Goal: Task Accomplishment & Management: Manage account settings

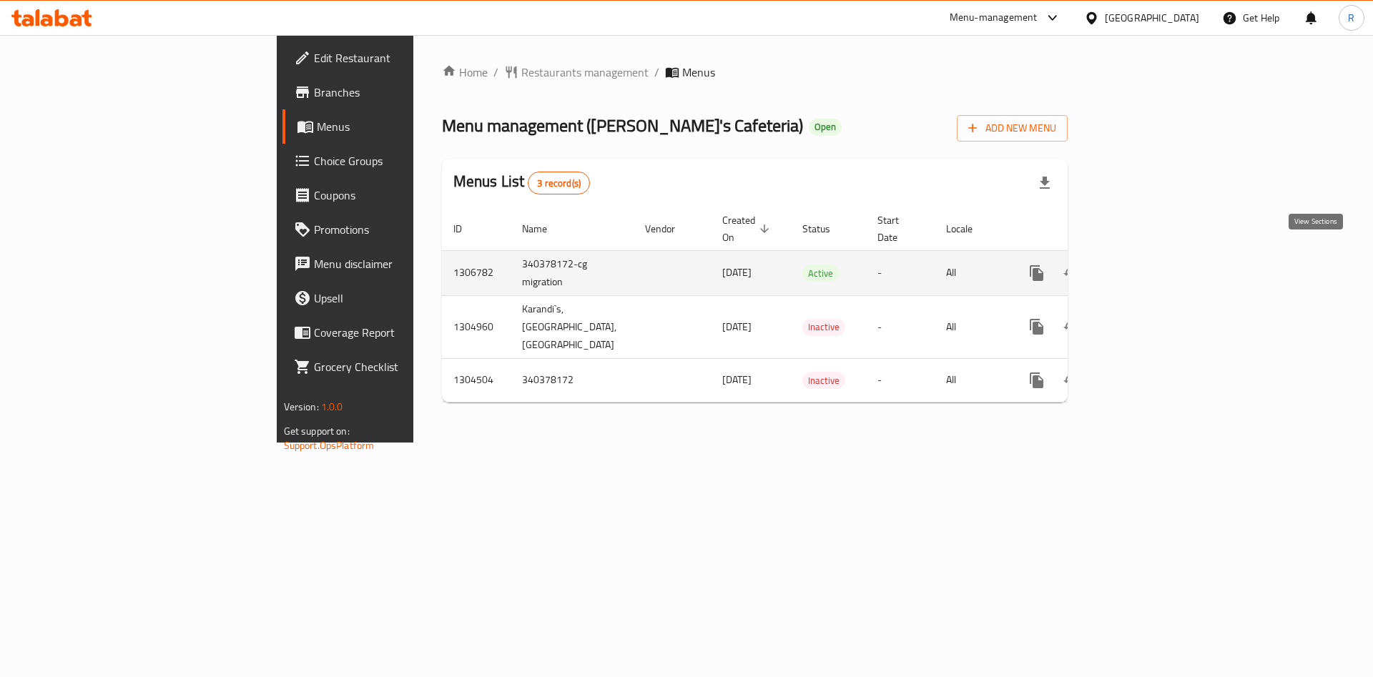
click at [1148, 265] on icon "enhanced table" at bounding box center [1139, 273] width 17 height 17
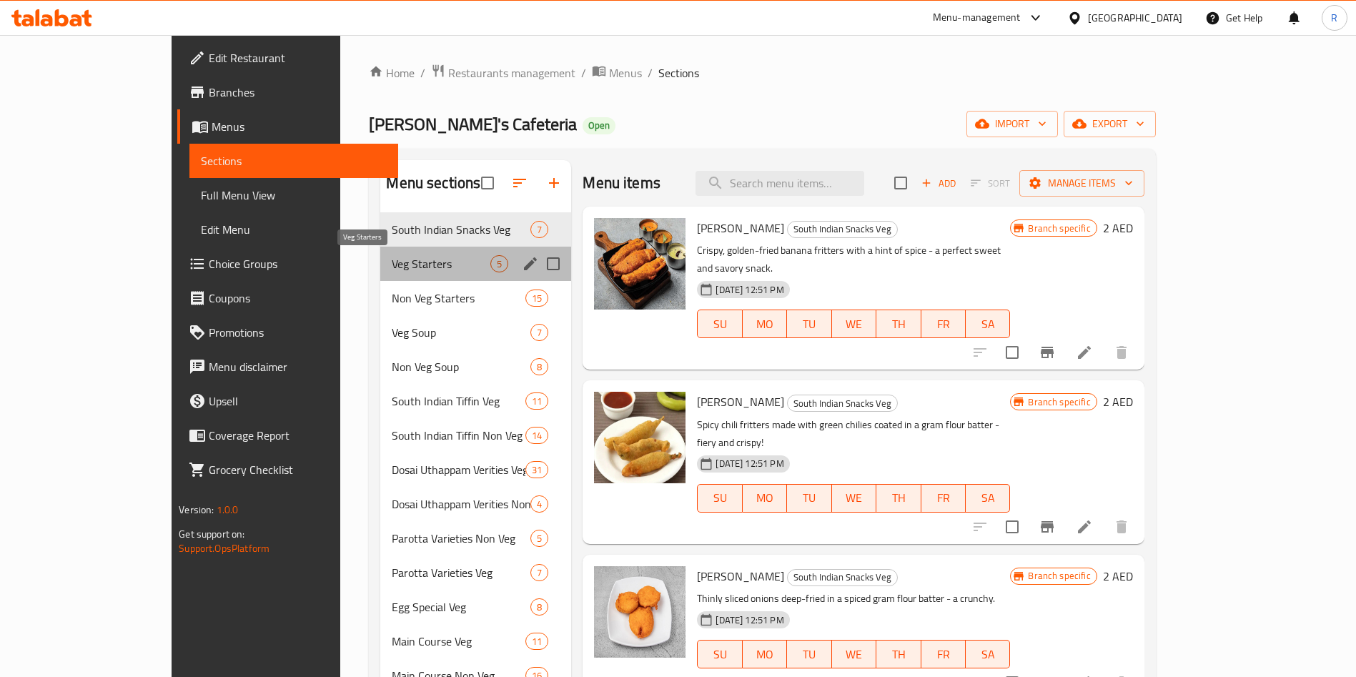
click at [405, 258] on span "Veg Starters" at bounding box center [441, 263] width 99 height 17
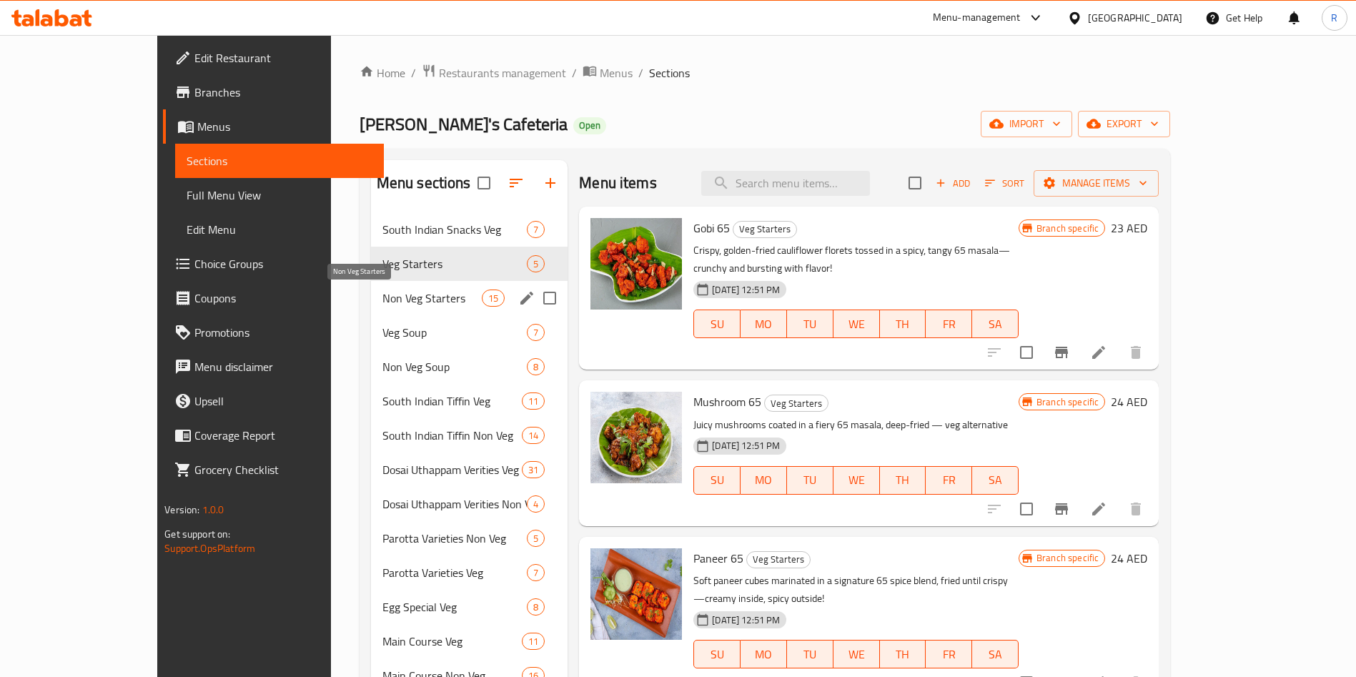
click at [401, 298] on span "Non Veg Starters" at bounding box center [432, 298] width 99 height 17
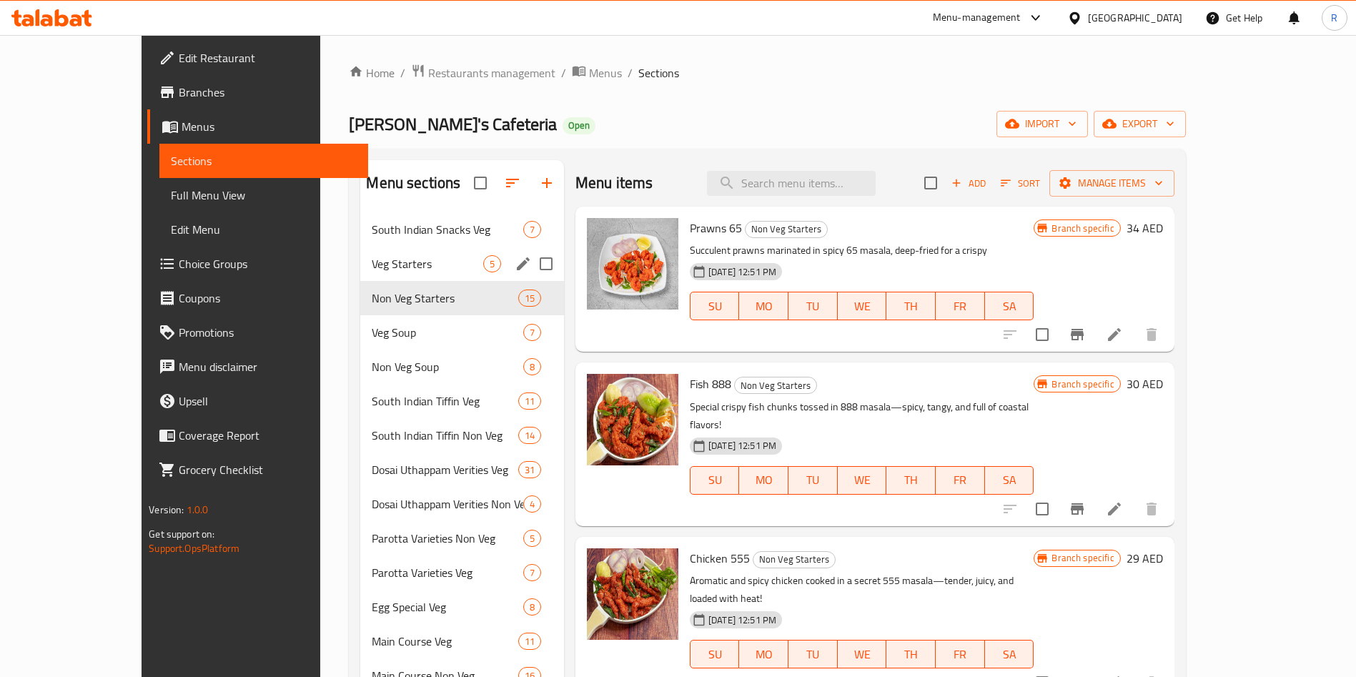
click at [409, 253] on div "Veg Starters 5" at bounding box center [462, 264] width 204 height 34
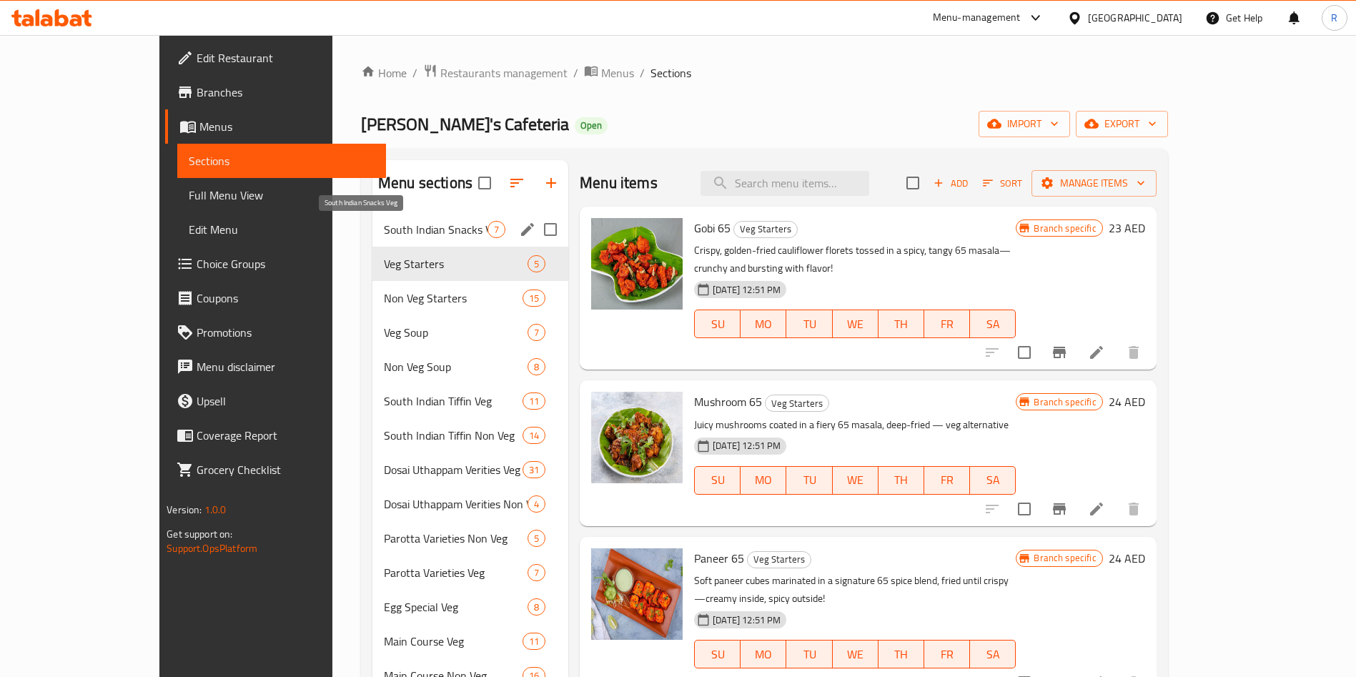
click at [384, 227] on span "South Indian Snacks Veg" at bounding box center [436, 229] width 104 height 17
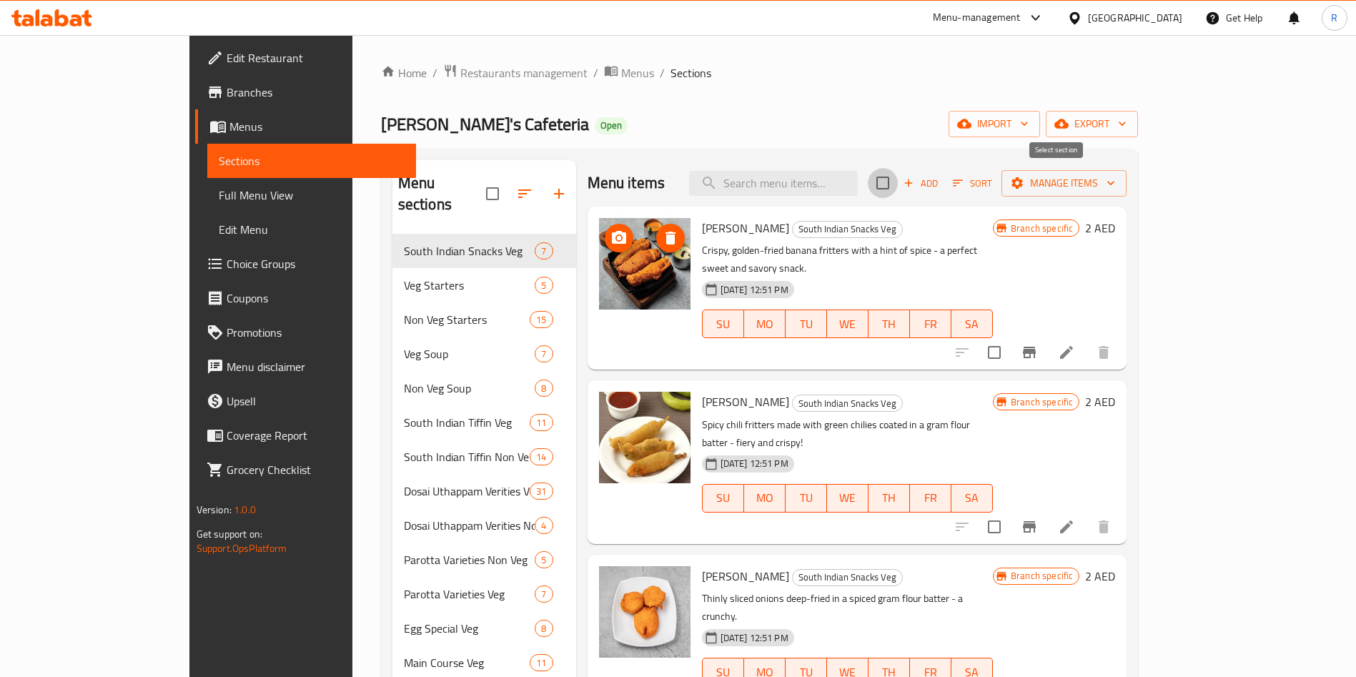
click at [898, 190] on input "checkbox" at bounding box center [883, 183] width 30 height 30
checkbox input "true"
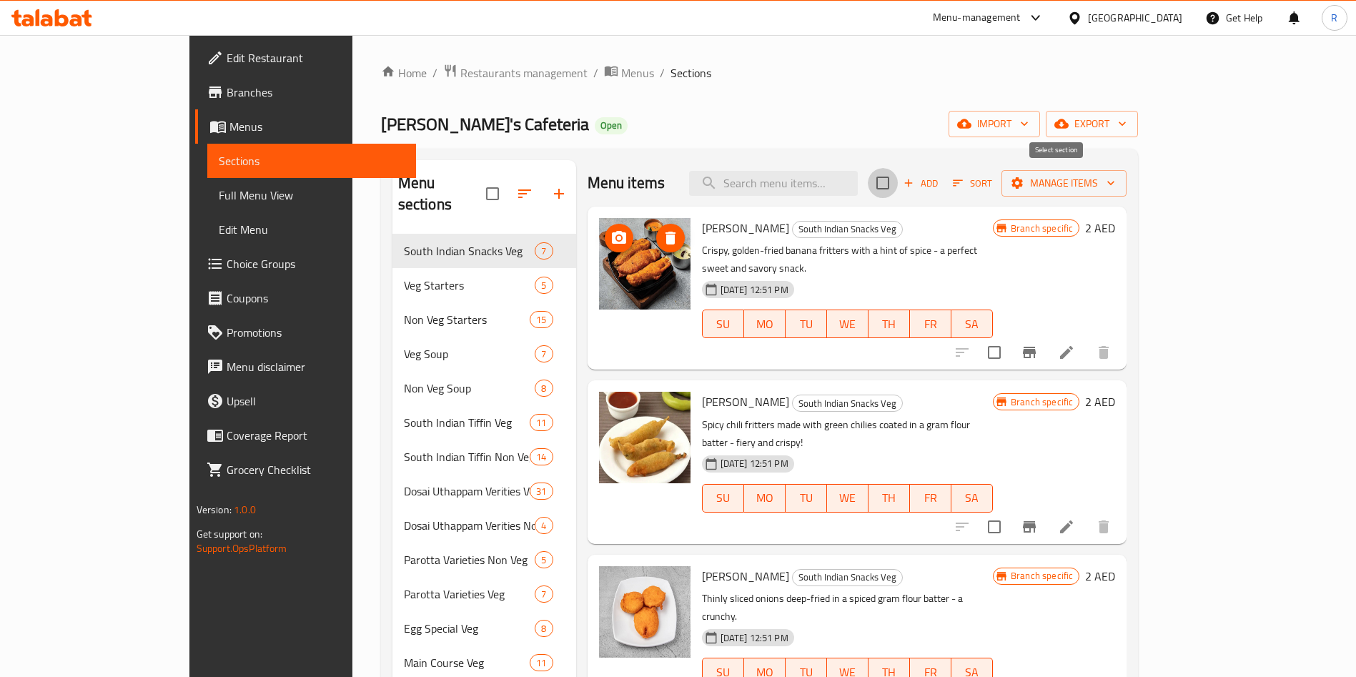
checkbox input "true"
click at [1115, 182] on span "Manage items" at bounding box center [1064, 183] width 102 height 18
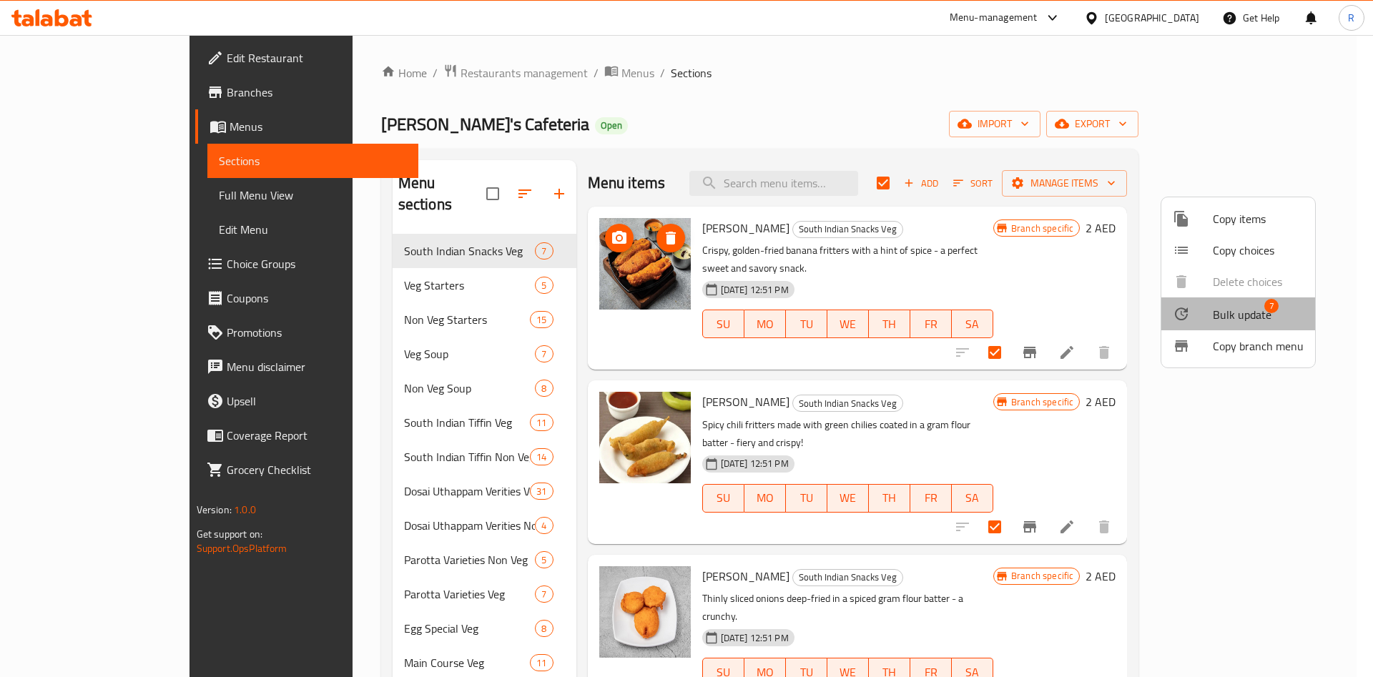
click at [1246, 309] on span "Bulk update" at bounding box center [1242, 314] width 59 height 17
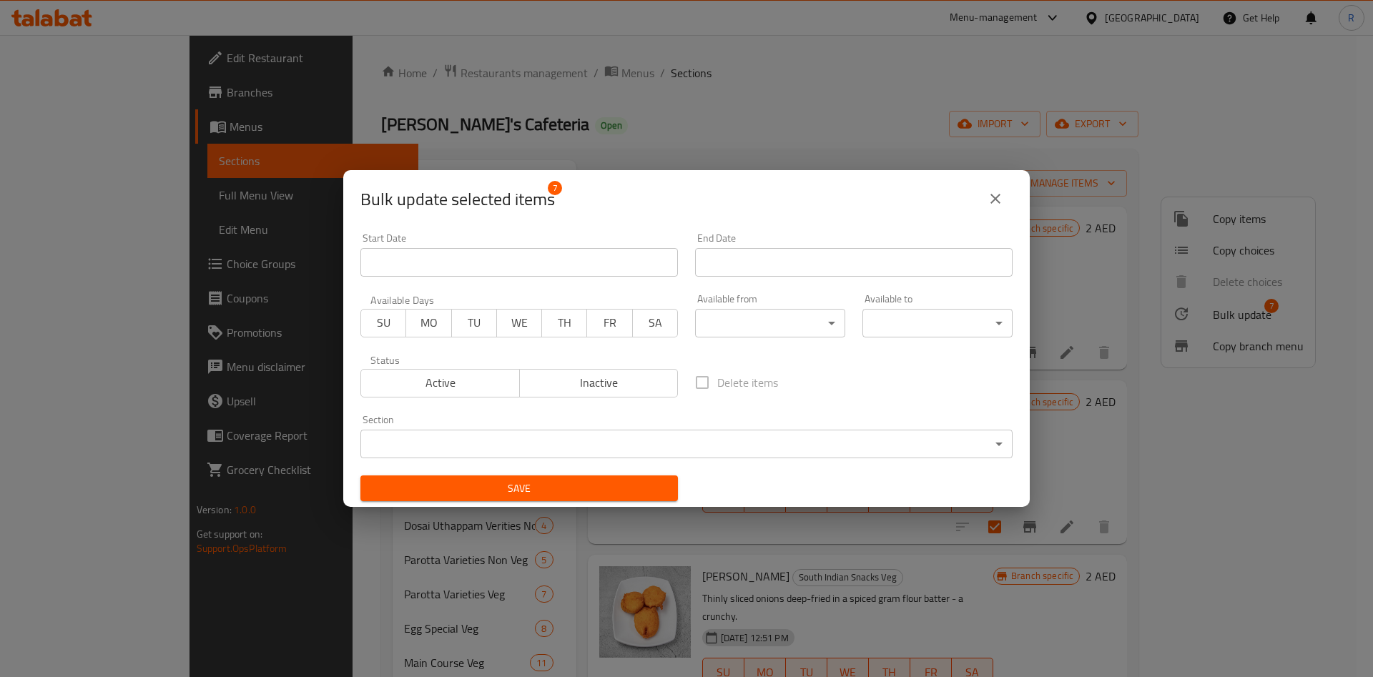
click at [749, 323] on body "​ Menu-management [GEOGRAPHIC_DATA] Get Help R Edit Restaurant Branches Menus S…" at bounding box center [686, 356] width 1373 height 642
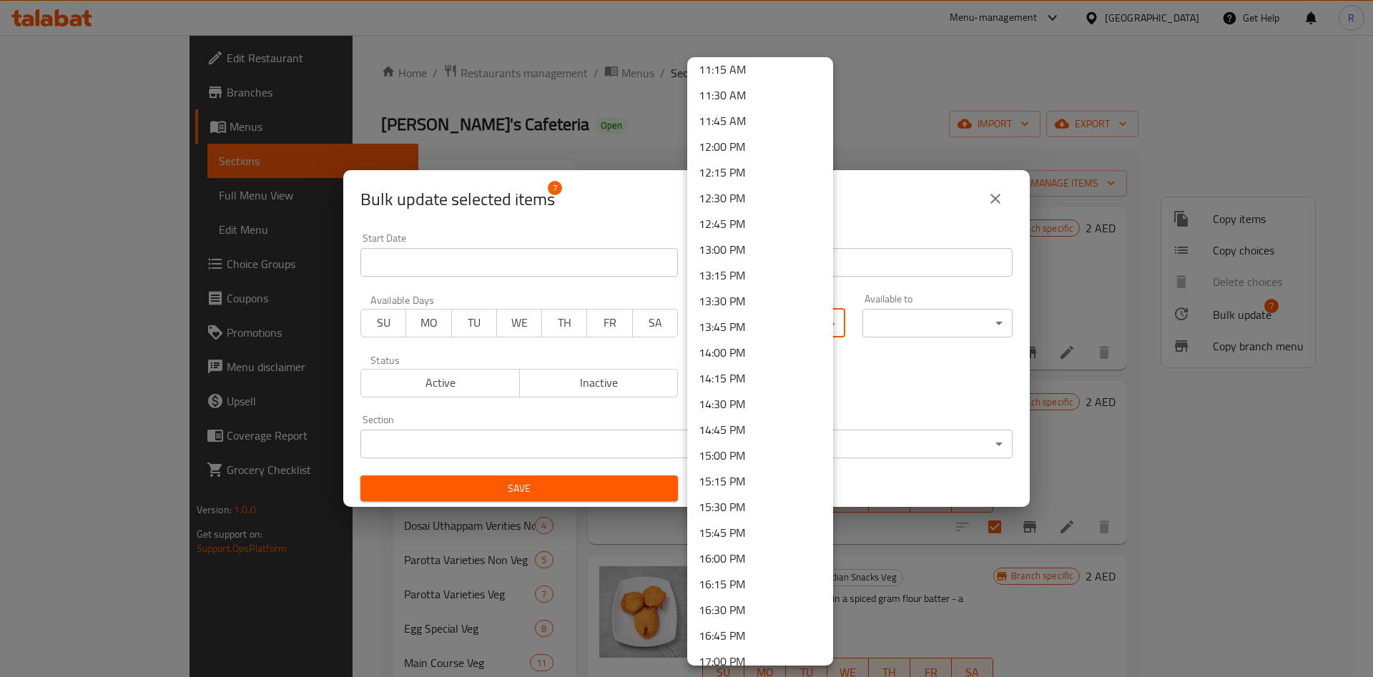
scroll to position [1388, 0]
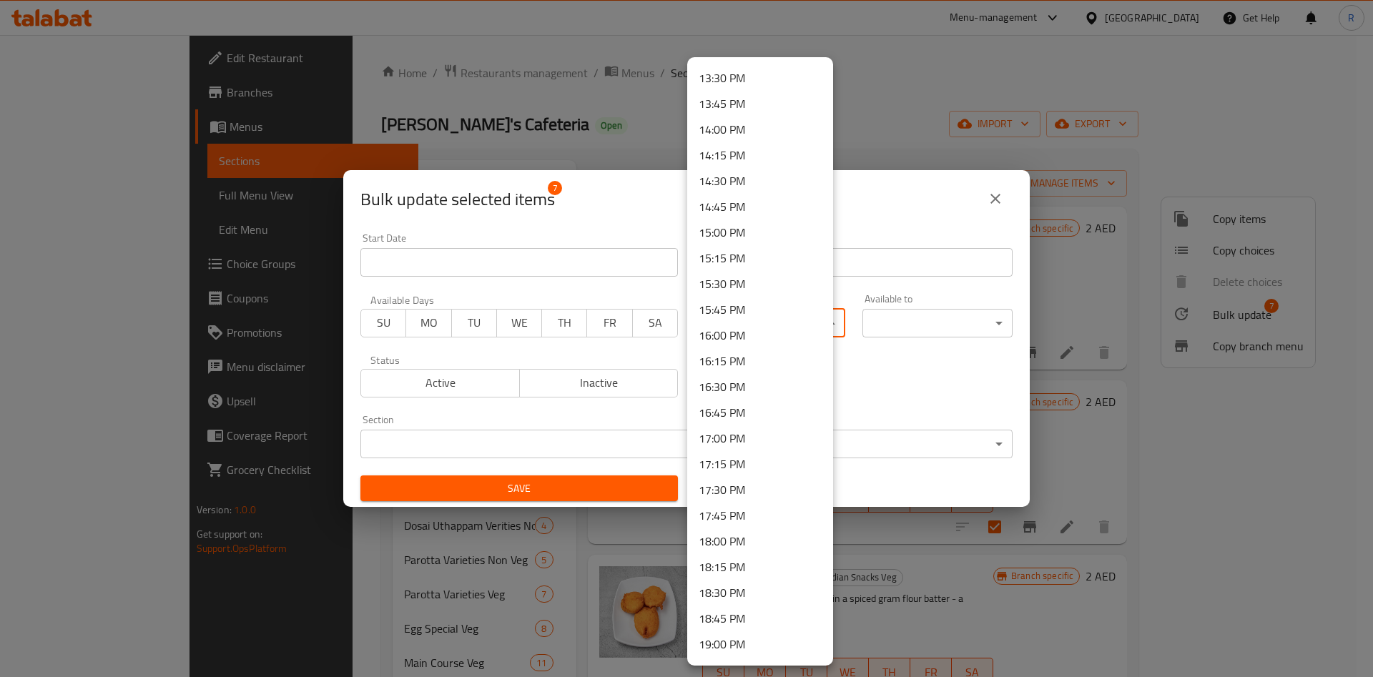
drag, startPoint x: 748, startPoint y: 537, endPoint x: 796, endPoint y: 514, distance: 53.1
click at [748, 539] on li "18:00 PM" at bounding box center [760, 541] width 146 height 26
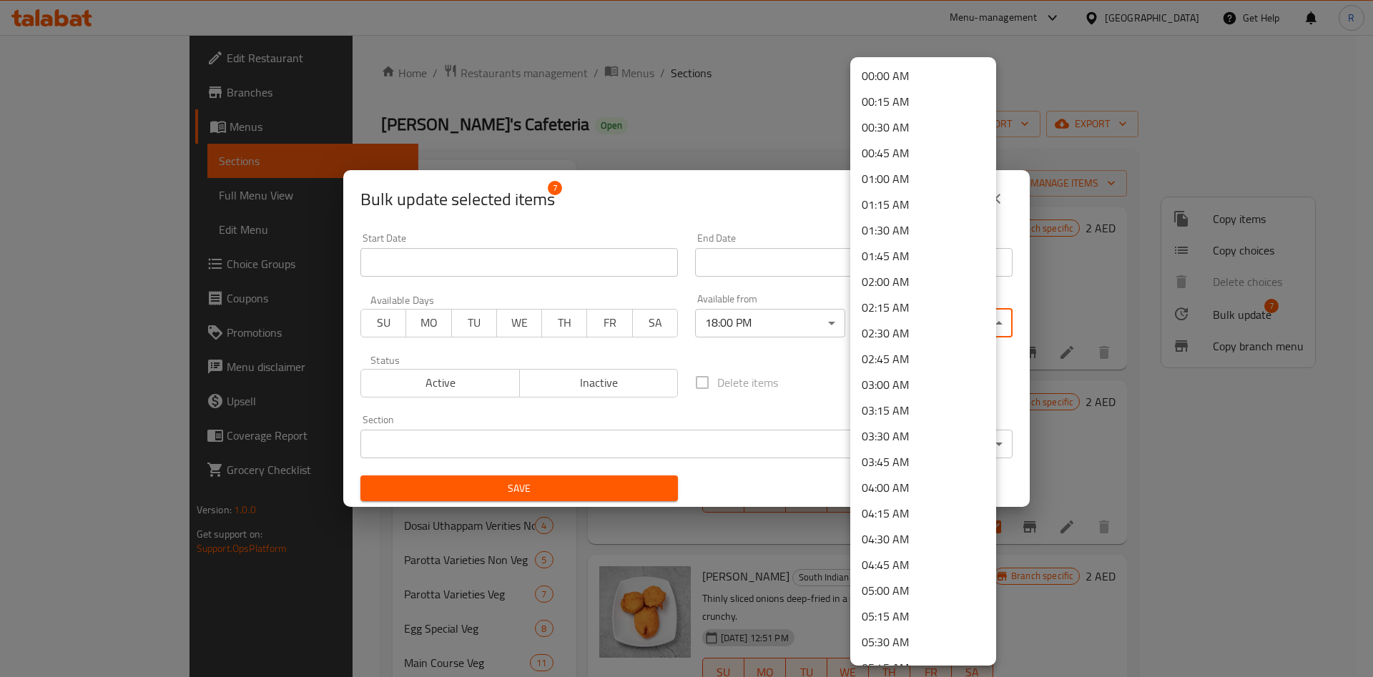
click at [913, 317] on body "​ Menu-management [GEOGRAPHIC_DATA] Get Help R Edit Restaurant Branches Menus S…" at bounding box center [686, 356] width 1373 height 642
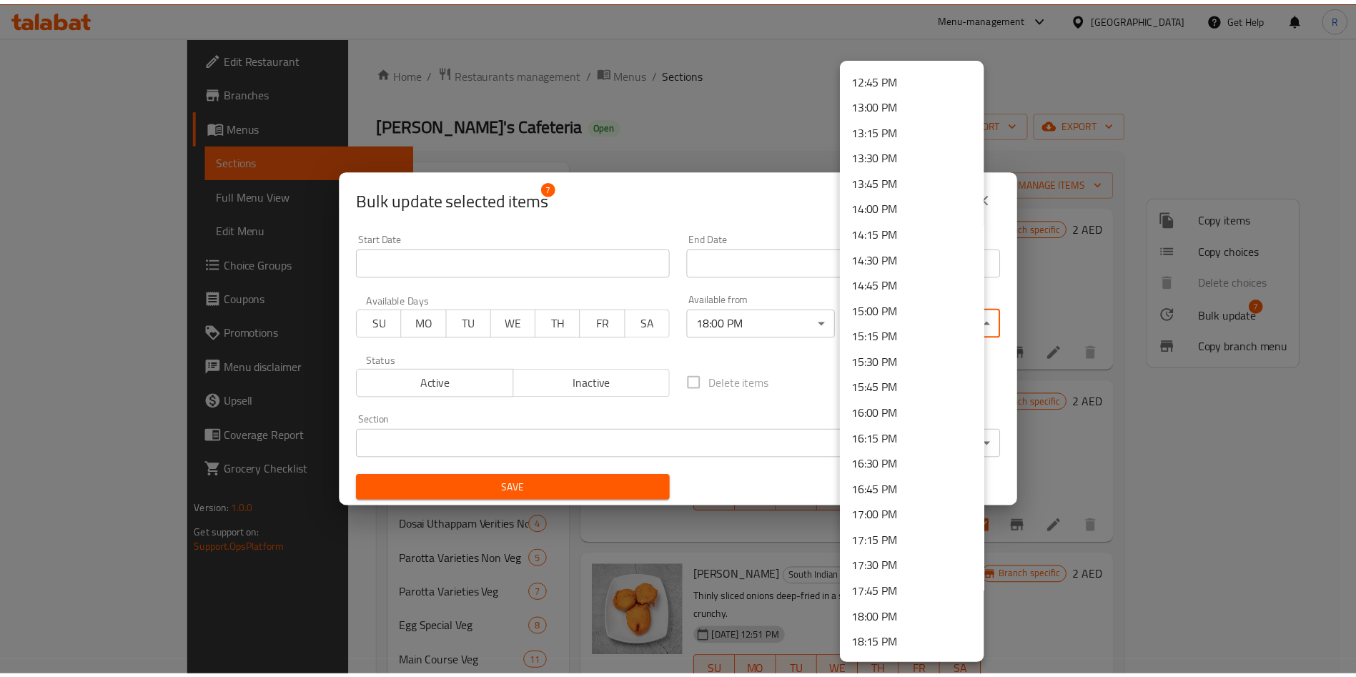
scroll to position [1900, 0]
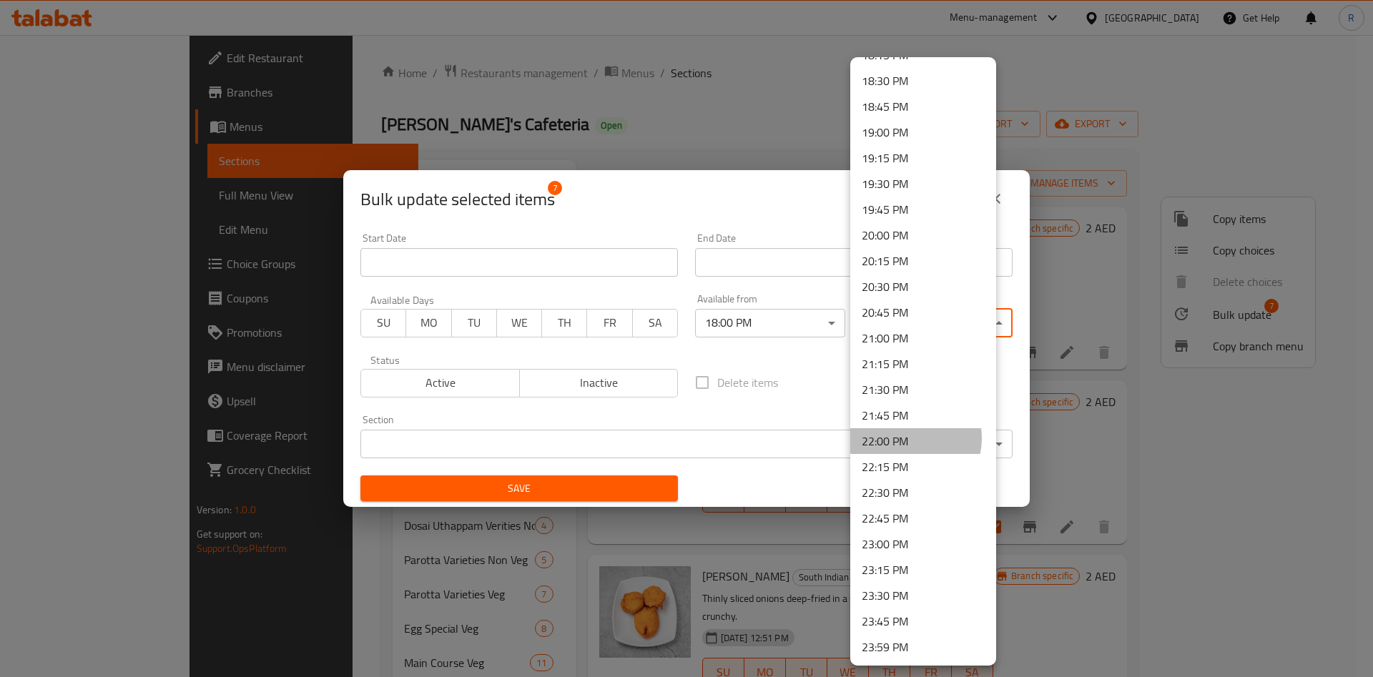
click at [905, 438] on li "22:00 PM" at bounding box center [923, 441] width 146 height 26
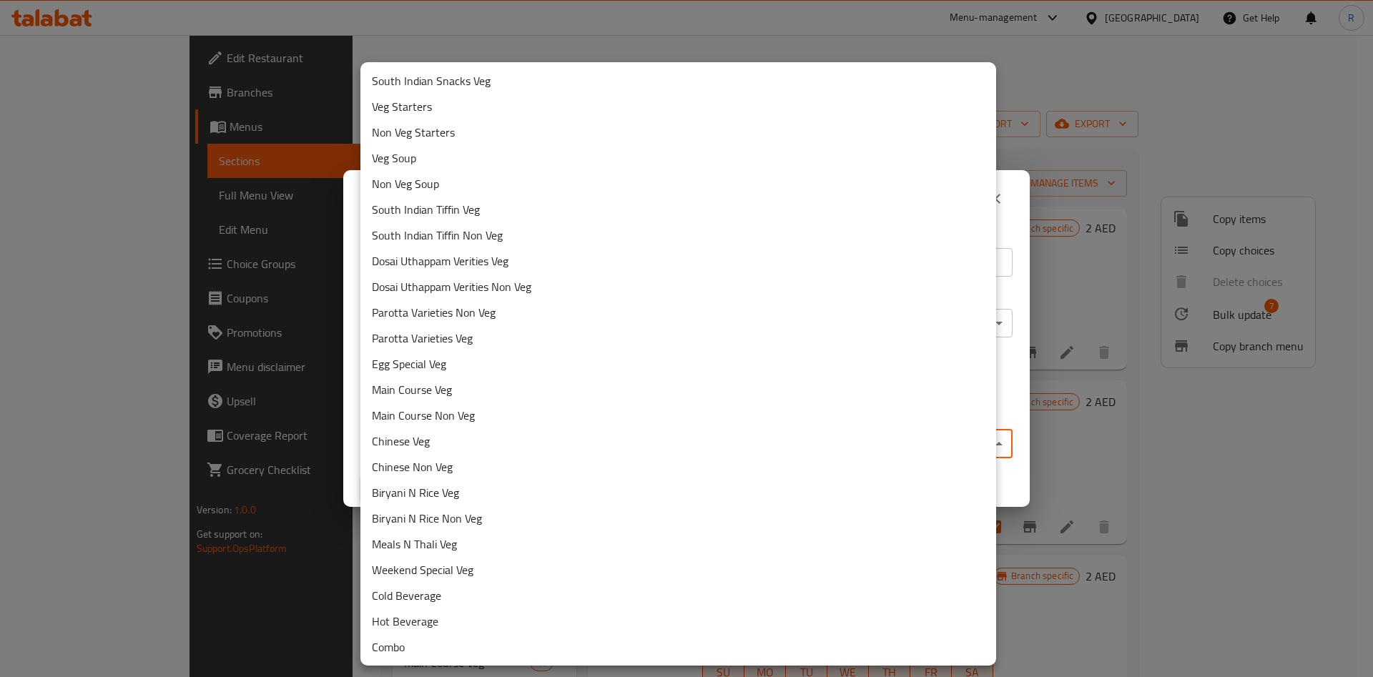
click at [558, 444] on body "​ Menu-management [GEOGRAPHIC_DATA] Get Help R Edit Restaurant Branches Menus S…" at bounding box center [686, 356] width 1373 height 642
click at [508, 77] on li "South Indian Snacks Veg" at bounding box center [678, 81] width 636 height 26
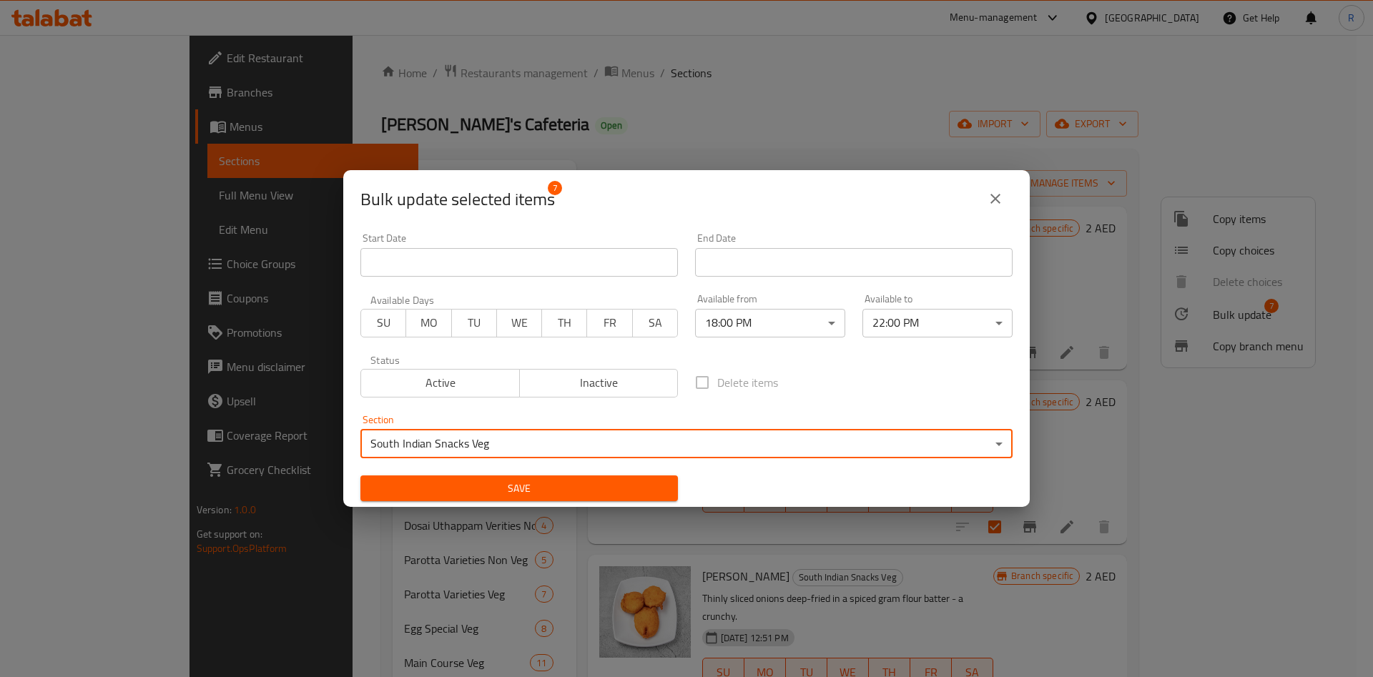
click at [576, 487] on span "Save" at bounding box center [519, 489] width 295 height 18
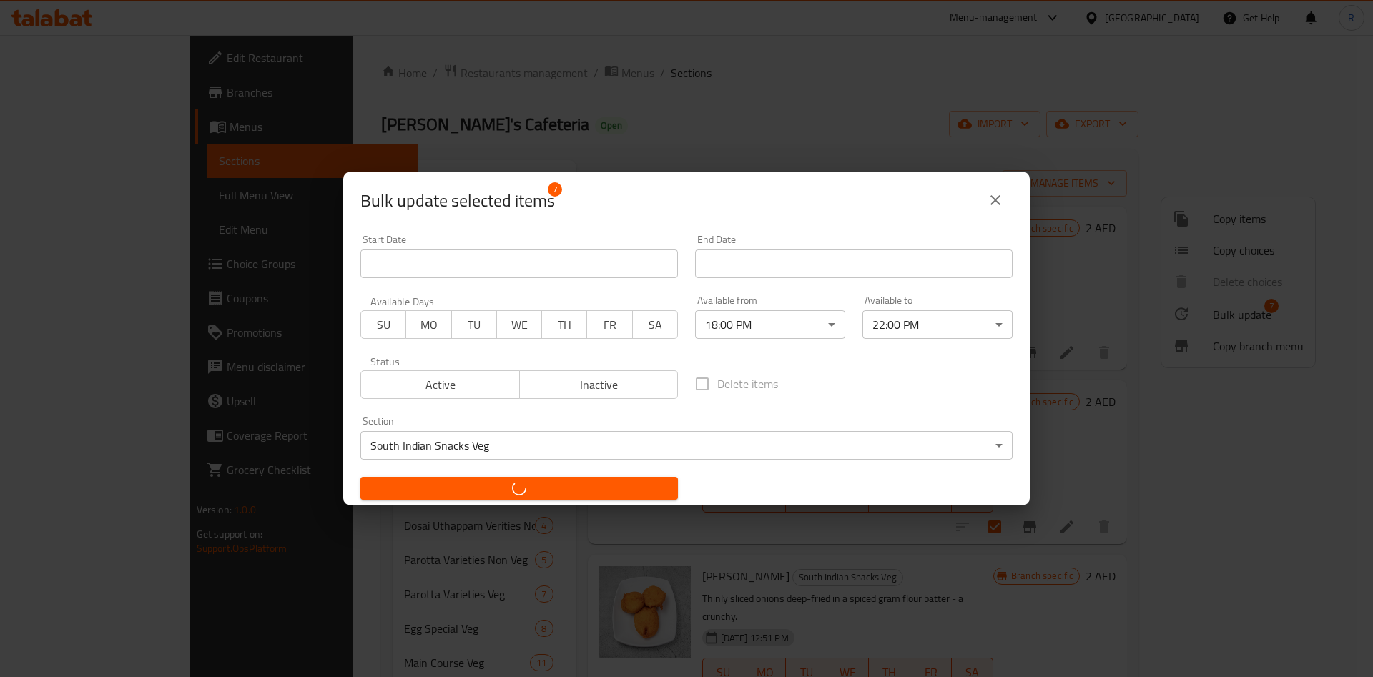
checkbox input "false"
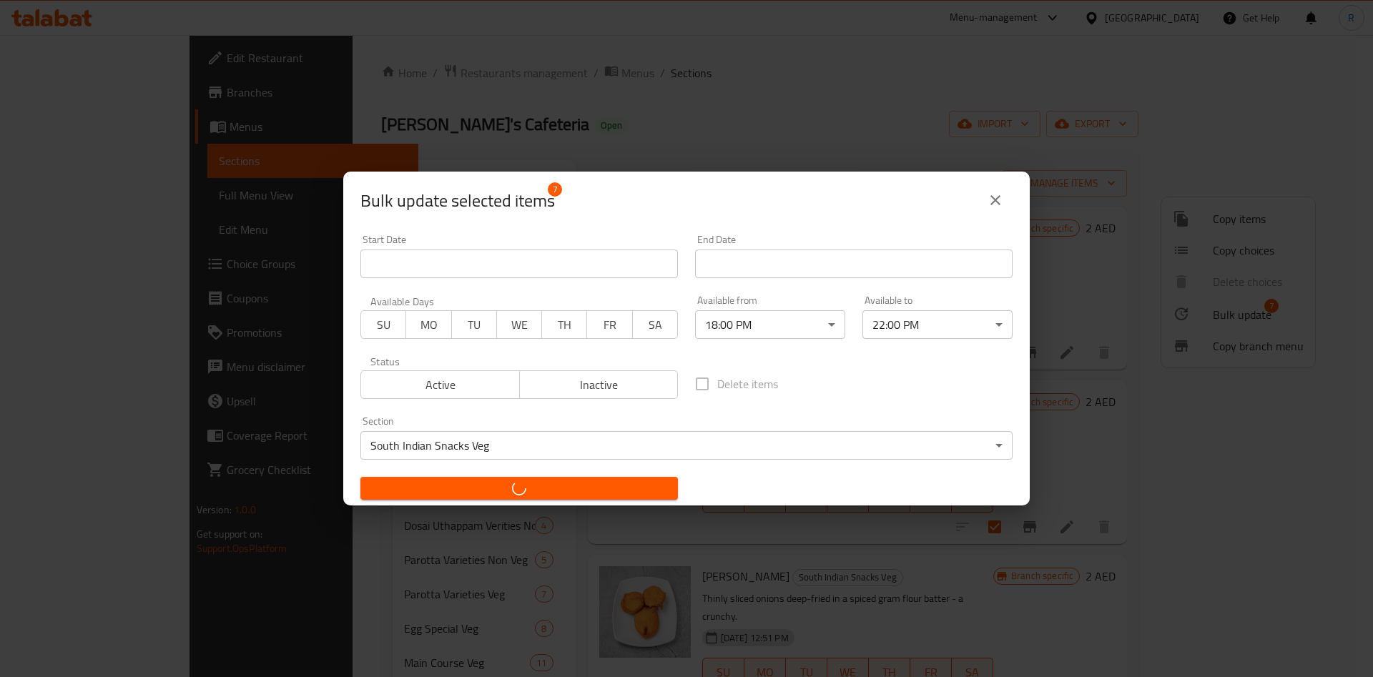
checkbox input "false"
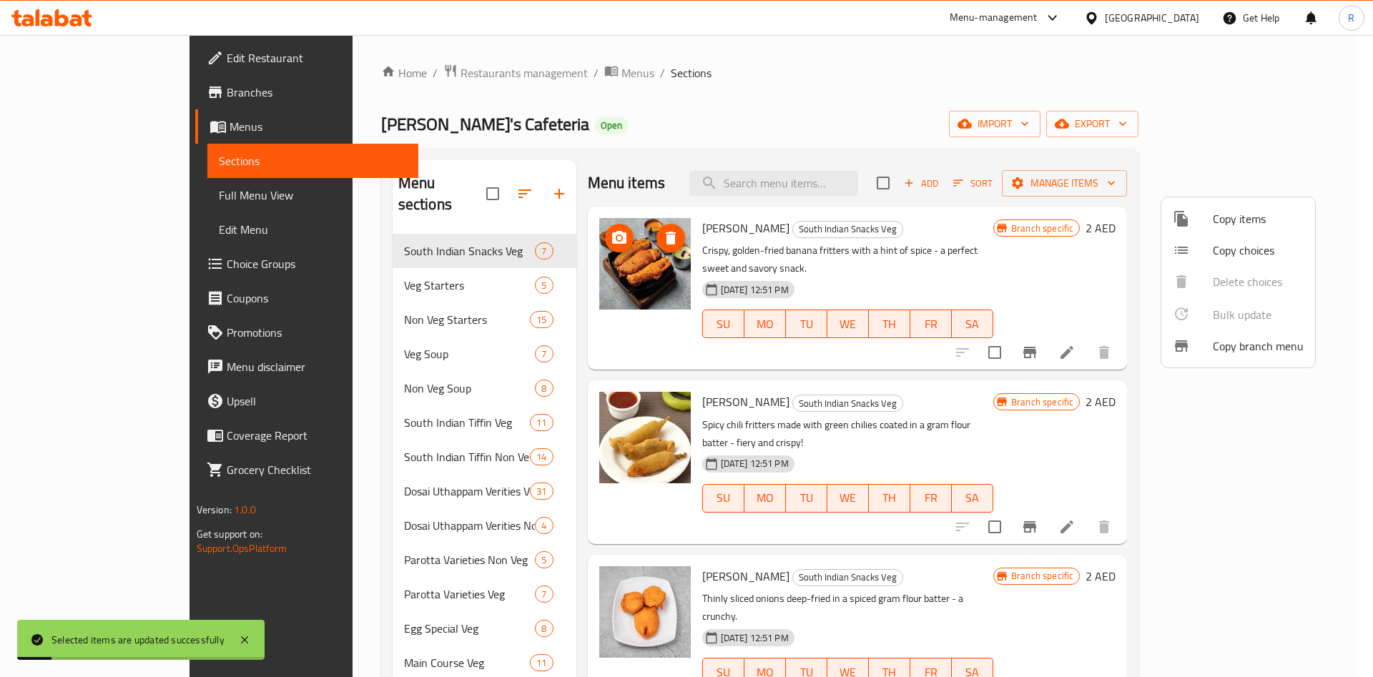
click at [1240, 490] on div at bounding box center [686, 338] width 1373 height 677
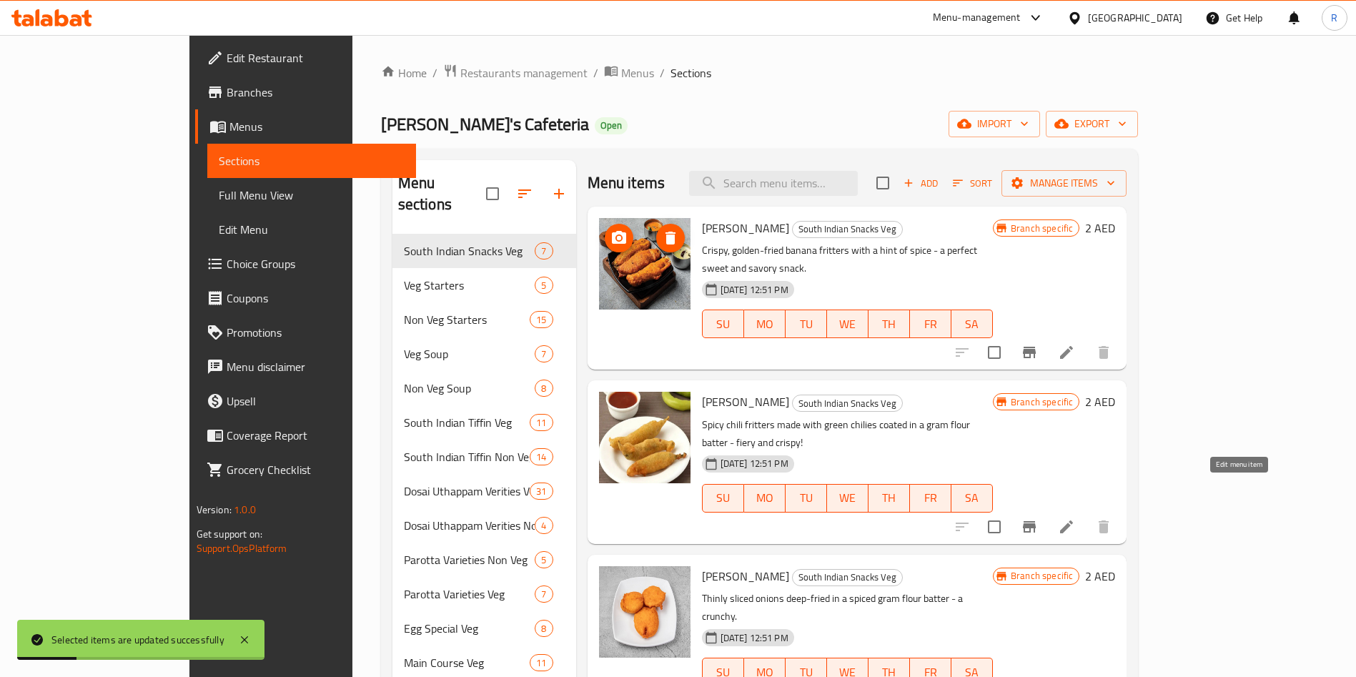
click at [1073, 521] on icon at bounding box center [1066, 527] width 13 height 13
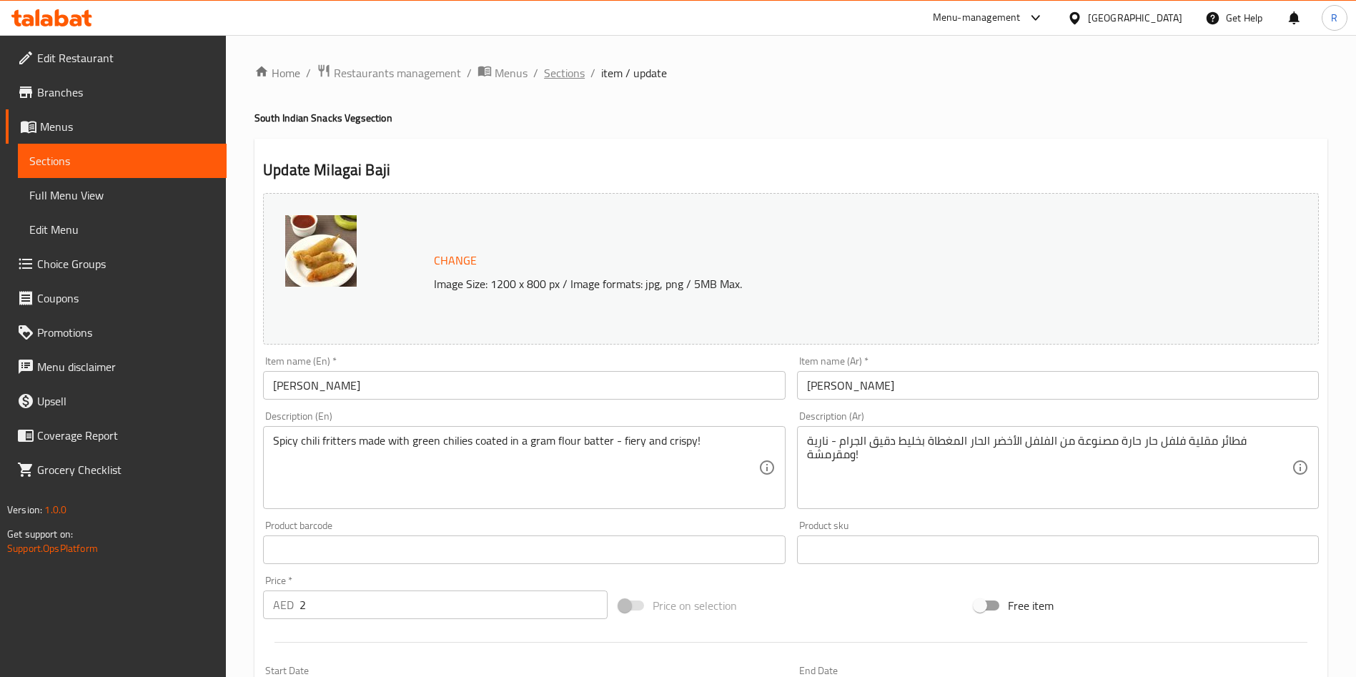
click at [568, 74] on span "Sections" at bounding box center [564, 72] width 41 height 17
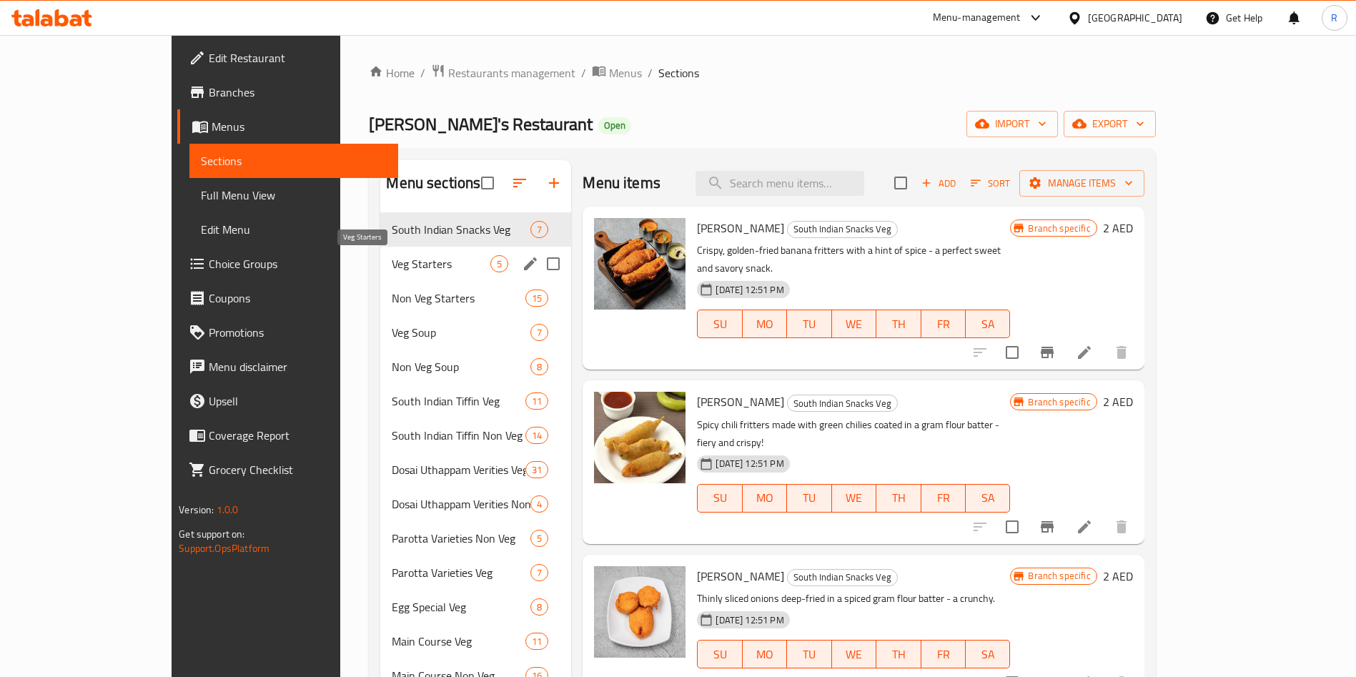
click at [404, 268] on span "Veg Starters" at bounding box center [441, 263] width 99 height 17
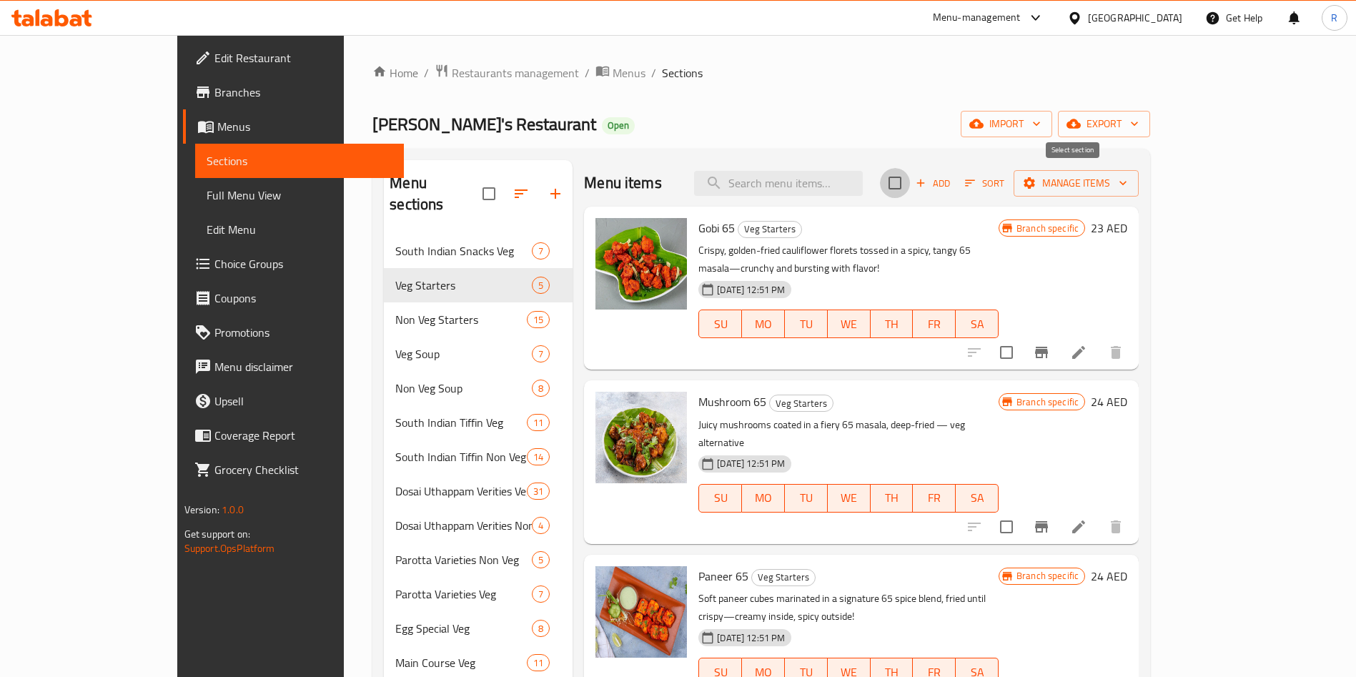
click at [910, 179] on input "checkbox" at bounding box center [895, 183] width 30 height 30
checkbox input "true"
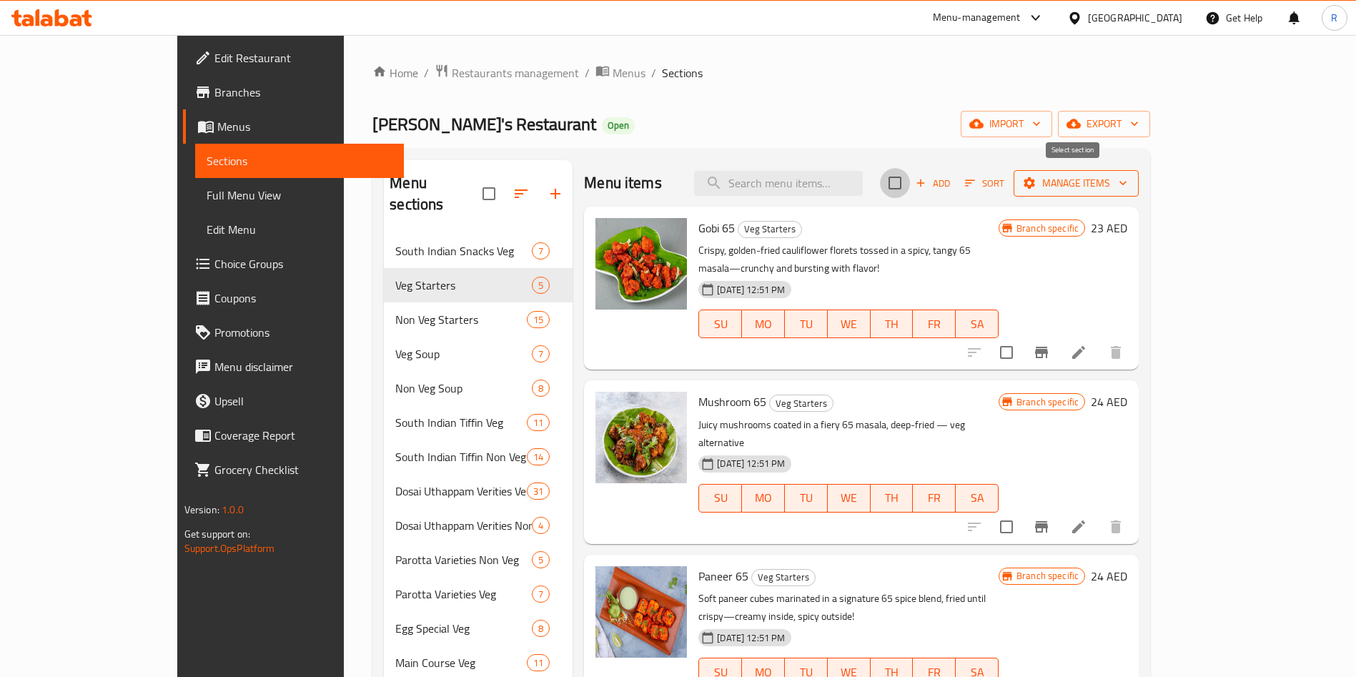
checkbox input "true"
click at [1128, 180] on span "Manage items" at bounding box center [1076, 183] width 102 height 18
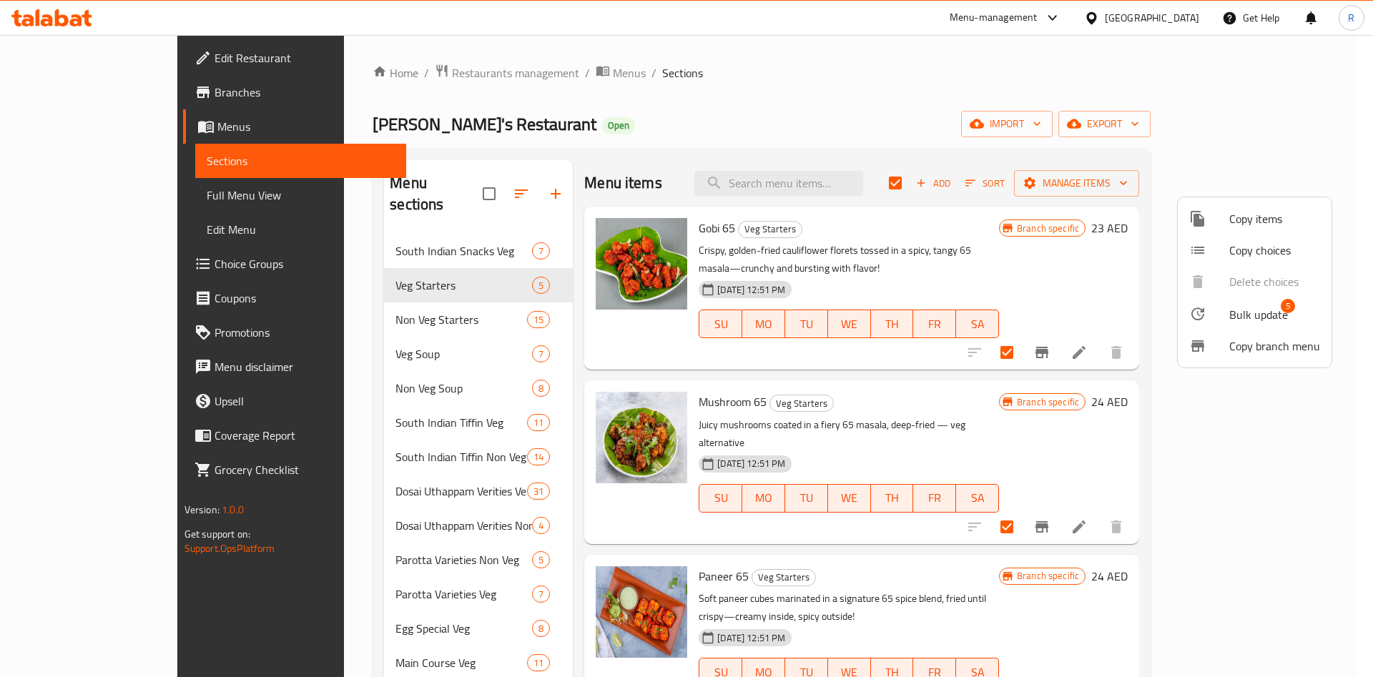
click at [1268, 309] on span "Bulk update" at bounding box center [1258, 314] width 59 height 17
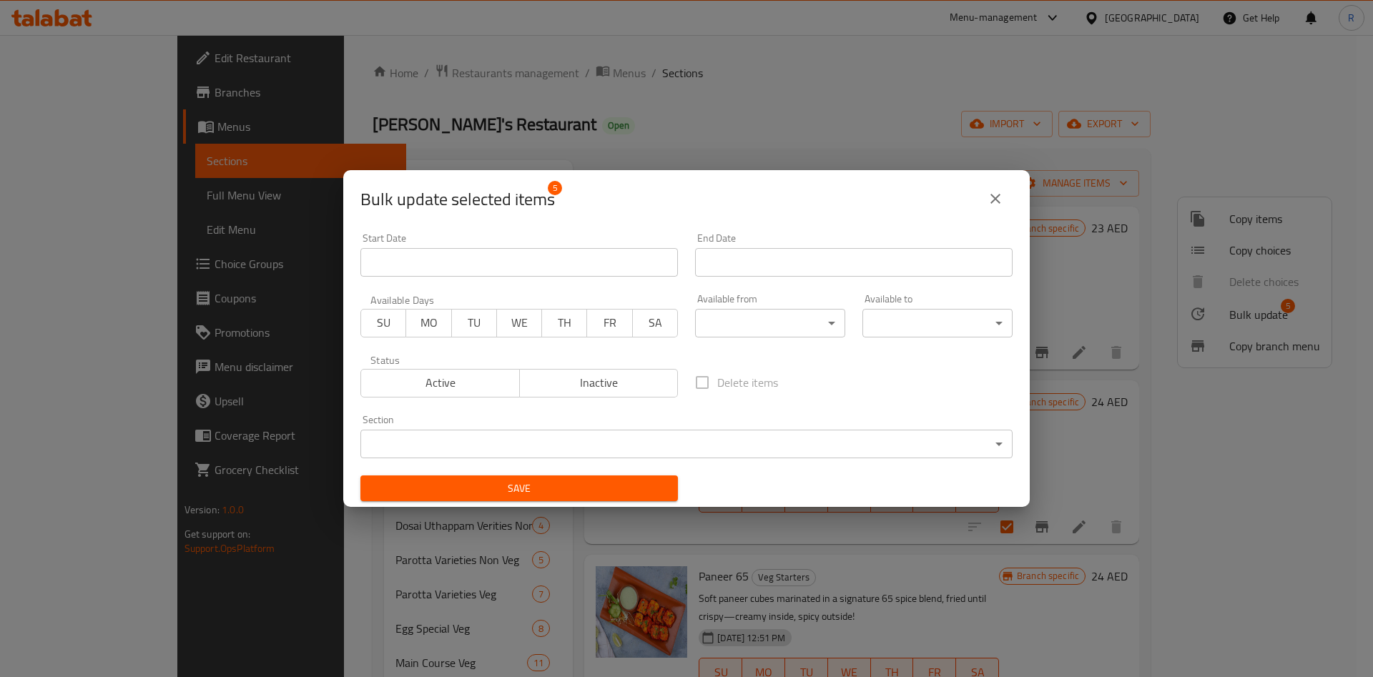
click at [751, 329] on body "​ Menu-management [GEOGRAPHIC_DATA] Get Help R Edit Restaurant Branches Menus S…" at bounding box center [686, 356] width 1373 height 642
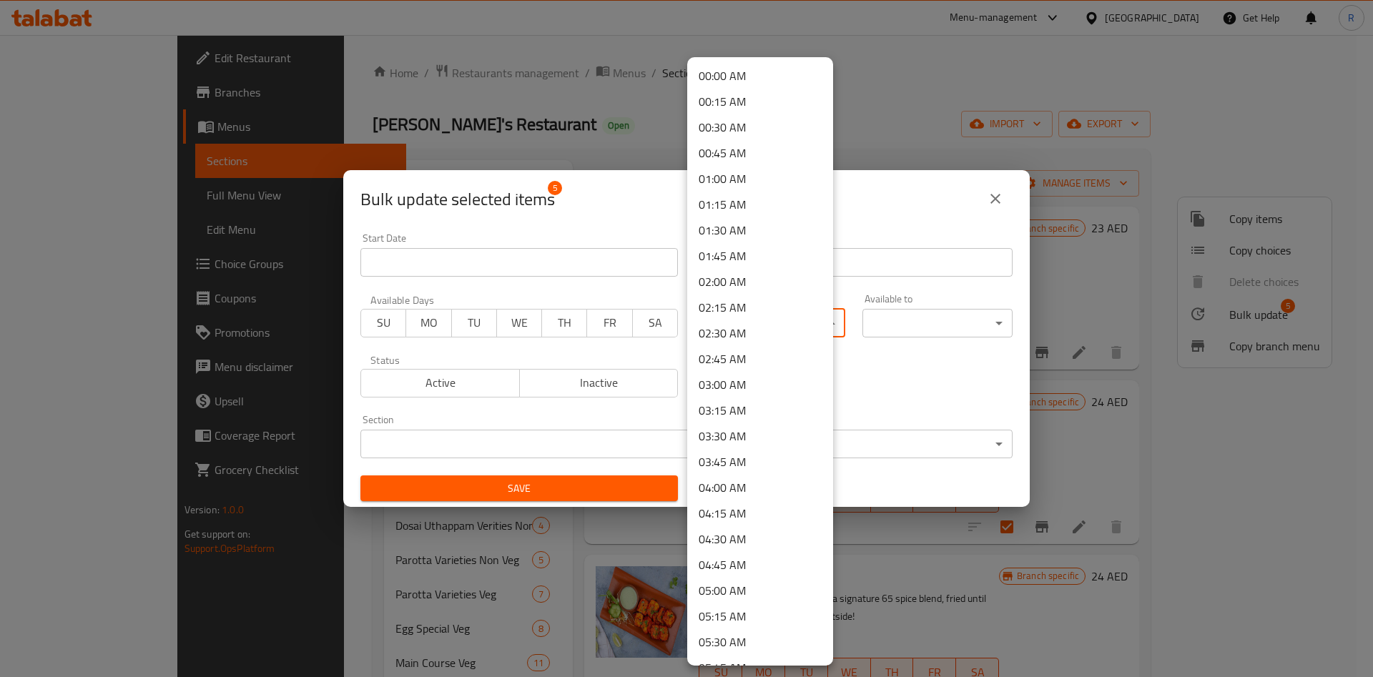
scroll to position [744, 0]
click at [738, 566] on li "12:00 PM" at bounding box center [760, 567] width 146 height 26
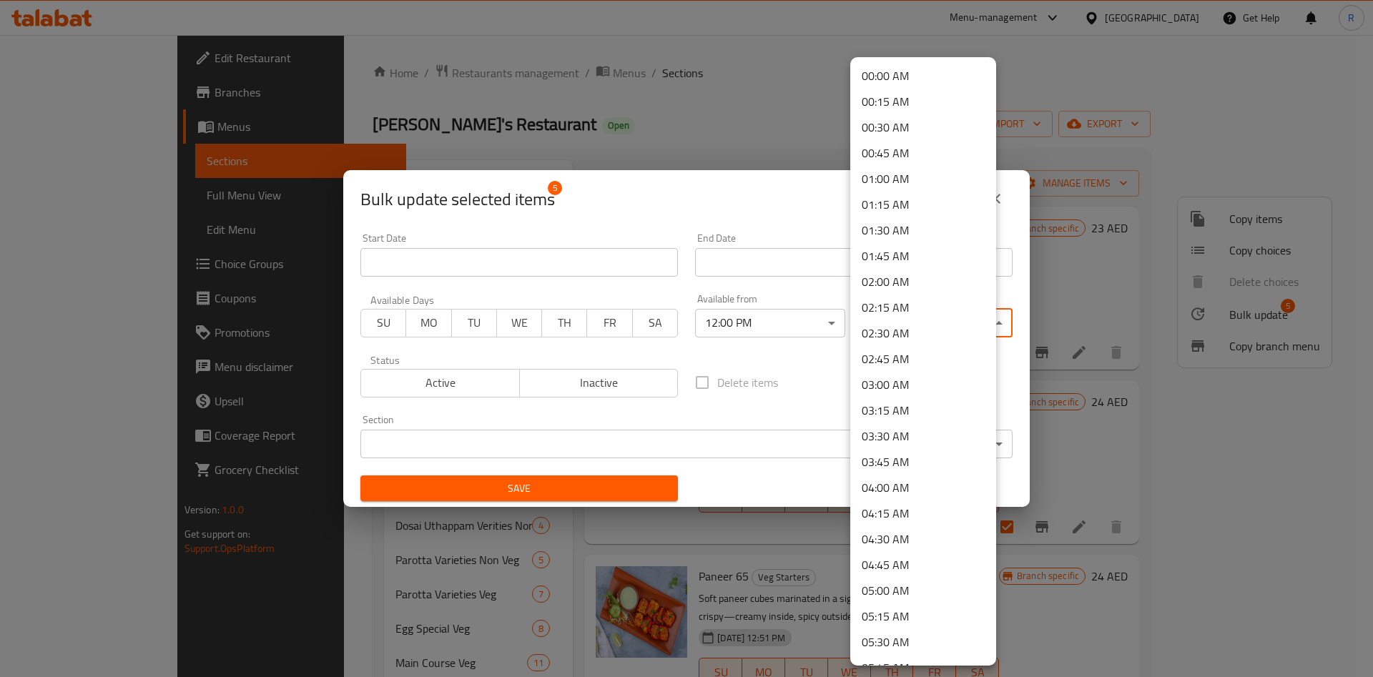
click at [931, 322] on body "​ Menu-management [GEOGRAPHIC_DATA] Get Help R Edit Restaurant Branches Menus S…" at bounding box center [686, 356] width 1373 height 642
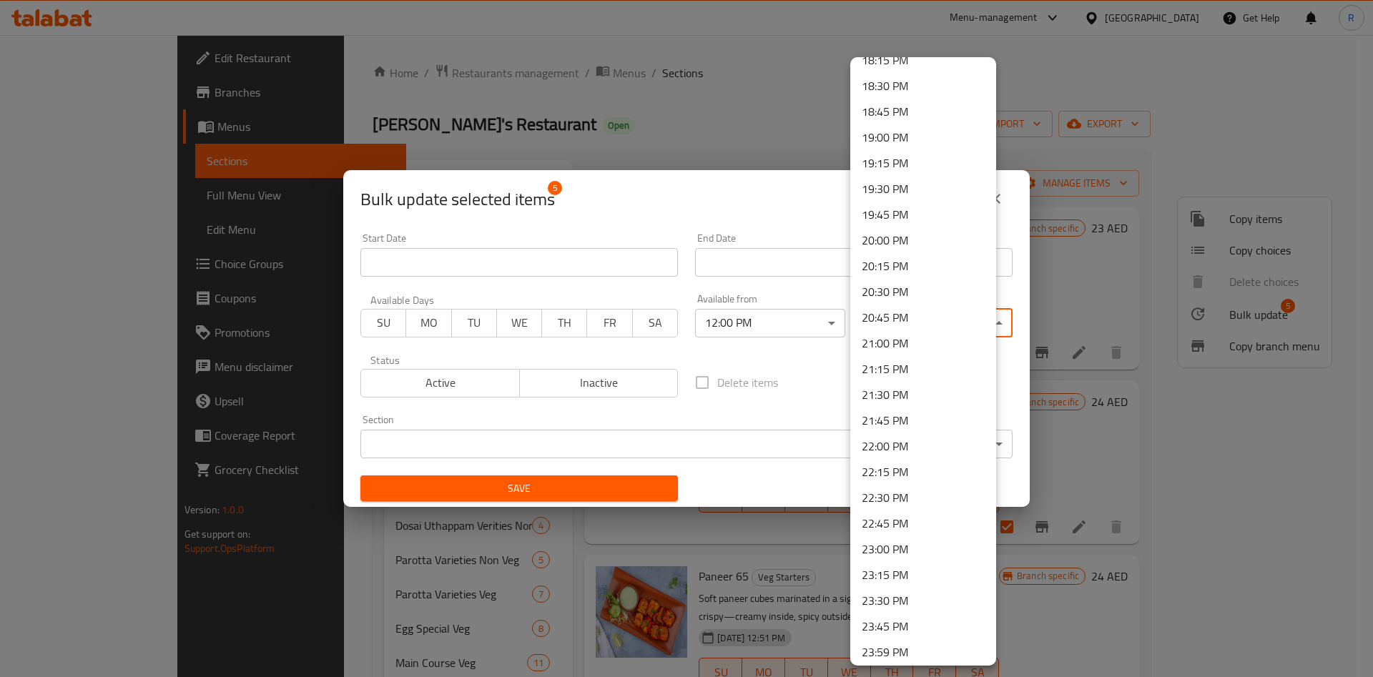
scroll to position [1900, 0]
click at [914, 543] on li "23:00 PM" at bounding box center [923, 544] width 146 height 26
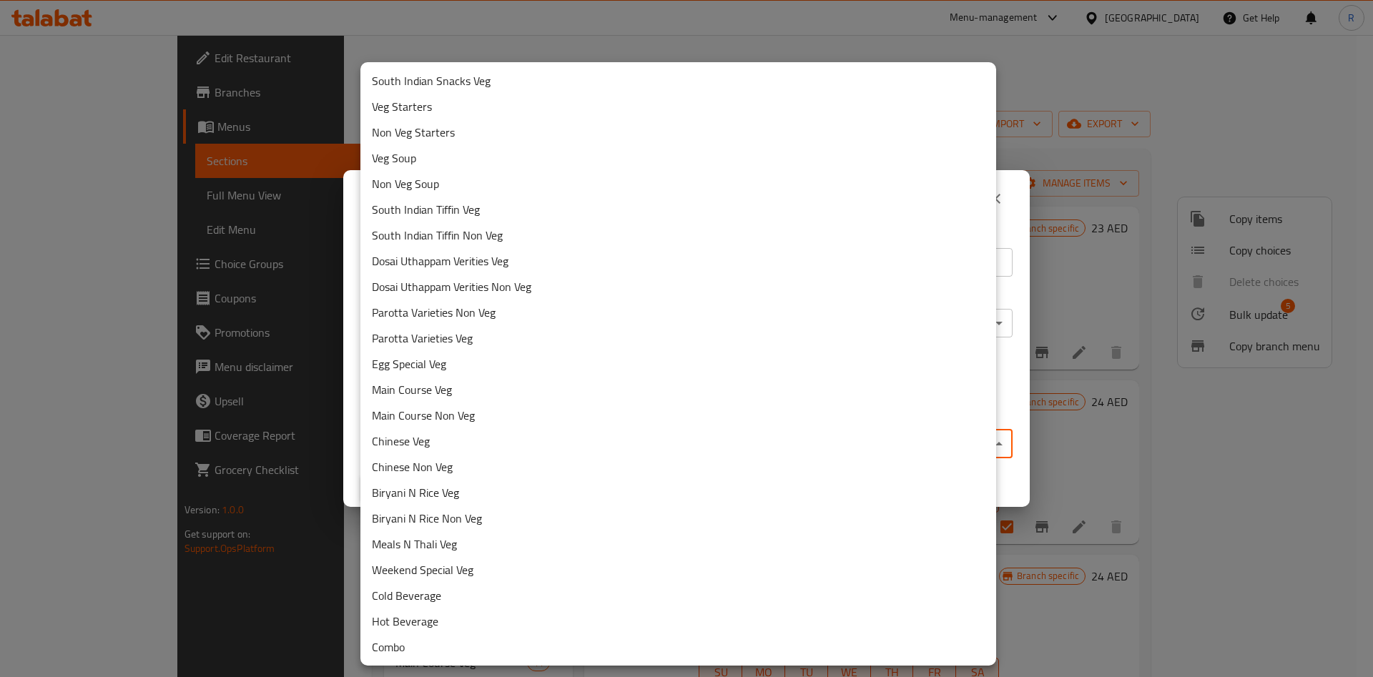
click at [710, 442] on body "​ Menu-management [GEOGRAPHIC_DATA] Get Help R Edit Restaurant Branches Menus S…" at bounding box center [686, 356] width 1373 height 642
click at [428, 105] on li "Veg Starters" at bounding box center [678, 107] width 636 height 26
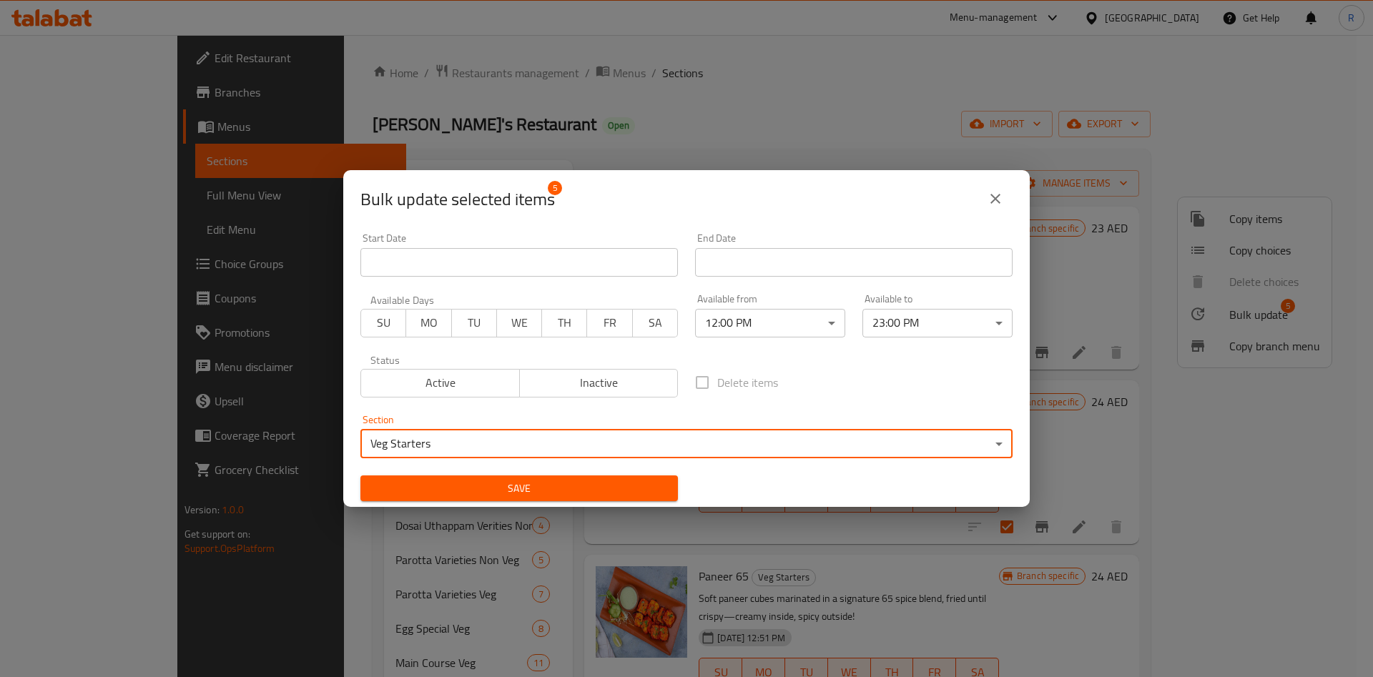
click at [563, 485] on span "Save" at bounding box center [519, 489] width 295 height 18
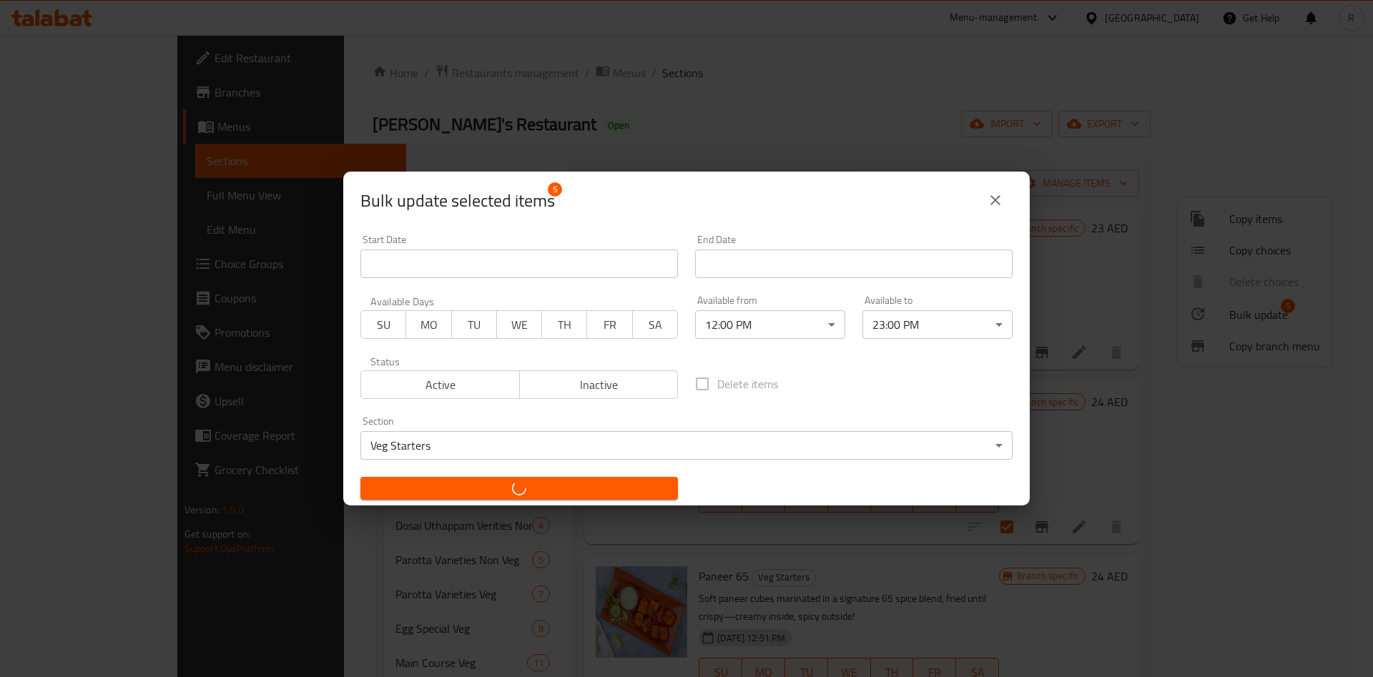
checkbox input "false"
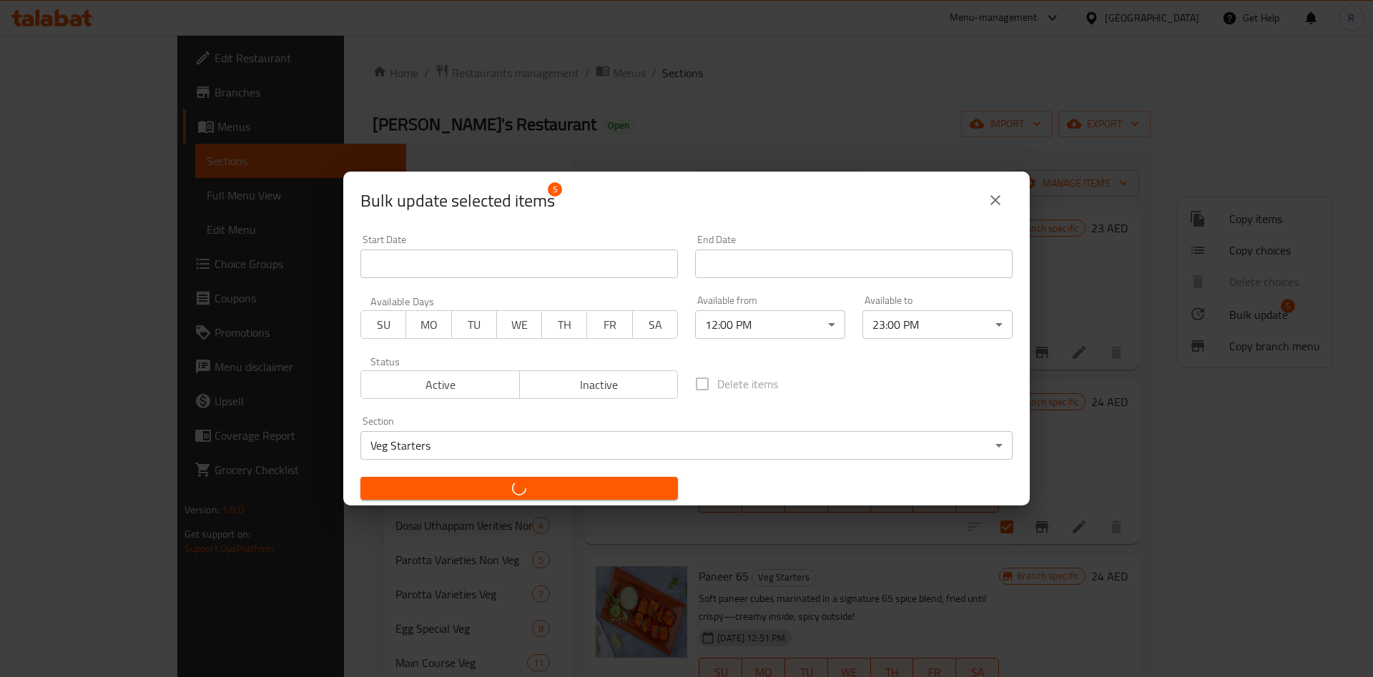
checkbox input "false"
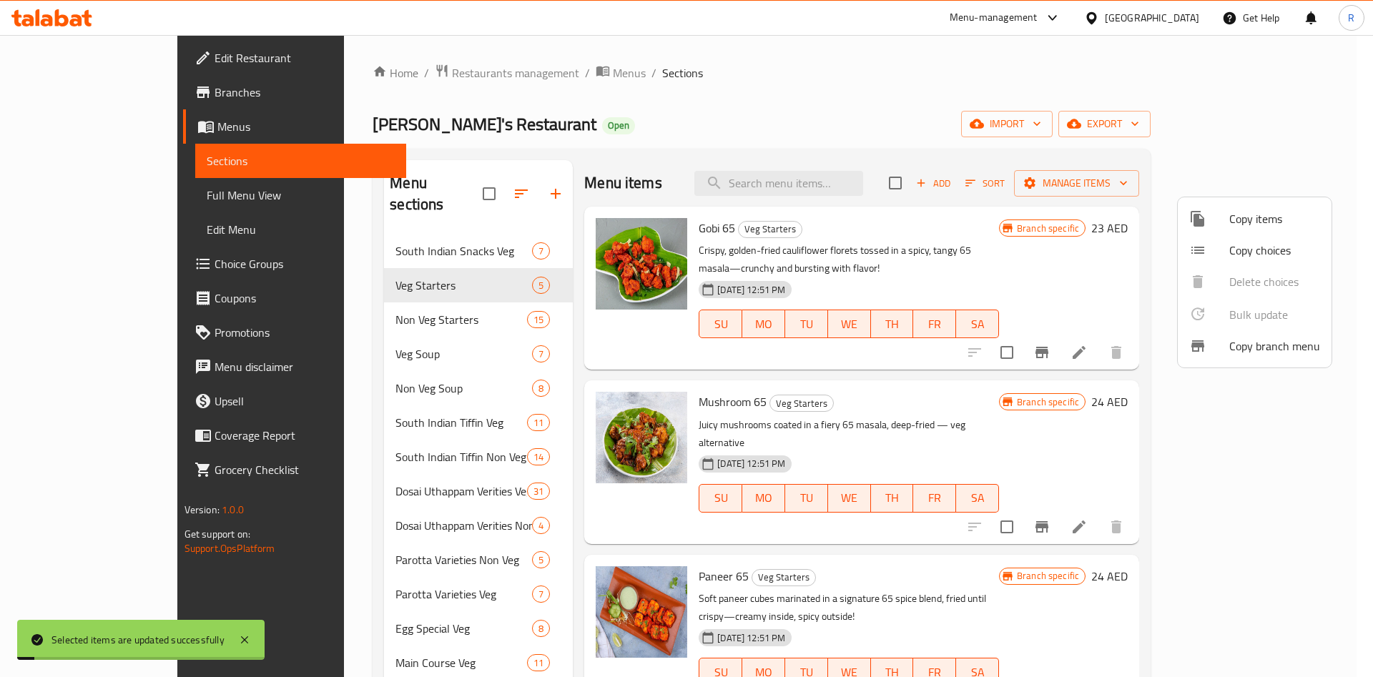
click at [402, 297] on div at bounding box center [686, 338] width 1373 height 677
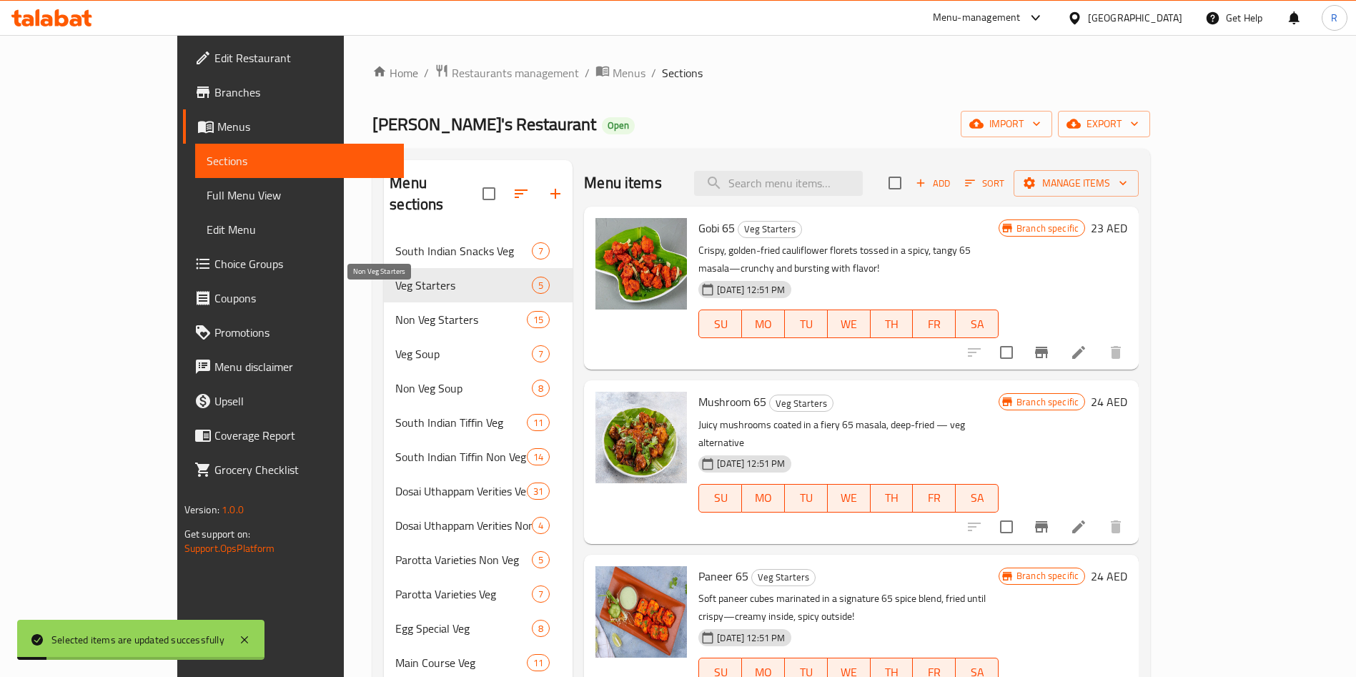
click at [395, 311] on span "Non Veg Starters" at bounding box center [461, 319] width 132 height 17
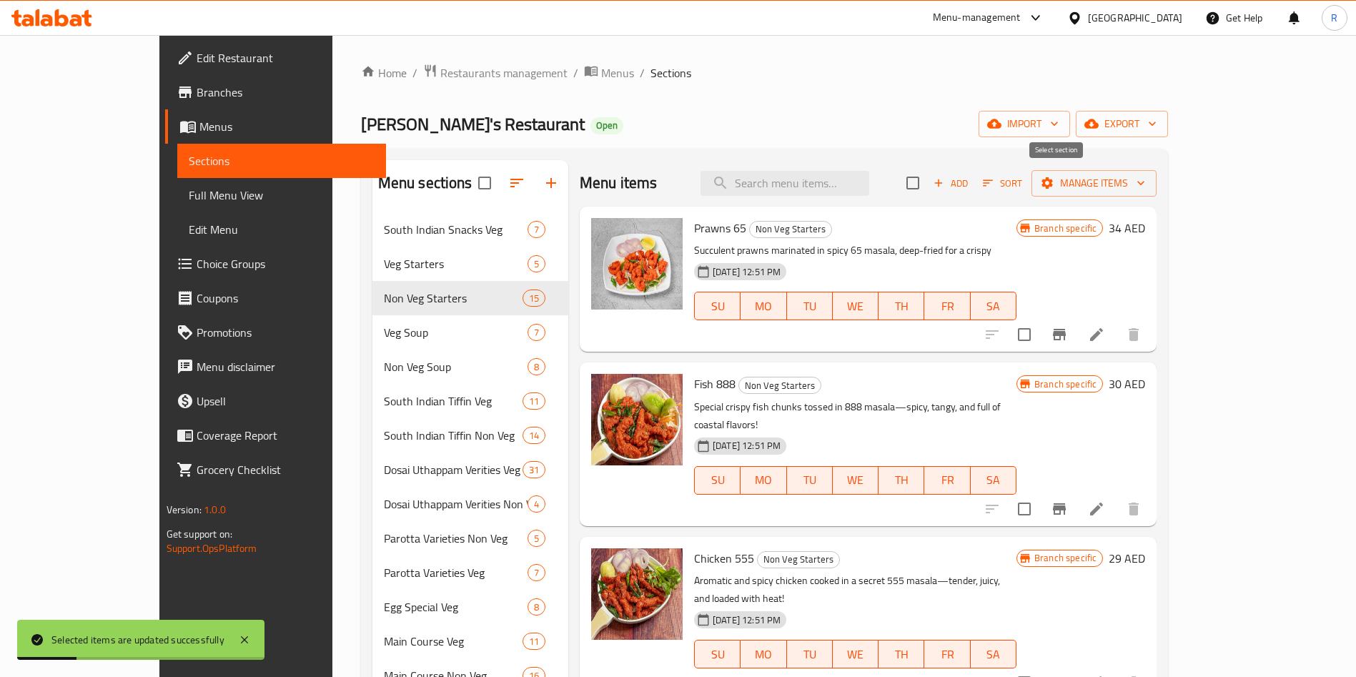
click at [928, 177] on input "checkbox" at bounding box center [913, 183] width 30 height 30
checkbox input "true"
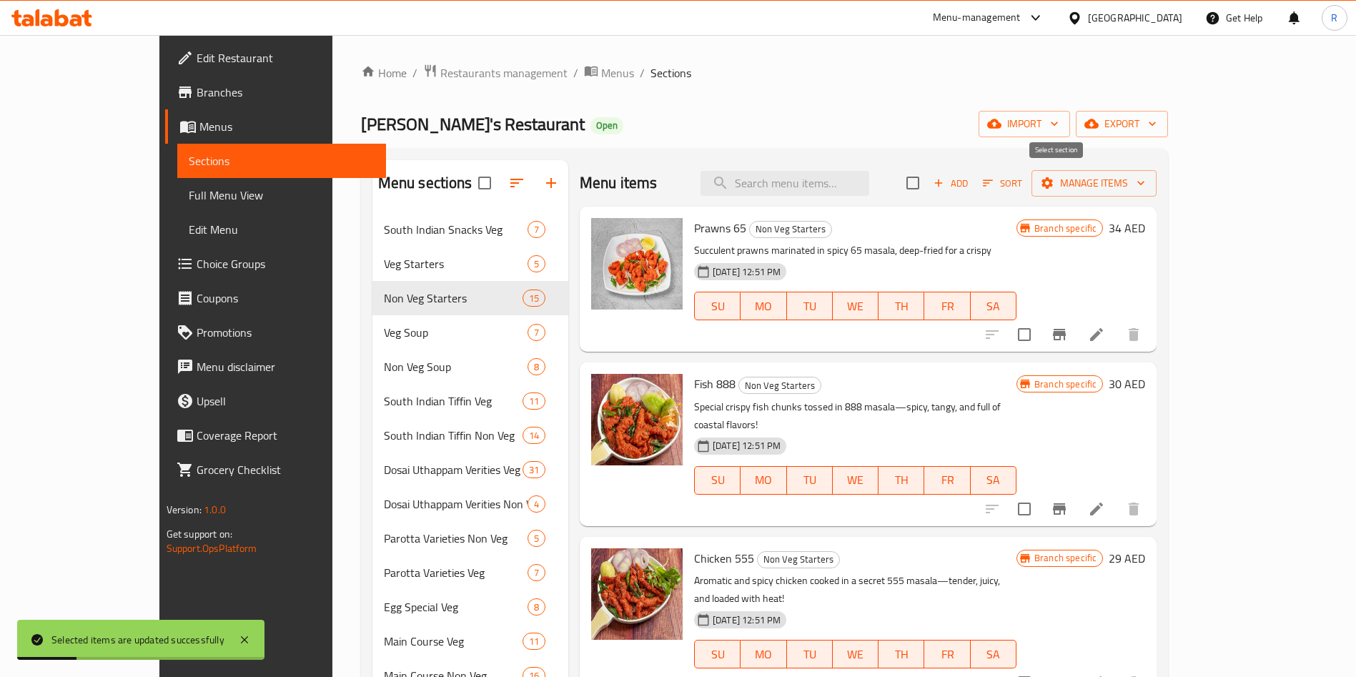
checkbox input "true"
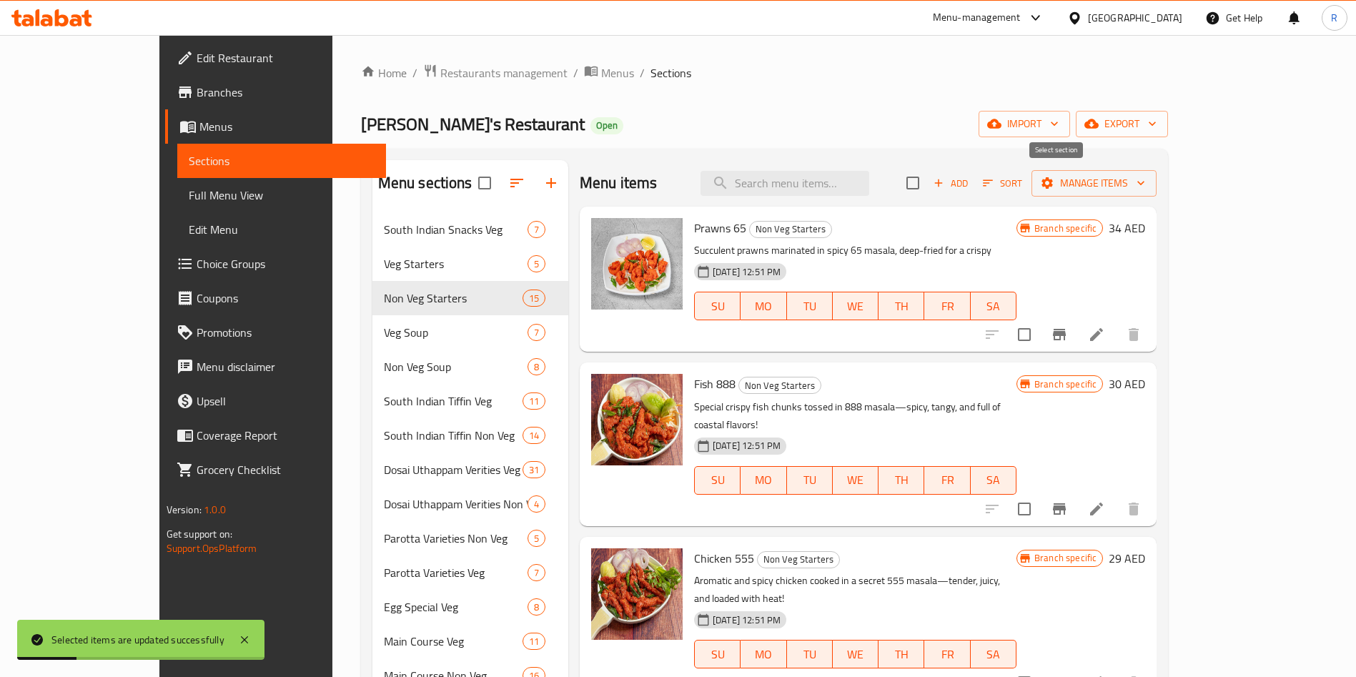
checkbox input "true"
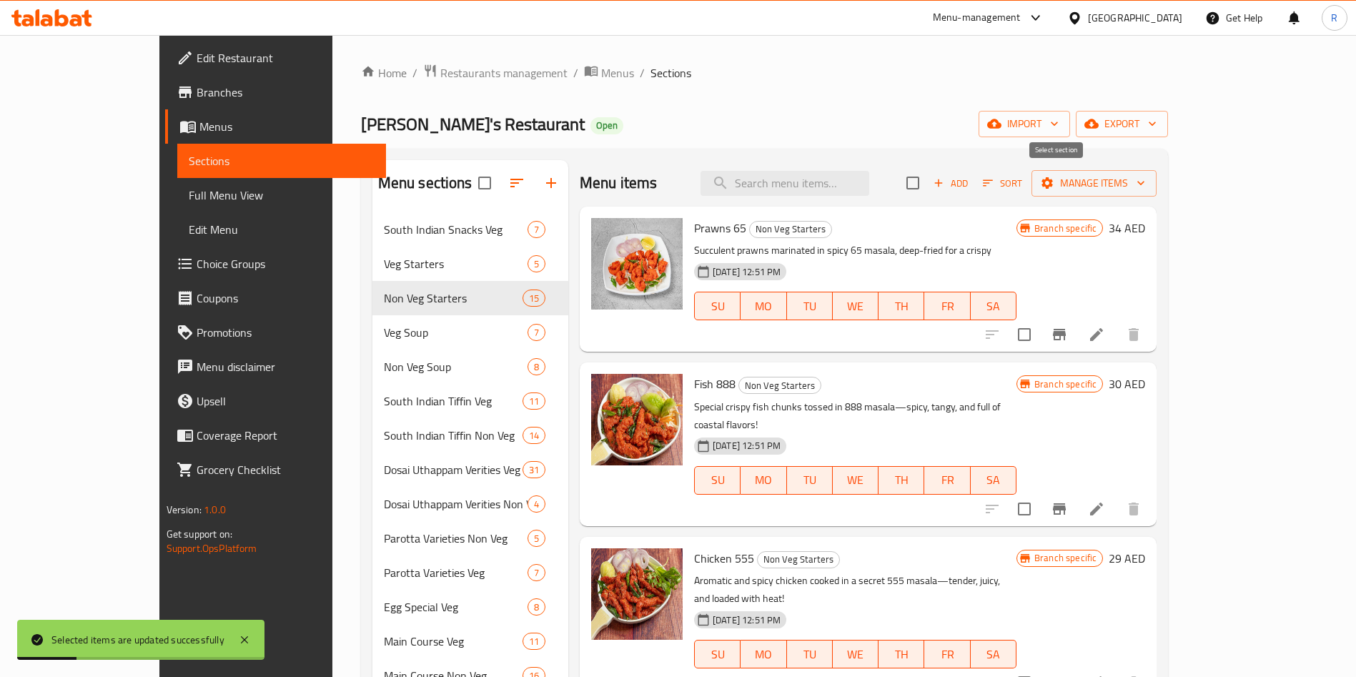
checkbox input "true"
click at [1157, 174] on button "Manage items" at bounding box center [1094, 183] width 125 height 26
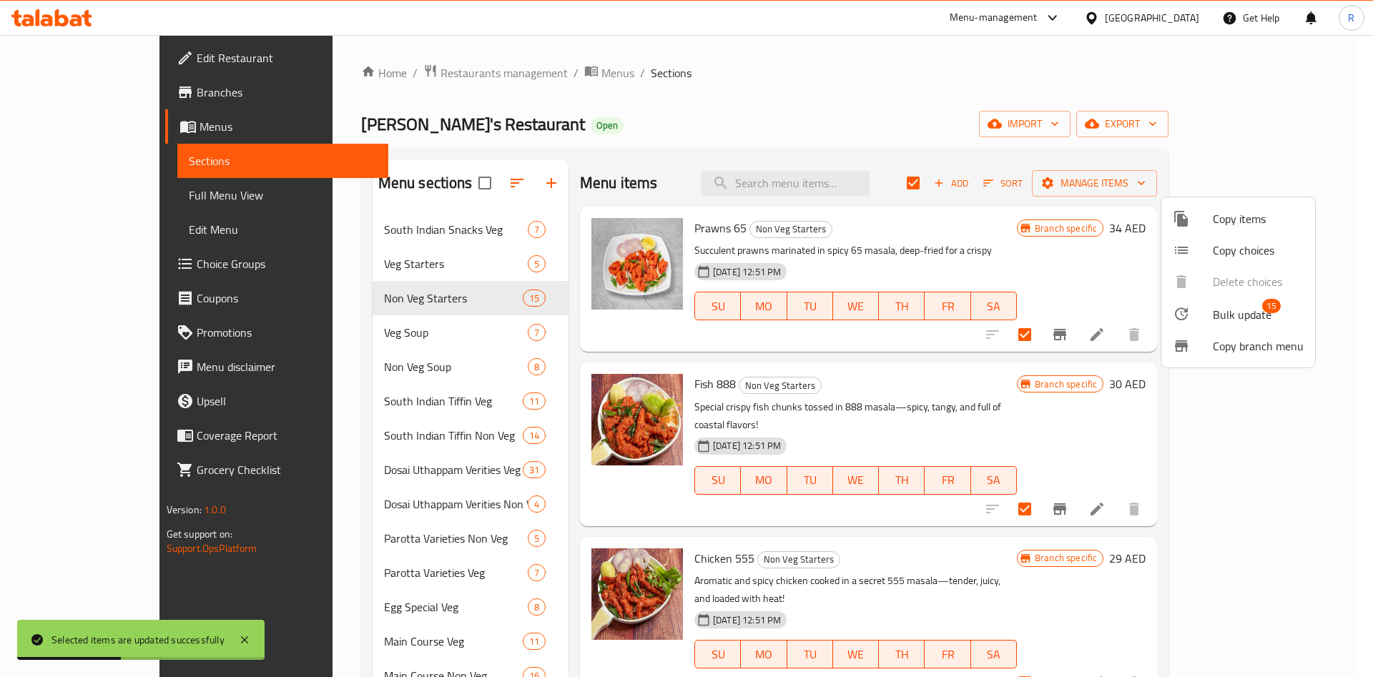
click at [1240, 307] on span "Bulk update" at bounding box center [1242, 314] width 59 height 17
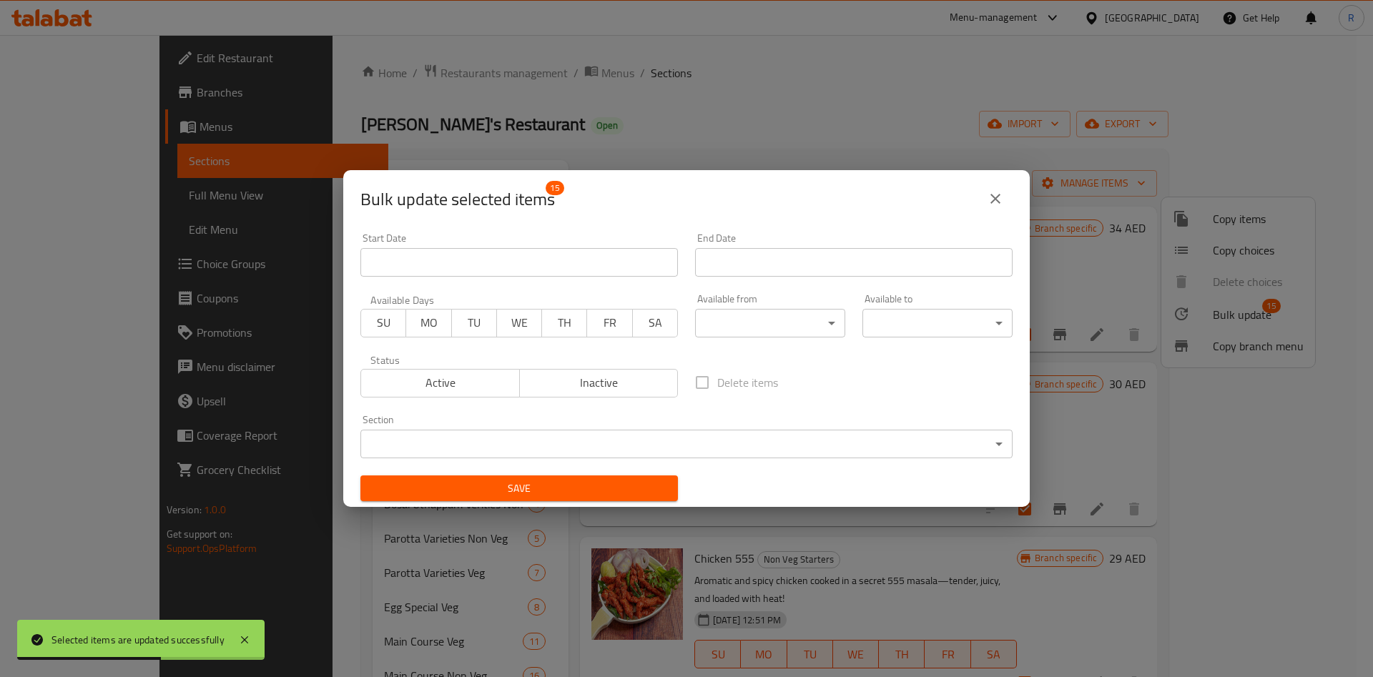
click at [764, 320] on body "Selected items are updated successfully ​ Menu-management [GEOGRAPHIC_DATA] Get…" at bounding box center [686, 356] width 1373 height 642
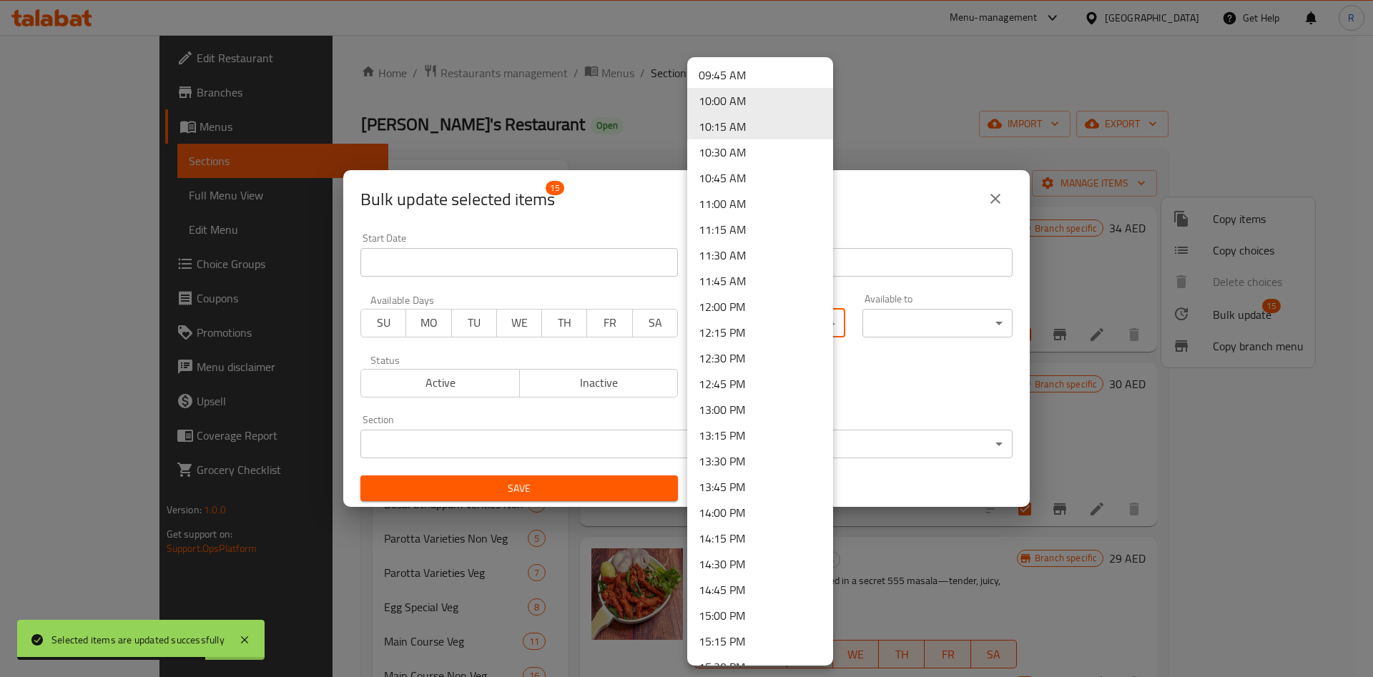
scroll to position [959, 0]
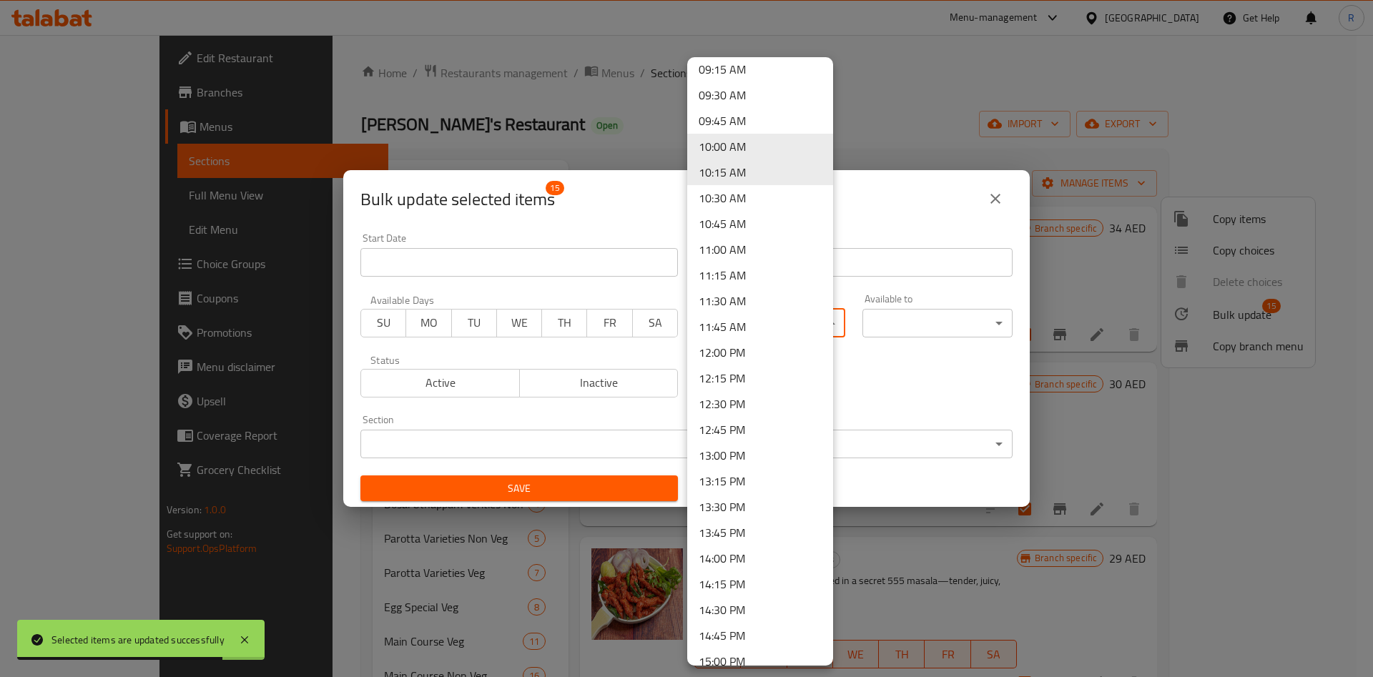
click at [759, 360] on li "12:00 PM" at bounding box center [760, 353] width 146 height 26
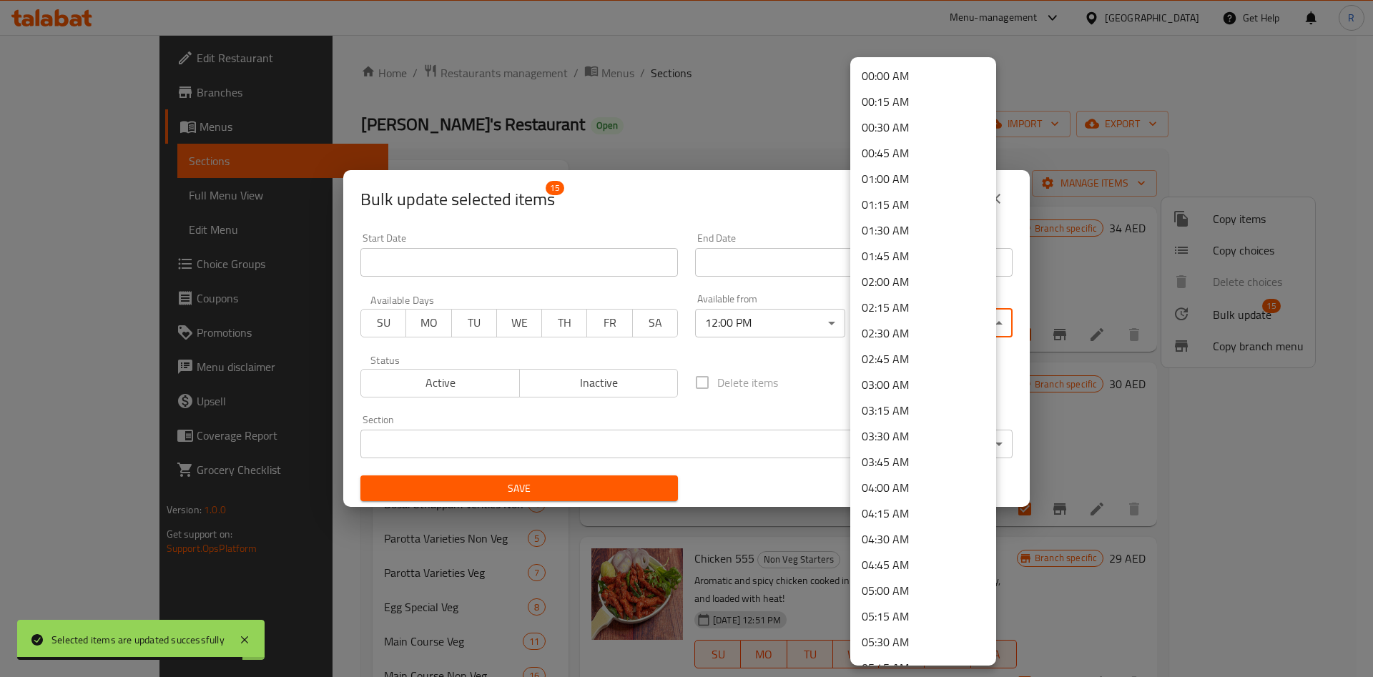
click at [955, 320] on body "Selected items are updated successfully ​ Menu-management [GEOGRAPHIC_DATA] Get…" at bounding box center [686, 356] width 1373 height 642
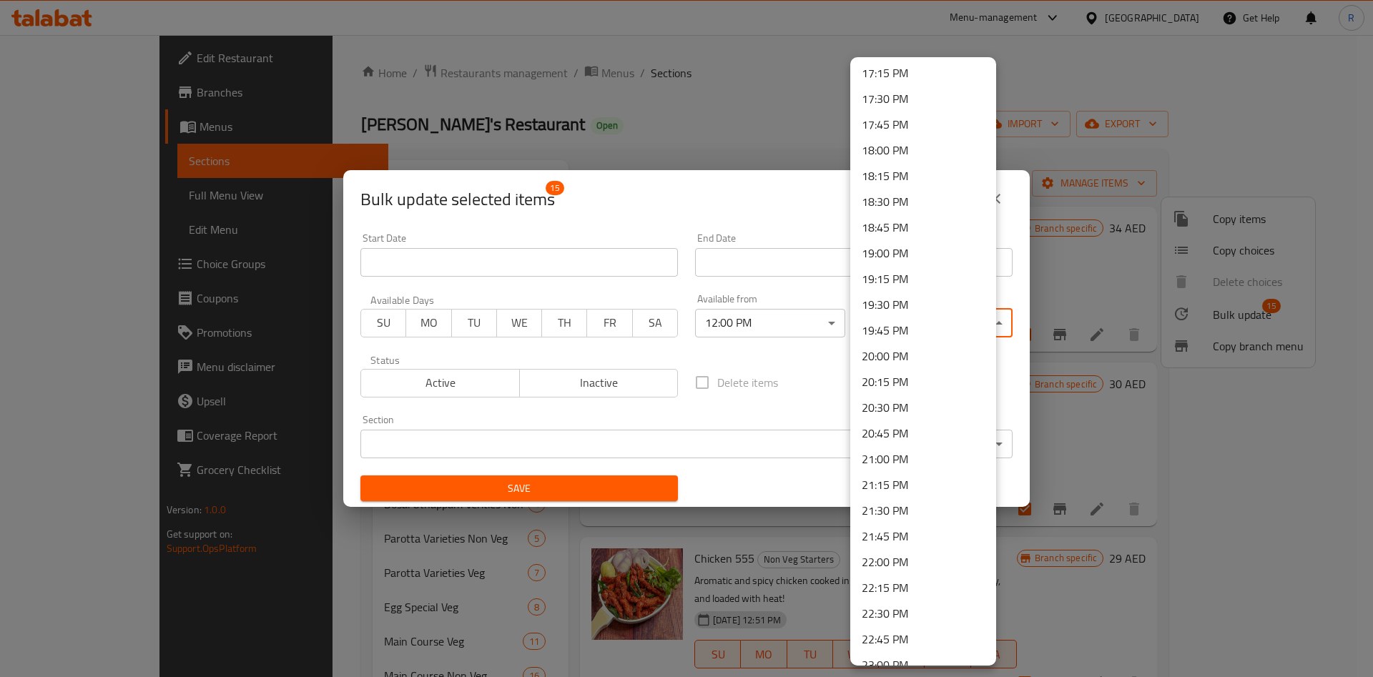
scroll to position [1900, 0]
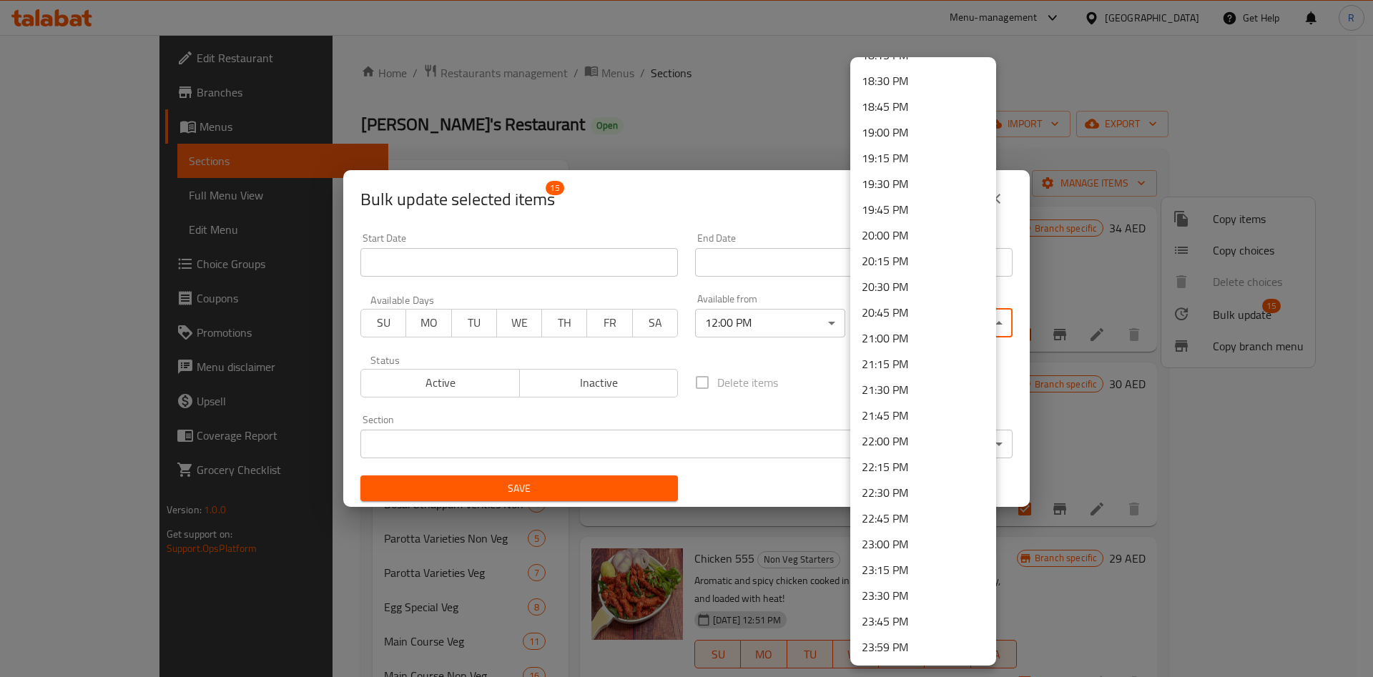
click at [912, 538] on li "23:00 PM" at bounding box center [923, 544] width 146 height 26
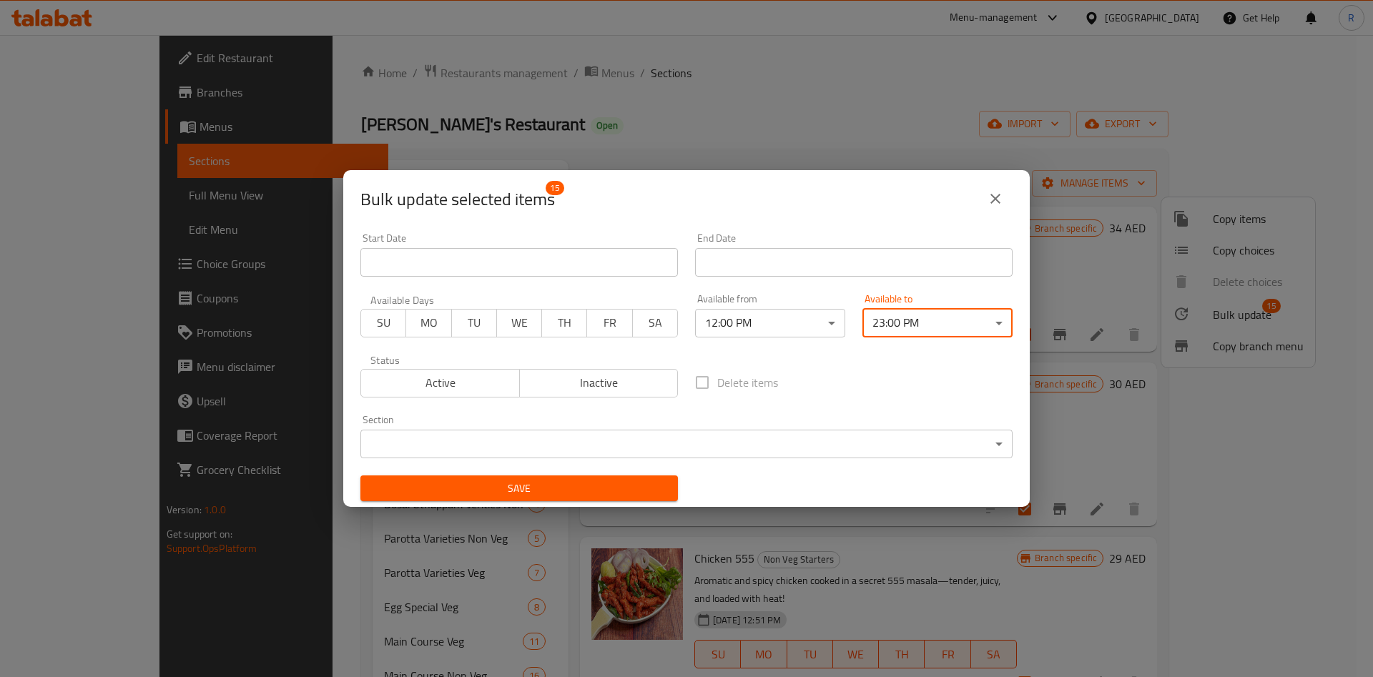
click at [591, 445] on body "​ Menu-management [GEOGRAPHIC_DATA] Get Help R Edit Restaurant Branches Menus S…" at bounding box center [686, 356] width 1373 height 642
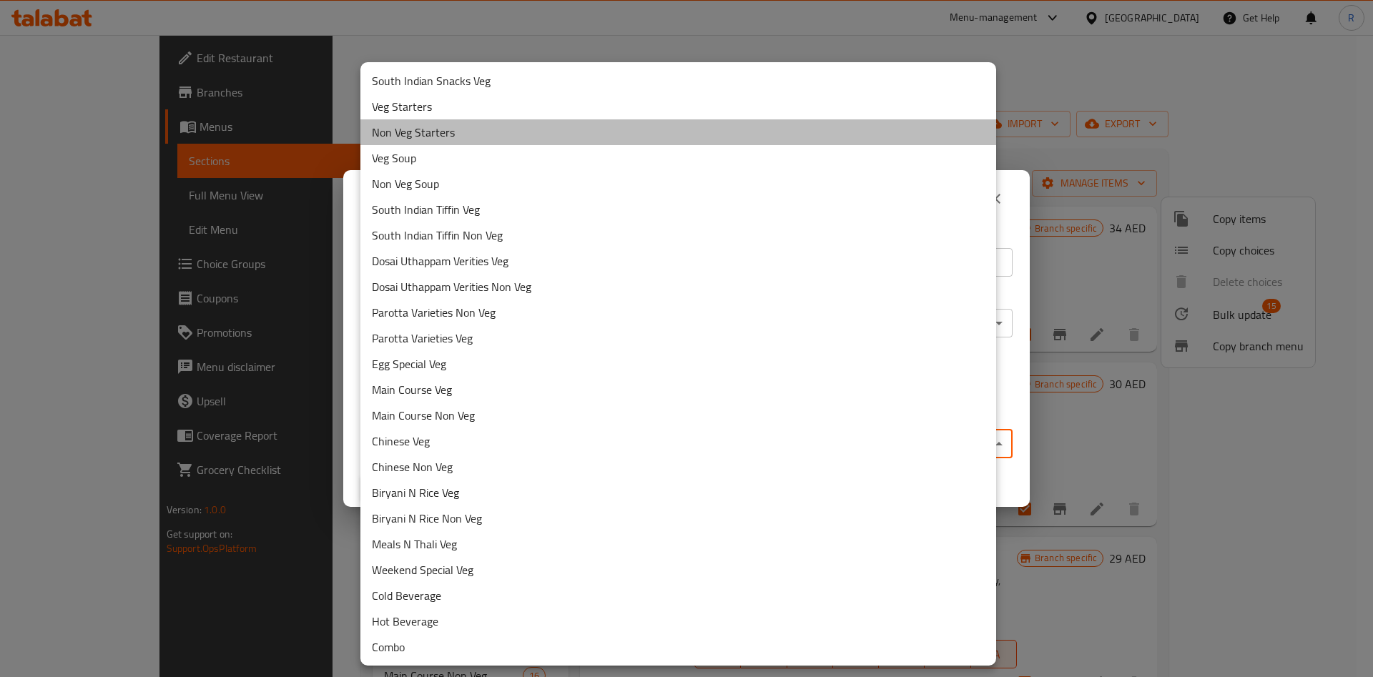
click at [464, 127] on li "Non Veg Starters" at bounding box center [678, 132] width 636 height 26
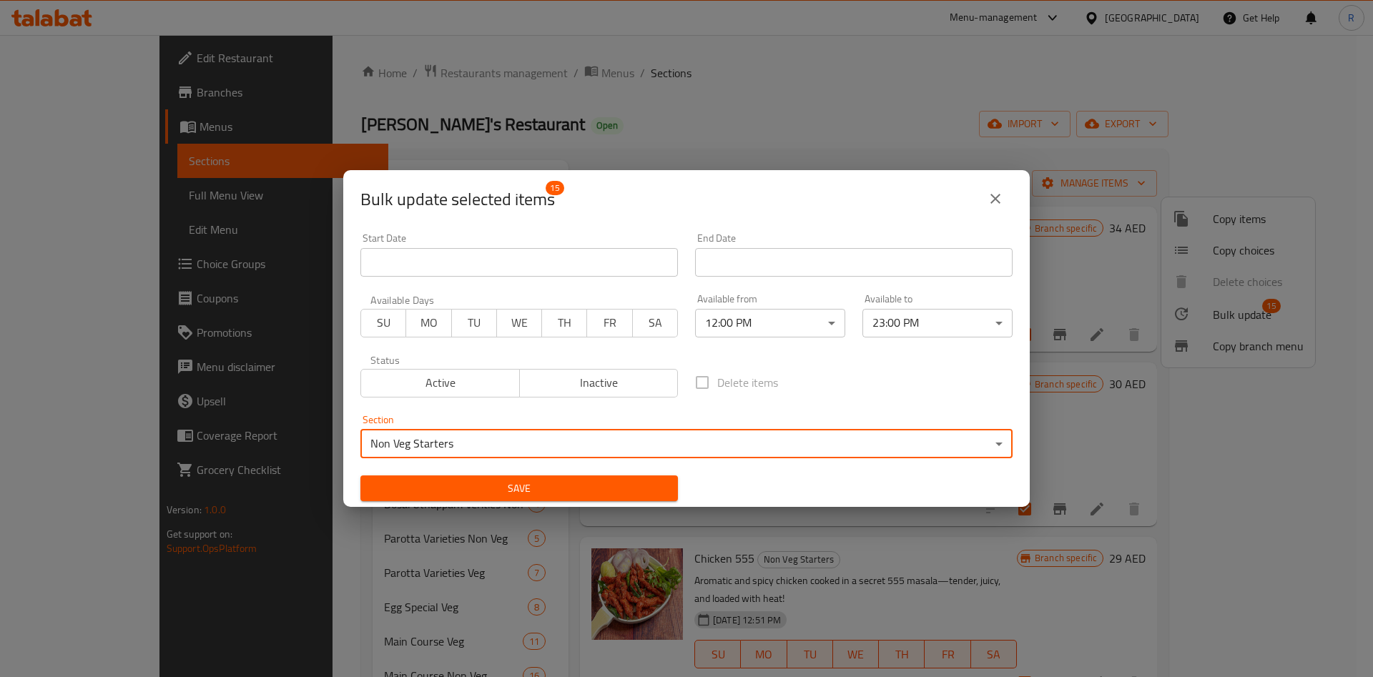
click at [467, 483] on span "Save" at bounding box center [519, 489] width 295 height 18
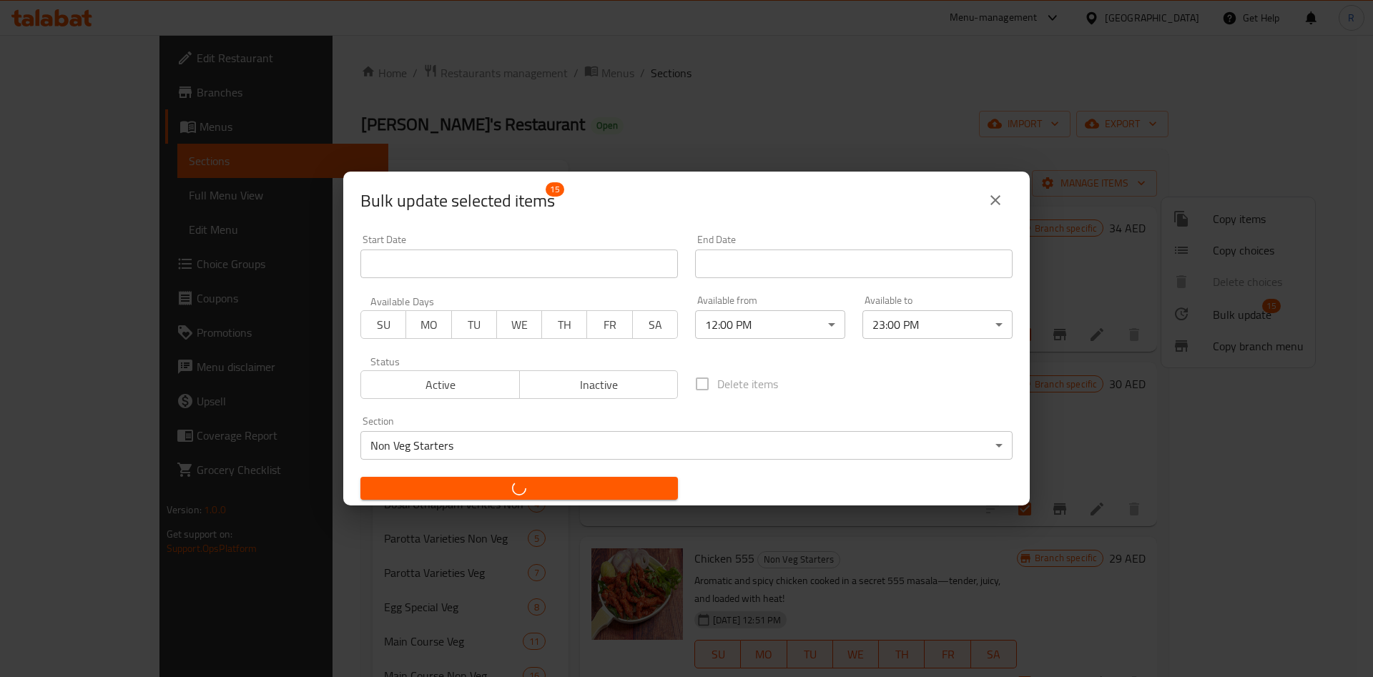
checkbox input "false"
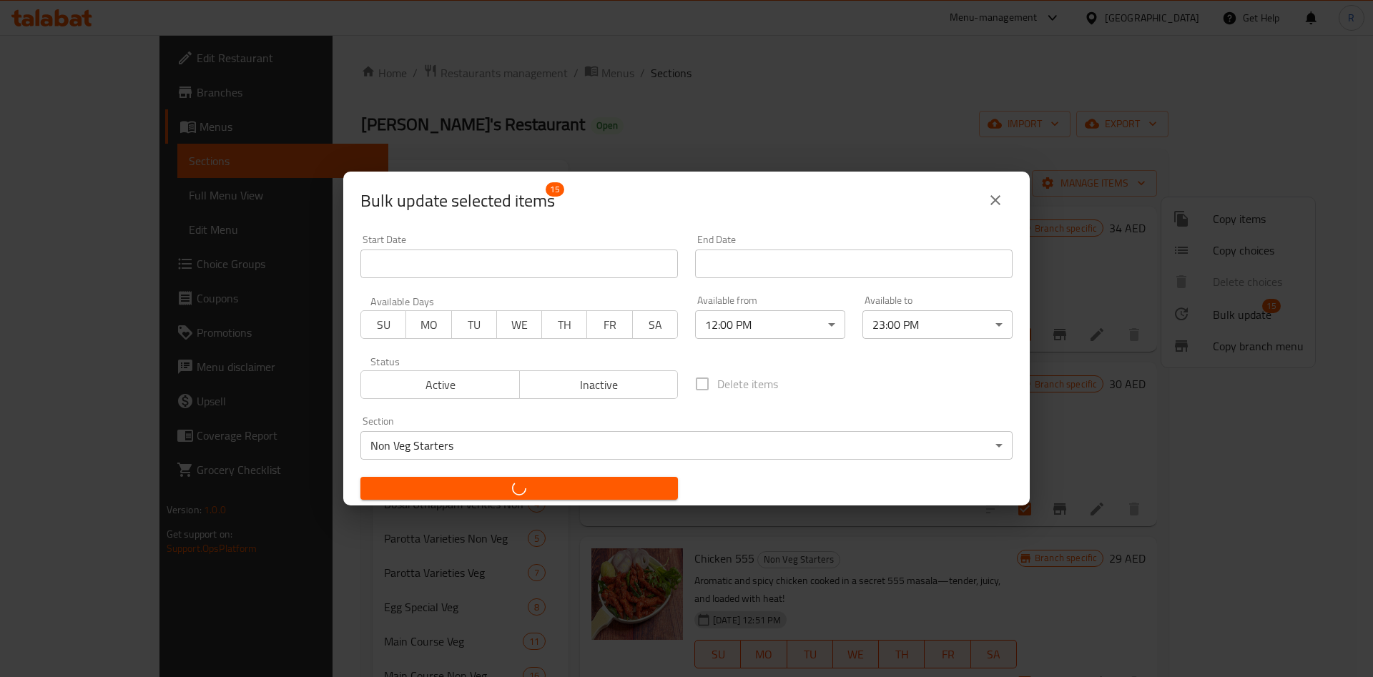
checkbox input "false"
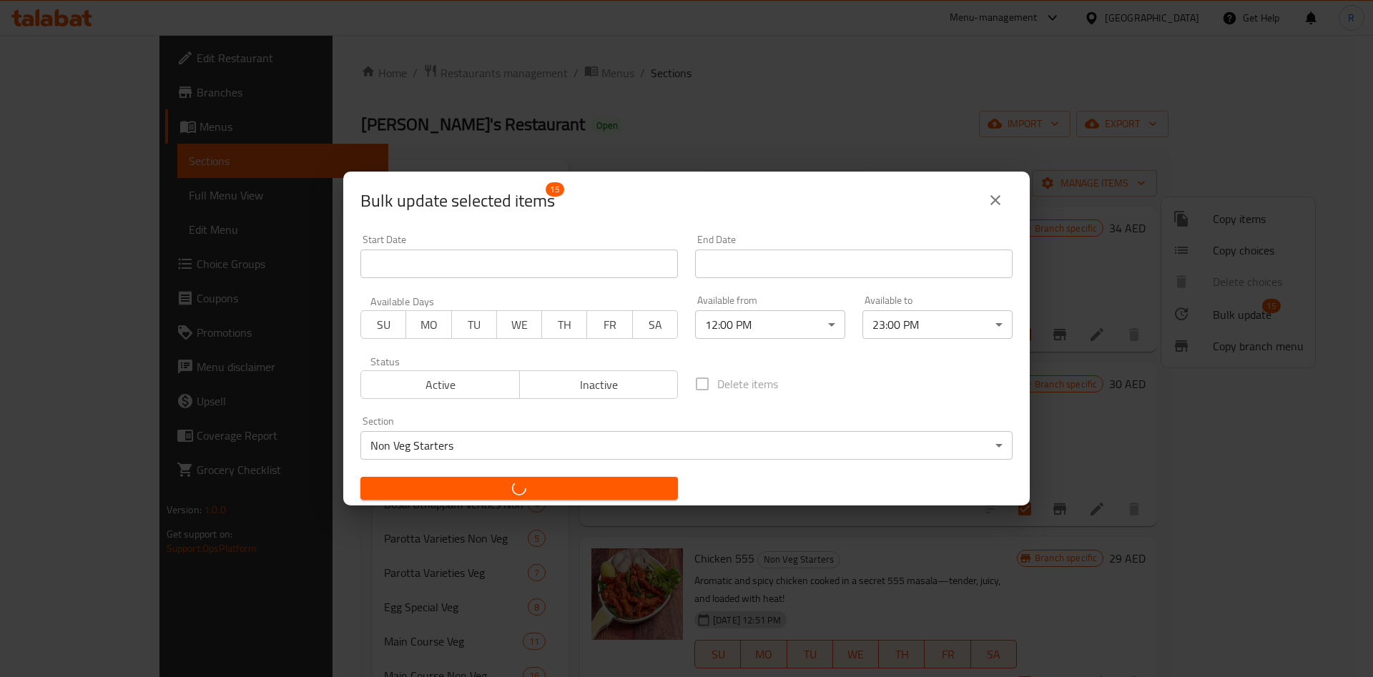
checkbox input "false"
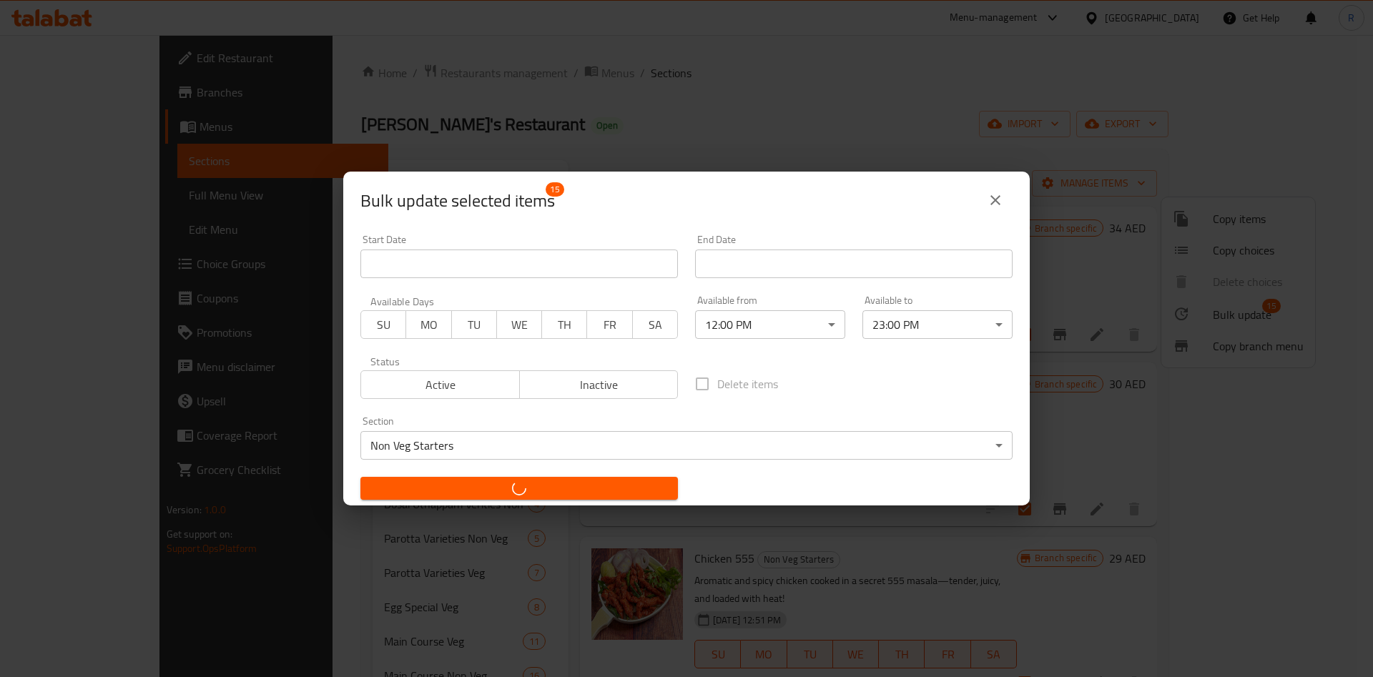
checkbox input "false"
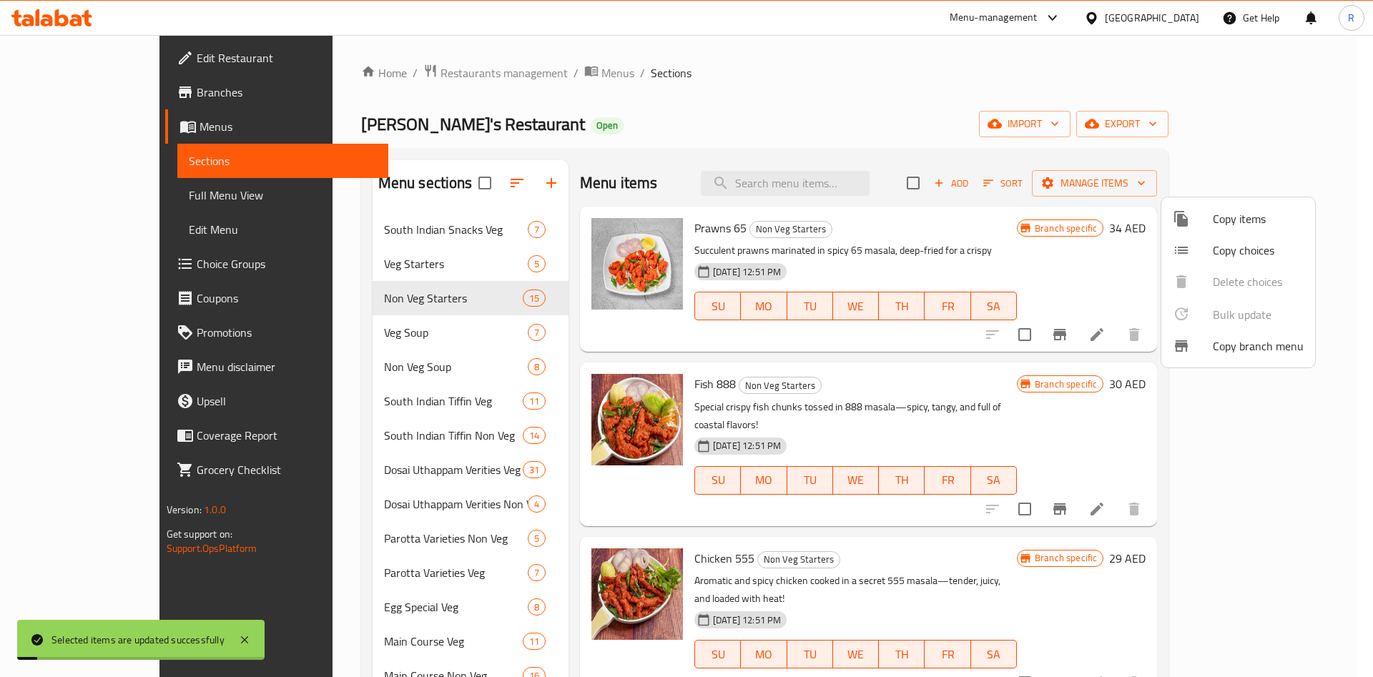
click at [367, 337] on div at bounding box center [686, 338] width 1373 height 677
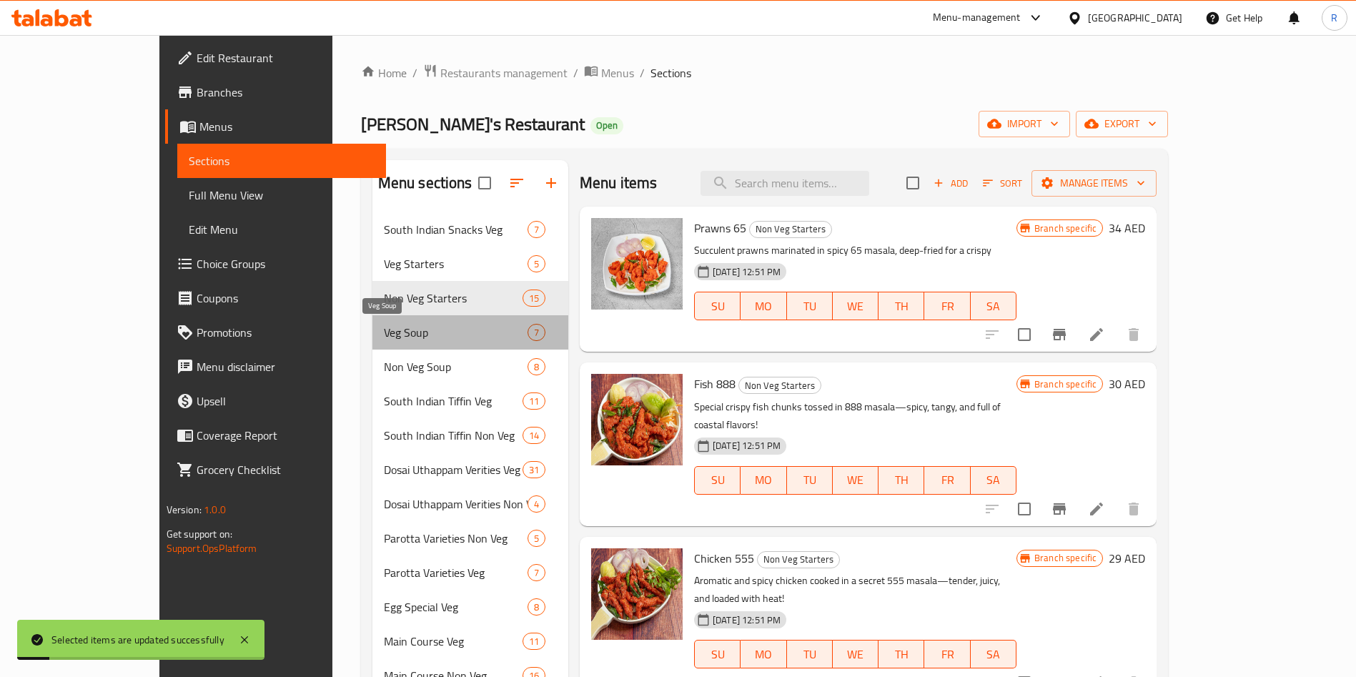
click at [384, 334] on span "Veg Soup" at bounding box center [456, 332] width 144 height 17
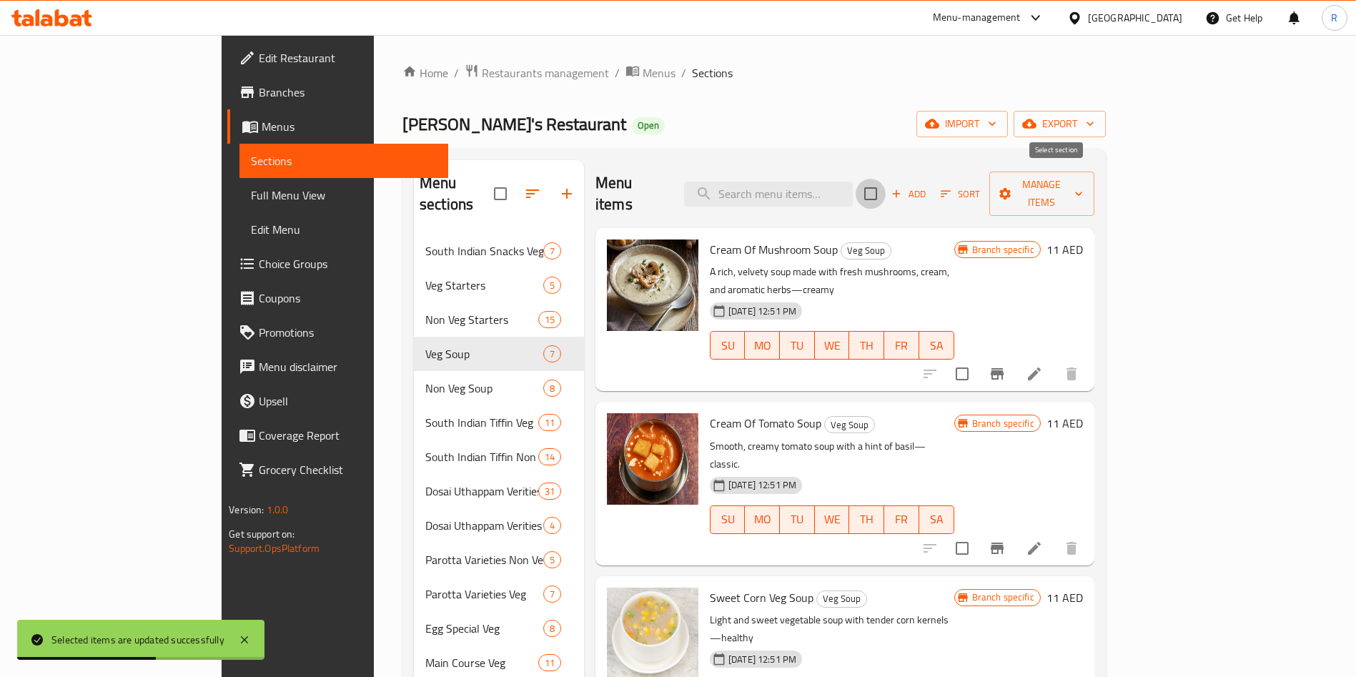
click at [886, 188] on input "checkbox" at bounding box center [871, 194] width 30 height 30
checkbox input "true"
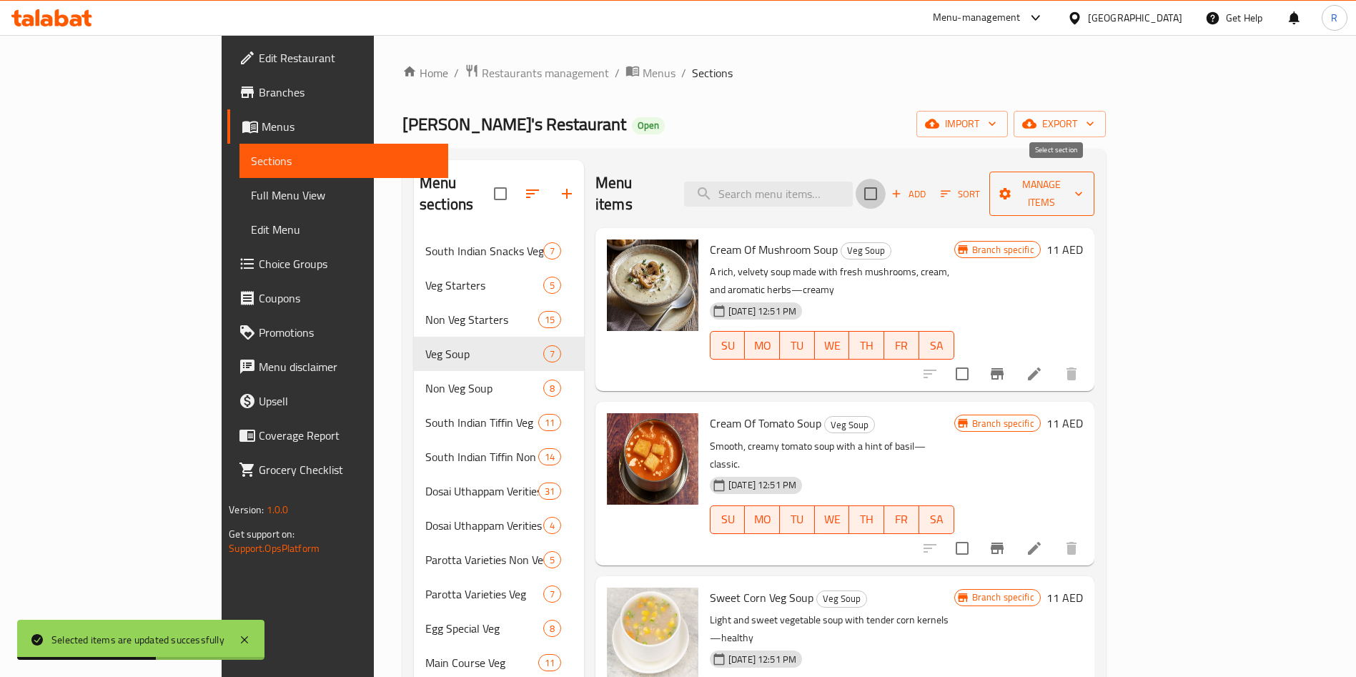
checkbox input "true"
click at [1083, 182] on span "Manage items" at bounding box center [1042, 194] width 82 height 36
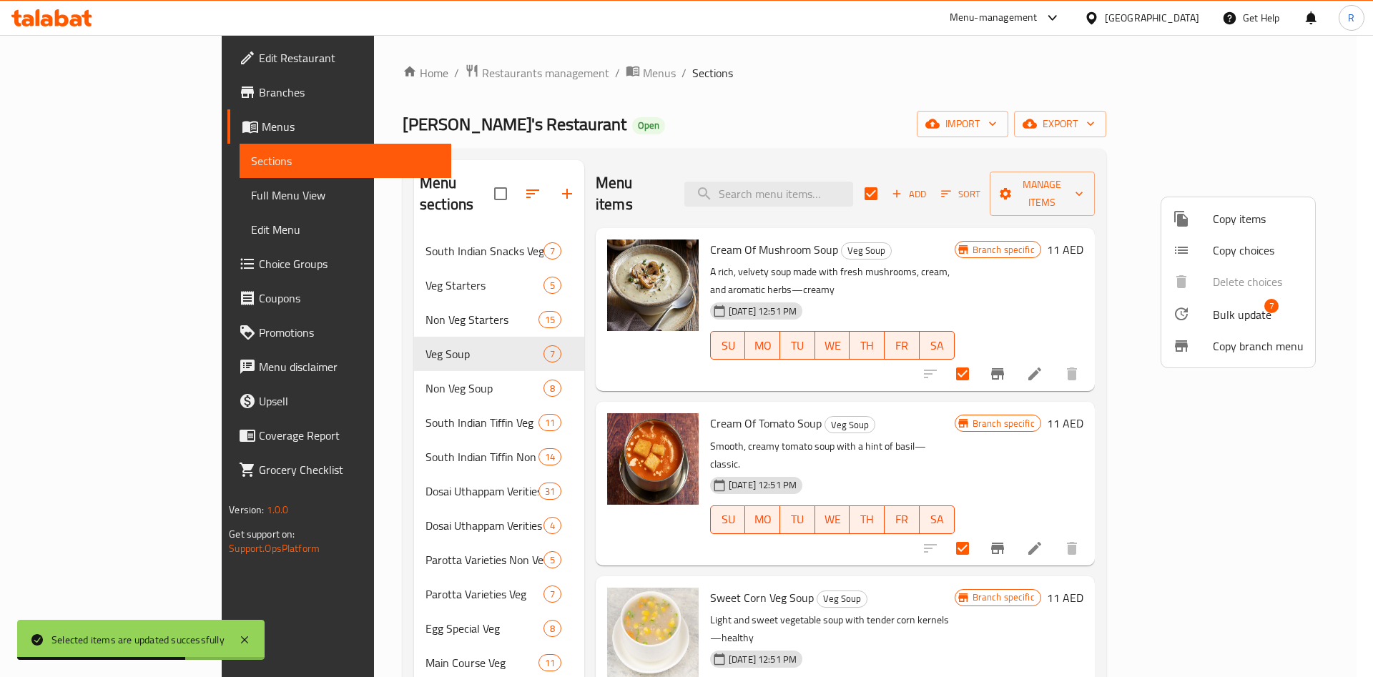
click at [1251, 310] on span "Bulk update" at bounding box center [1242, 314] width 59 height 17
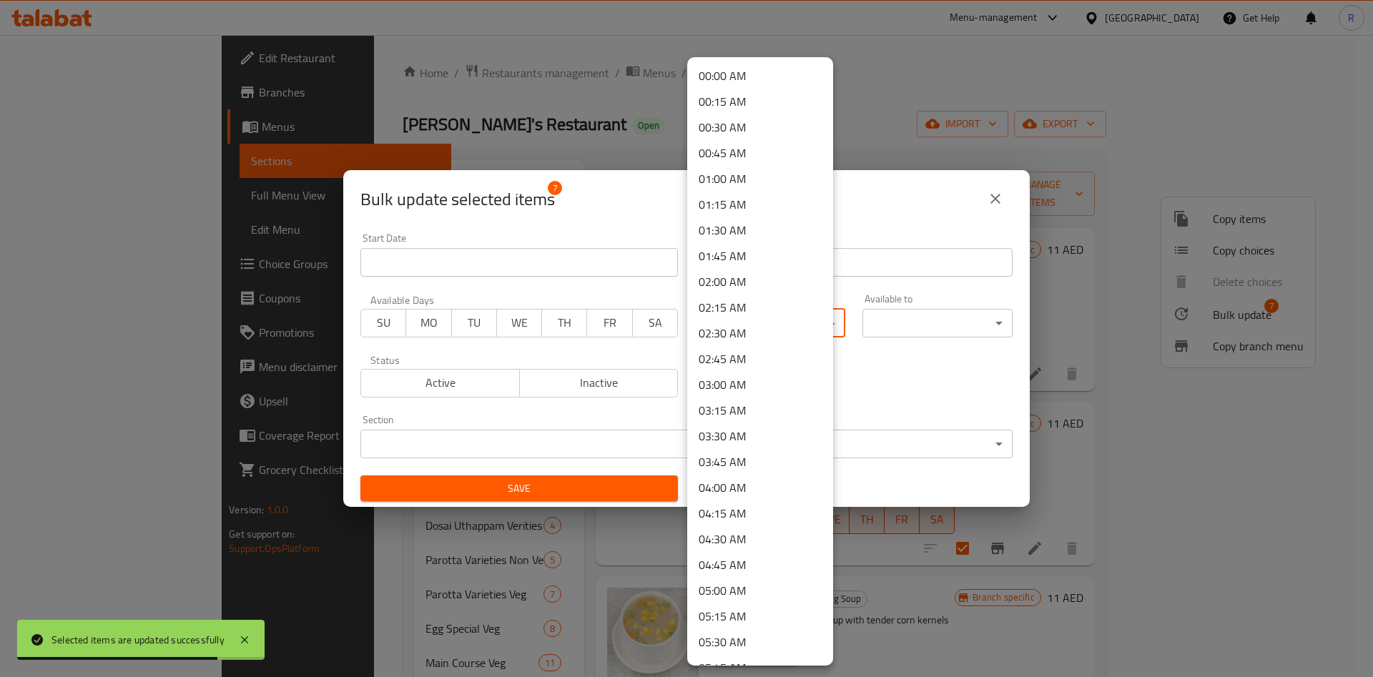
click at [732, 323] on body "Selected items are updated successfully ​ Menu-management [GEOGRAPHIC_DATA] Get…" at bounding box center [686, 356] width 1373 height 642
click at [739, 563] on li "12:00 PM" at bounding box center [760, 568] width 146 height 26
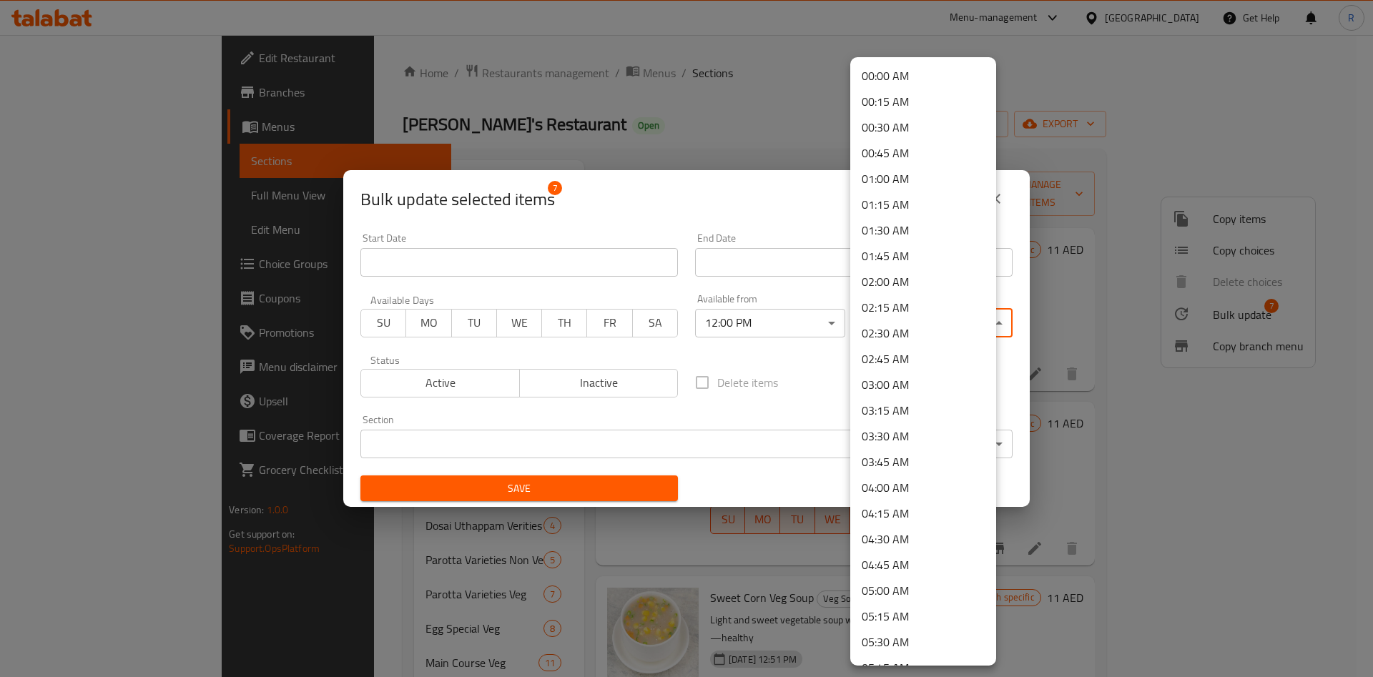
click at [872, 310] on body "​ Menu-management [GEOGRAPHIC_DATA] Get Help R Edit Restaurant Branches Menus S…" at bounding box center [686, 356] width 1373 height 642
click at [904, 547] on li "23:00 PM" at bounding box center [923, 544] width 146 height 26
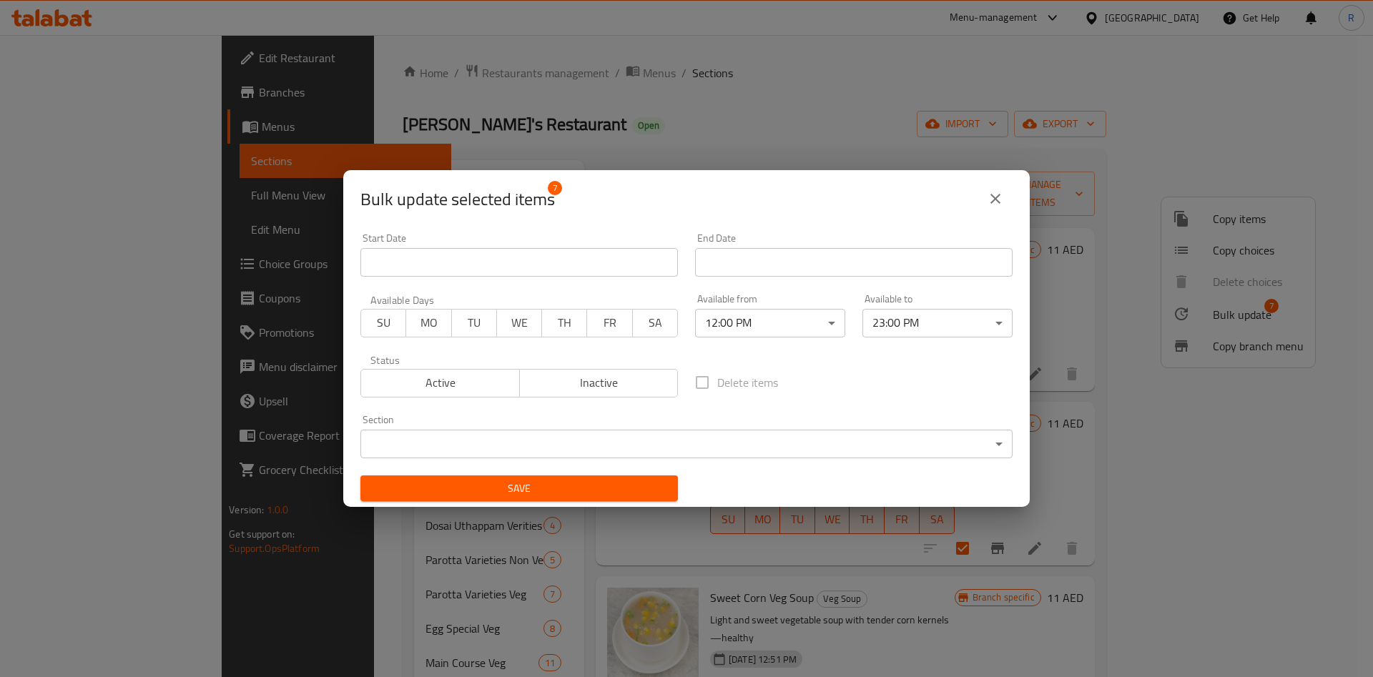
click at [480, 462] on div "Section ​ ​" at bounding box center [686, 436] width 669 height 61
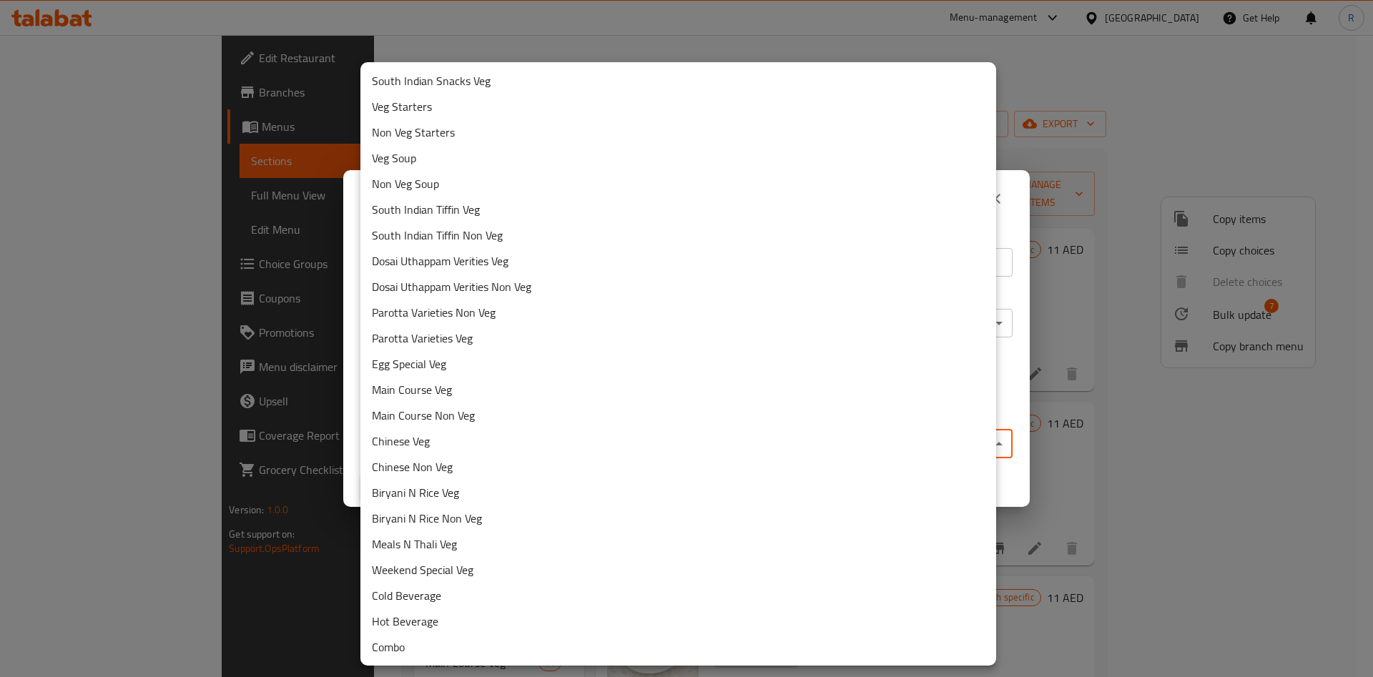
click at [487, 446] on body "​ Menu-management [GEOGRAPHIC_DATA] Get Help R Edit Restaurant Branches Menus S…" at bounding box center [686, 356] width 1373 height 642
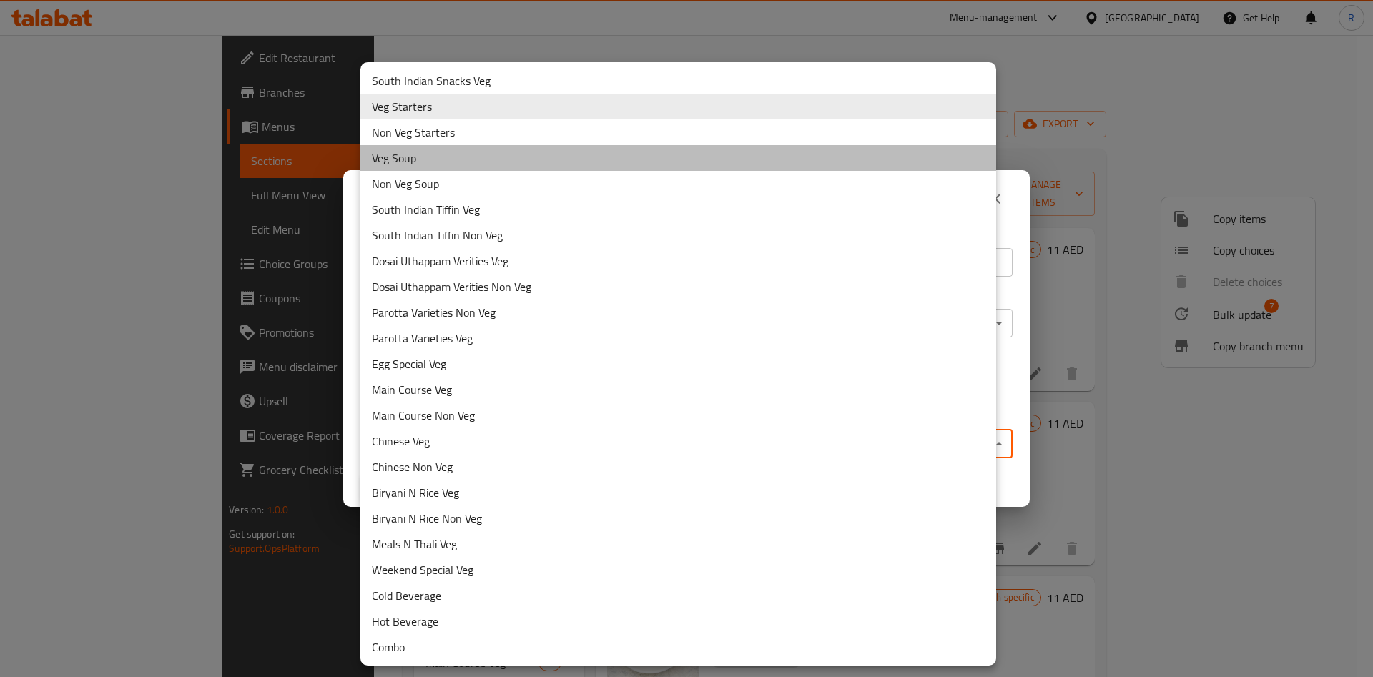
click at [438, 158] on li "Veg Soup" at bounding box center [678, 158] width 636 height 26
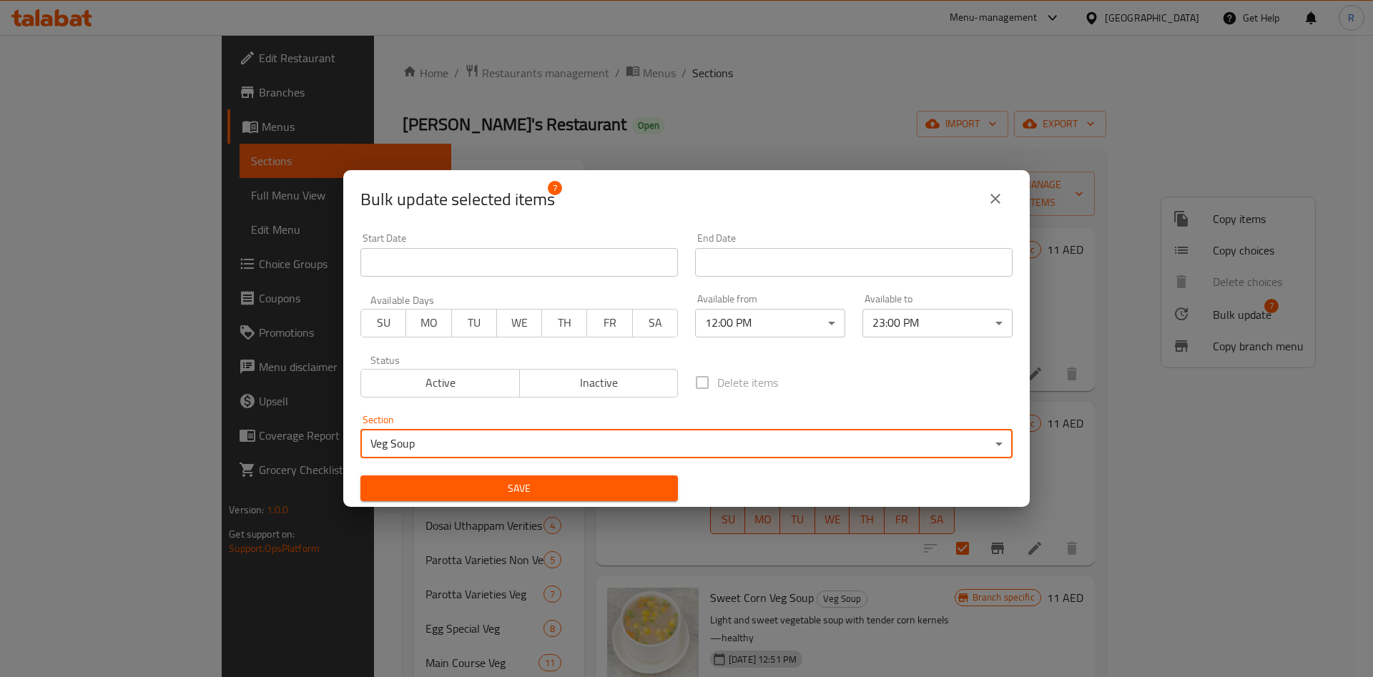
drag, startPoint x: 543, startPoint y: 484, endPoint x: 573, endPoint y: 530, distance: 54.7
click at [544, 485] on span "Save" at bounding box center [519, 489] width 295 height 18
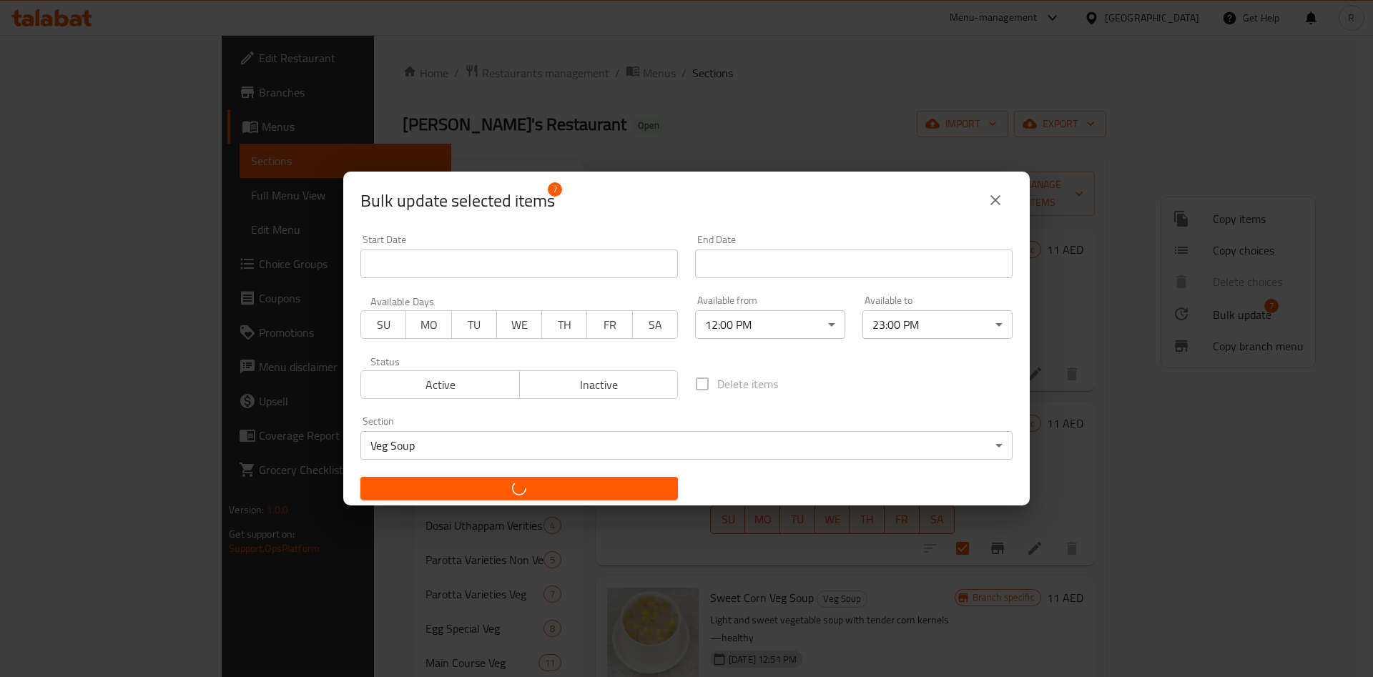
checkbox input "false"
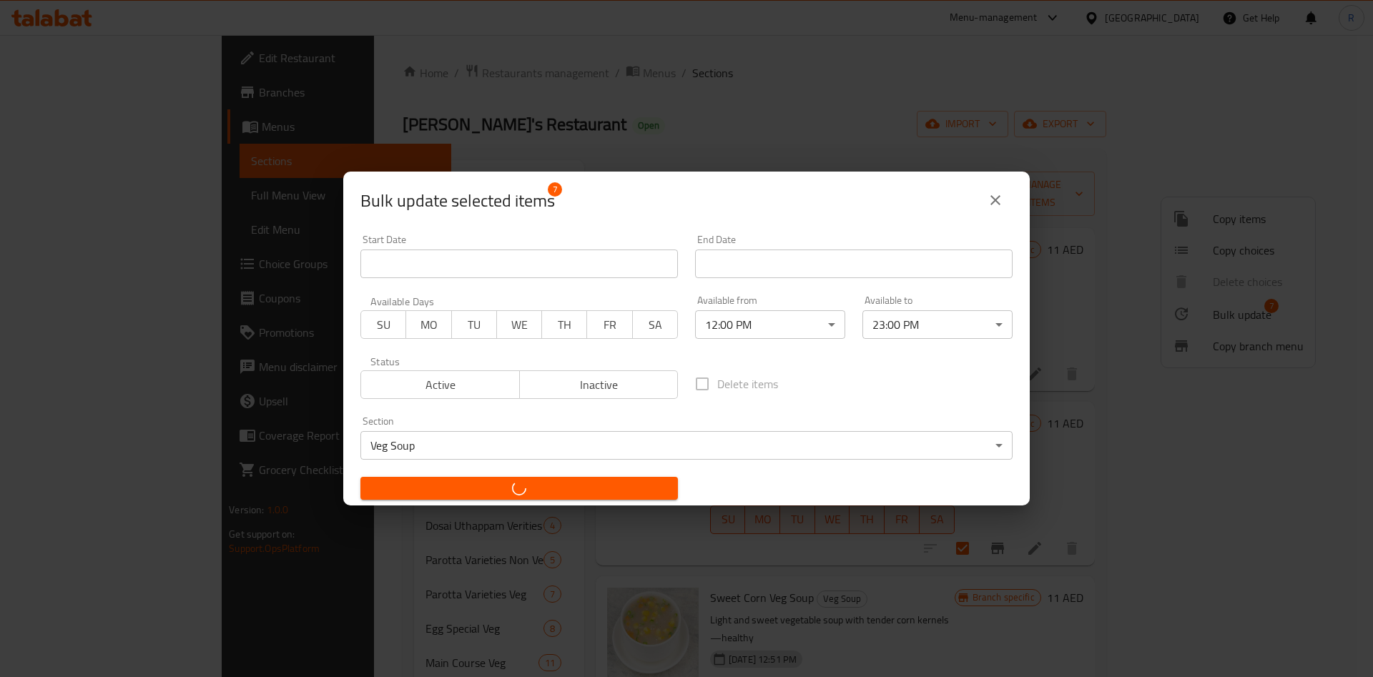
checkbox input "false"
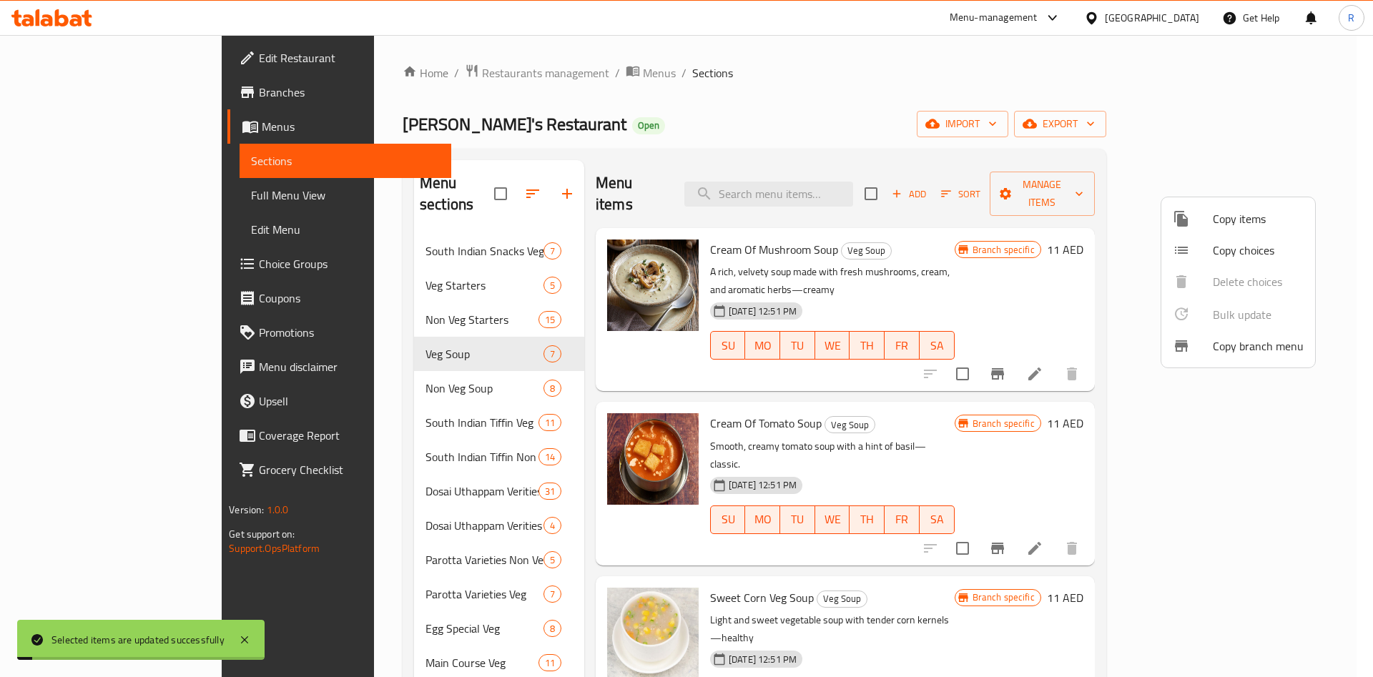
click at [355, 368] on div at bounding box center [686, 338] width 1373 height 677
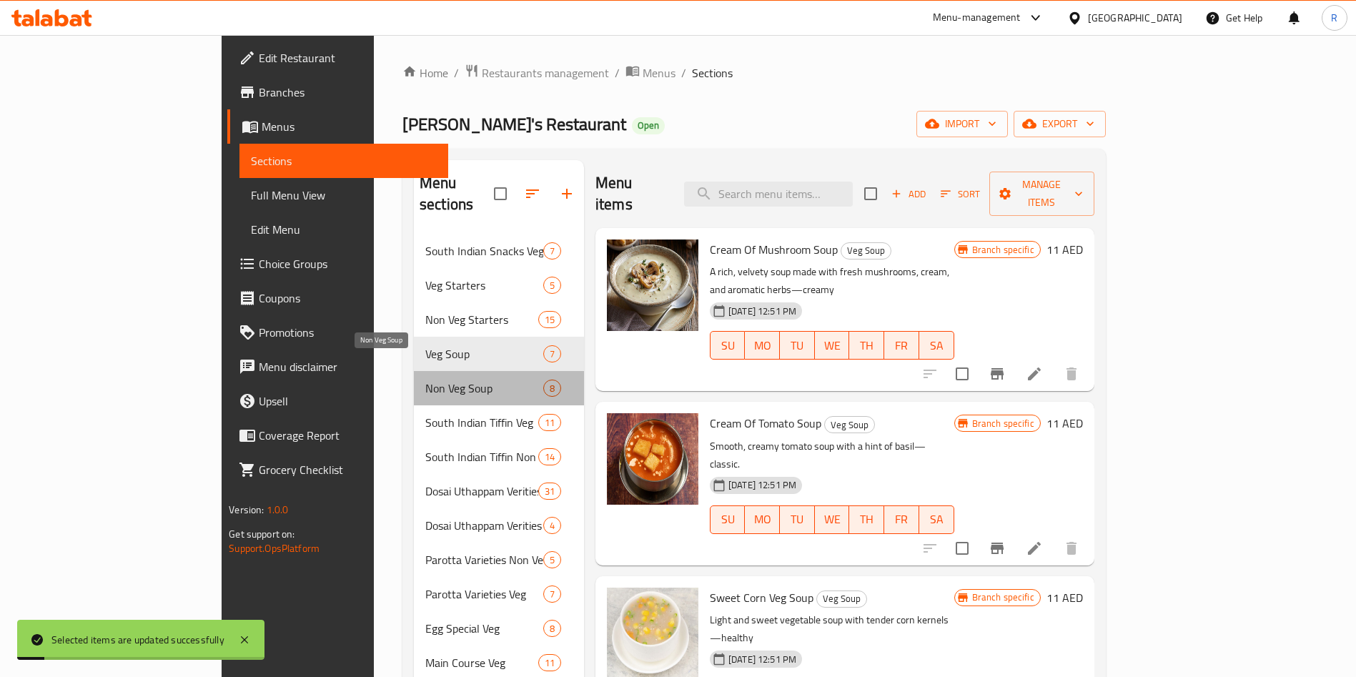
click at [425, 380] on span "Non Veg Soup" at bounding box center [484, 388] width 118 height 17
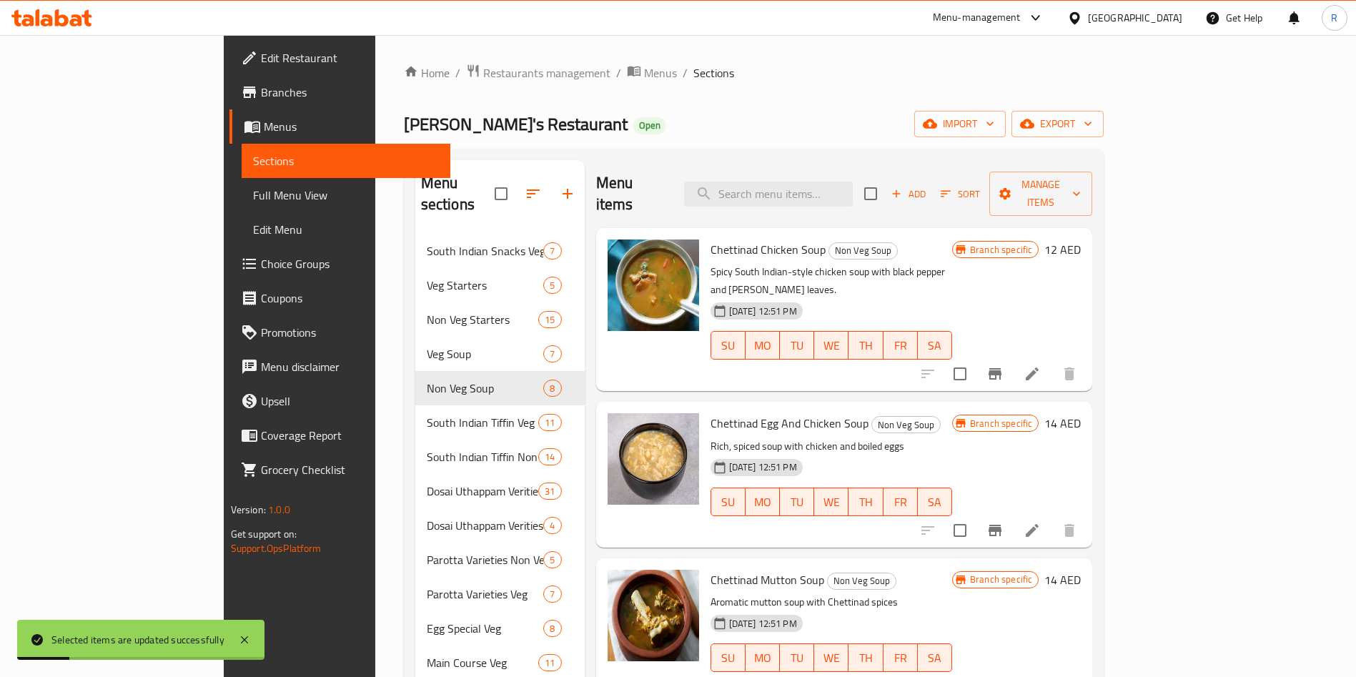
click at [886, 184] on input "checkbox" at bounding box center [871, 194] width 30 height 30
checkbox input "true"
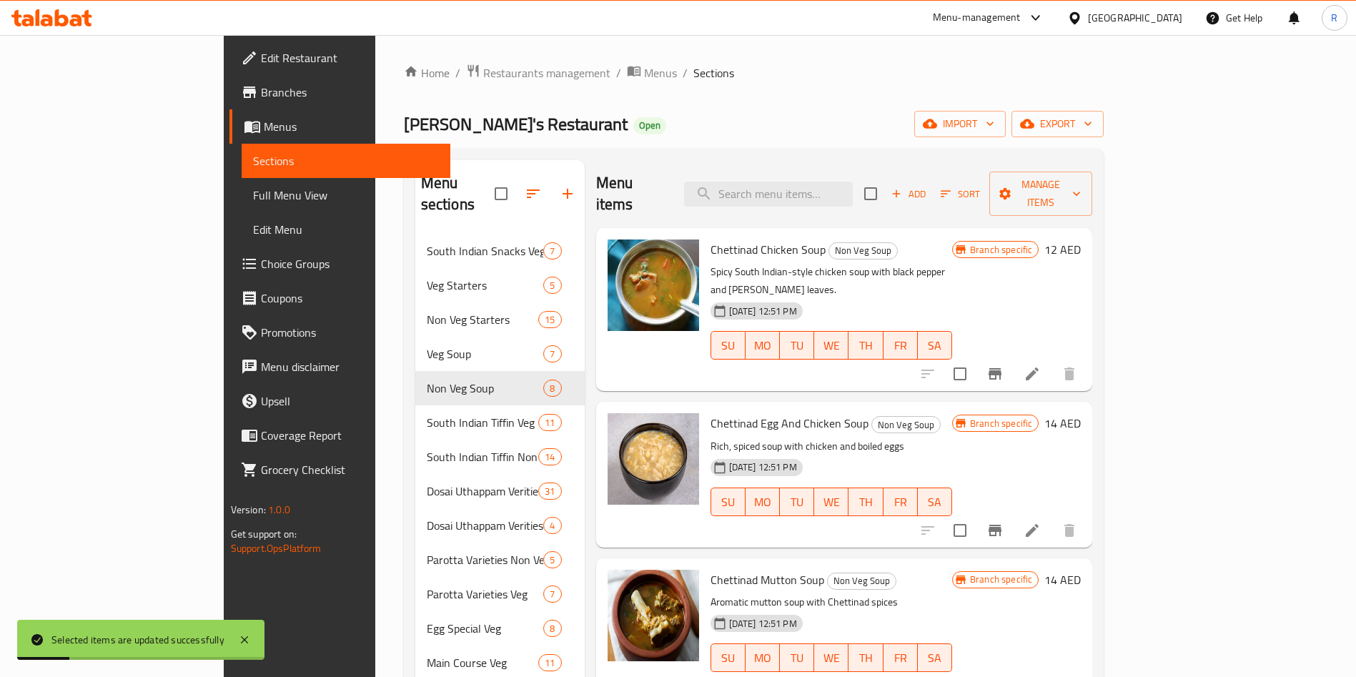
checkbox input "true"
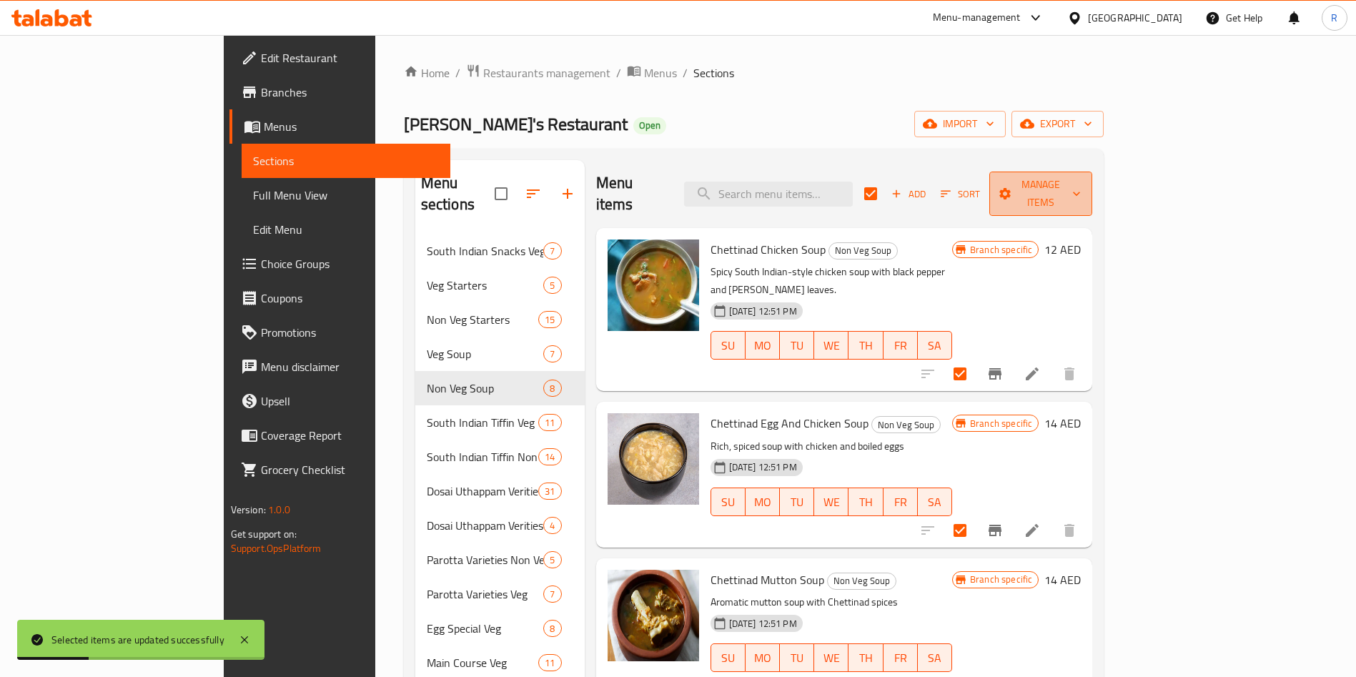
click at [1082, 178] on span "Manage items" at bounding box center [1041, 194] width 81 height 36
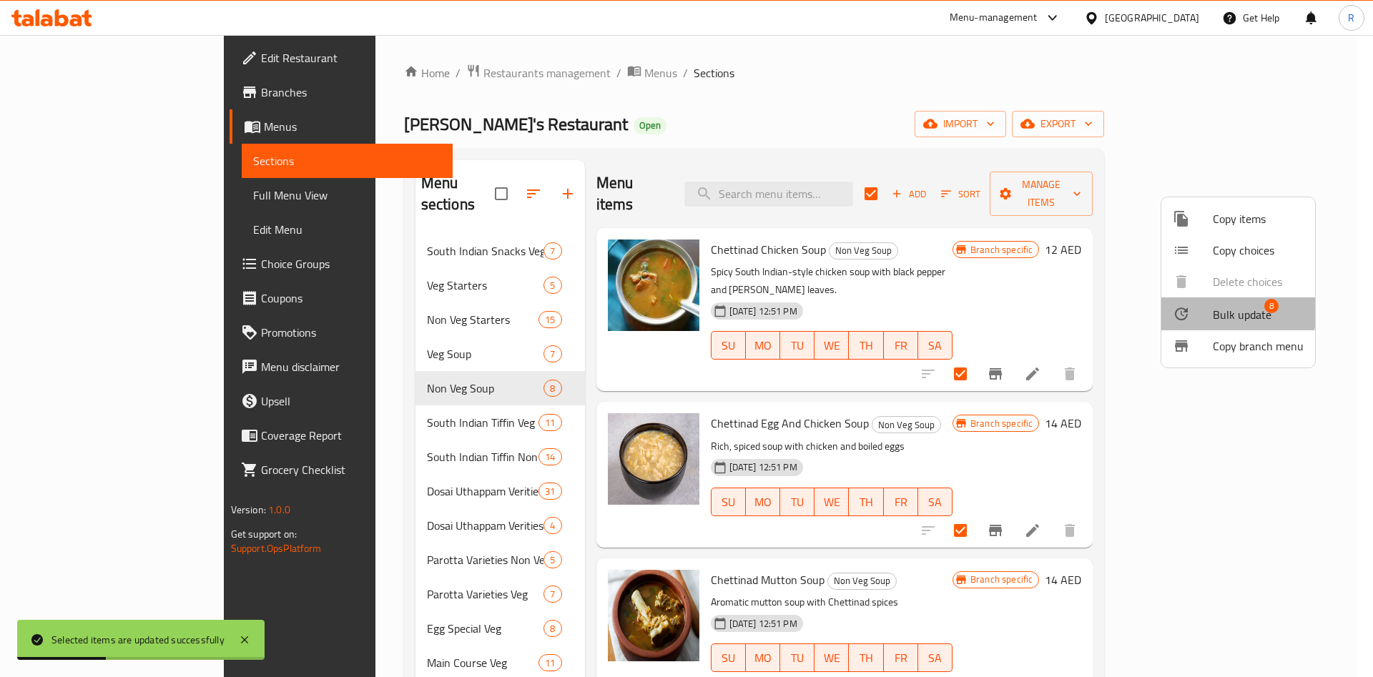
click at [1225, 311] on span "Bulk update" at bounding box center [1242, 314] width 59 height 17
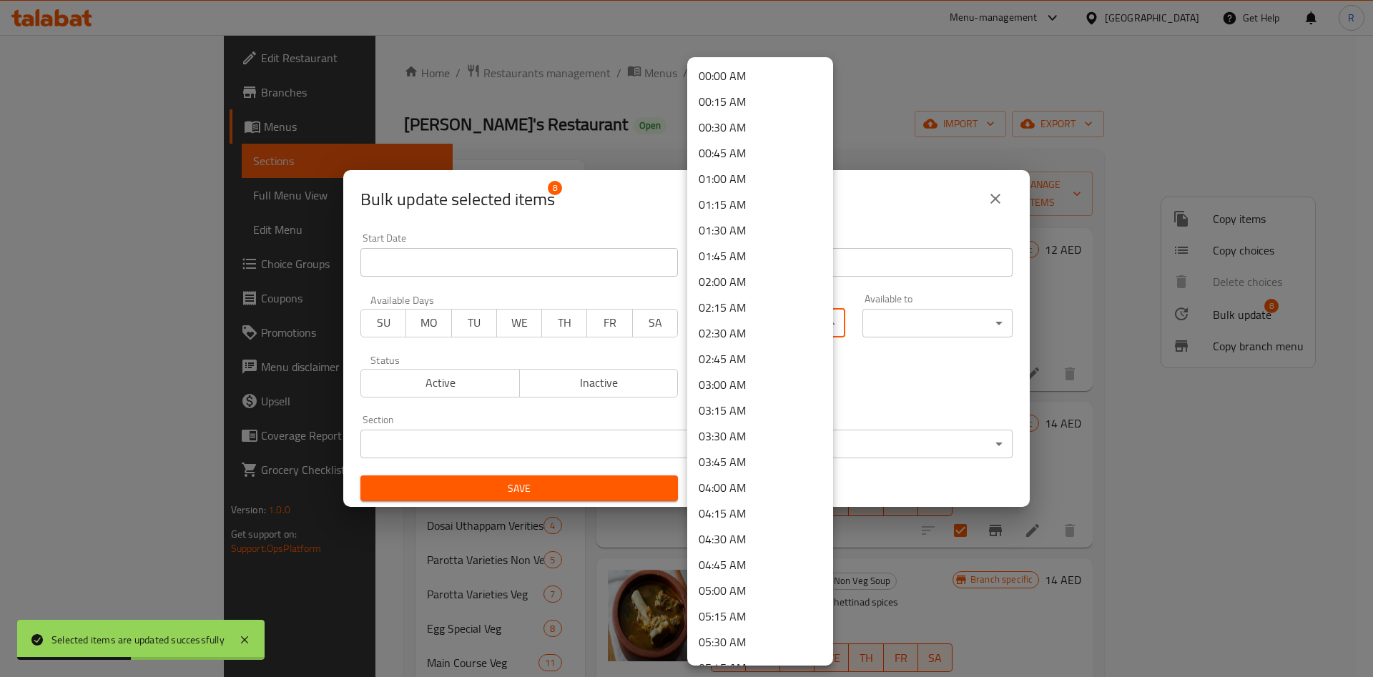
click at [721, 320] on body "Selected items are updated successfully ​ Menu-management [GEOGRAPHIC_DATA] Get…" at bounding box center [686, 356] width 1373 height 642
click at [732, 460] on li "12:00 PM" at bounding box center [760, 460] width 146 height 26
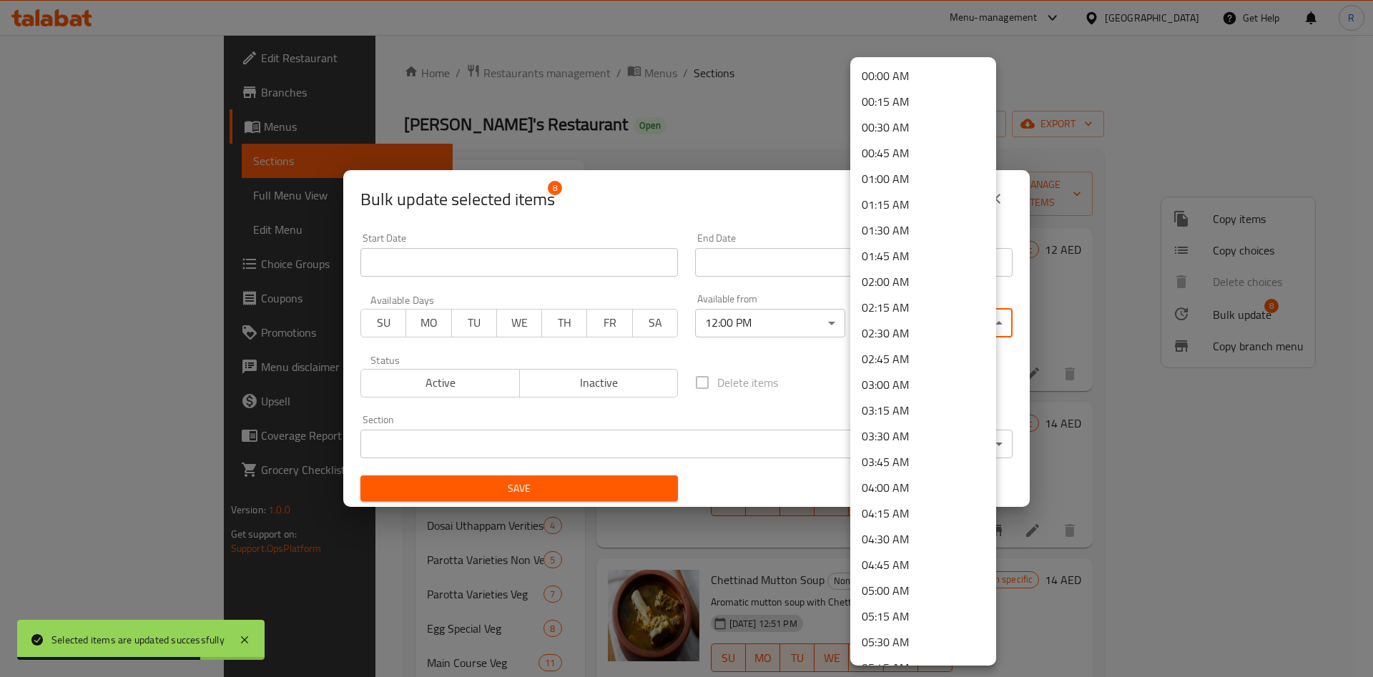
click at [922, 312] on body "Selected items are updated successfully ​ Menu-management [GEOGRAPHIC_DATA] Get…" at bounding box center [686, 356] width 1373 height 642
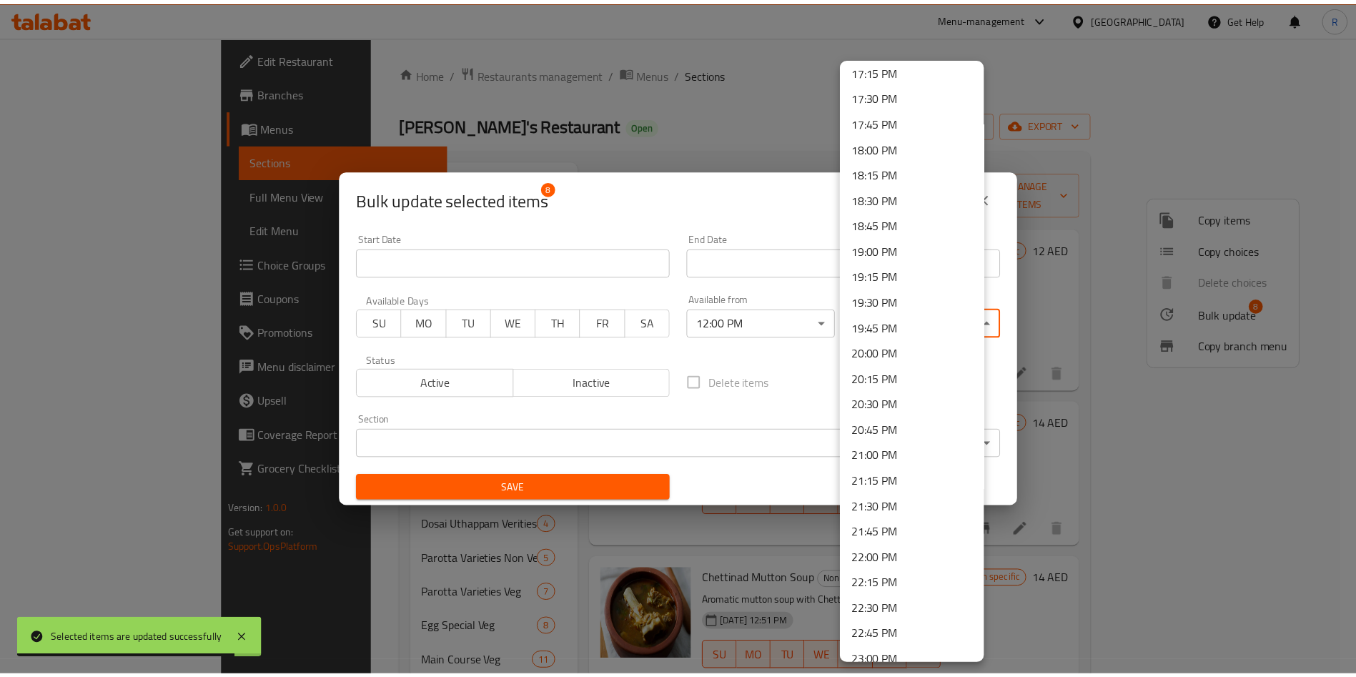
scroll to position [1900, 0]
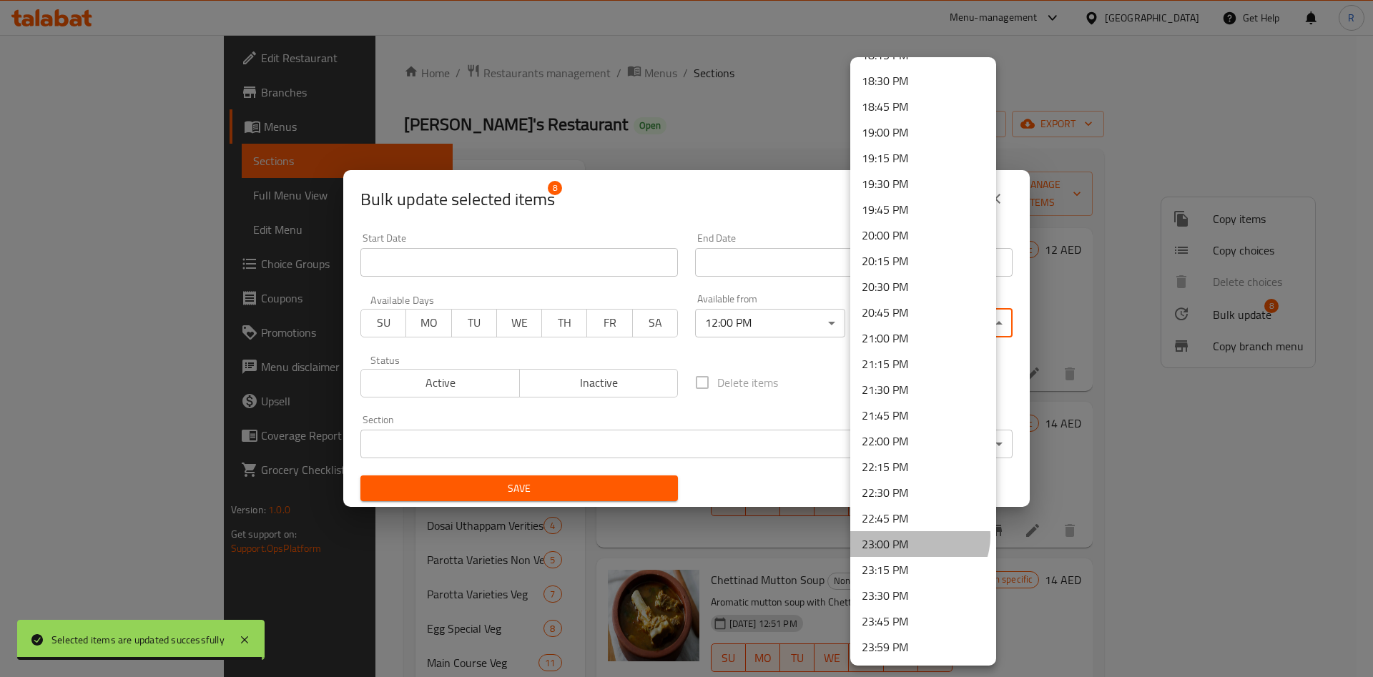
click at [918, 536] on li "23:00 PM" at bounding box center [923, 544] width 146 height 26
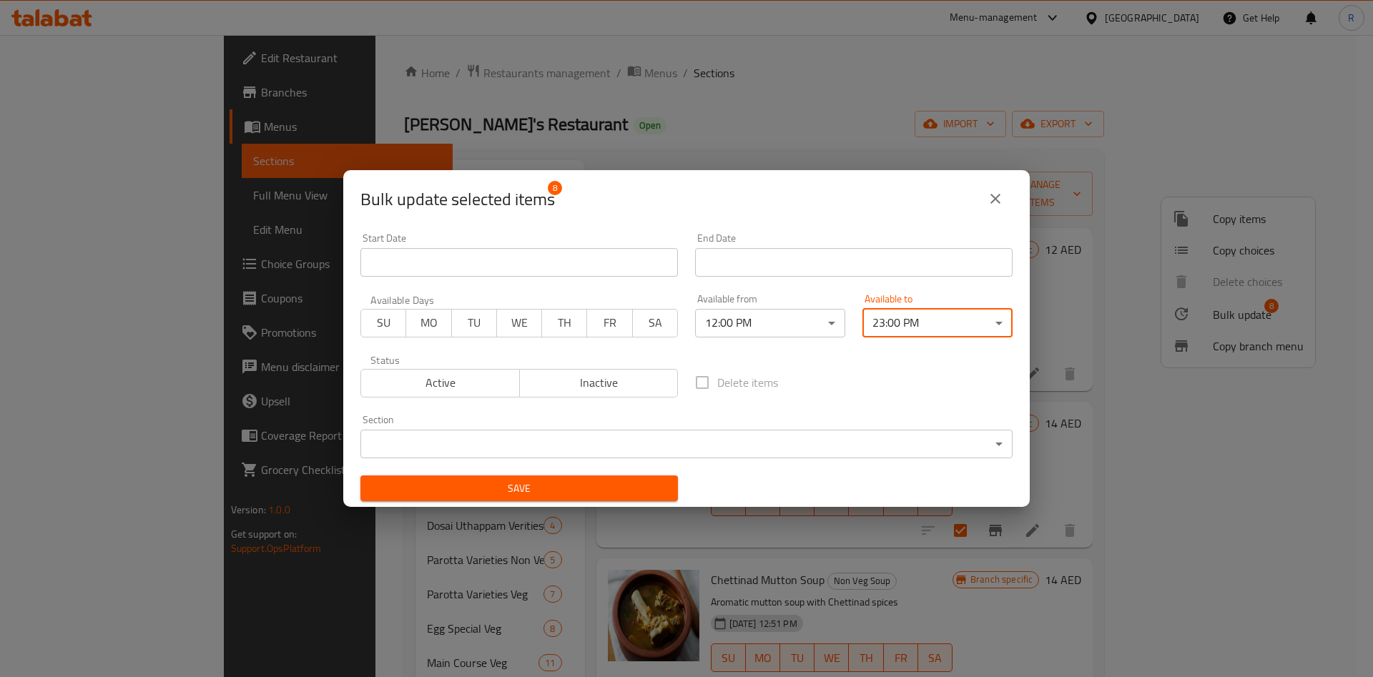
click at [567, 450] on body "​ Menu-management [GEOGRAPHIC_DATA] Get Help R Edit Restaurant Branches Menus S…" at bounding box center [686, 356] width 1373 height 642
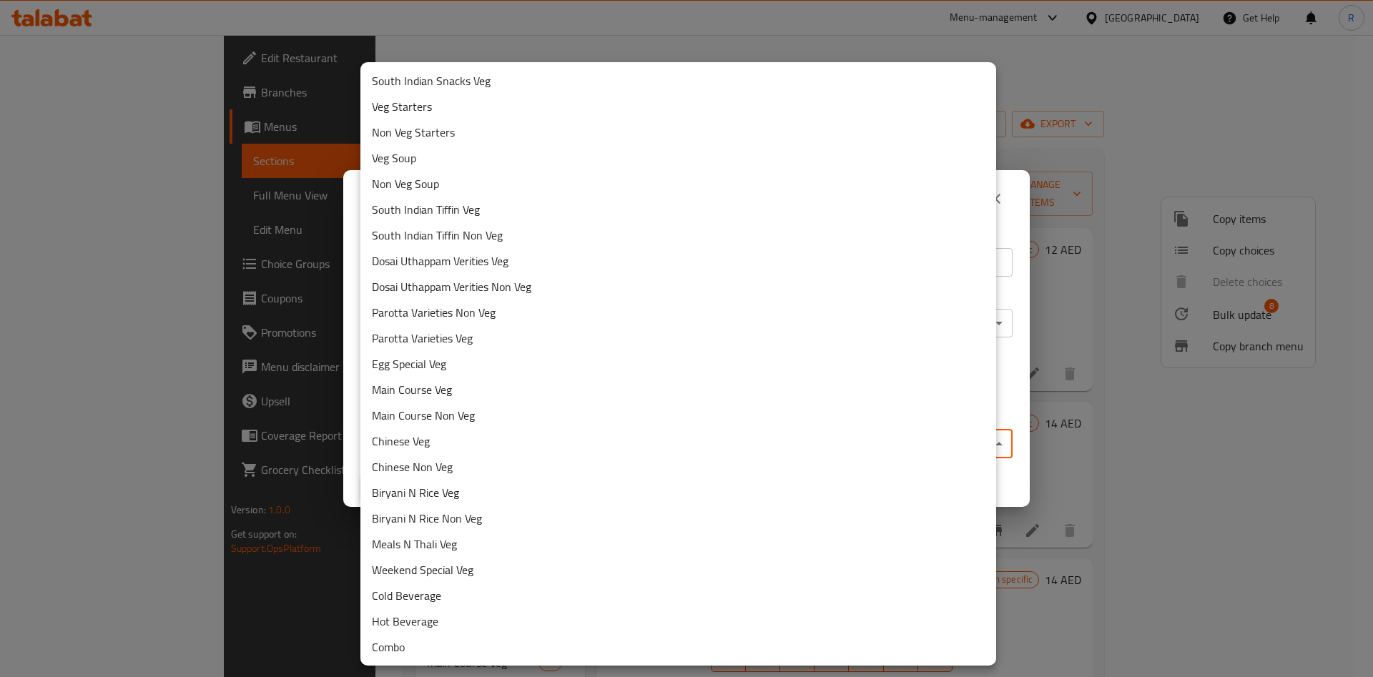
click at [410, 179] on li "Non Veg Soup" at bounding box center [678, 184] width 636 height 26
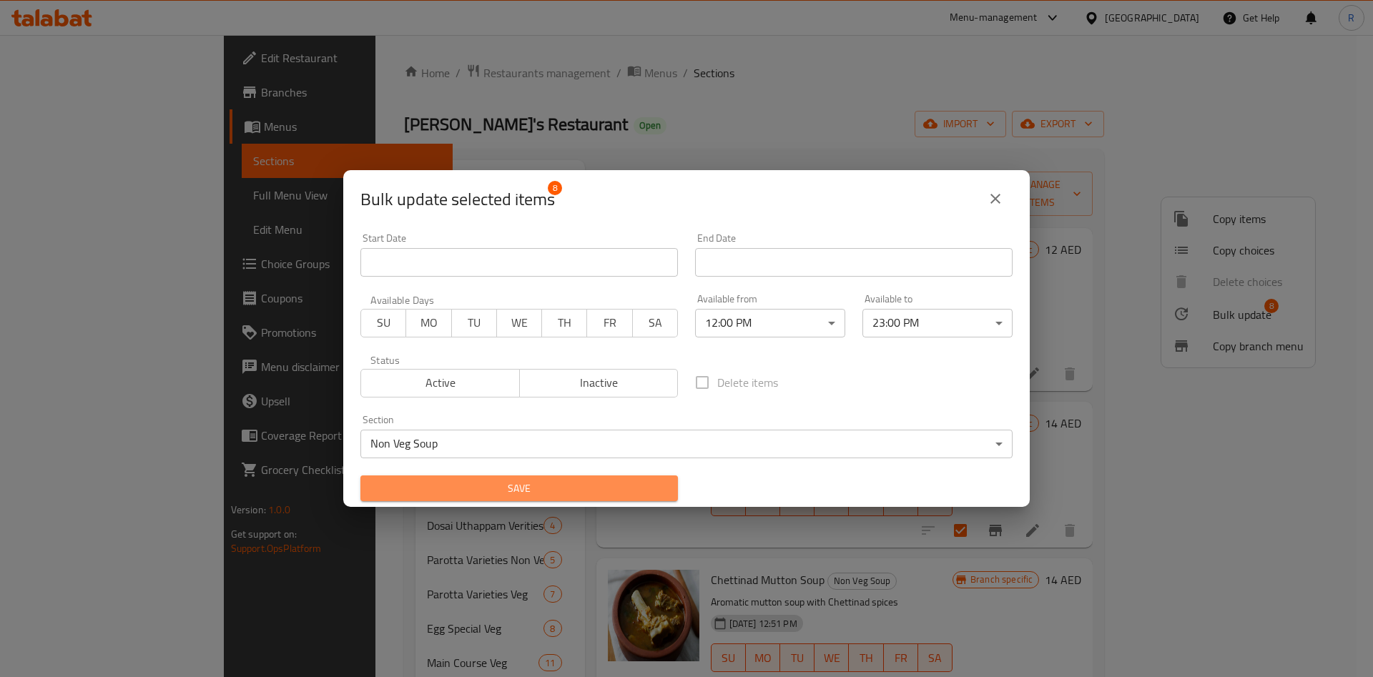
click at [524, 484] on span "Save" at bounding box center [519, 489] width 295 height 18
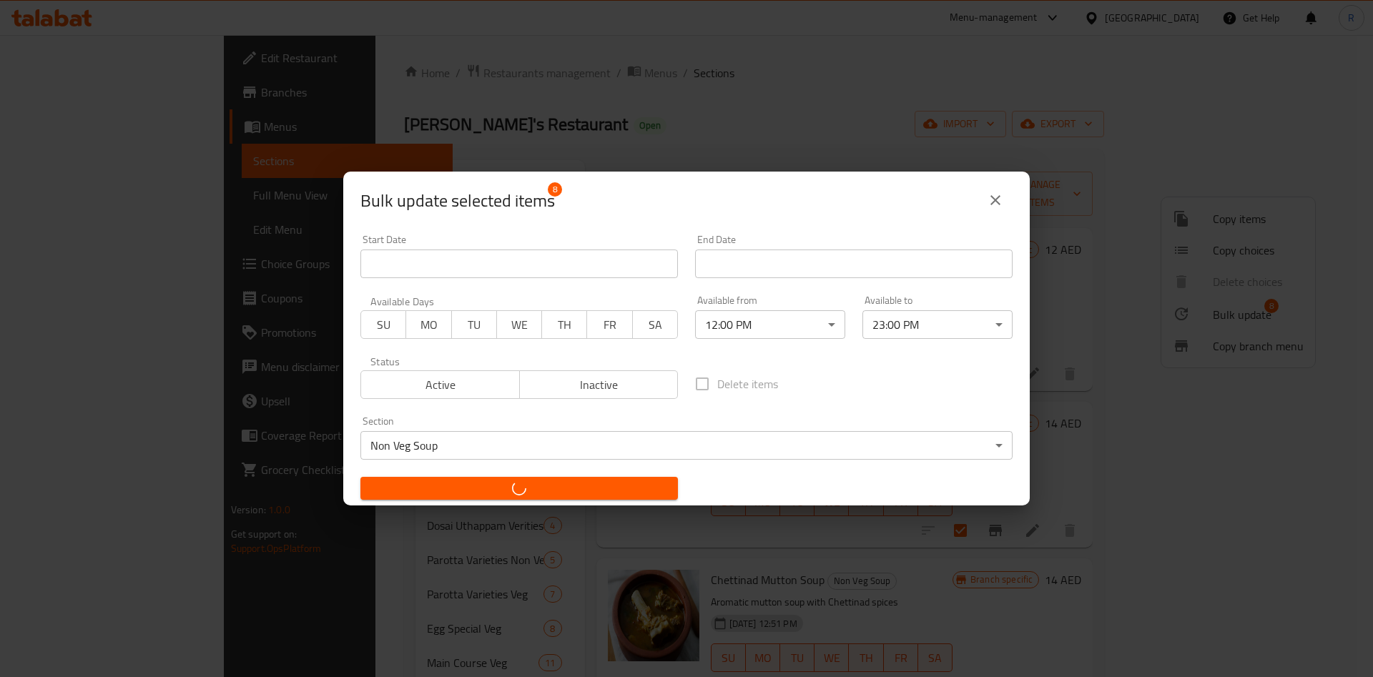
checkbox input "false"
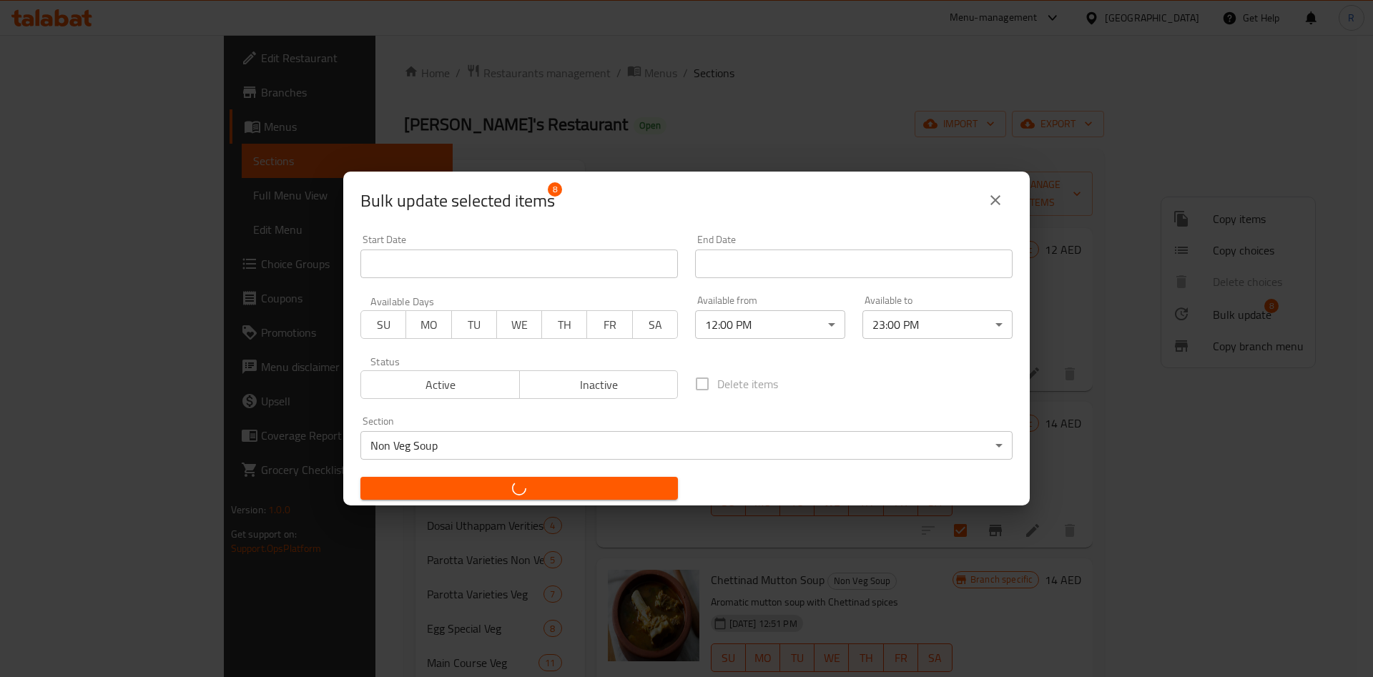
checkbox input "false"
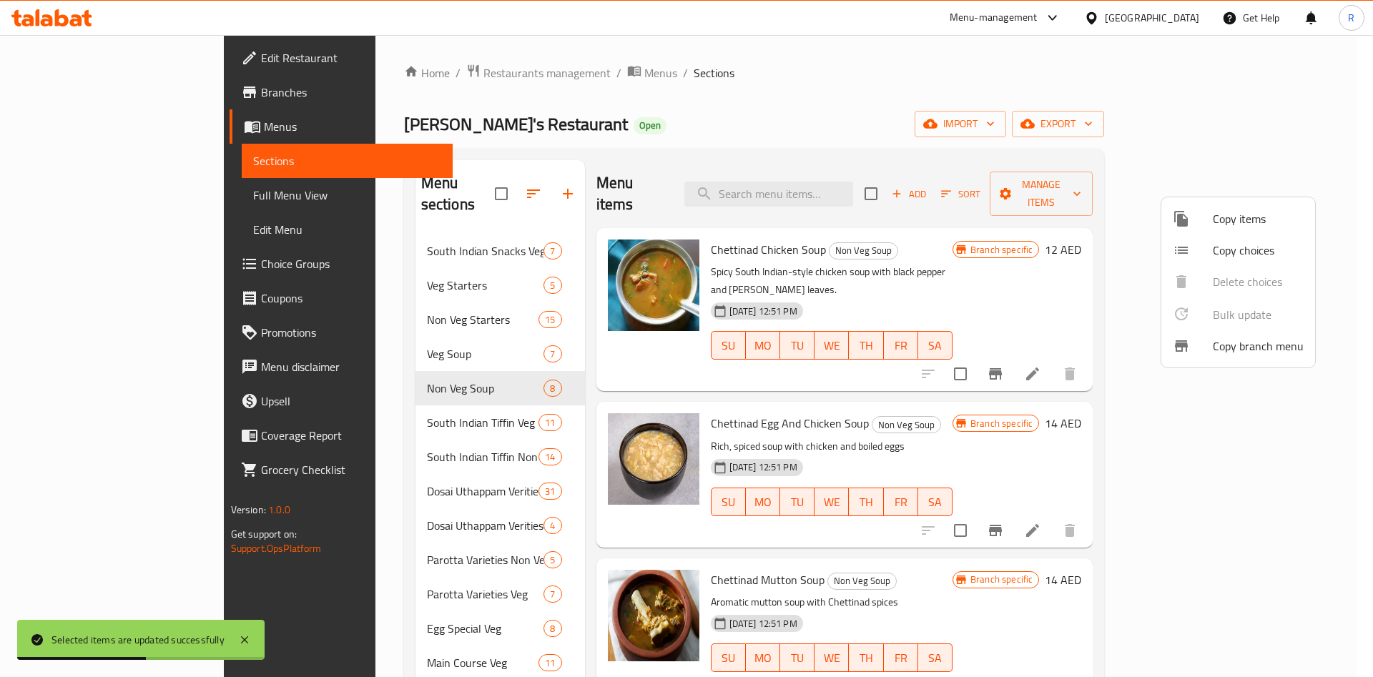
click at [400, 404] on div at bounding box center [686, 338] width 1373 height 677
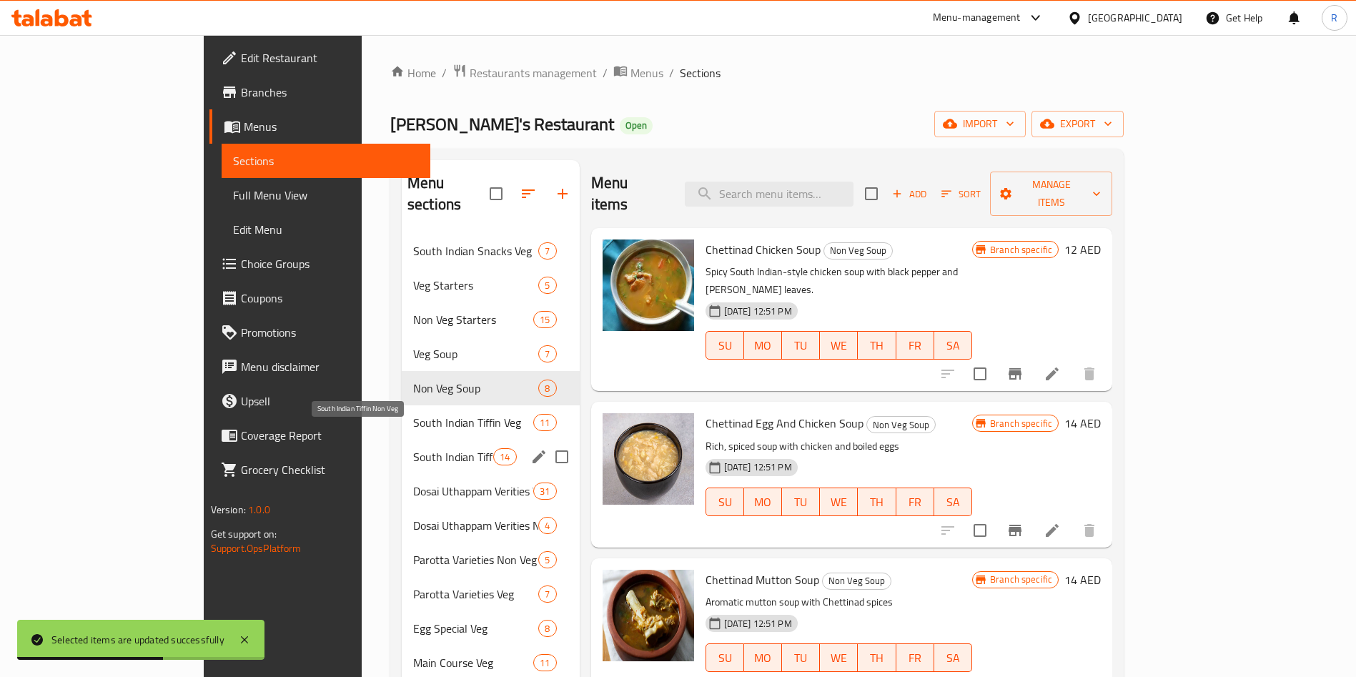
click at [413, 448] on span "South Indian Tiffin Non Veg" at bounding box center [453, 456] width 80 height 17
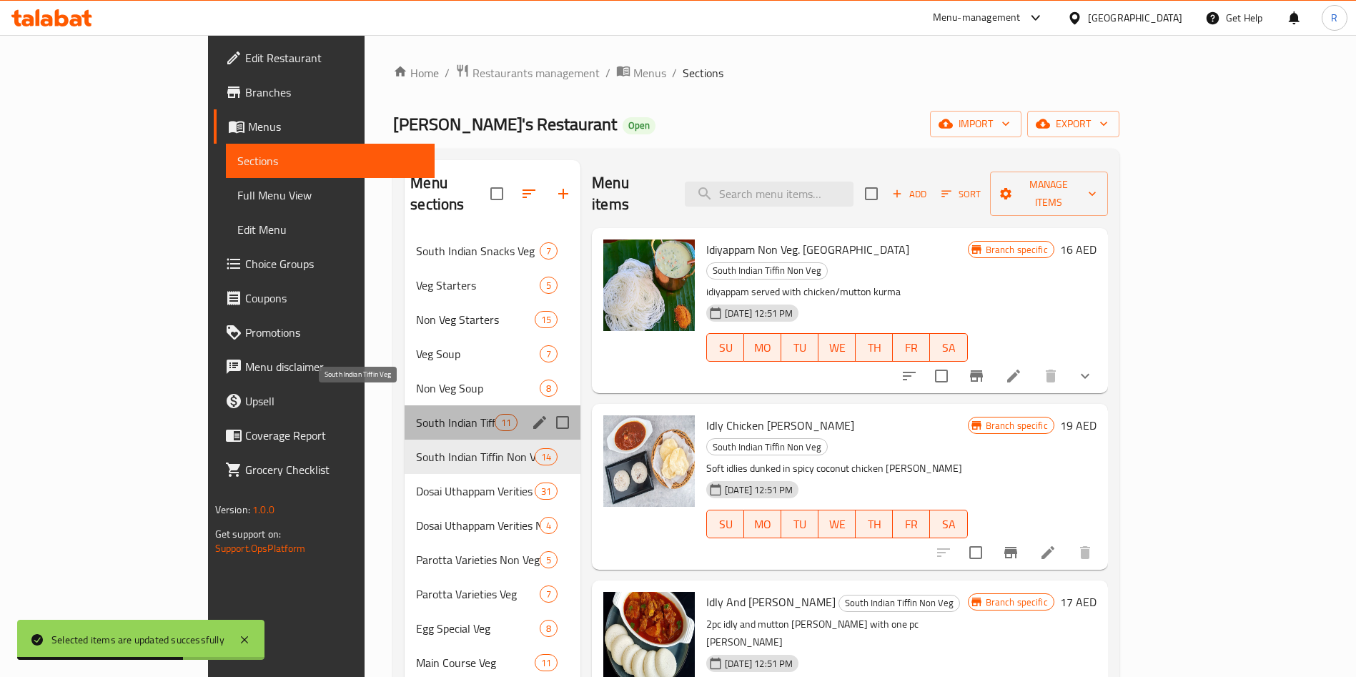
click at [416, 414] on span "South Indian Tiffin Veg" at bounding box center [455, 422] width 79 height 17
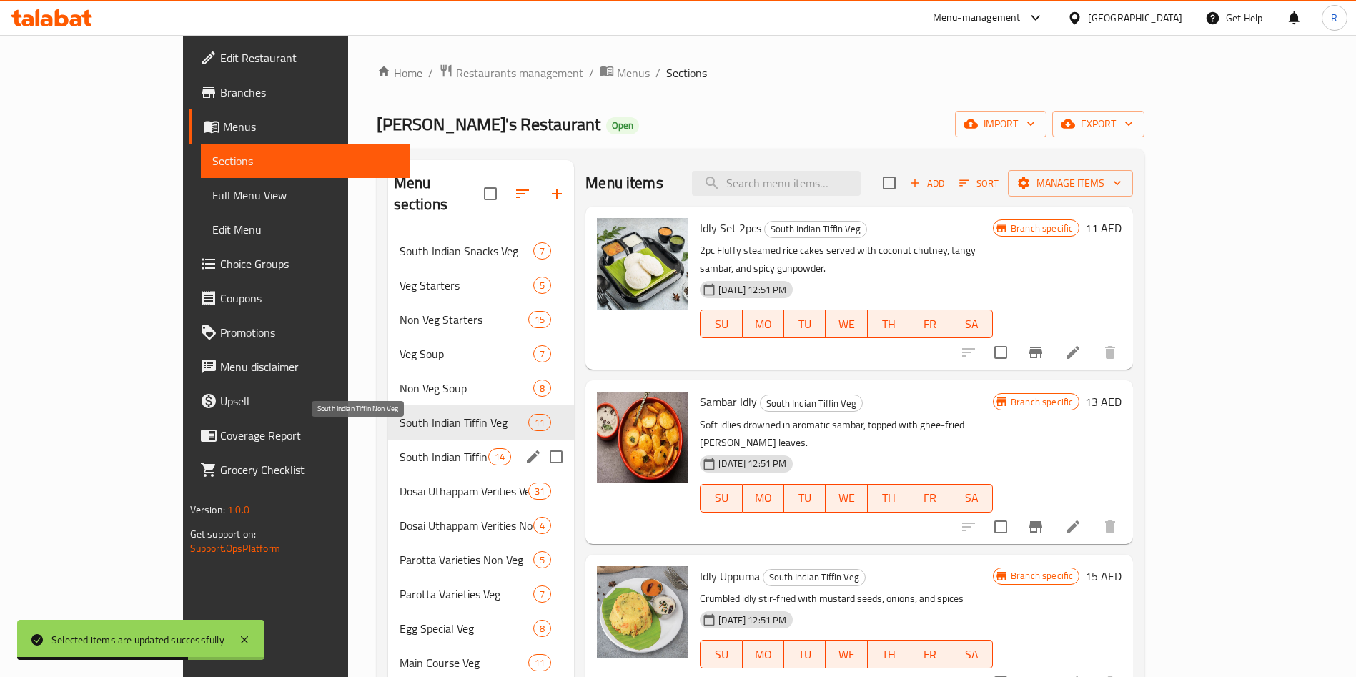
click at [400, 448] on span "South Indian Tiffin Non Veg" at bounding box center [444, 456] width 89 height 17
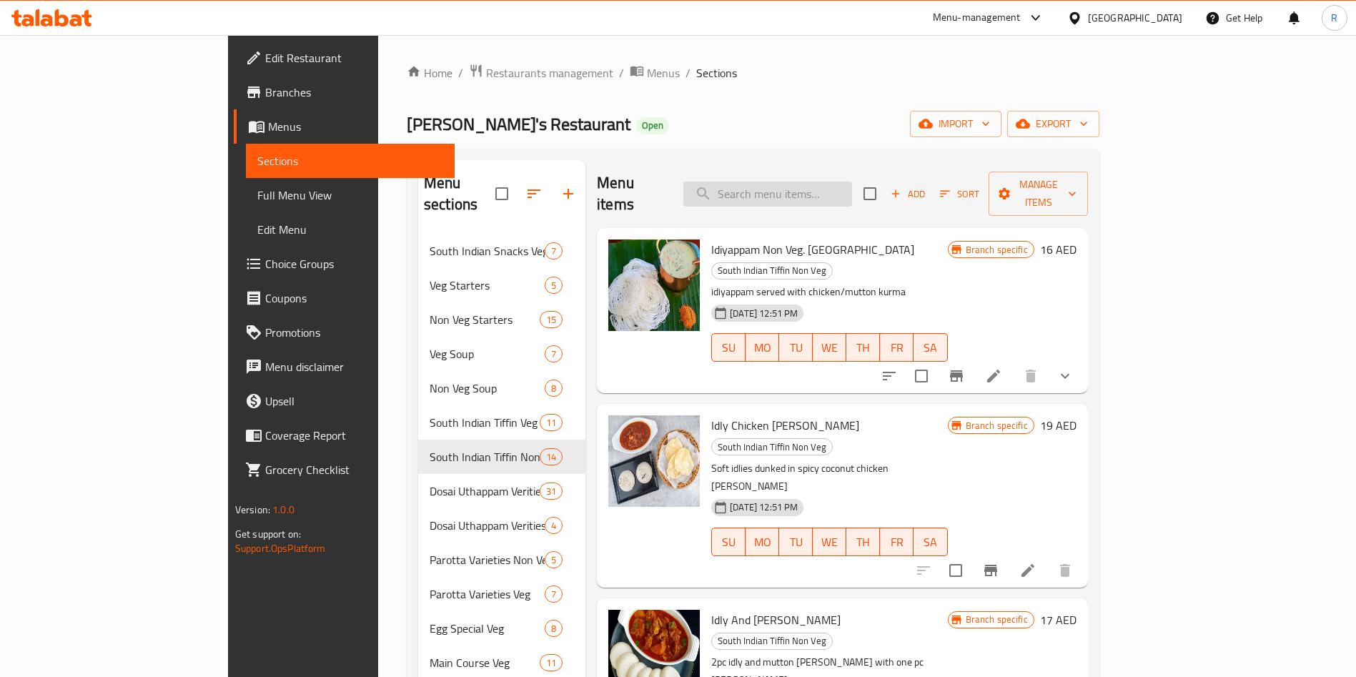
click at [800, 172] on div "Menu items Add Sort Manage items" at bounding box center [842, 194] width 491 height 68
drag, startPoint x: 802, startPoint y: 192, endPoint x: 817, endPoint y: 182, distance: 18.0
click at [806, 192] on input "search" at bounding box center [768, 194] width 169 height 25
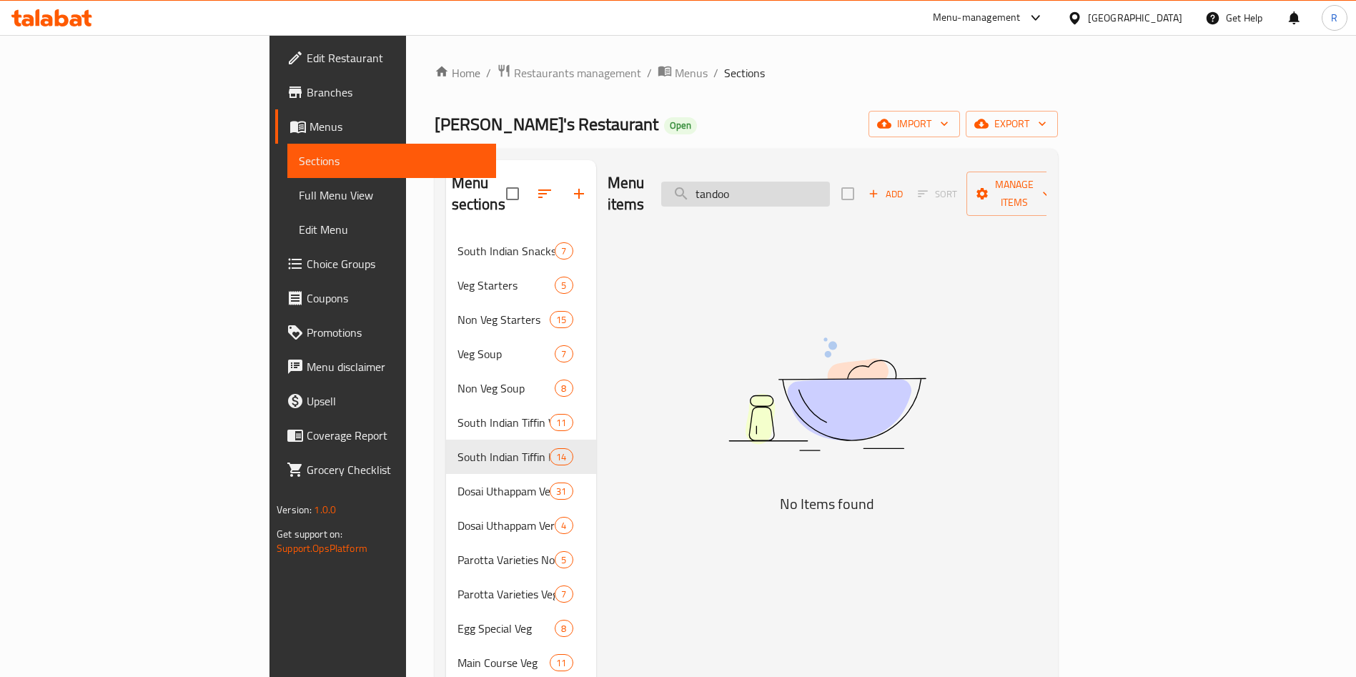
type input "tandoor"
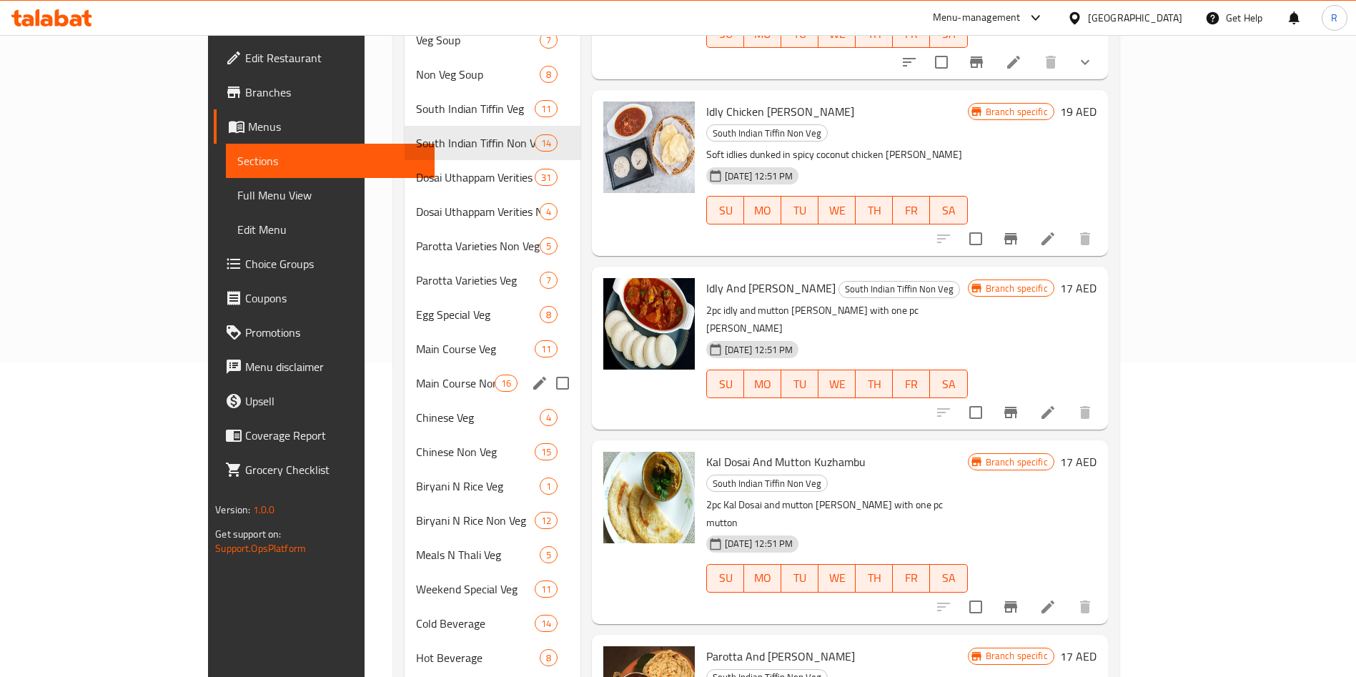
scroll to position [370, 0]
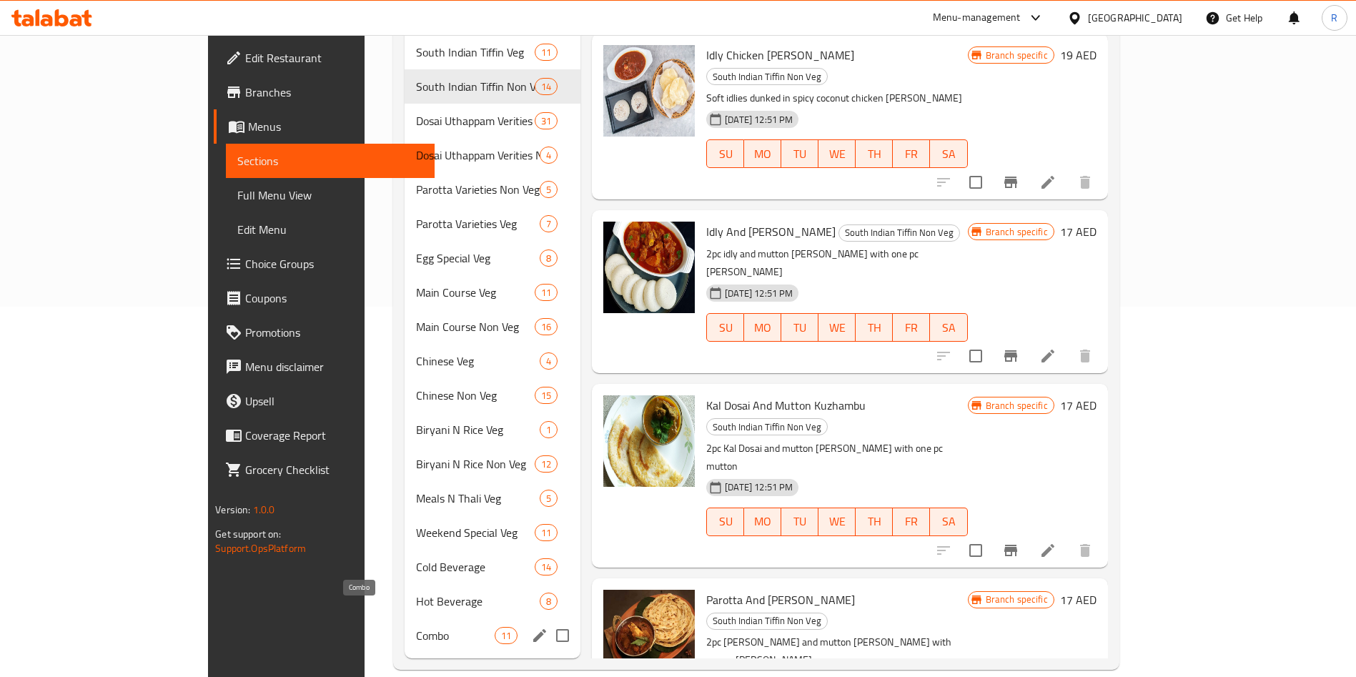
click at [416, 627] on span "Combo" at bounding box center [455, 635] width 79 height 17
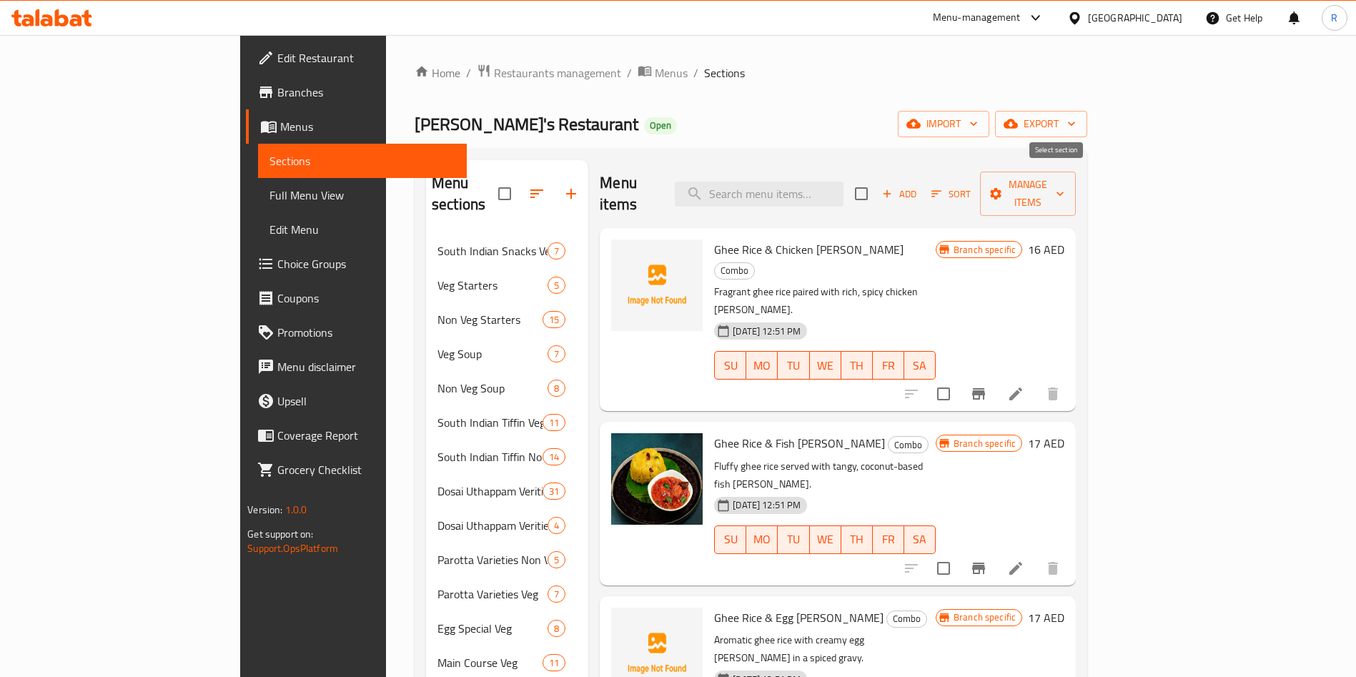
click at [877, 179] on input "checkbox" at bounding box center [862, 194] width 30 height 30
checkbox input "true"
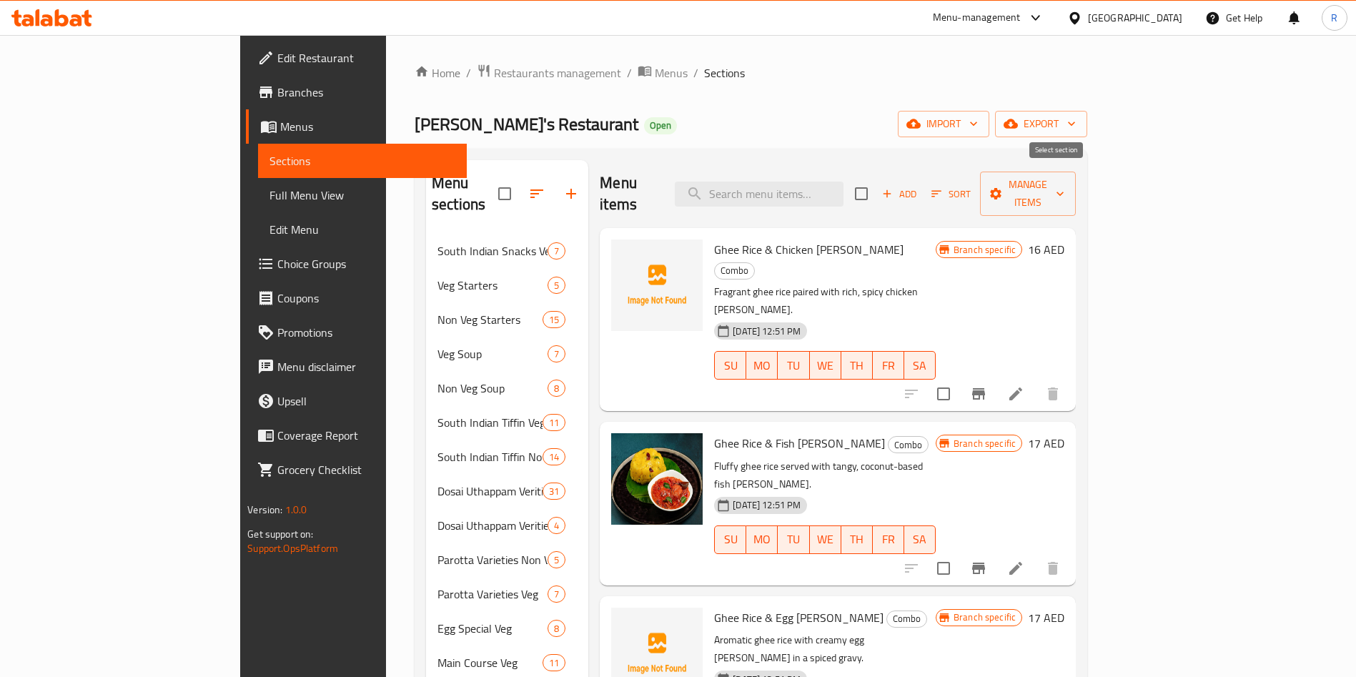
checkbox input "true"
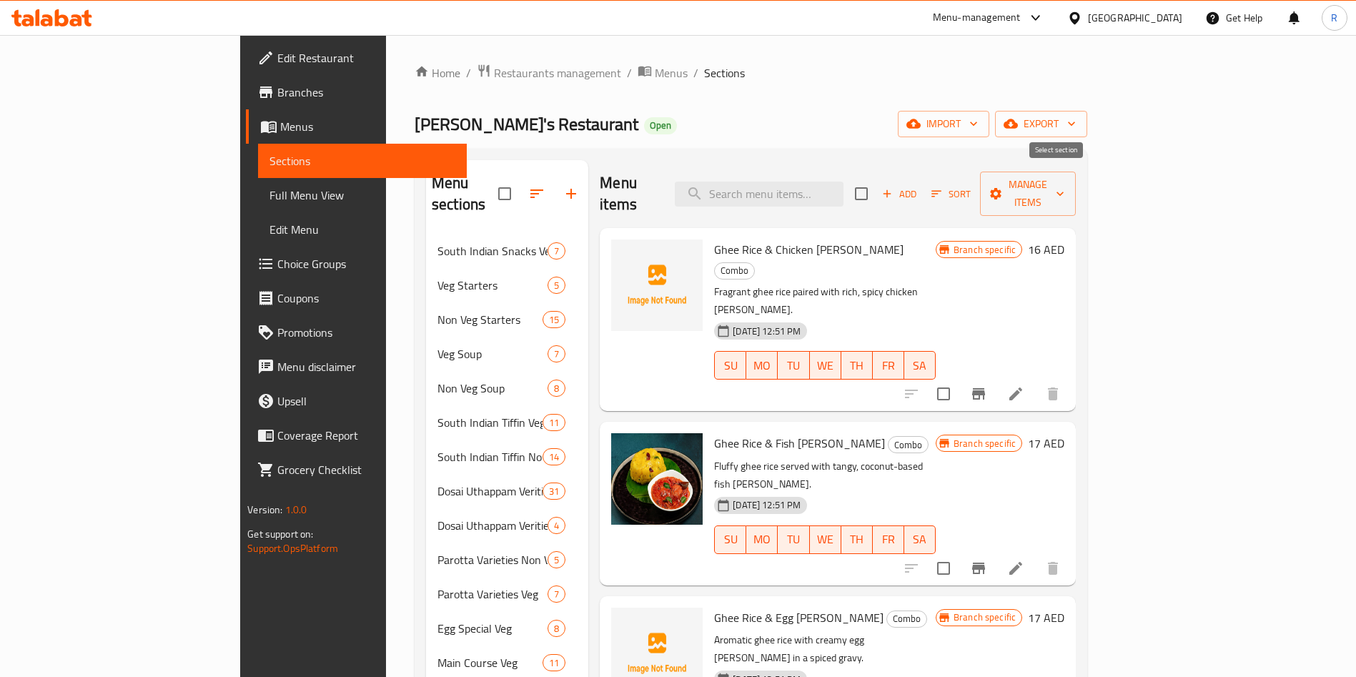
checkbox input "true"
click at [1065, 178] on span "Manage items" at bounding box center [1028, 194] width 73 height 36
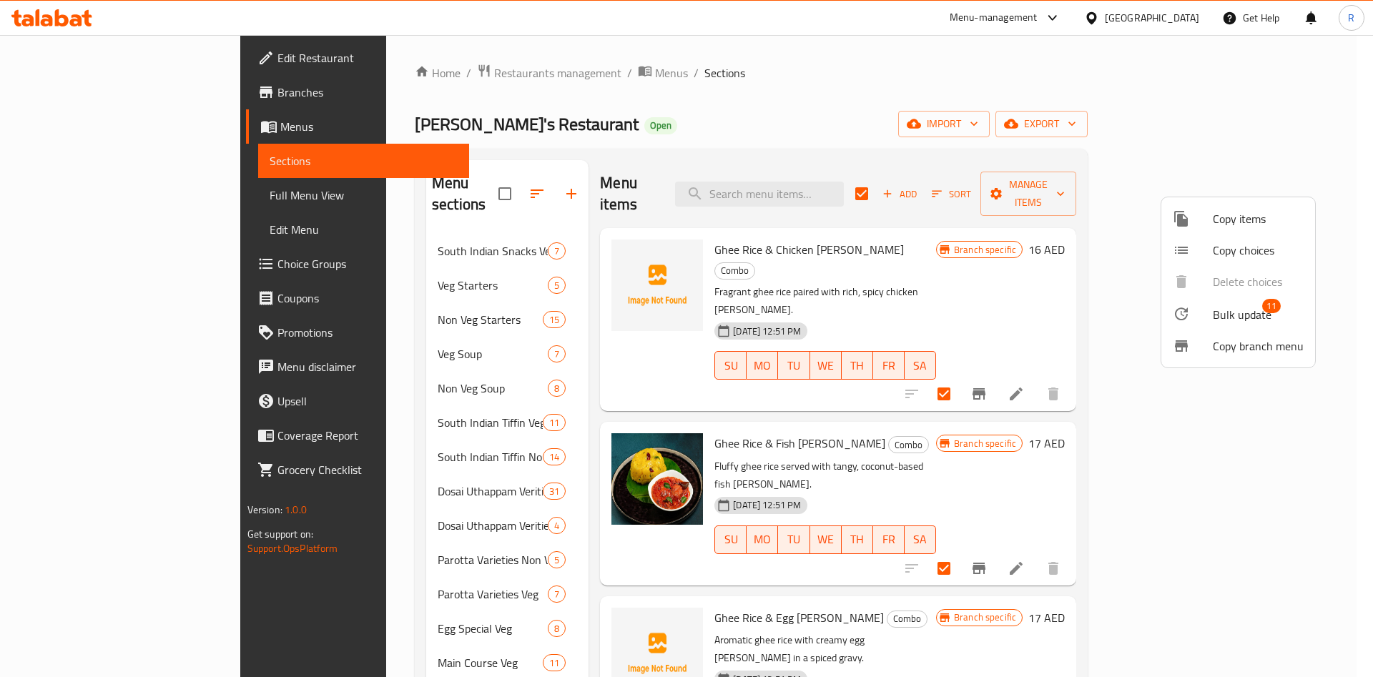
click at [1239, 315] on span "Bulk update" at bounding box center [1242, 314] width 59 height 17
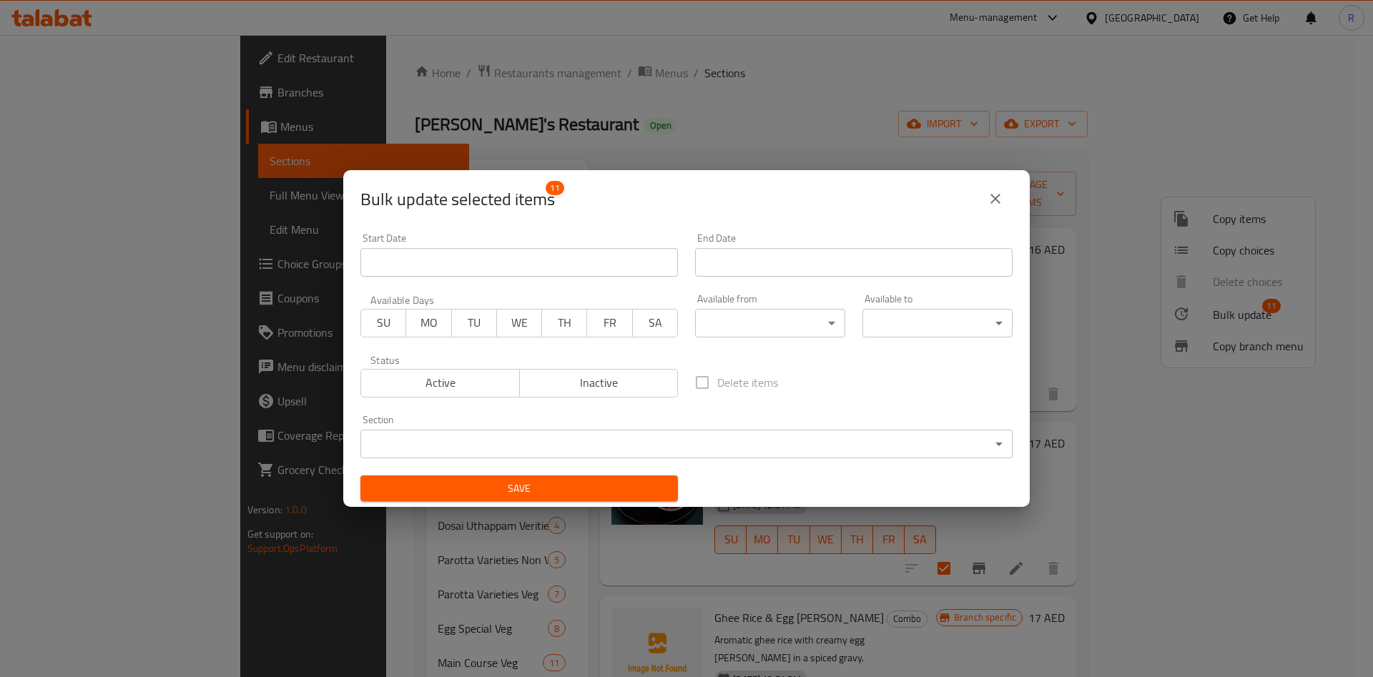
click at [753, 319] on body "​ Menu-management [GEOGRAPHIC_DATA] Get Help R Edit Restaurant Branches Menus S…" at bounding box center [686, 356] width 1373 height 642
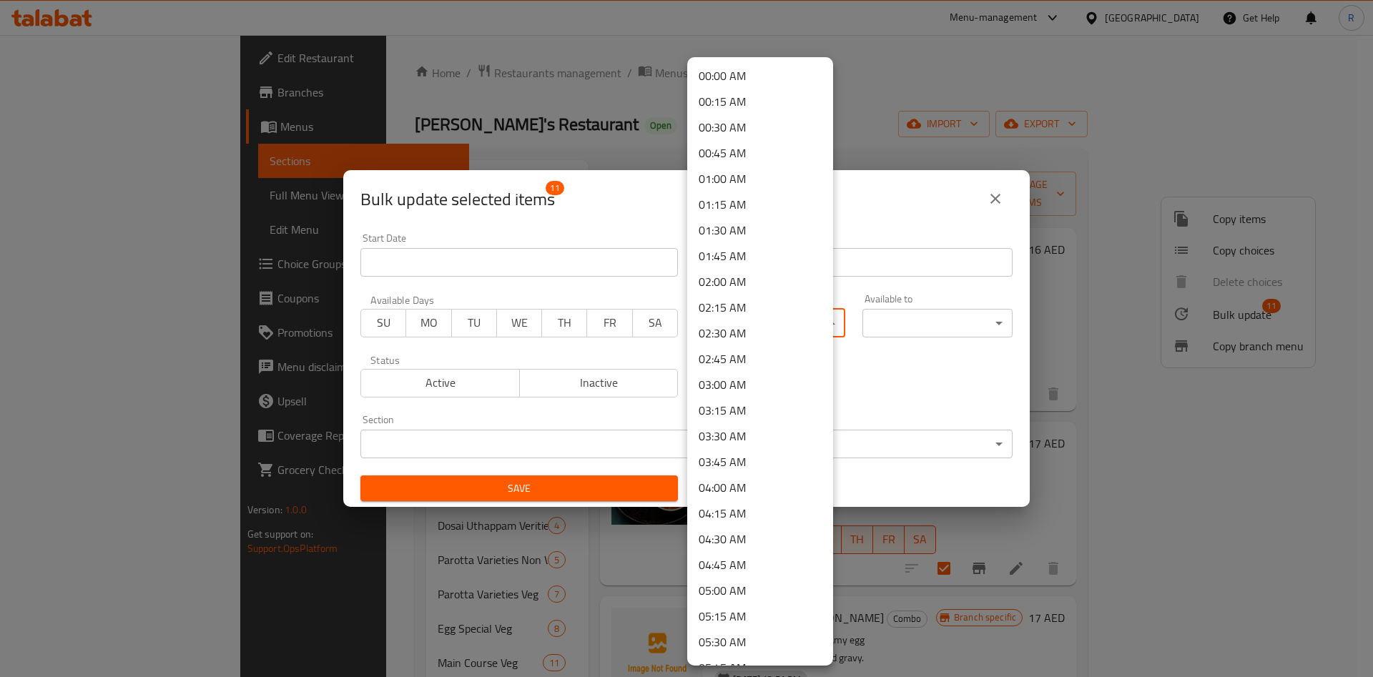
scroll to position [744, 0]
click at [730, 568] on li "12:00 PM" at bounding box center [760, 567] width 146 height 26
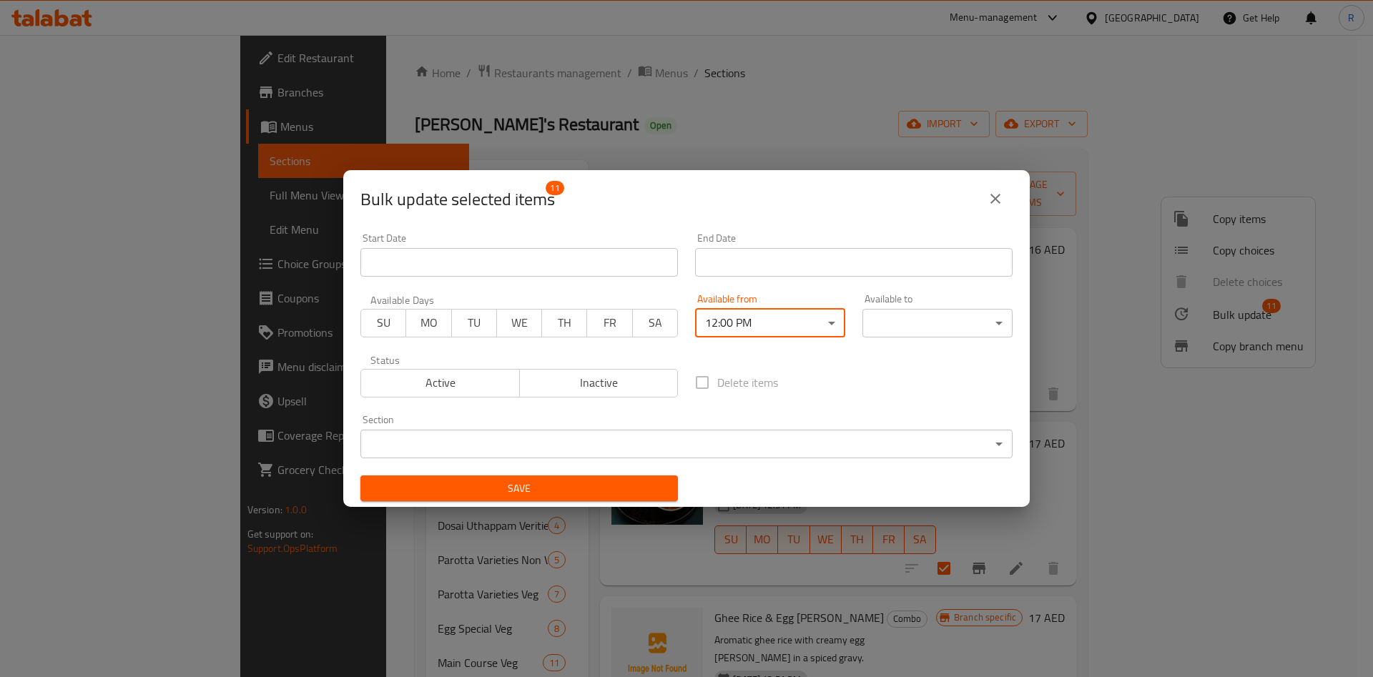
click at [902, 325] on body "​ Menu-management [GEOGRAPHIC_DATA] Get Help R Edit Restaurant Branches Menus S…" at bounding box center [686, 356] width 1373 height 642
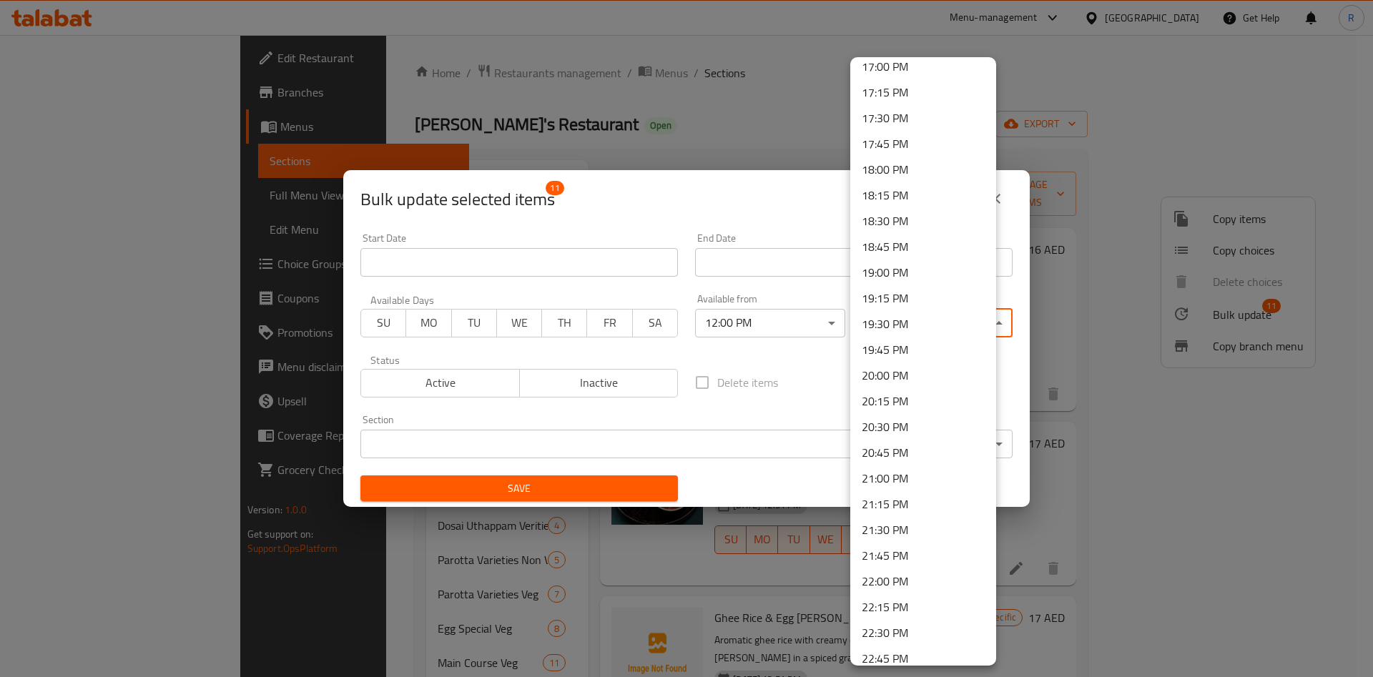
scroll to position [1900, 0]
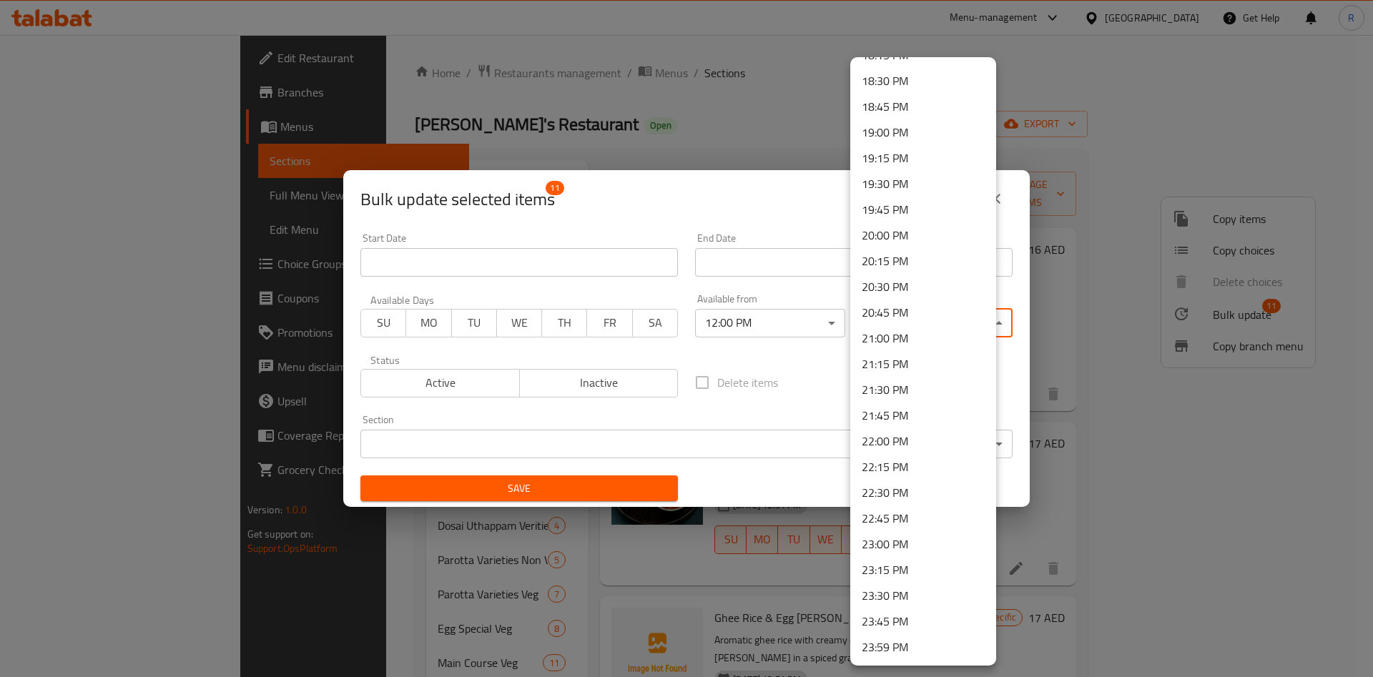
click at [899, 538] on li "23:00 PM" at bounding box center [923, 544] width 146 height 26
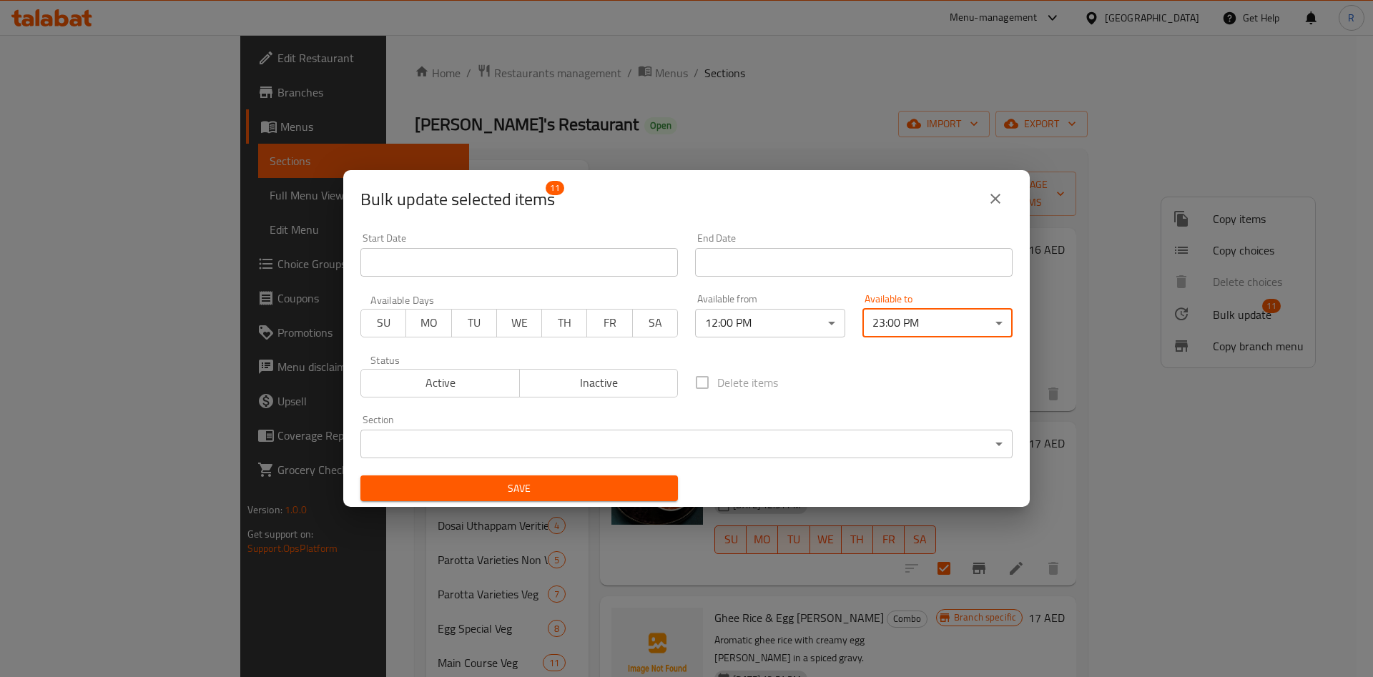
click at [484, 446] on body "​ Menu-management [GEOGRAPHIC_DATA] Get Help R Edit Restaurant Branches Menus S…" at bounding box center [686, 356] width 1373 height 642
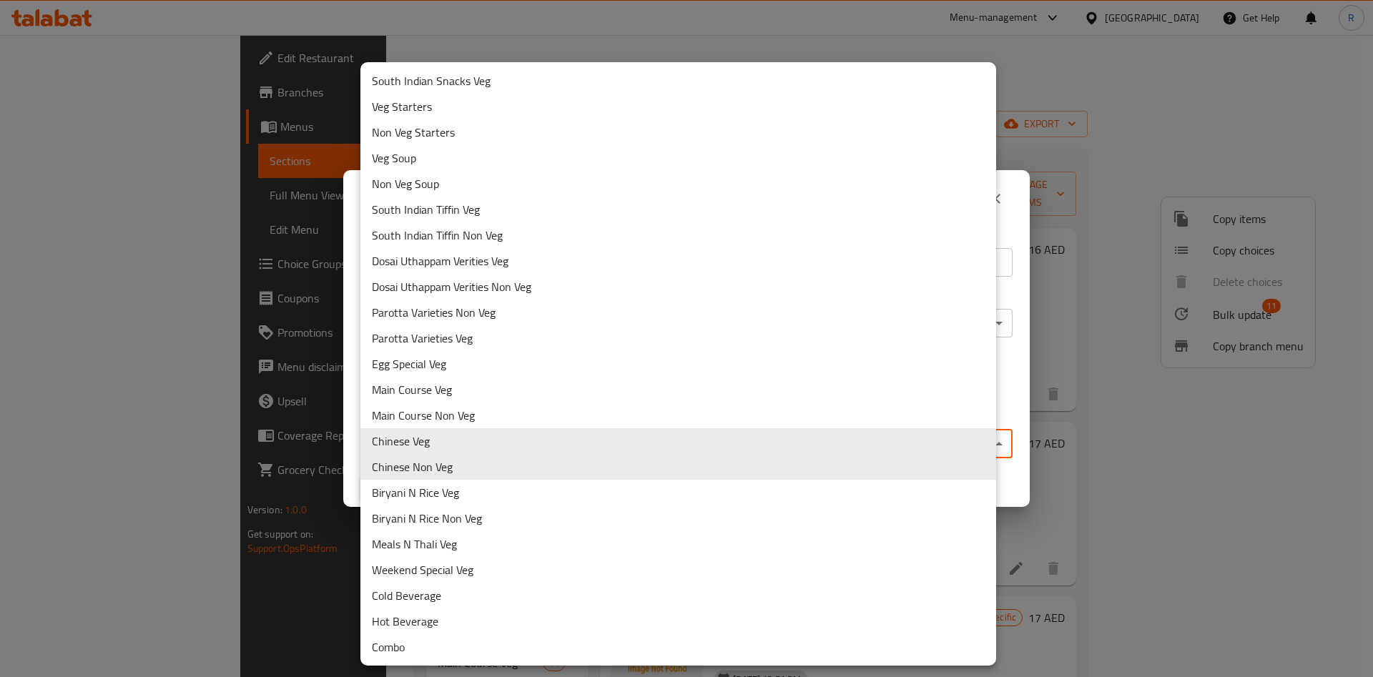
click at [407, 644] on li "Combo" at bounding box center [678, 647] width 636 height 26
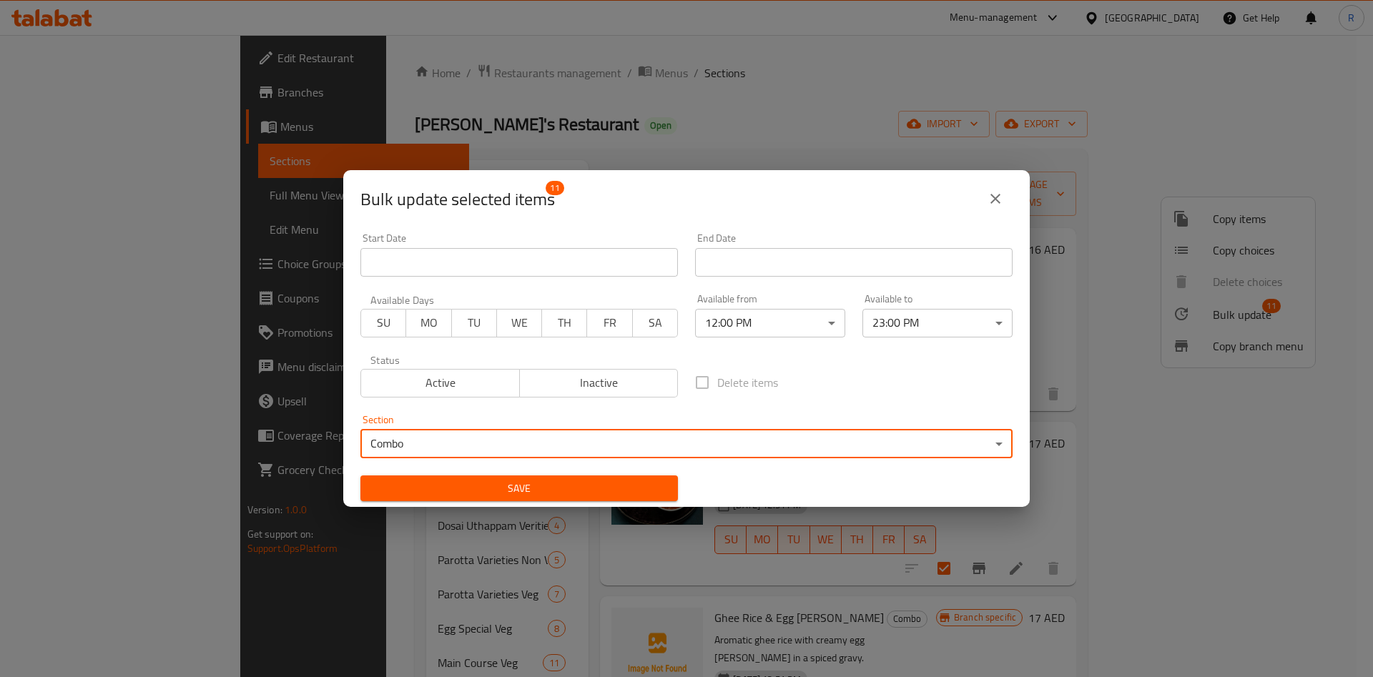
click at [546, 478] on button "Save" at bounding box center [518, 488] width 317 height 26
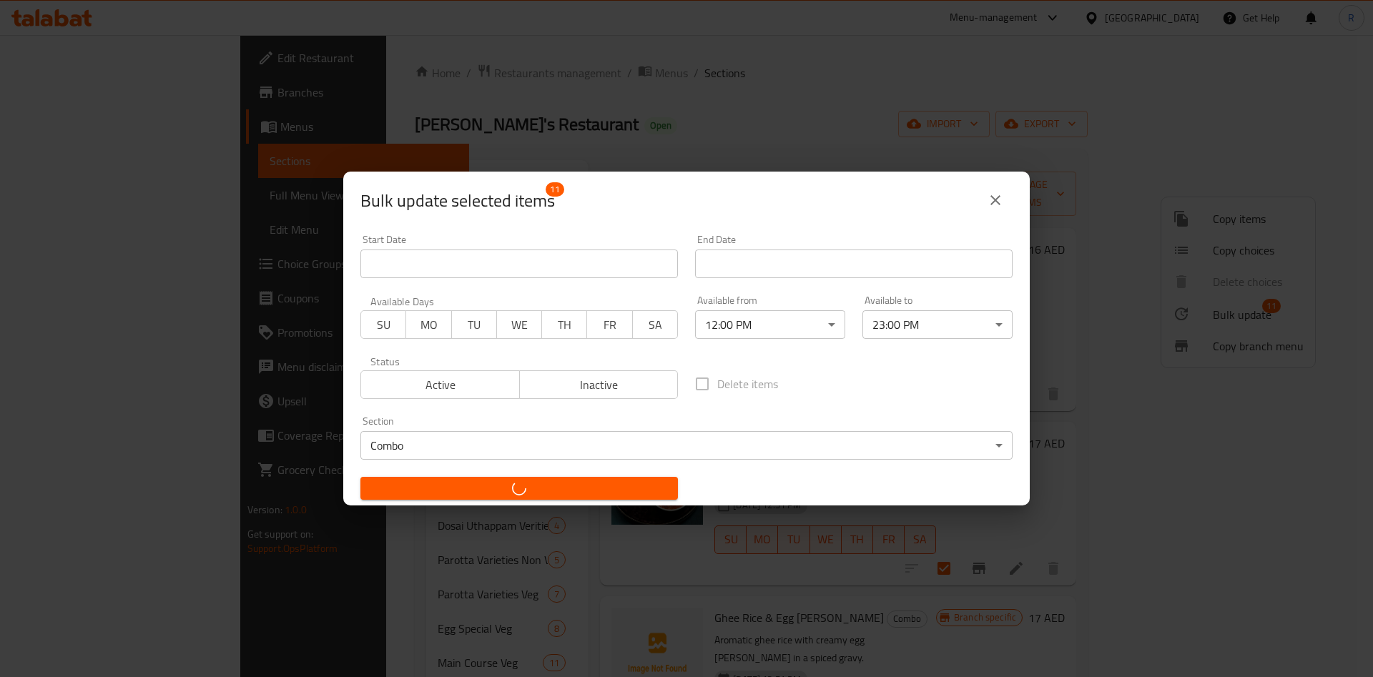
checkbox input "false"
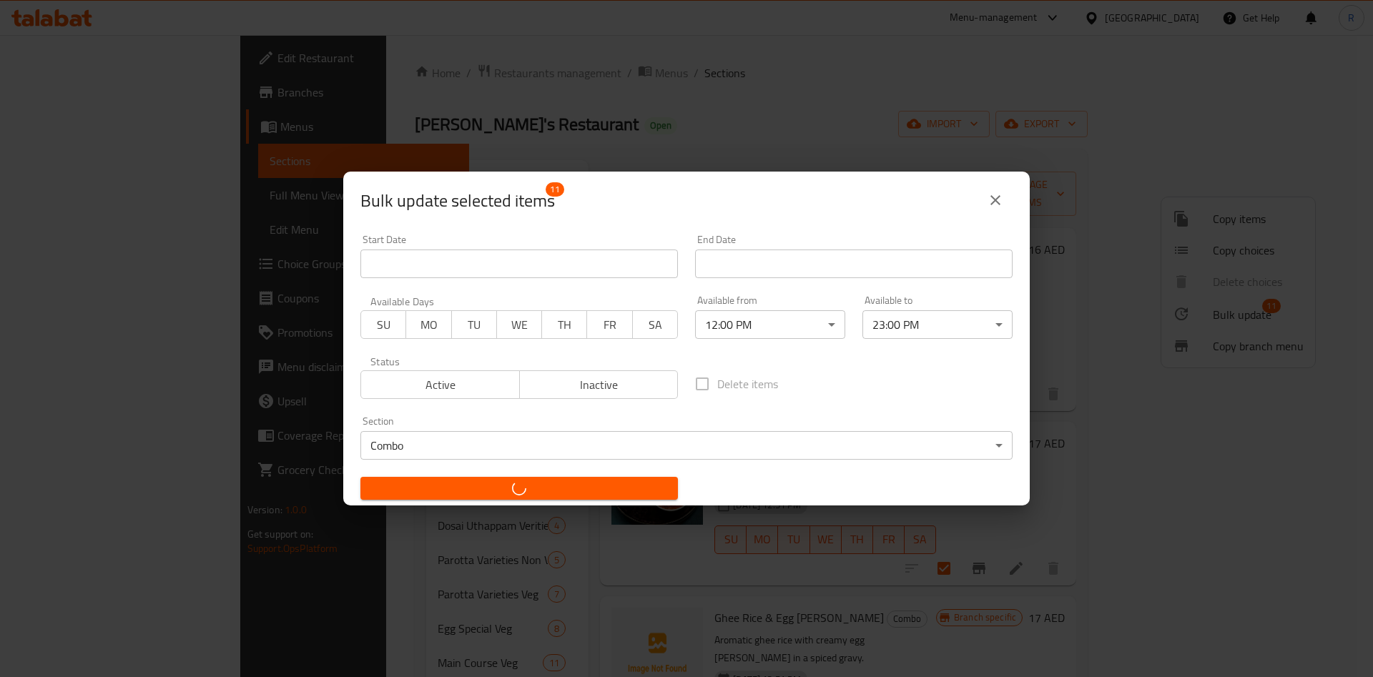
checkbox input "false"
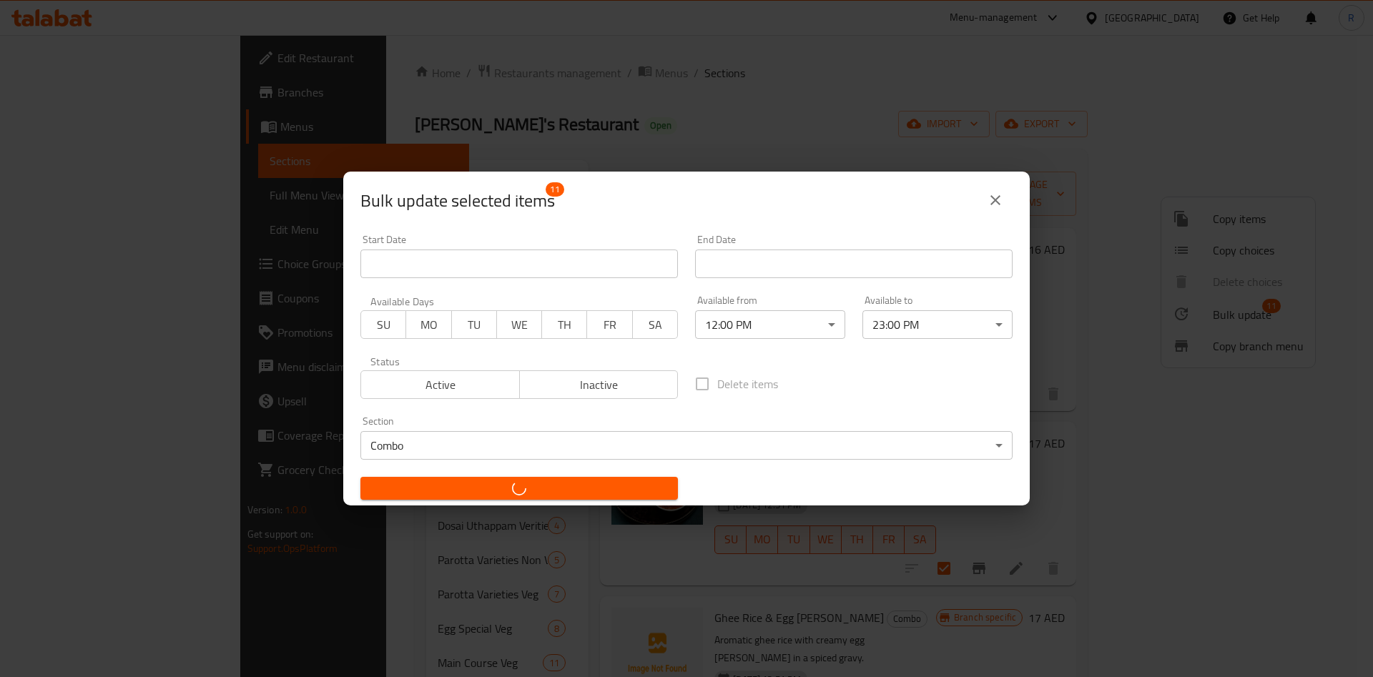
checkbox input "false"
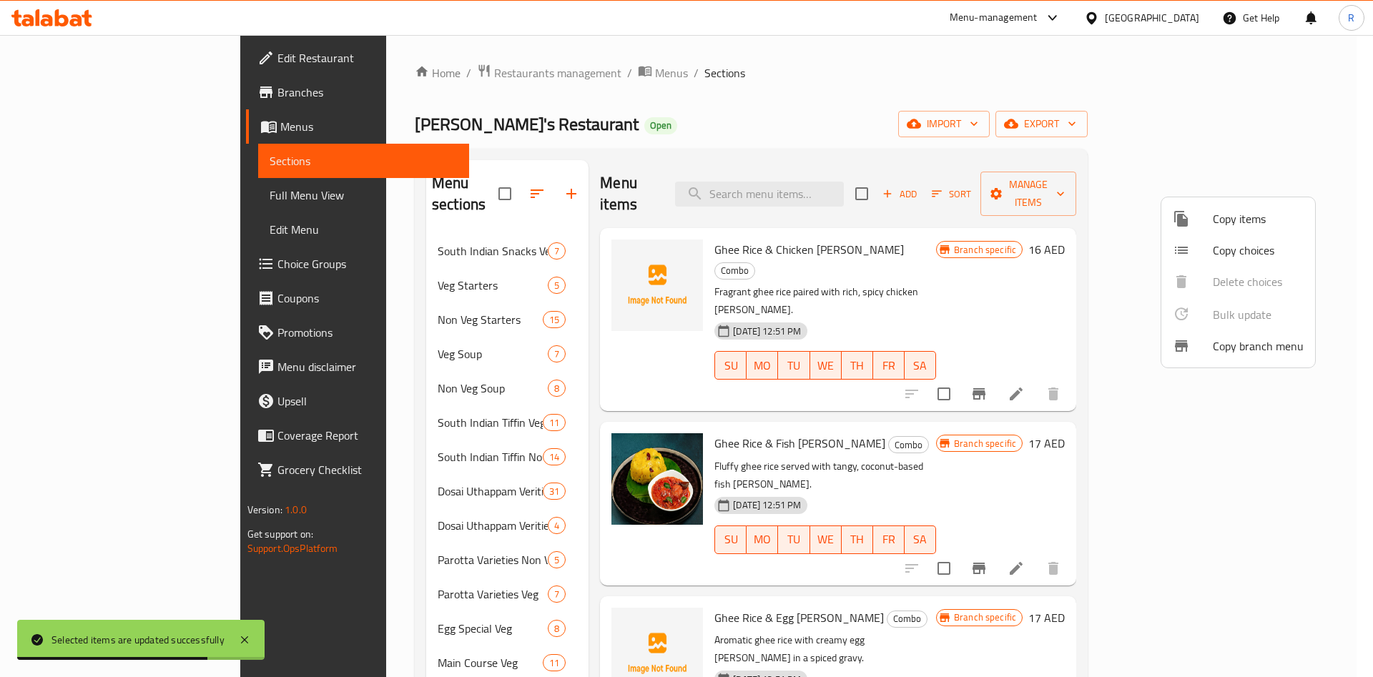
click at [362, 542] on div at bounding box center [686, 338] width 1373 height 677
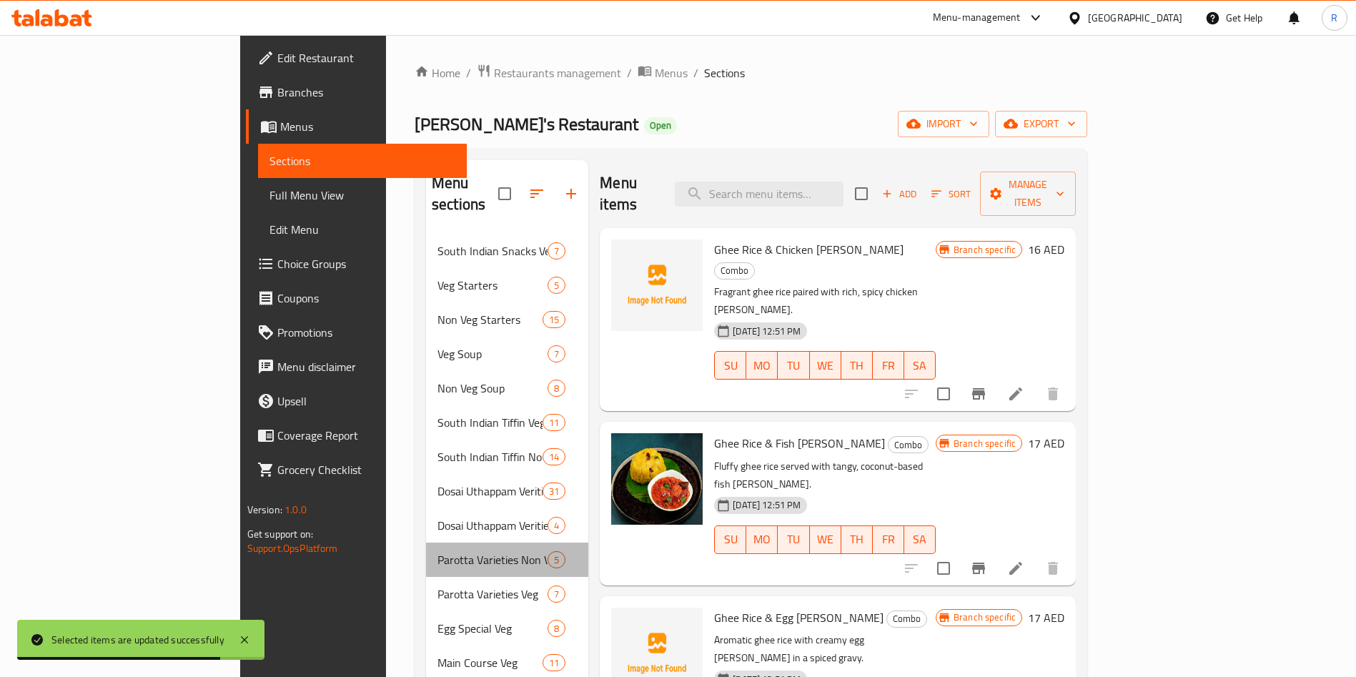
click at [438, 551] on span "Parotta Varieties Non Veg" at bounding box center [493, 559] width 110 height 17
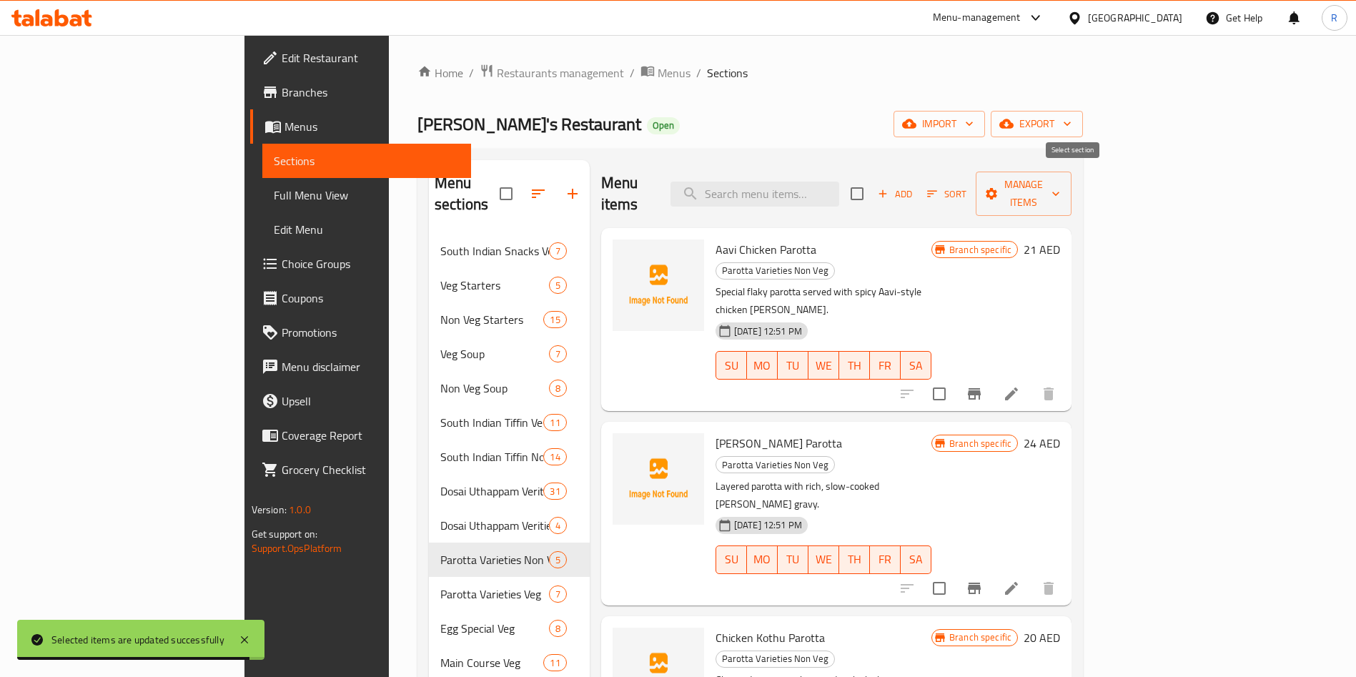
click at [872, 184] on input "checkbox" at bounding box center [857, 194] width 30 height 30
checkbox input "true"
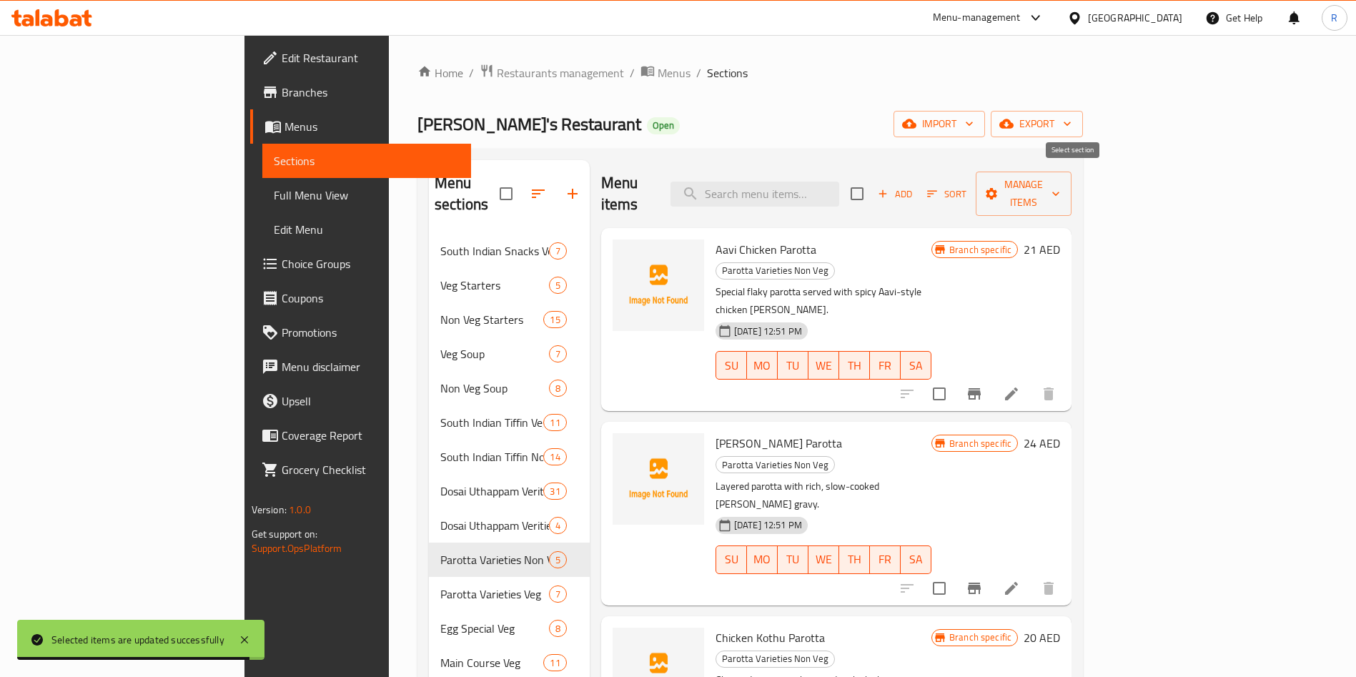
checkbox input "true"
click at [1060, 186] on span "Manage items" at bounding box center [1023, 194] width 73 height 36
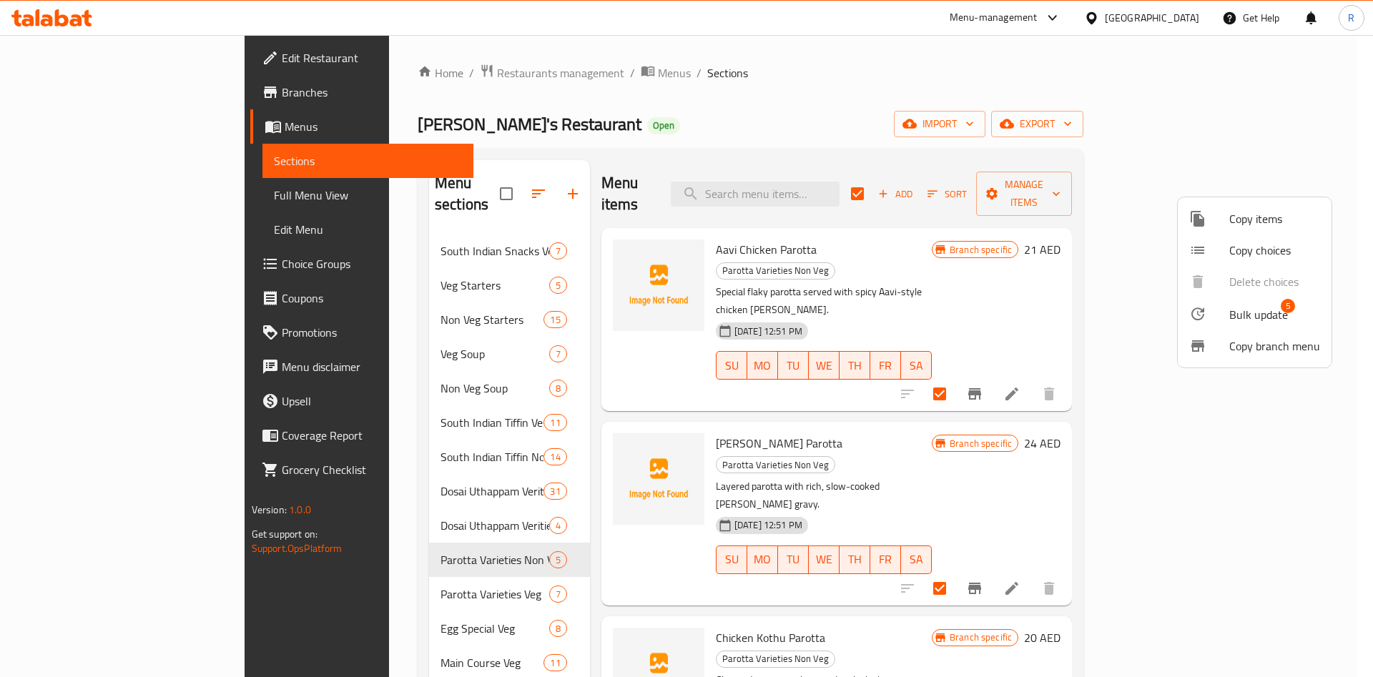
click at [1258, 315] on span "Bulk update" at bounding box center [1258, 314] width 59 height 17
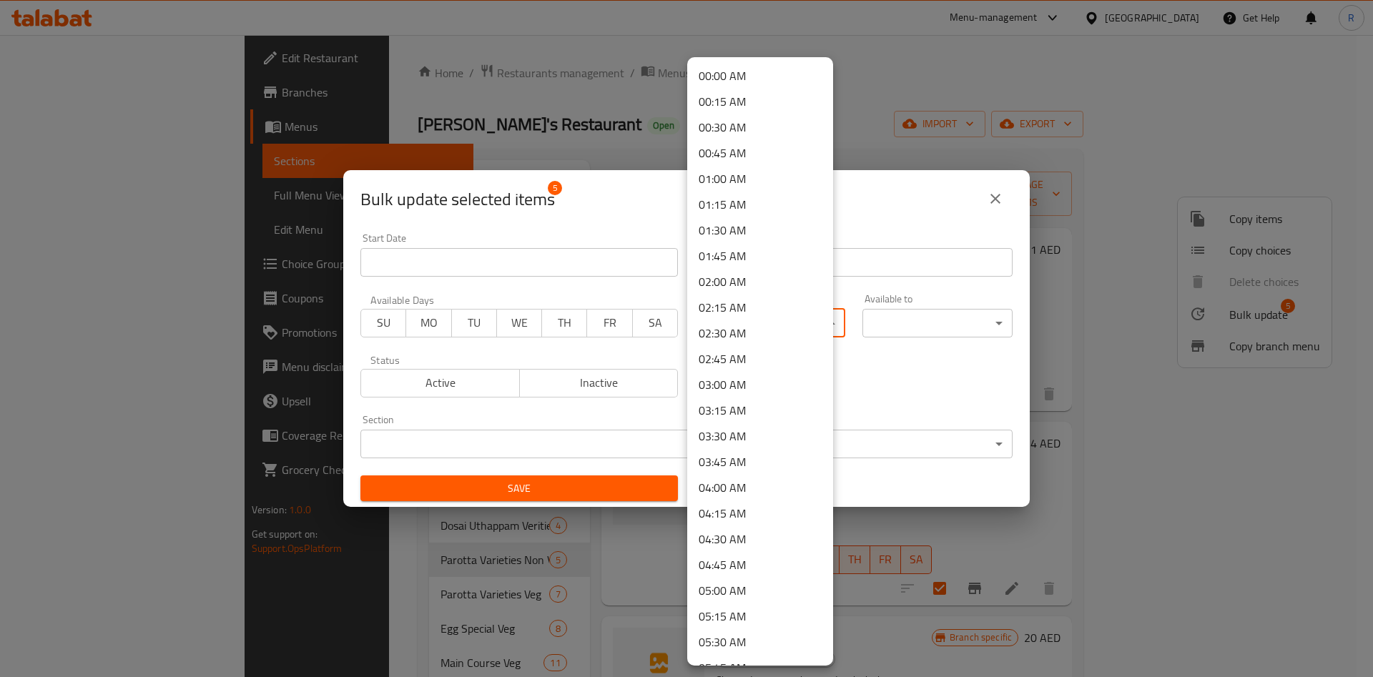
click at [756, 308] on body "​ Menu-management [GEOGRAPHIC_DATA] Get Help R Edit Restaurant Branches Menus S…" at bounding box center [686, 356] width 1373 height 642
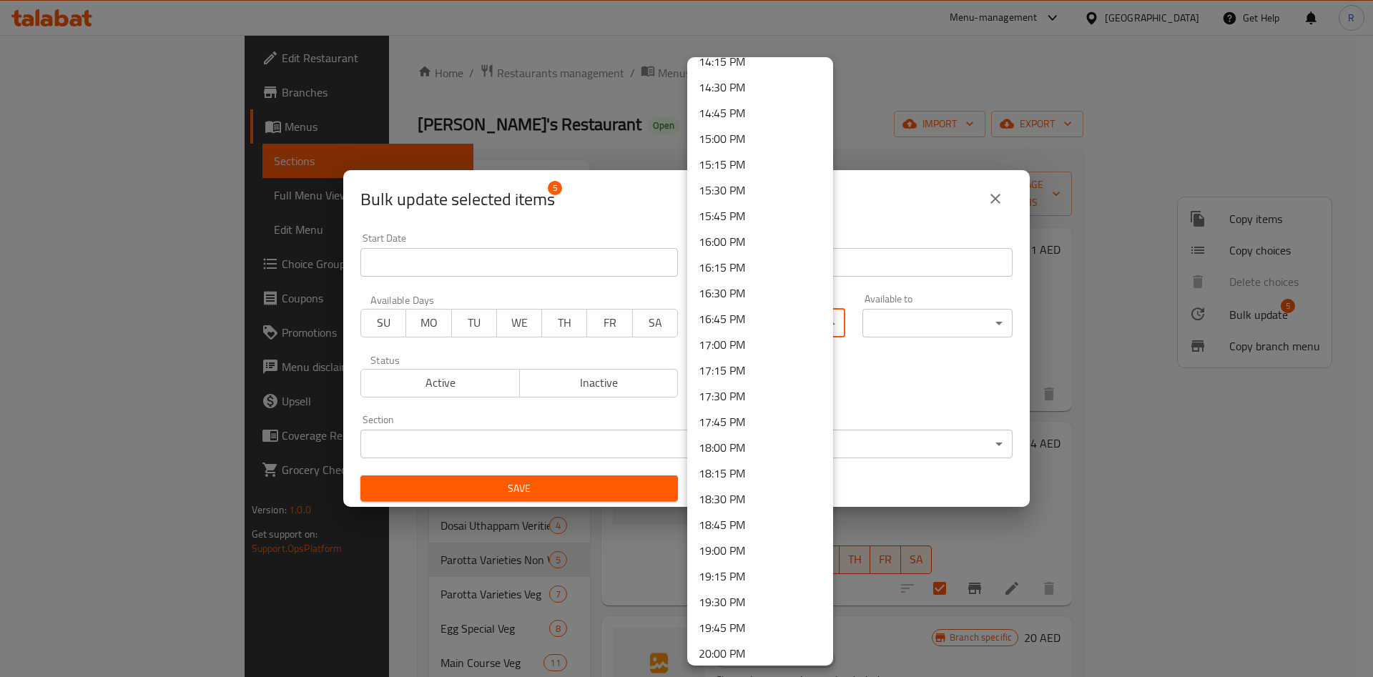
scroll to position [1495, 0]
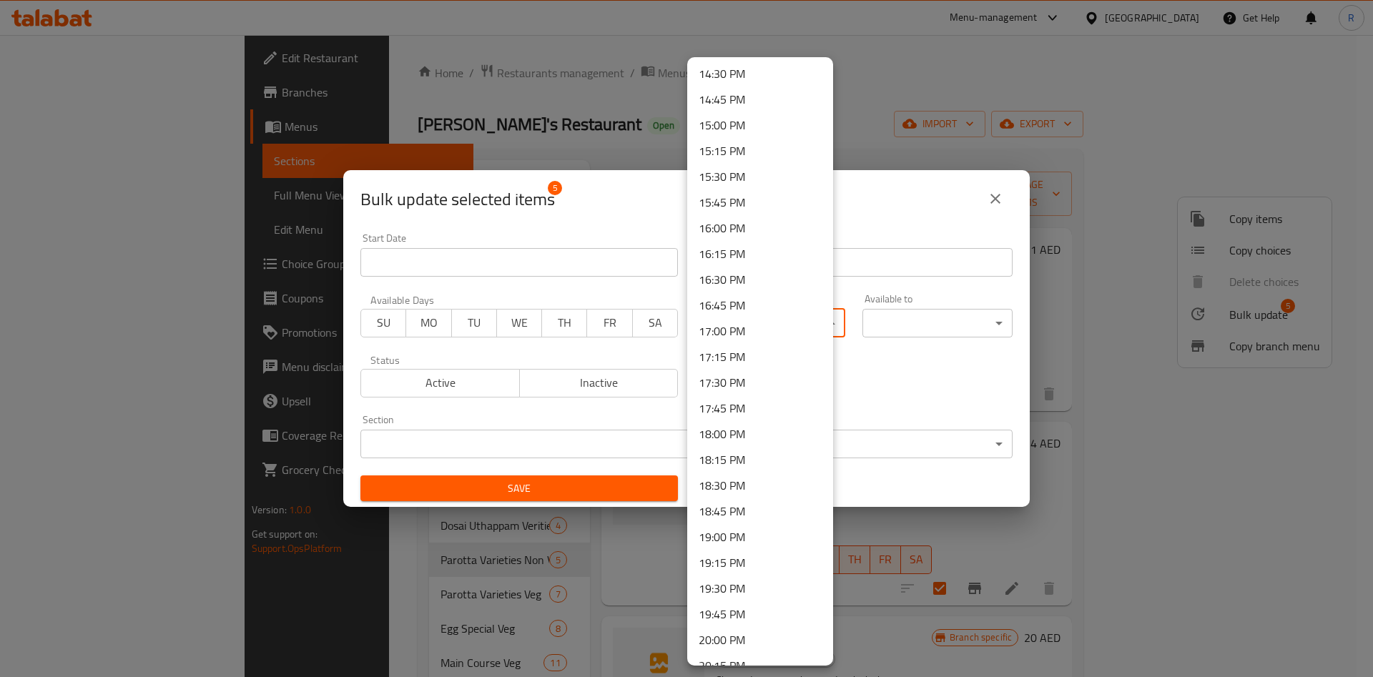
click at [755, 531] on li "19:00 PM" at bounding box center [760, 537] width 146 height 26
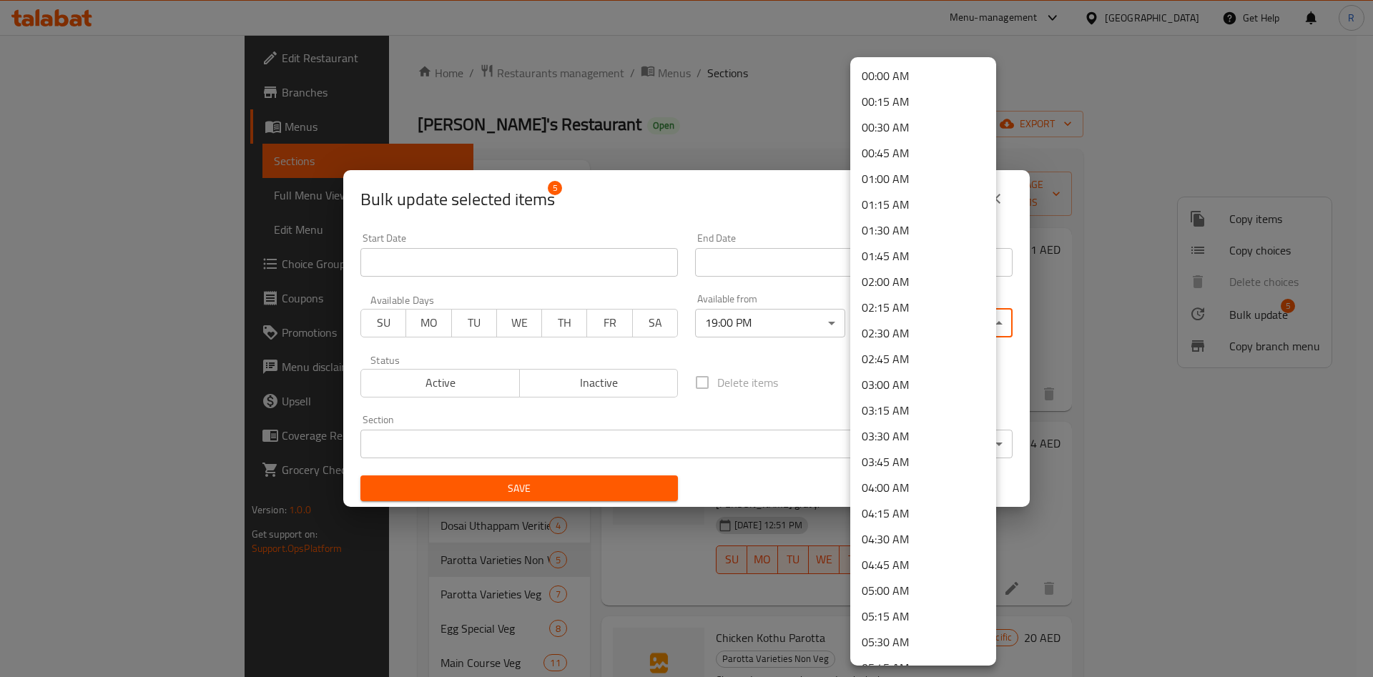
click at [921, 320] on body "​ Menu-management [GEOGRAPHIC_DATA] Get Help R Edit Restaurant Branches Menus S…" at bounding box center [686, 356] width 1373 height 642
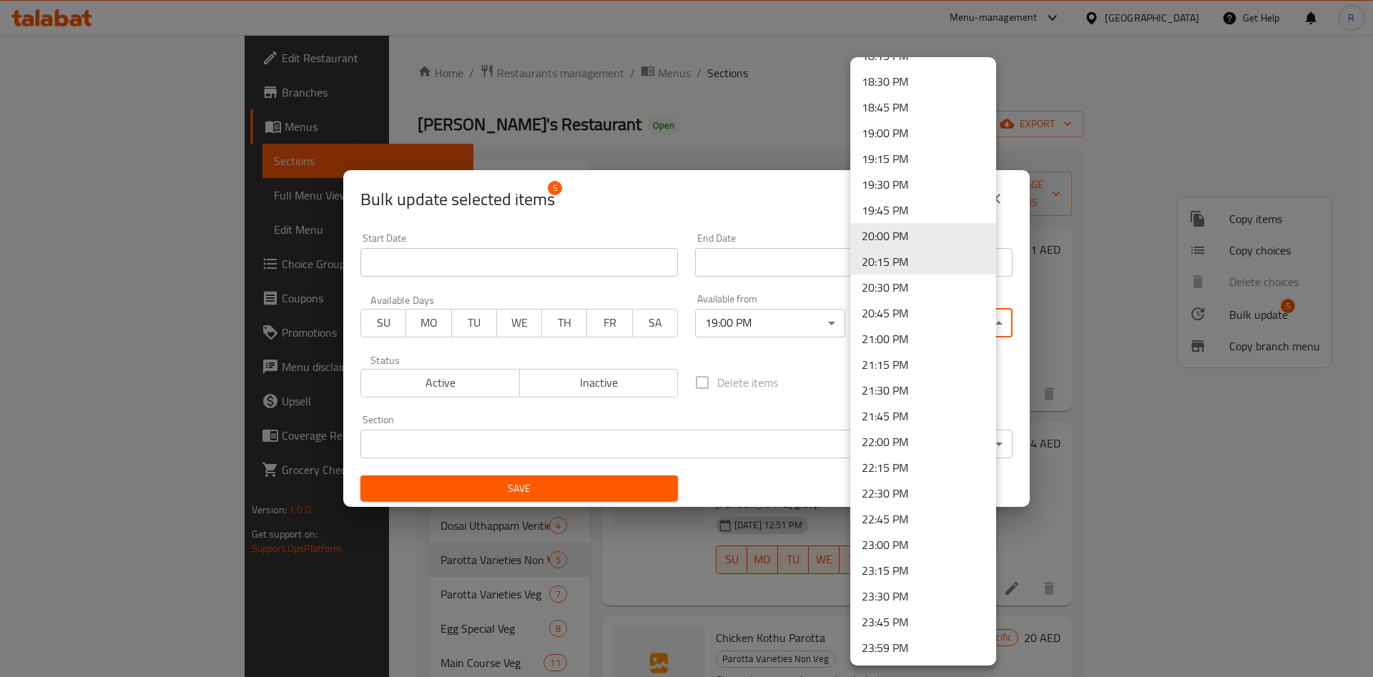
scroll to position [1900, 0]
click at [904, 439] on li "22:00 PM" at bounding box center [923, 441] width 146 height 26
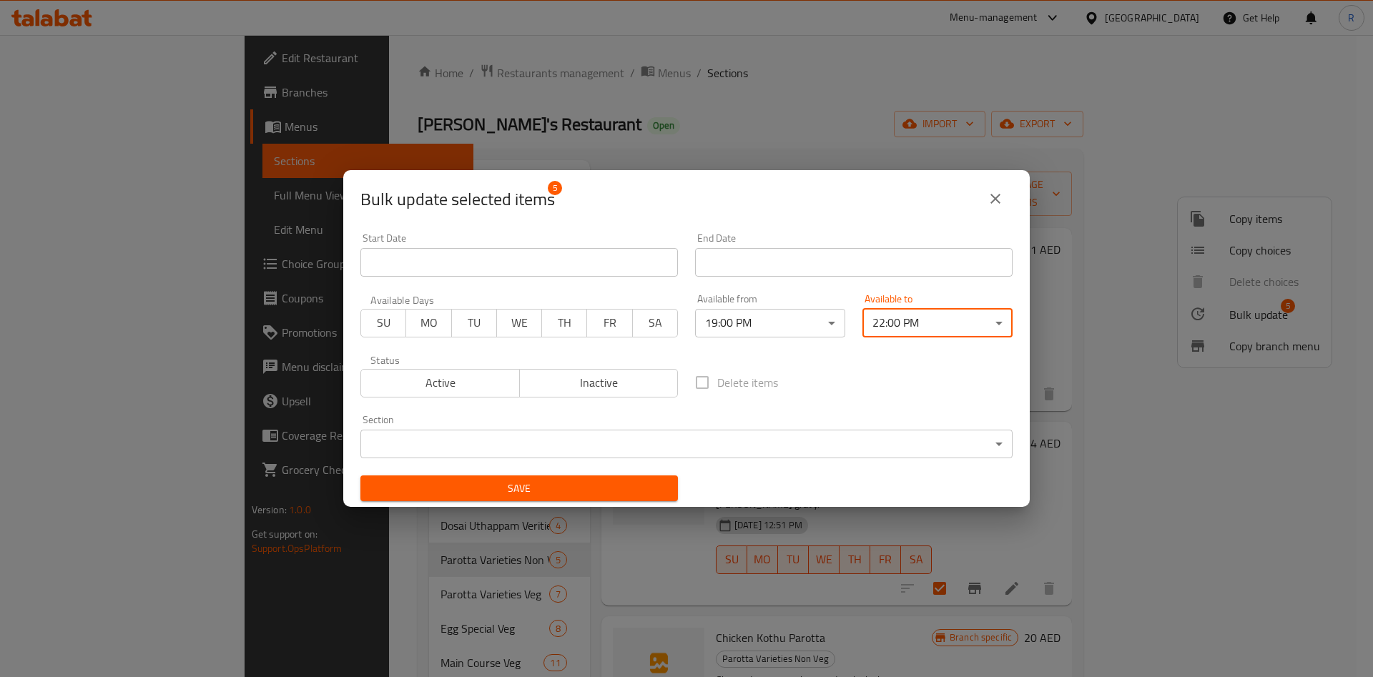
click at [513, 441] on body "​ Menu-management [GEOGRAPHIC_DATA] Get Help R Edit Restaurant Branches Menus S…" at bounding box center [686, 356] width 1373 height 642
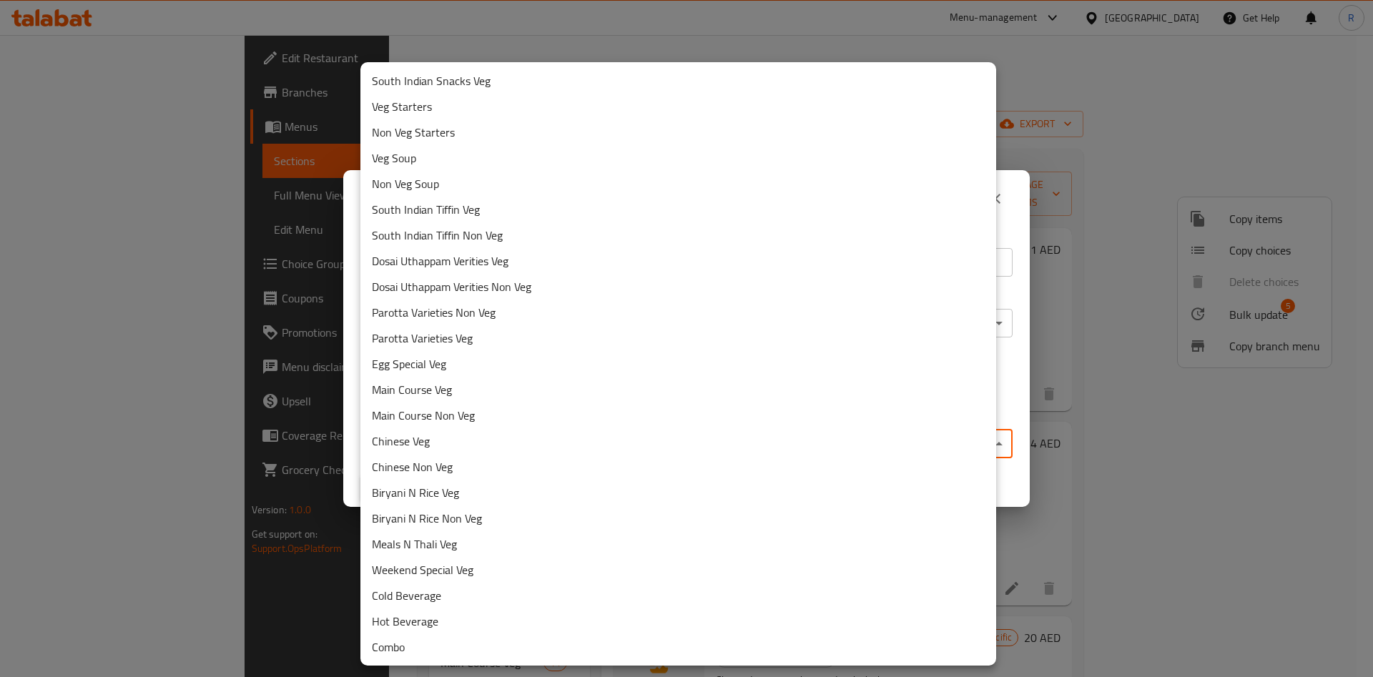
click at [513, 310] on li "Parotta Varieties Non Veg" at bounding box center [678, 313] width 636 height 26
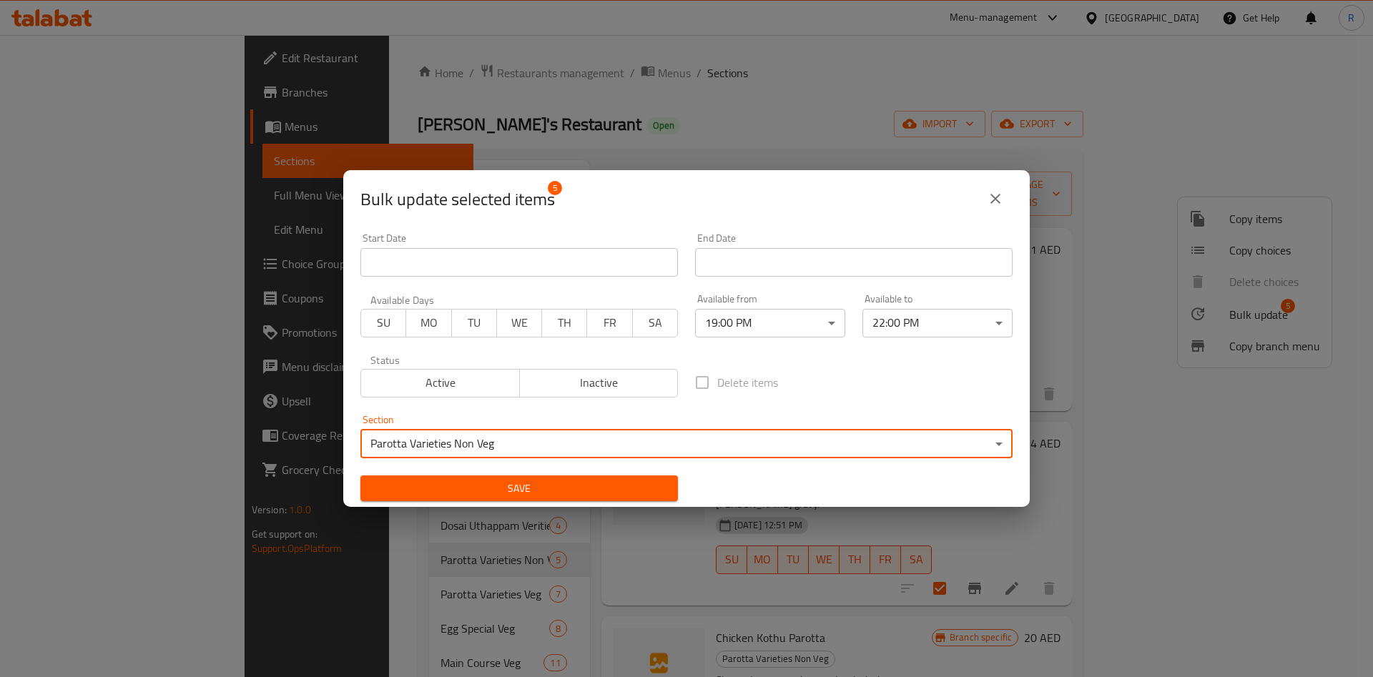
click at [498, 485] on span "Save" at bounding box center [519, 489] width 295 height 18
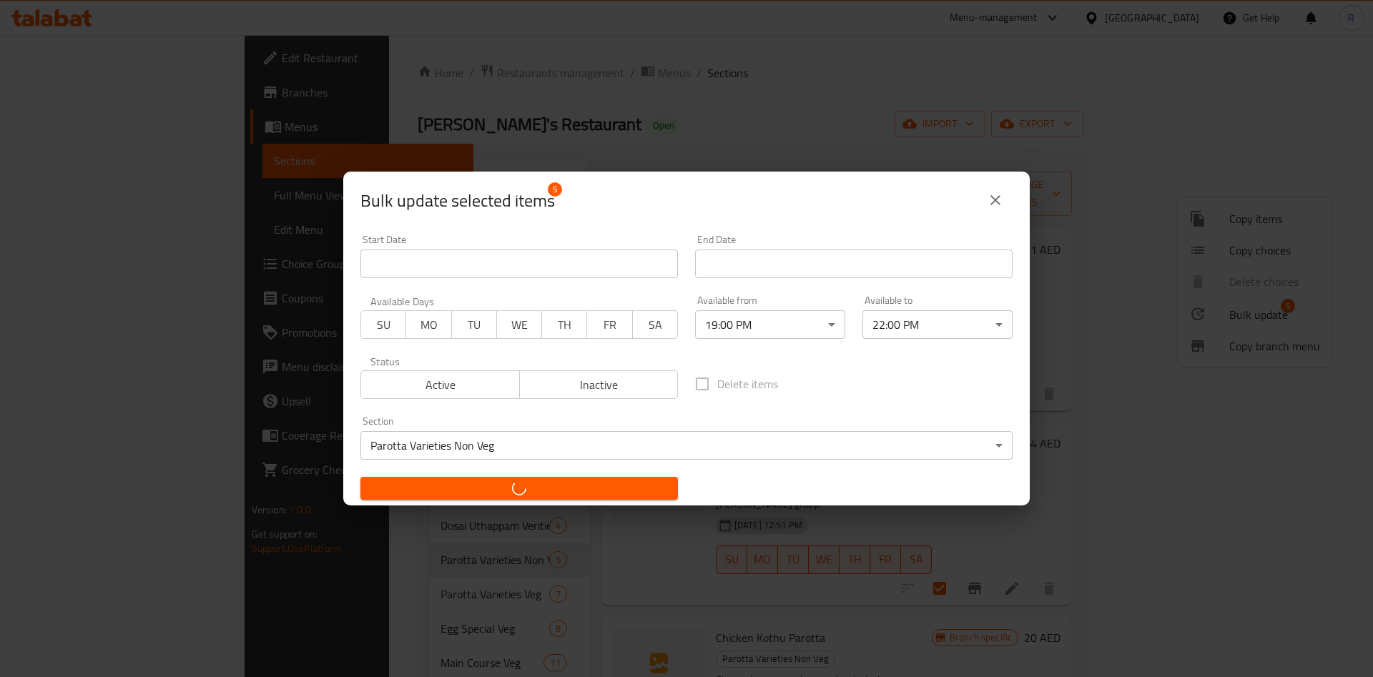
checkbox input "false"
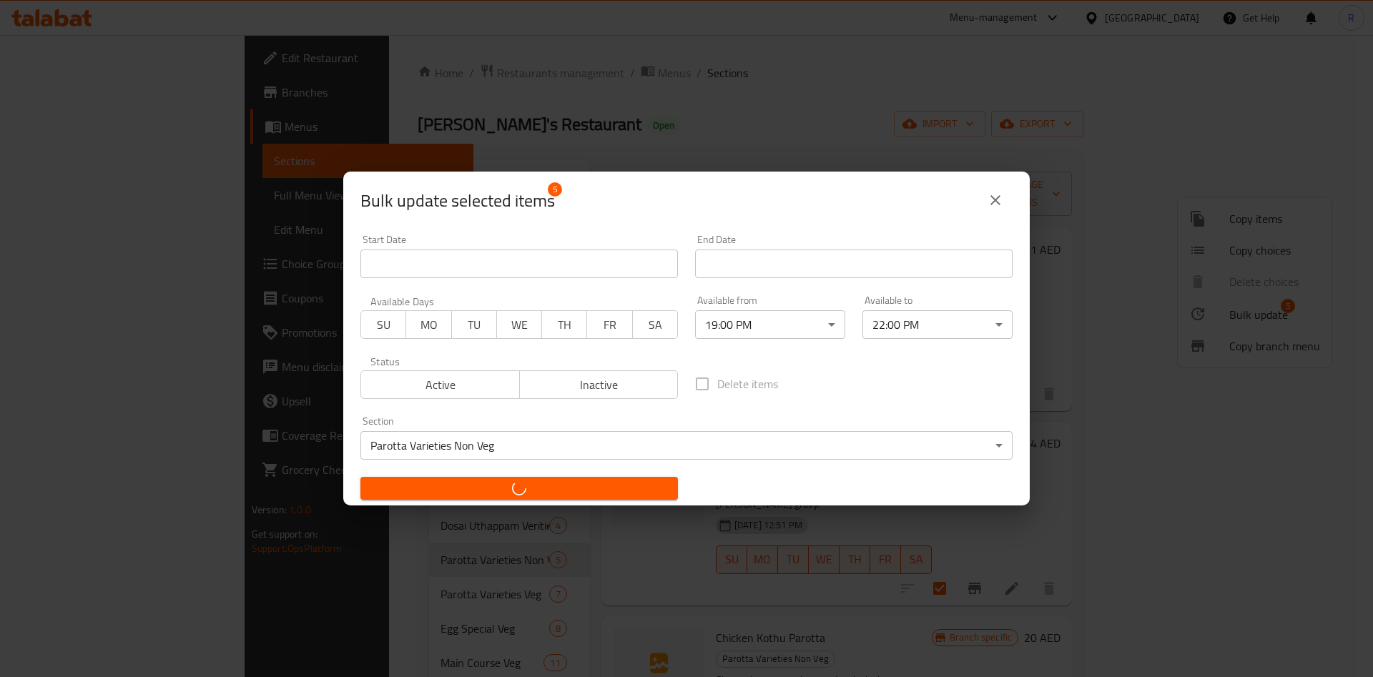
checkbox input "false"
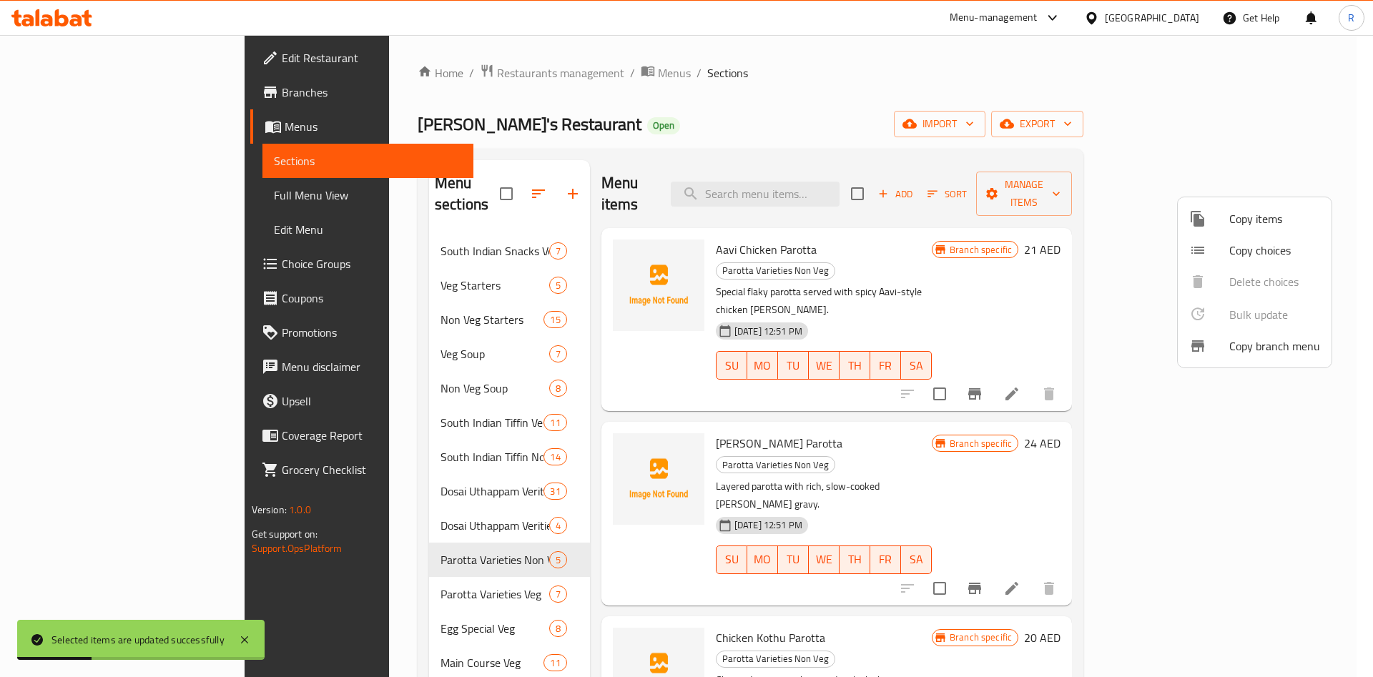
click at [345, 578] on div at bounding box center [686, 338] width 1373 height 677
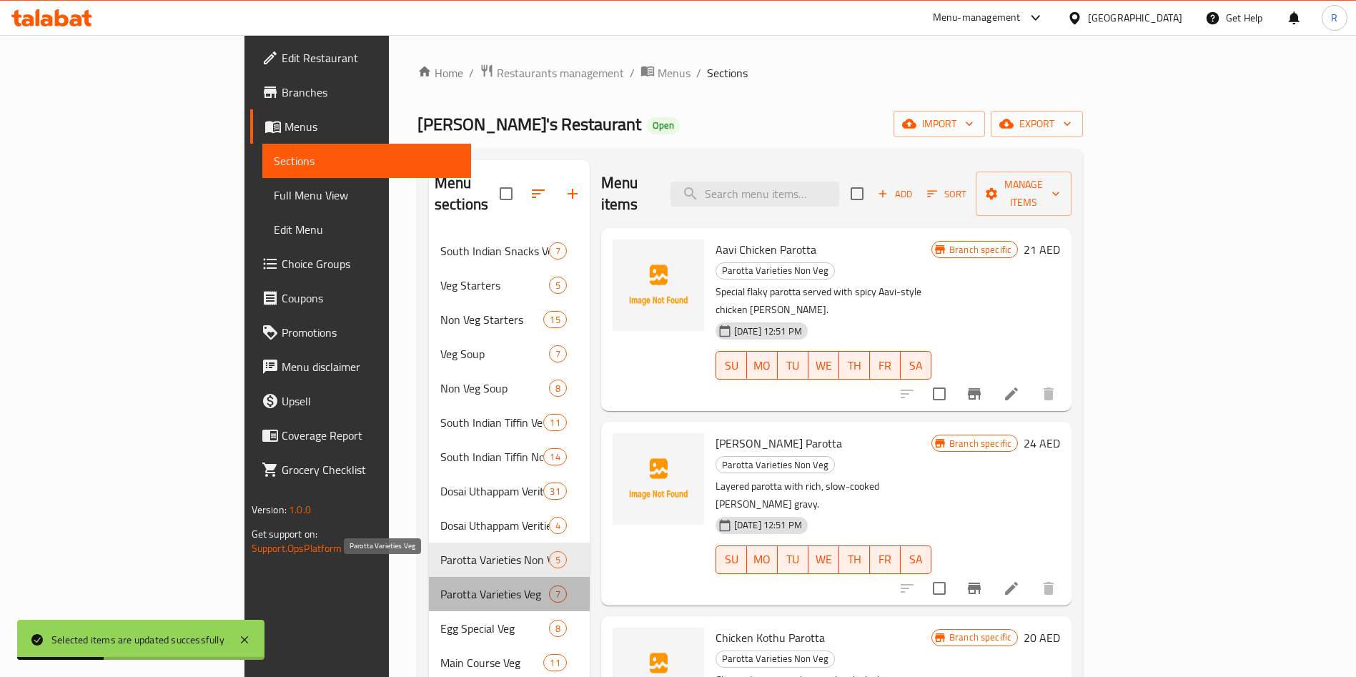
click at [440, 586] on span "Parotta Varieties Veg" at bounding box center [494, 594] width 109 height 17
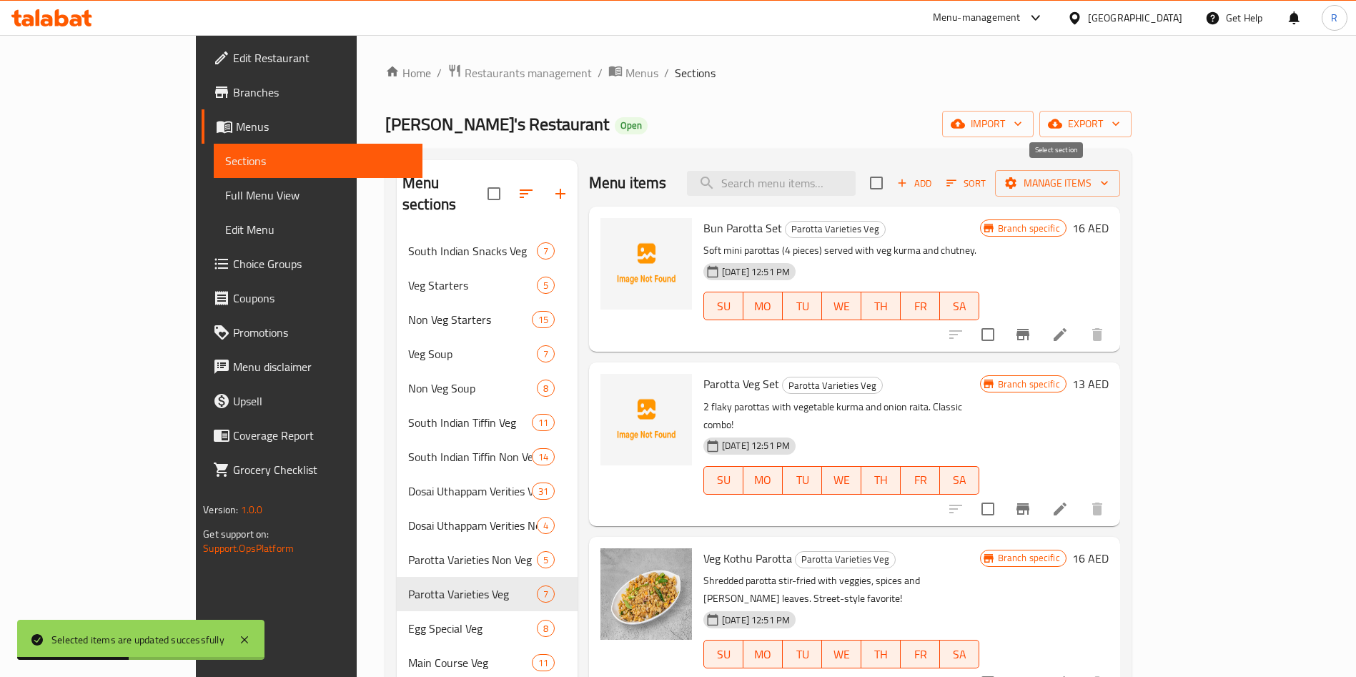
click at [892, 184] on input "checkbox" at bounding box center [877, 183] width 30 height 30
checkbox input "true"
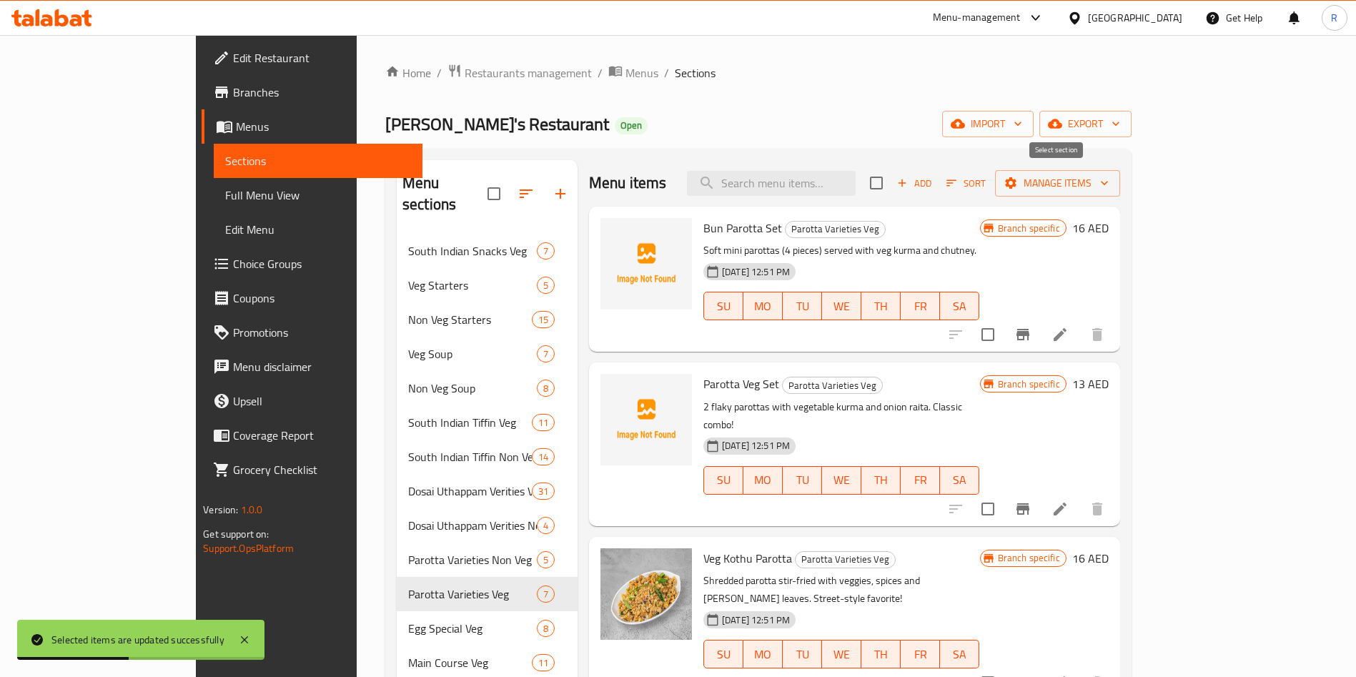
checkbox input "true"
click at [1109, 178] on span "Manage items" at bounding box center [1058, 183] width 102 height 18
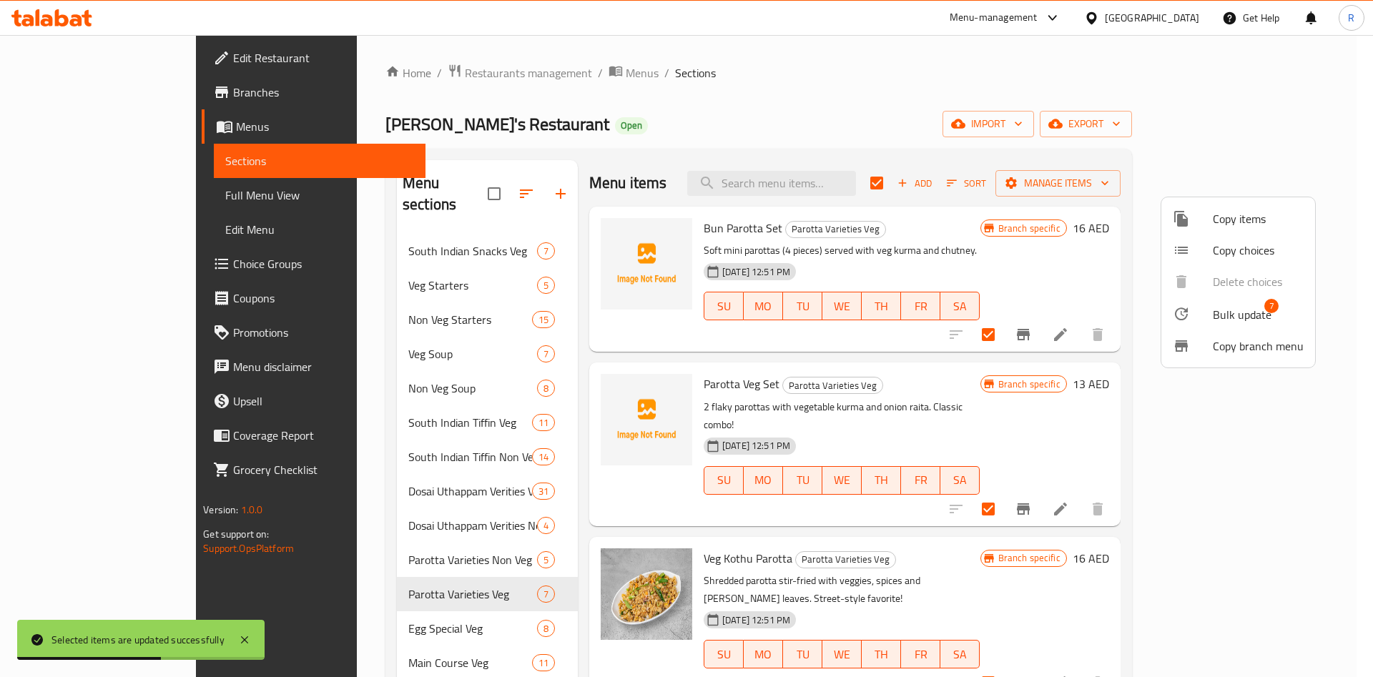
click at [1252, 302] on li "Bulk update 7" at bounding box center [1238, 313] width 154 height 33
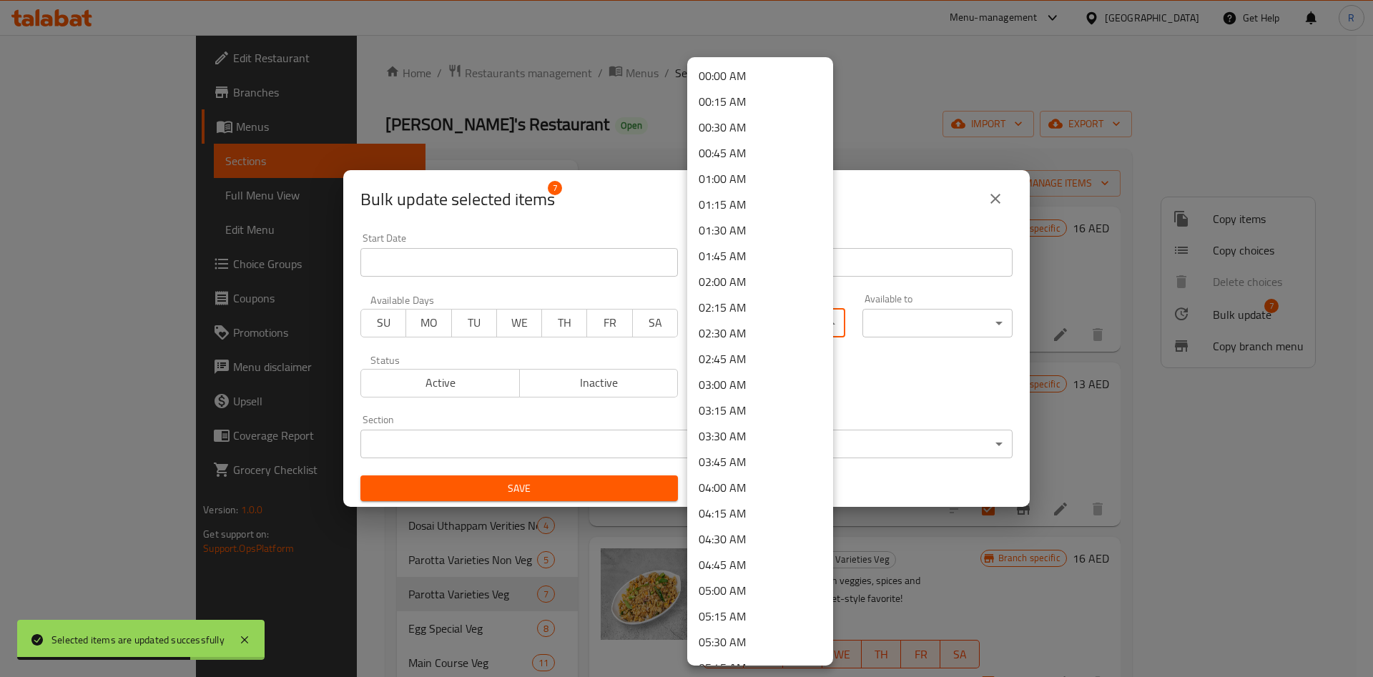
click at [774, 320] on body "Selected items are updated successfully ​ Menu-management [GEOGRAPHIC_DATA] Get…" at bounding box center [686, 356] width 1373 height 642
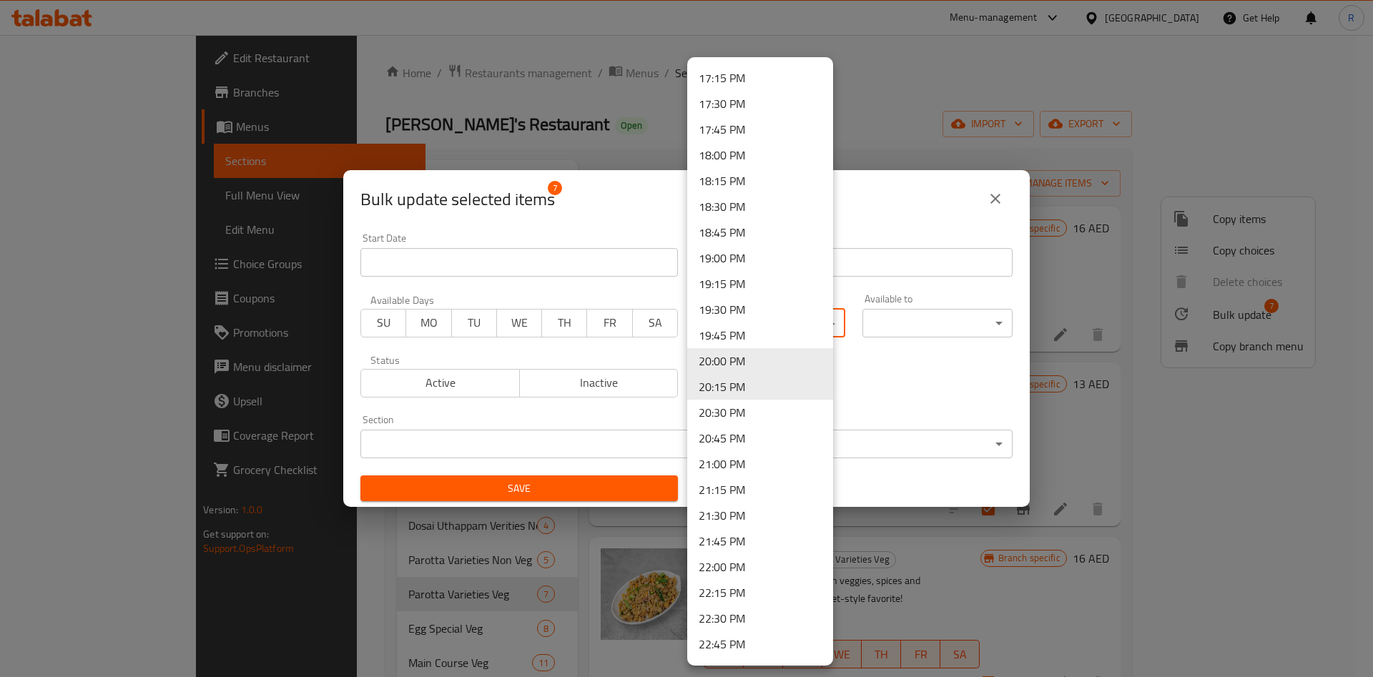
click at [751, 257] on li "19:00 PM" at bounding box center [760, 258] width 146 height 26
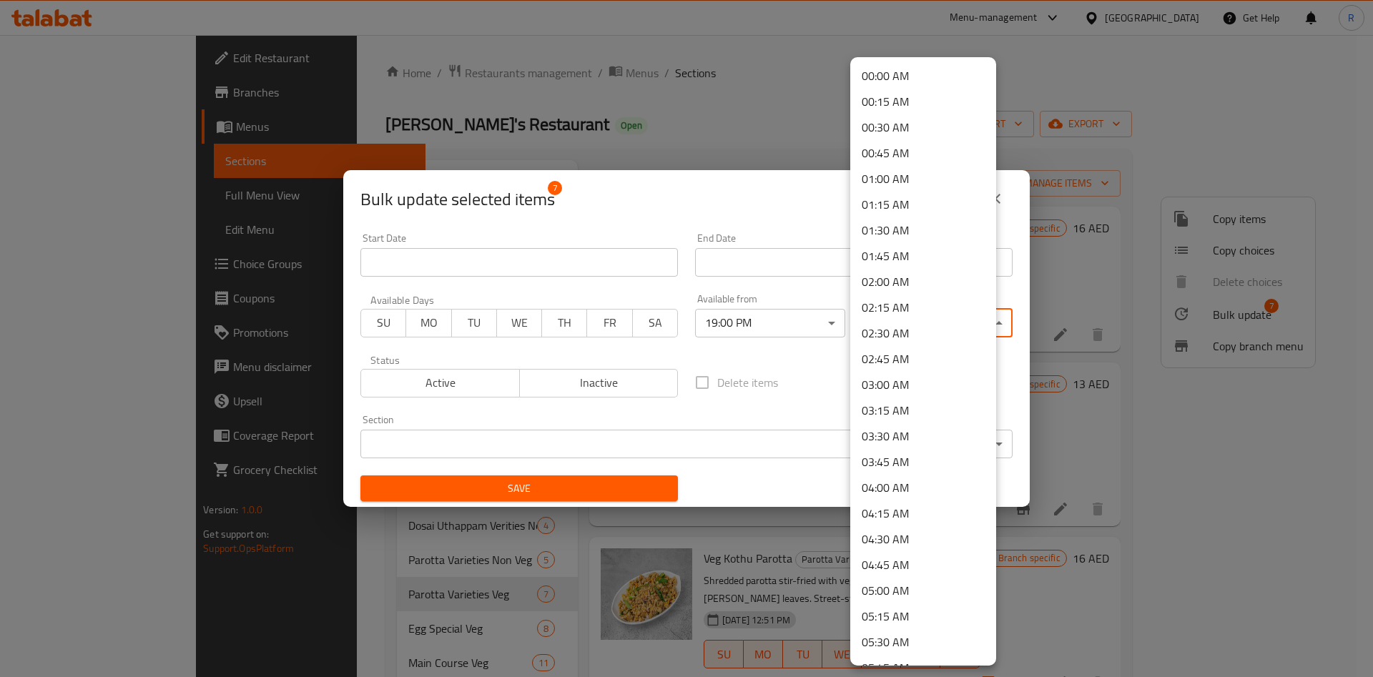
click at [903, 325] on body "​ Menu-management [GEOGRAPHIC_DATA] Get Help R Edit Restaurant Branches Menus S…" at bounding box center [686, 356] width 1373 height 642
click at [905, 564] on li "22:00 PM" at bounding box center [923, 567] width 146 height 26
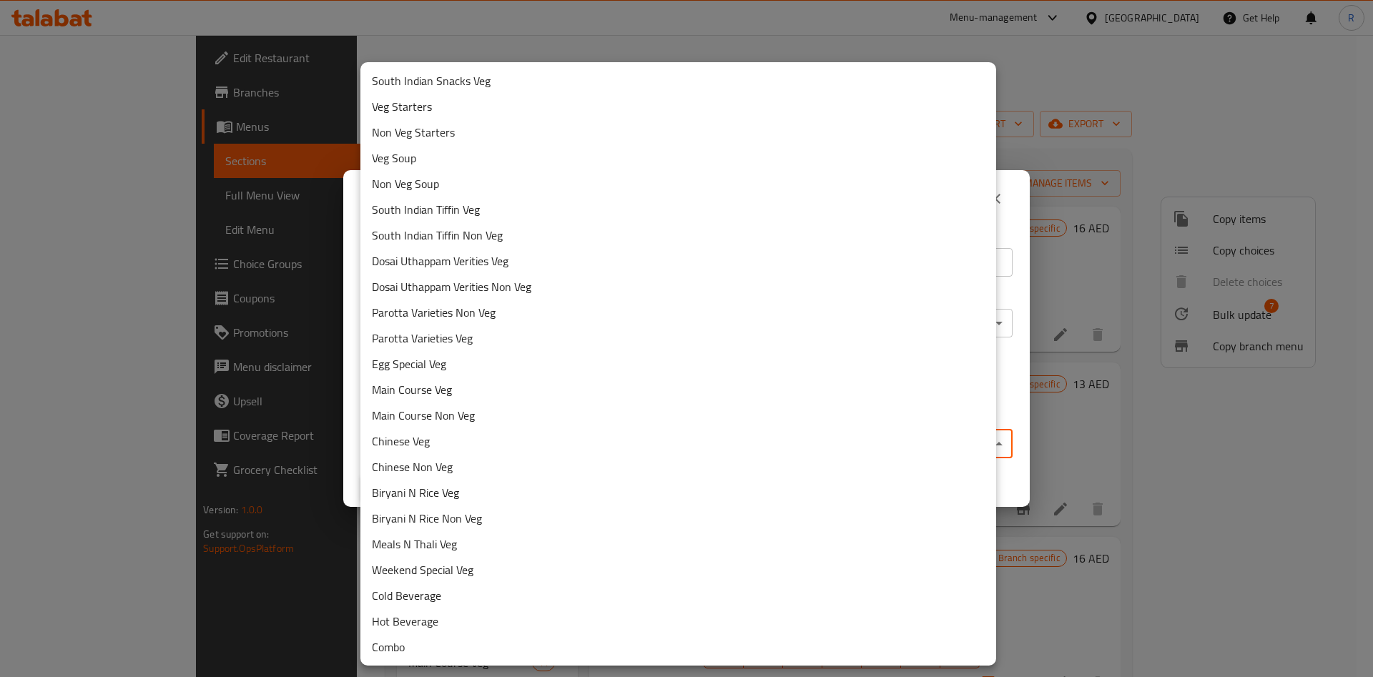
click at [588, 450] on body "​ Menu-management [GEOGRAPHIC_DATA] Get Help R Edit Restaurant Branches Menus S…" at bounding box center [686, 356] width 1373 height 642
click at [478, 330] on li "Parotta Varieties Veg" at bounding box center [678, 338] width 636 height 26
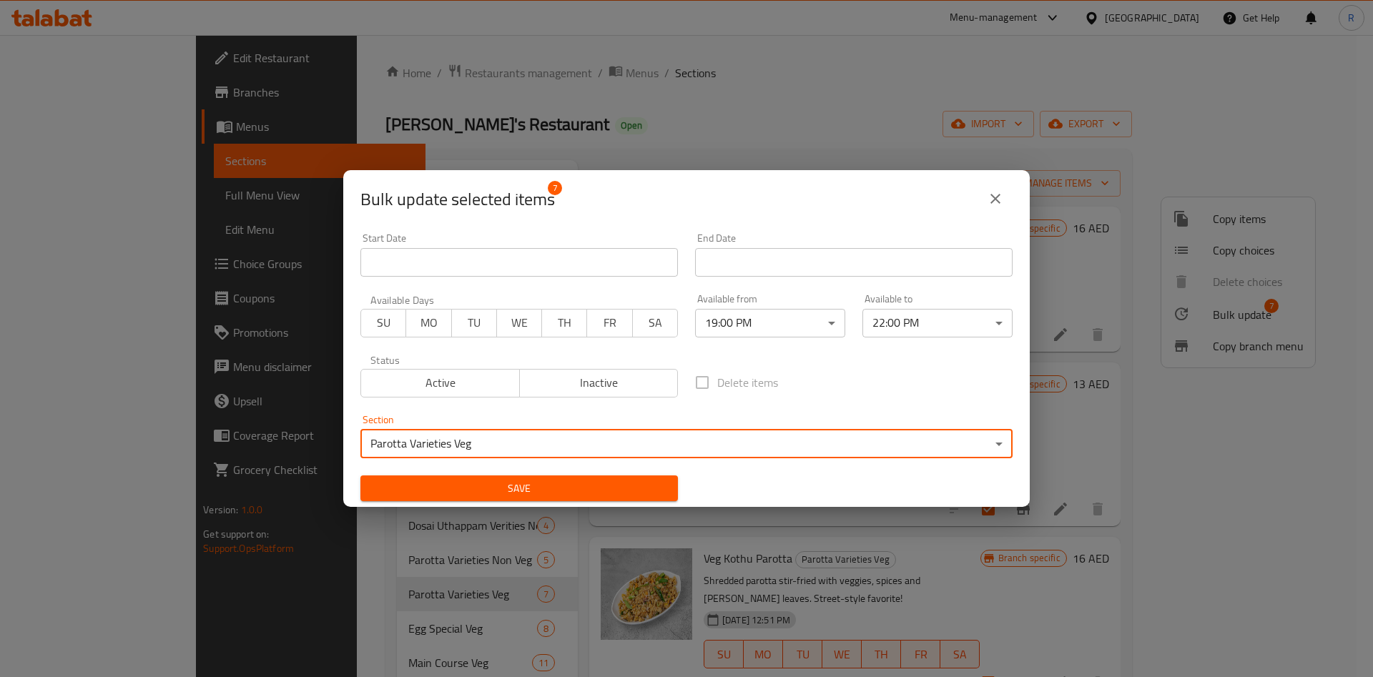
click at [536, 490] on span "Save" at bounding box center [519, 489] width 295 height 18
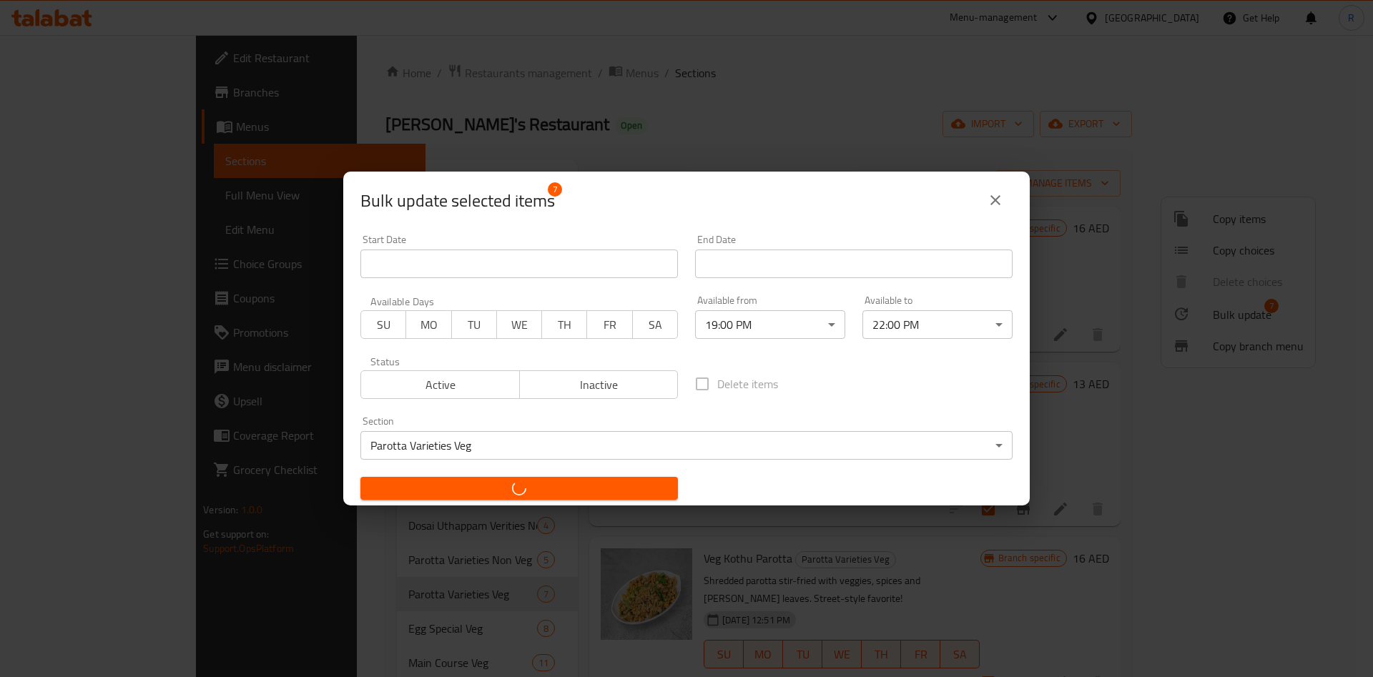
checkbox input "false"
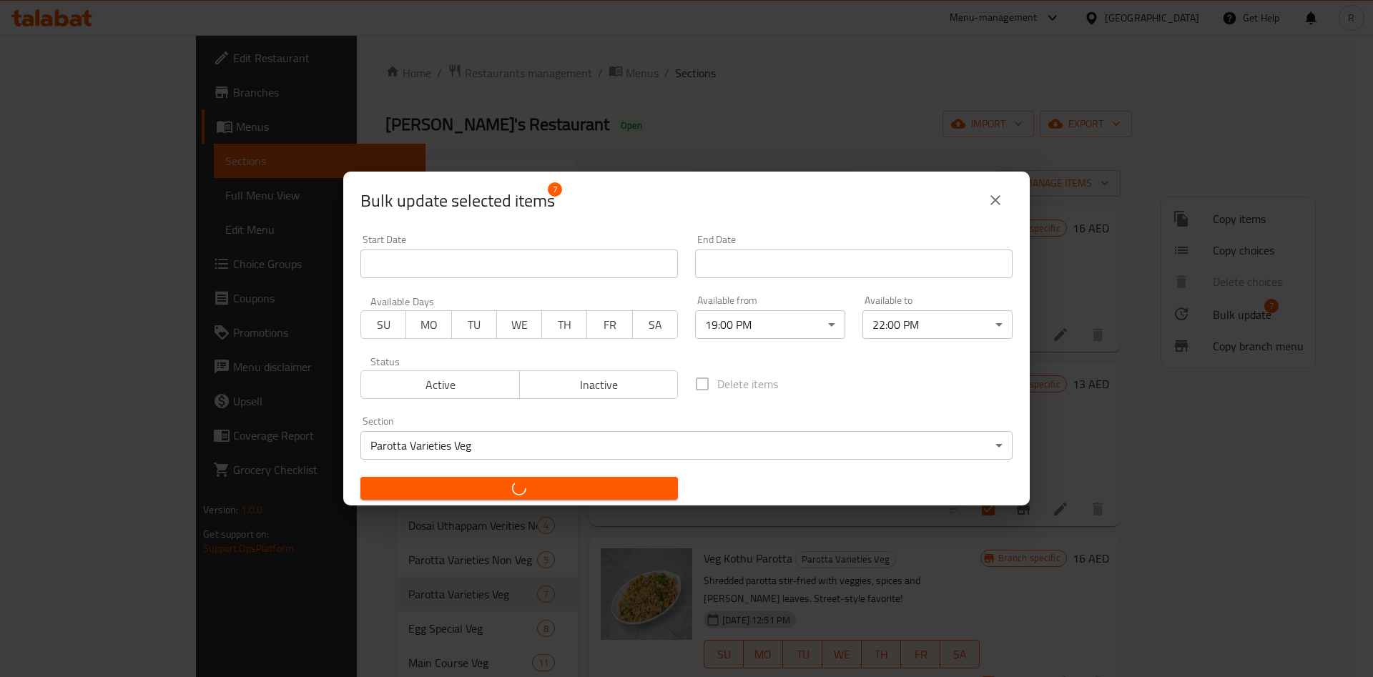
checkbox input "false"
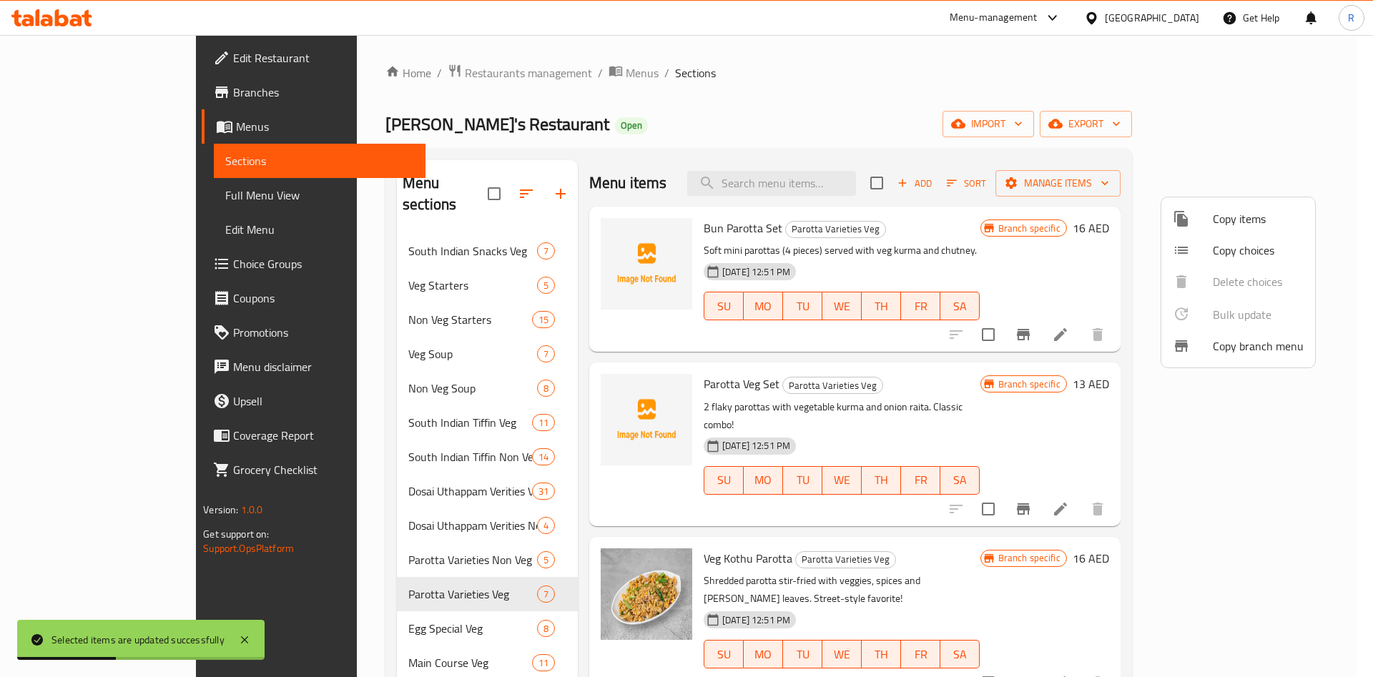
click at [315, 616] on div at bounding box center [686, 338] width 1373 height 677
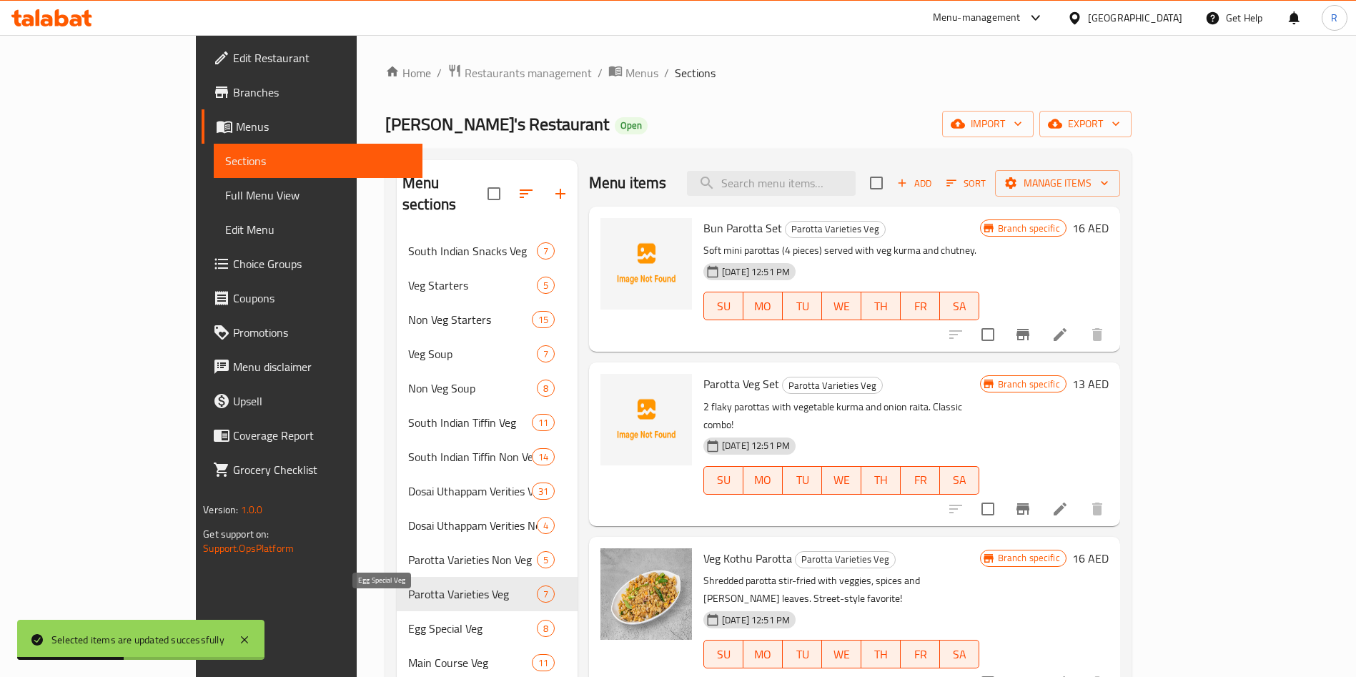
click at [408, 620] on span "Egg Special Veg" at bounding box center [472, 628] width 129 height 17
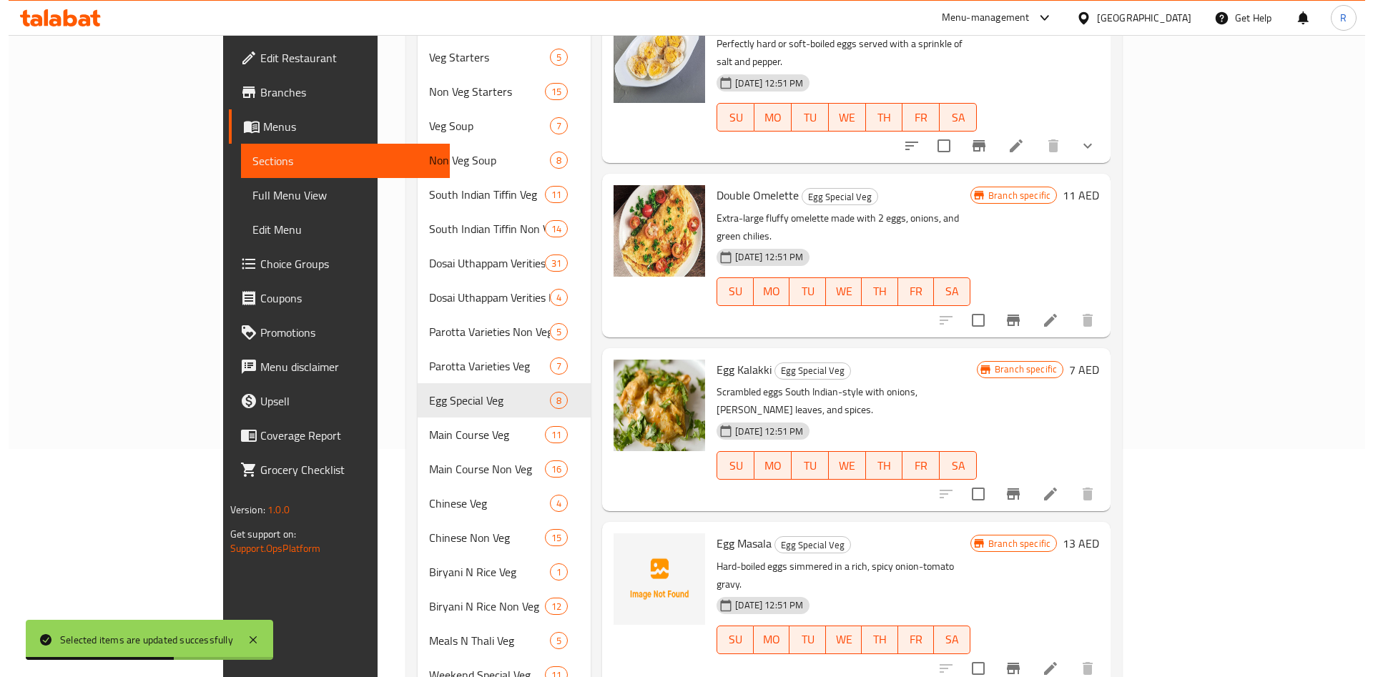
scroll to position [107, 0]
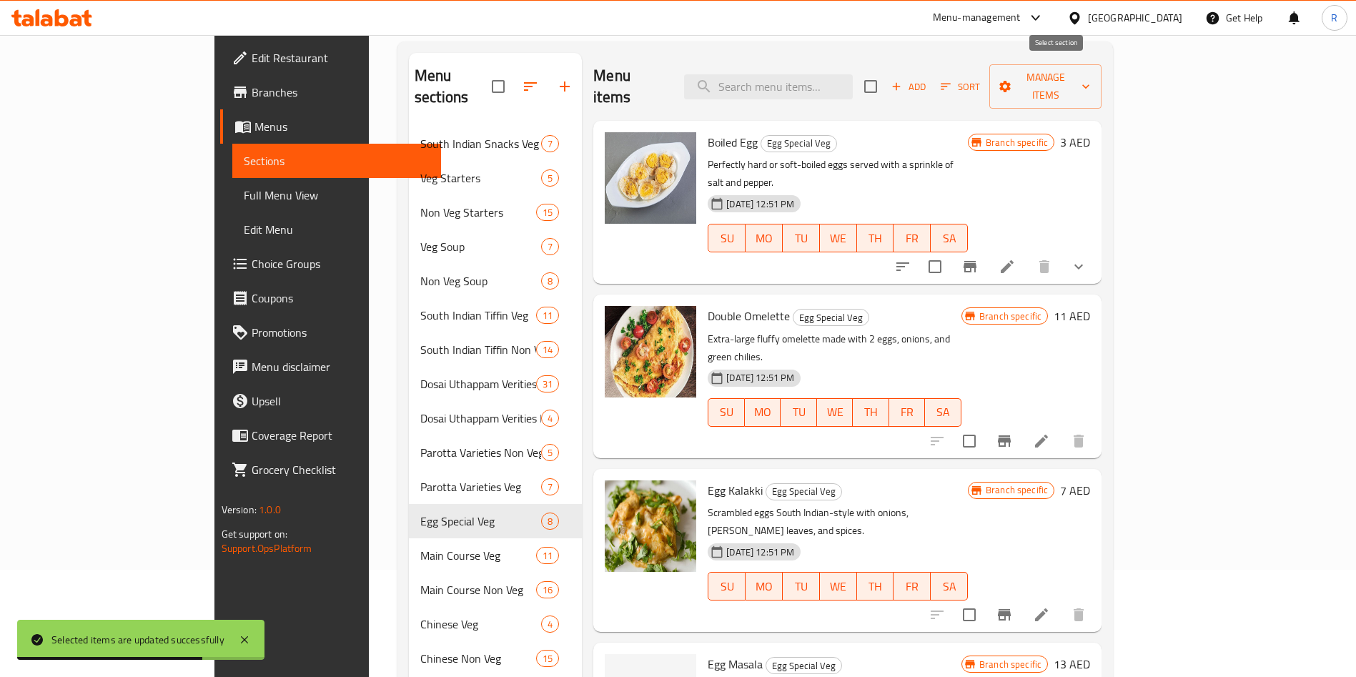
click at [886, 76] on input "checkbox" at bounding box center [871, 87] width 30 height 30
checkbox input "true"
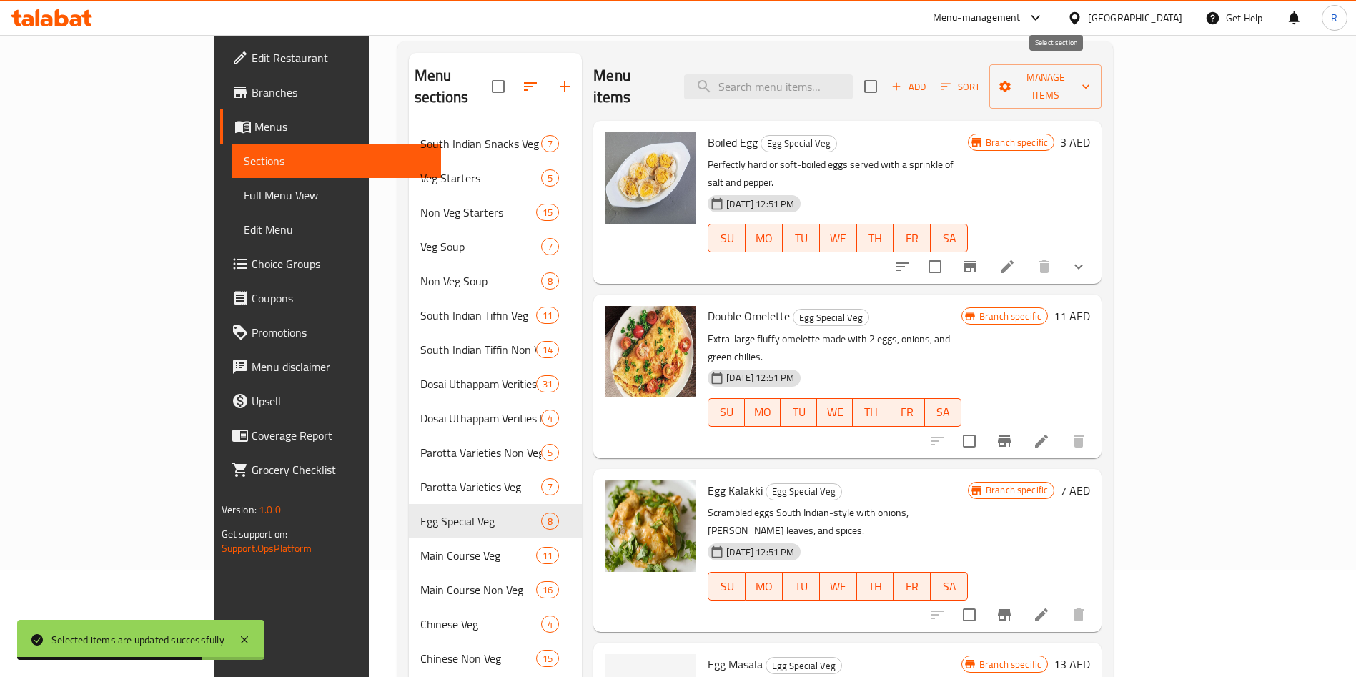
checkbox input "true"
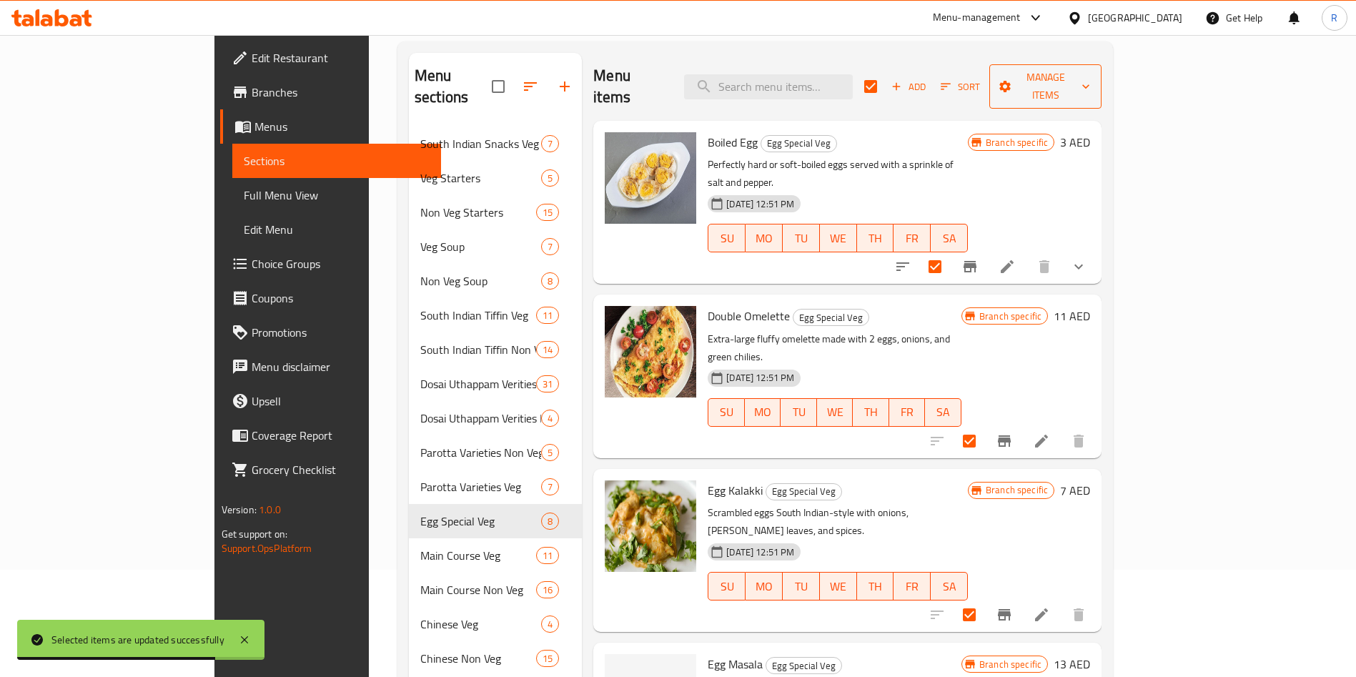
click at [1090, 79] on span "Manage items" at bounding box center [1045, 87] width 89 height 36
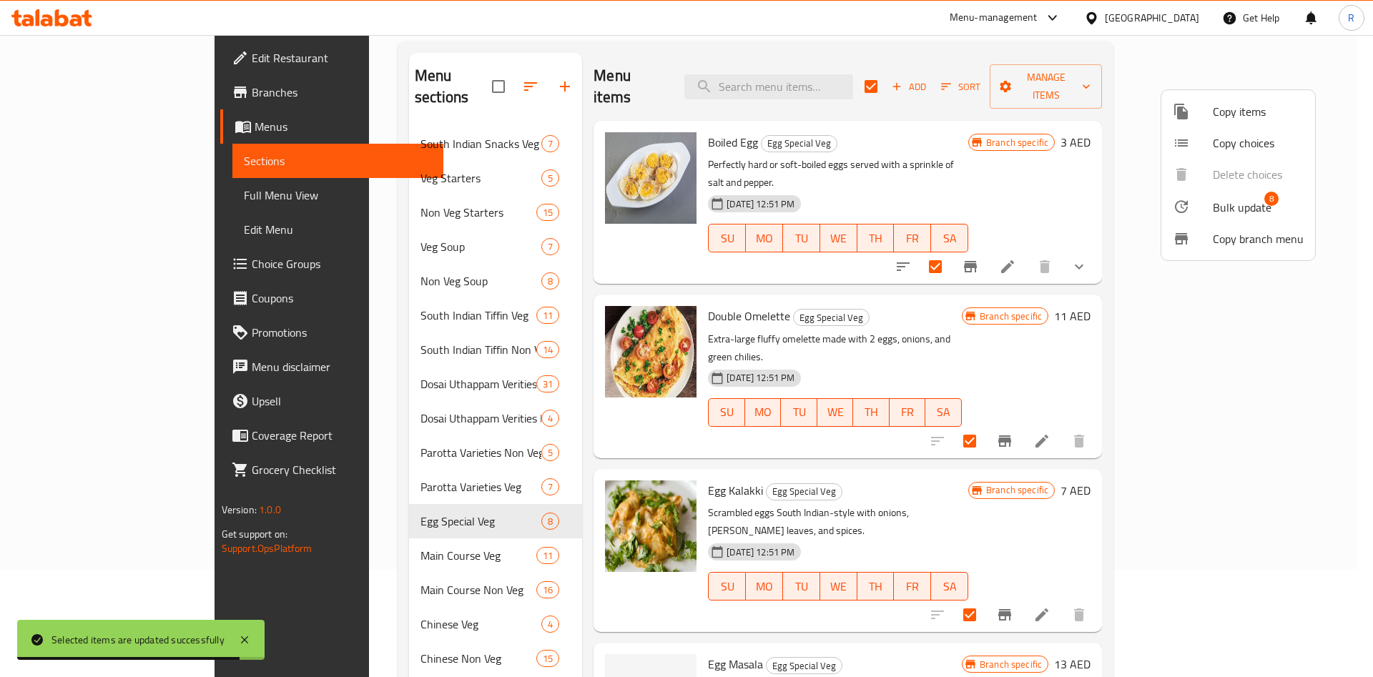
click at [1235, 208] on span "Bulk update" at bounding box center [1242, 207] width 59 height 17
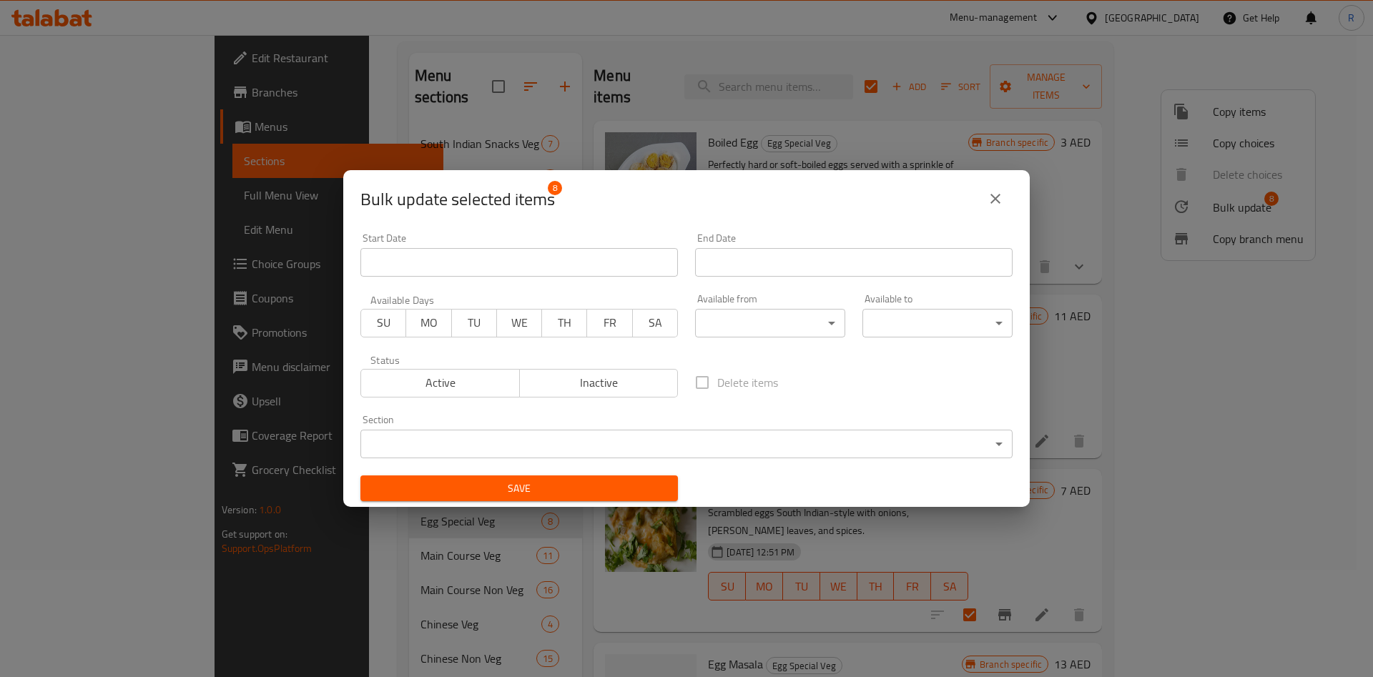
click at [792, 324] on body "​ Menu-management [GEOGRAPHIC_DATA] Get Help R Edit Restaurant Branches Menus S…" at bounding box center [686, 249] width 1373 height 642
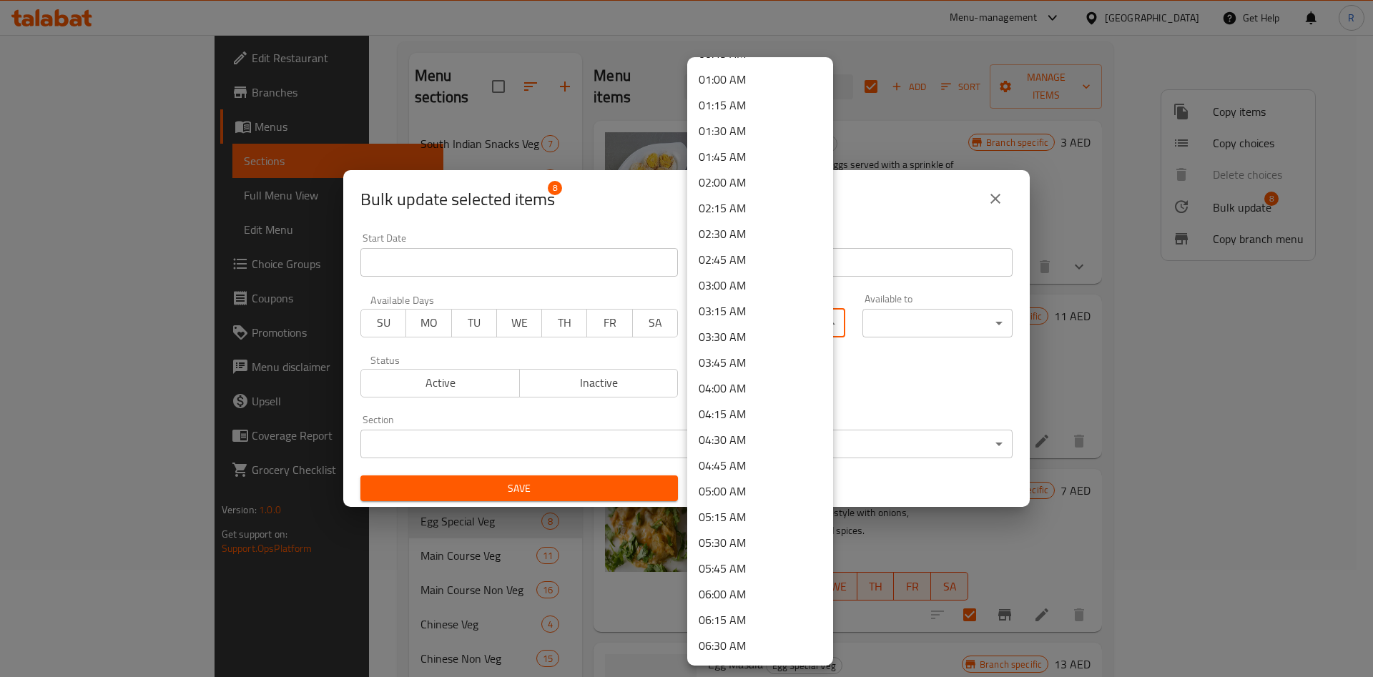
scroll to position [215, 0]
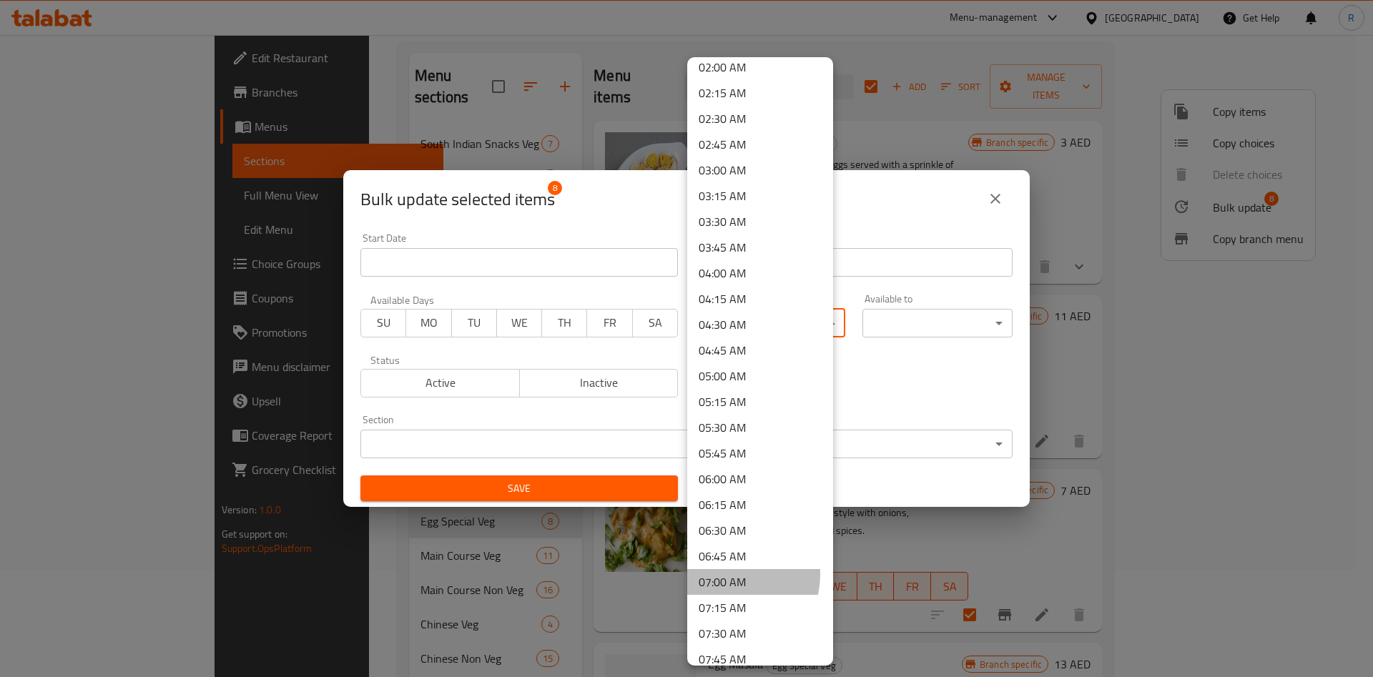
click at [734, 575] on li "07:00 AM" at bounding box center [760, 582] width 146 height 26
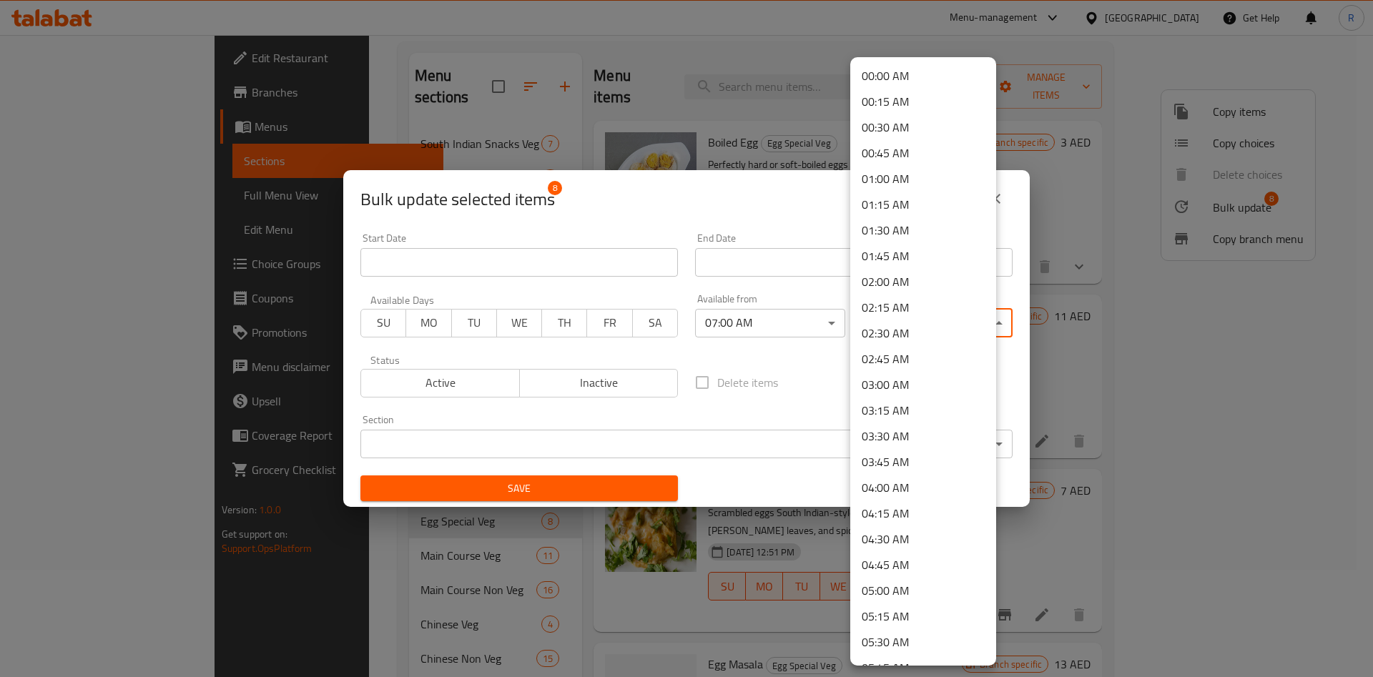
click at [920, 321] on body "​ Menu-management [GEOGRAPHIC_DATA] Get Help R Edit Restaurant Branches Menus S…" at bounding box center [686, 249] width 1373 height 642
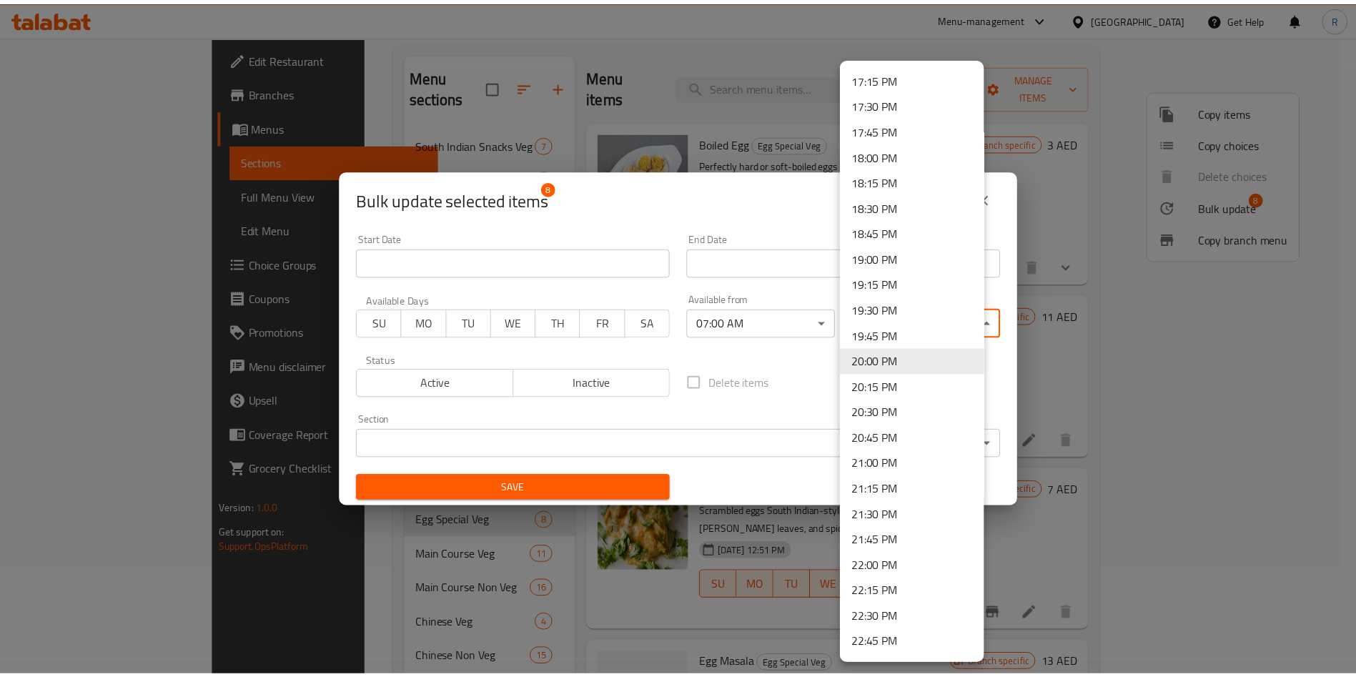
scroll to position [1900, 0]
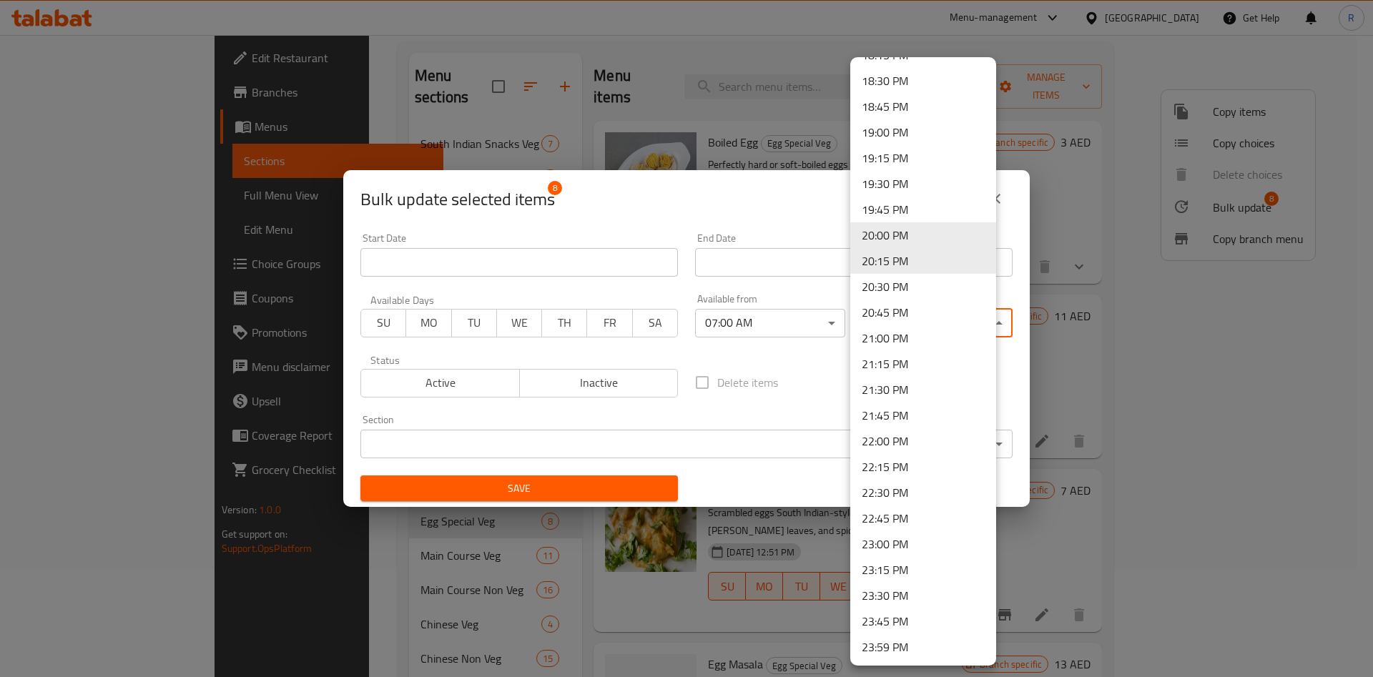
click at [884, 440] on li "22:00 PM" at bounding box center [923, 441] width 146 height 26
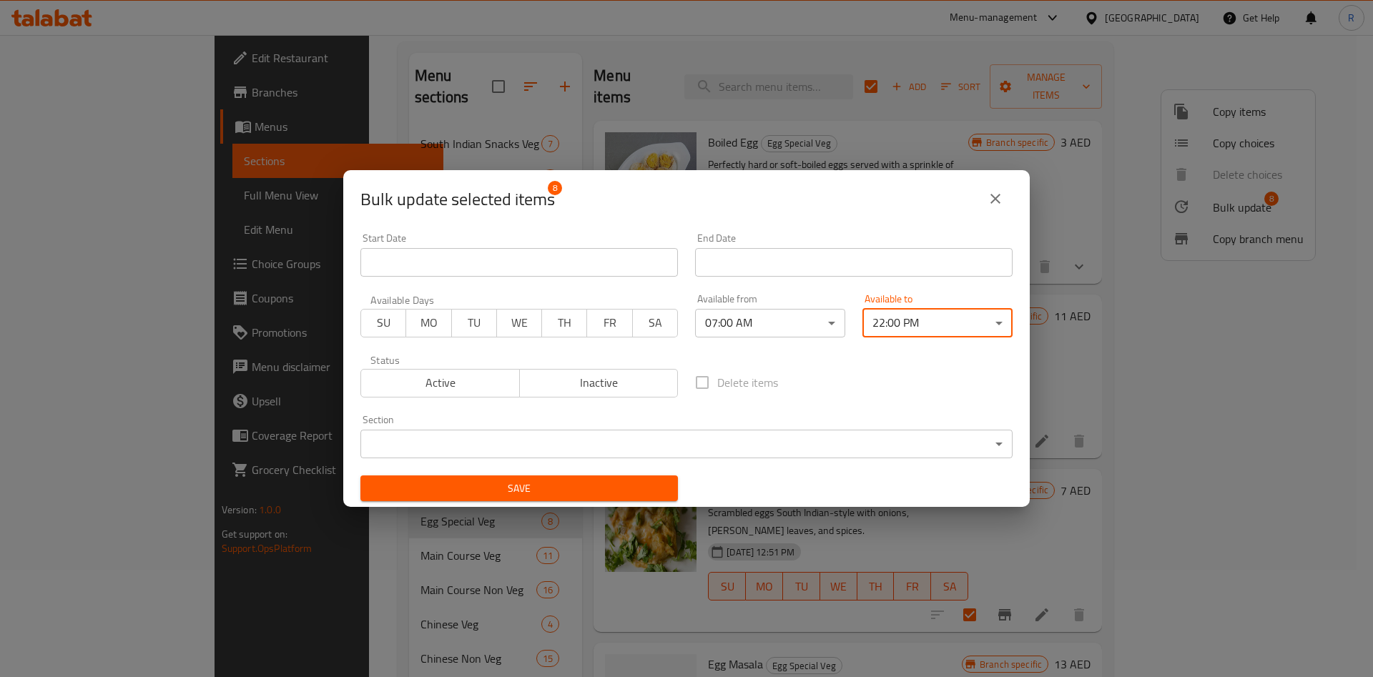
click at [505, 442] on body "​ Menu-management [GEOGRAPHIC_DATA] Get Help R Edit Restaurant Branches Menus S…" at bounding box center [686, 249] width 1373 height 642
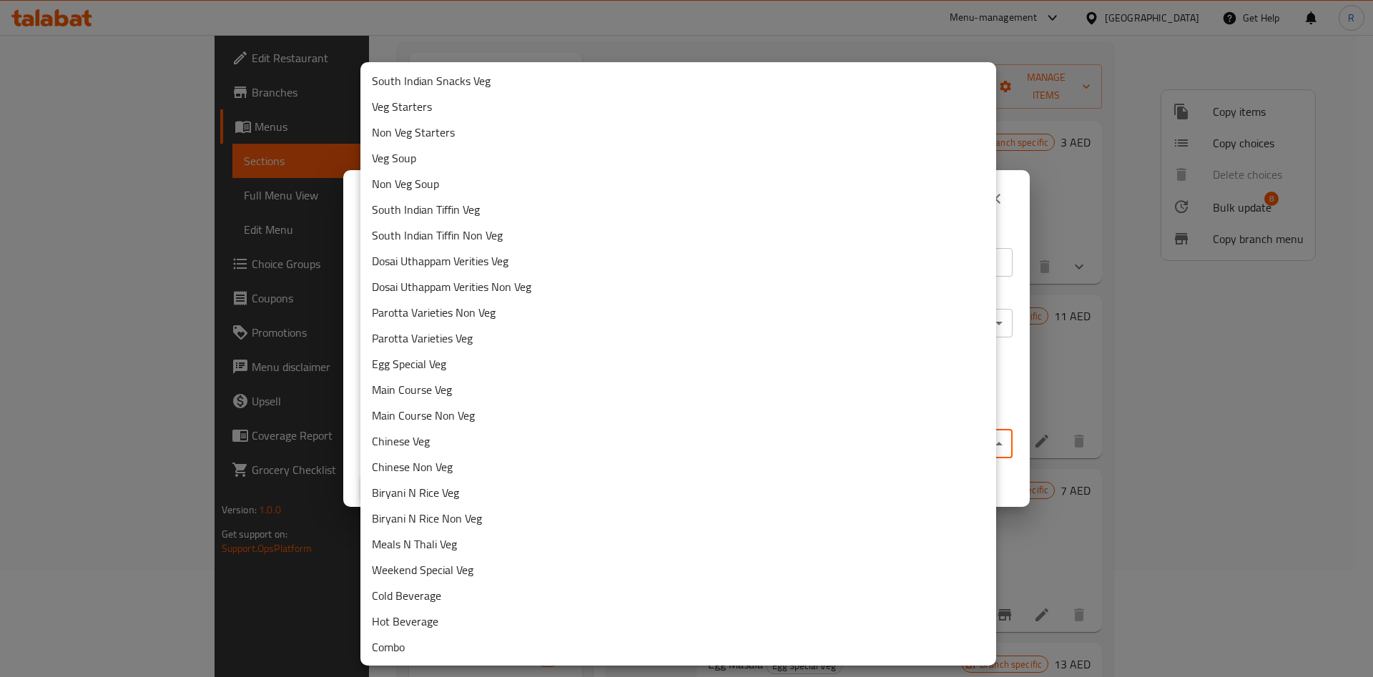
click at [478, 365] on li "Egg Special Veg" at bounding box center [678, 364] width 636 height 26
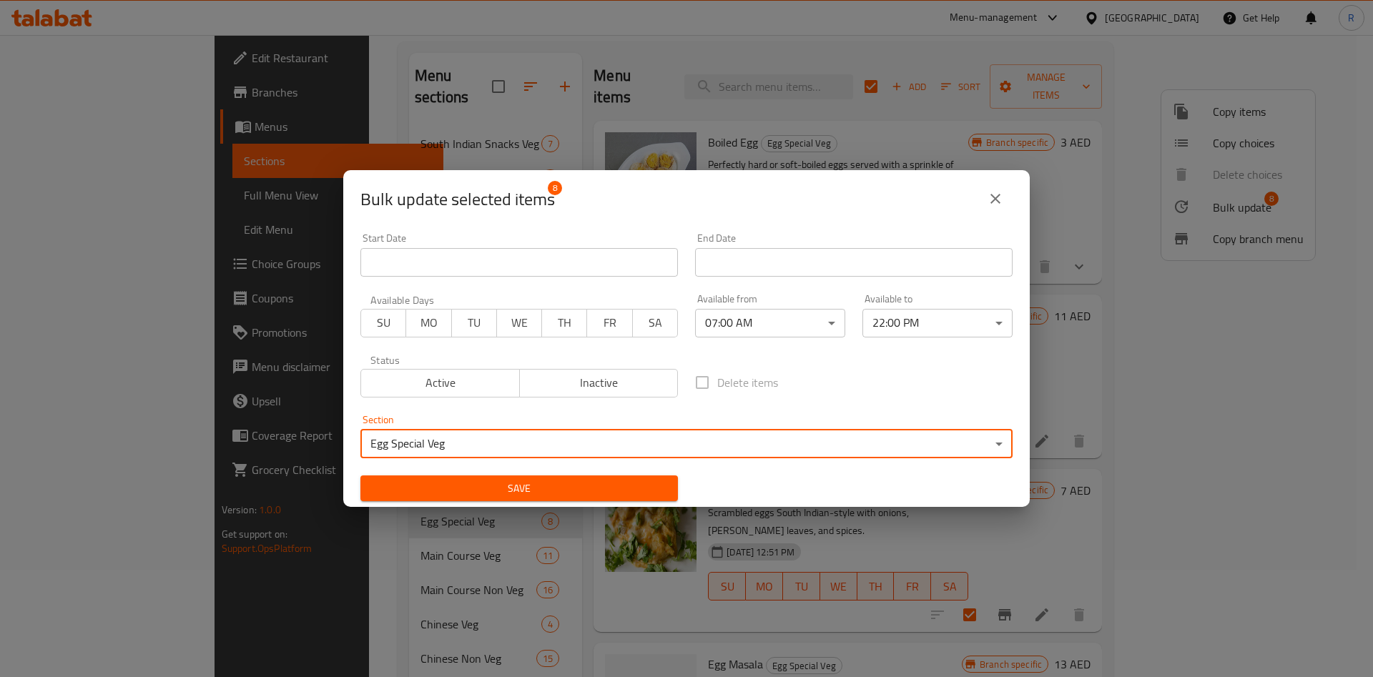
click at [519, 483] on span "Save" at bounding box center [519, 489] width 295 height 18
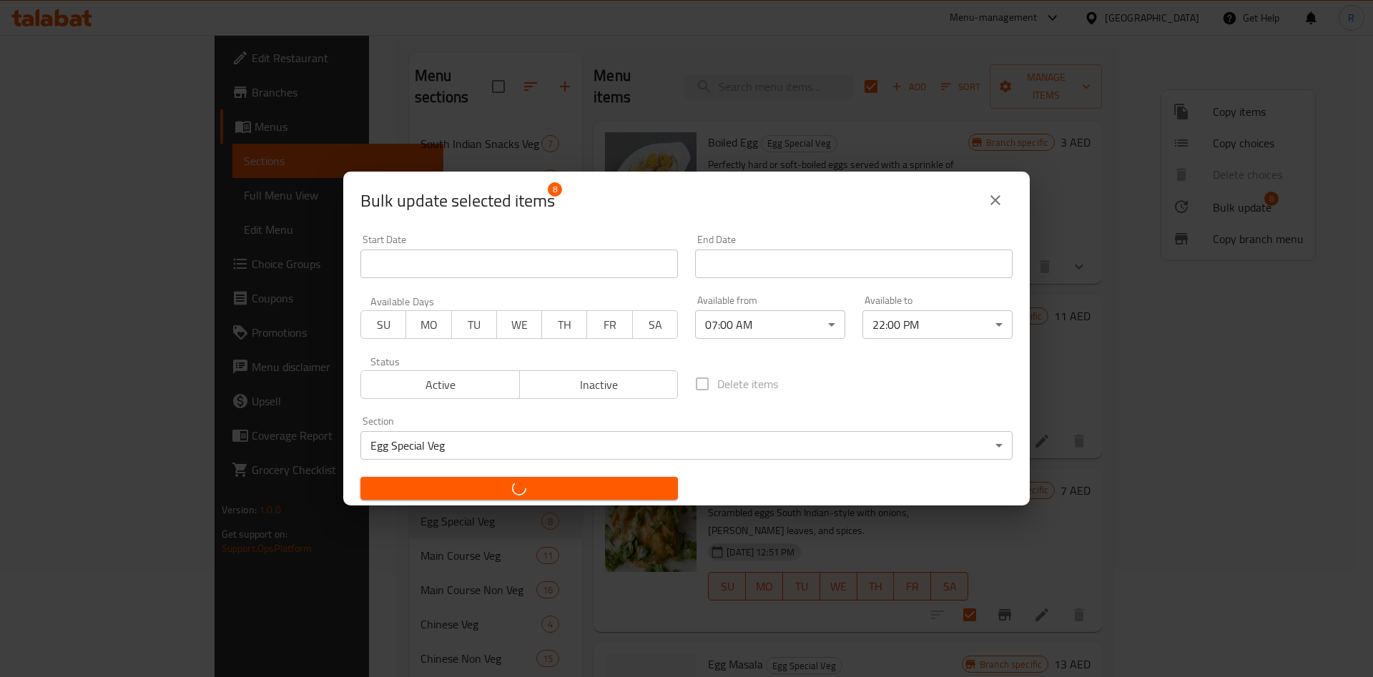
checkbox input "false"
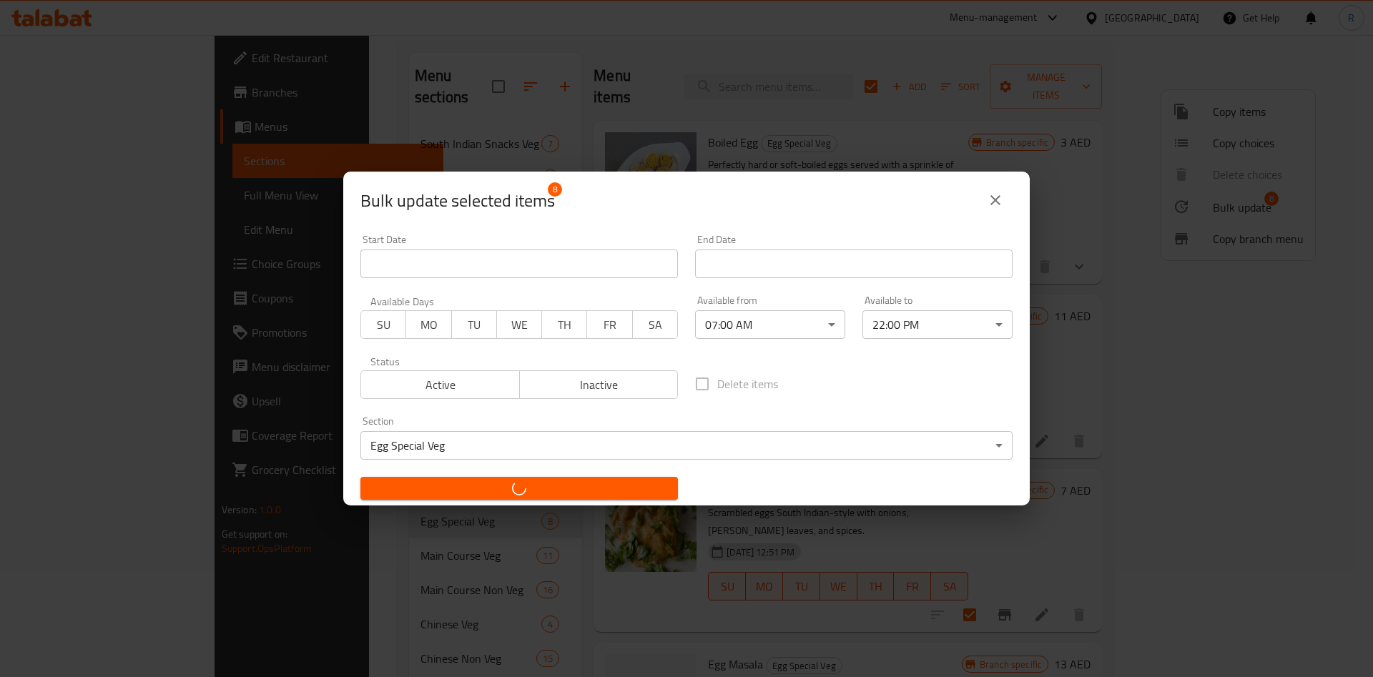
checkbox input "false"
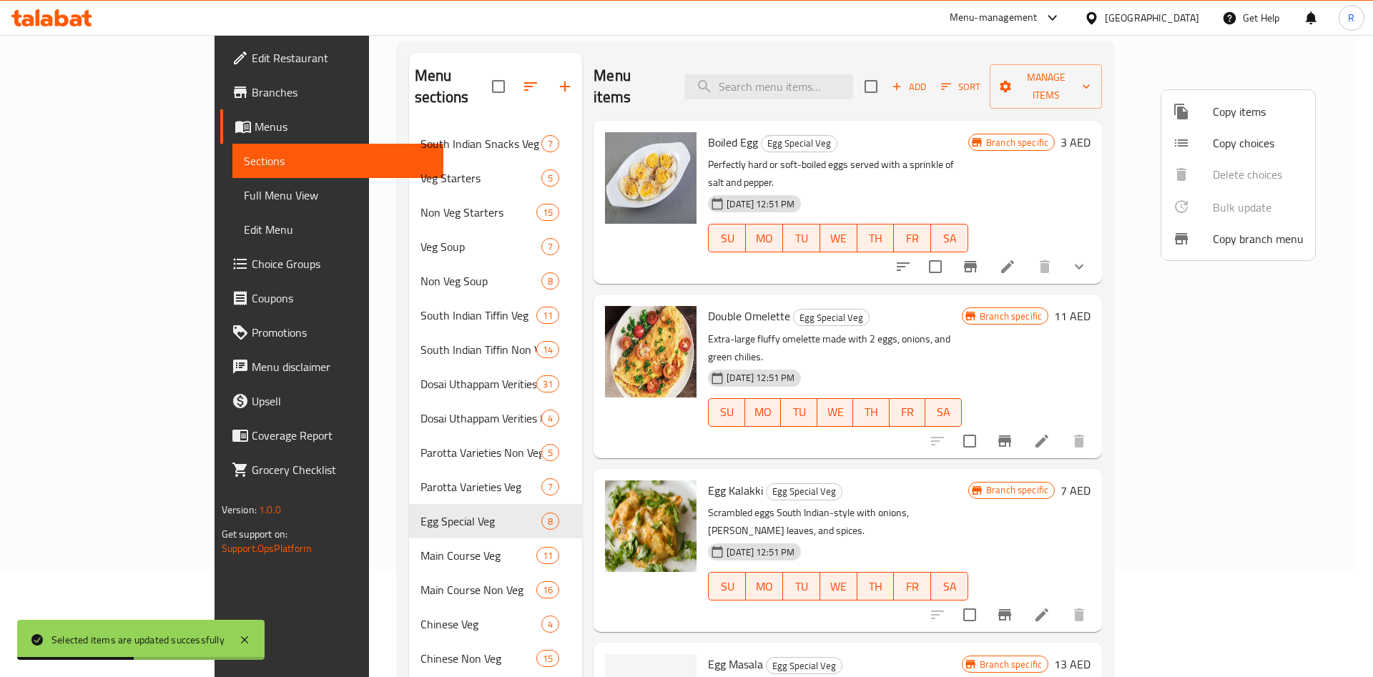
click at [347, 533] on div at bounding box center [686, 338] width 1373 height 677
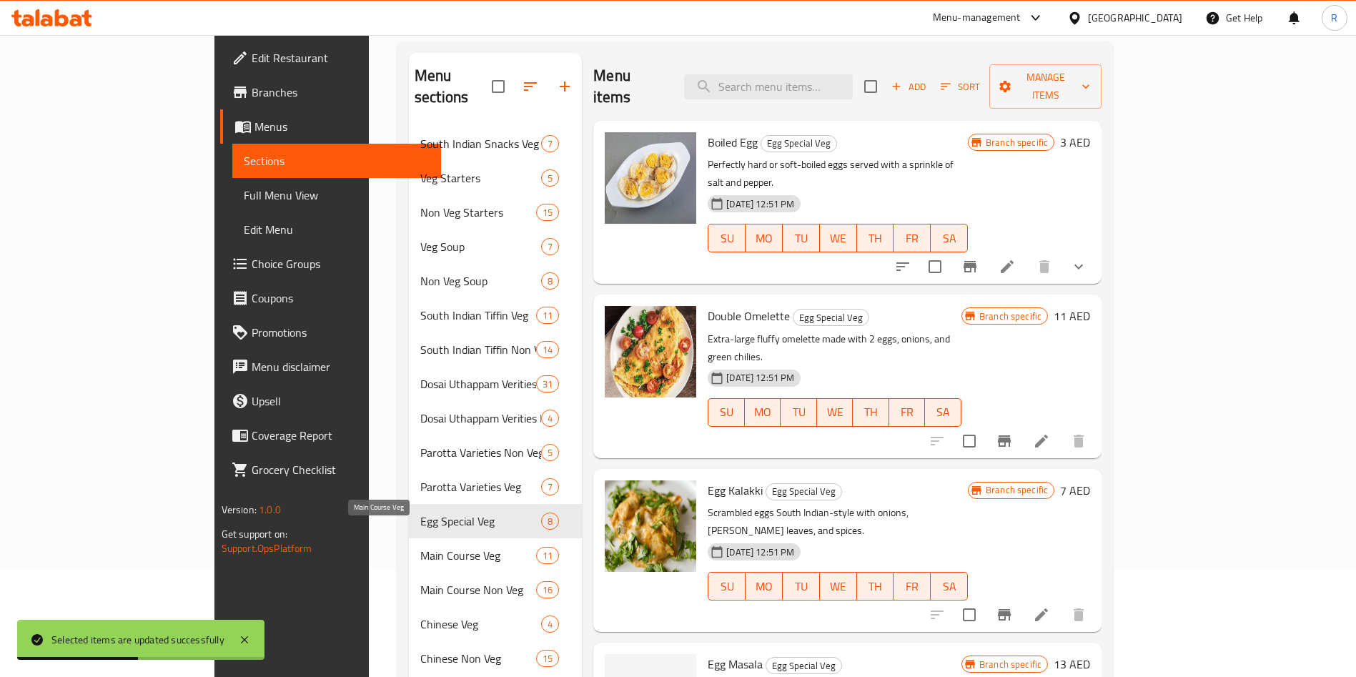
click at [420, 547] on span "Main Course Veg" at bounding box center [478, 555] width 116 height 17
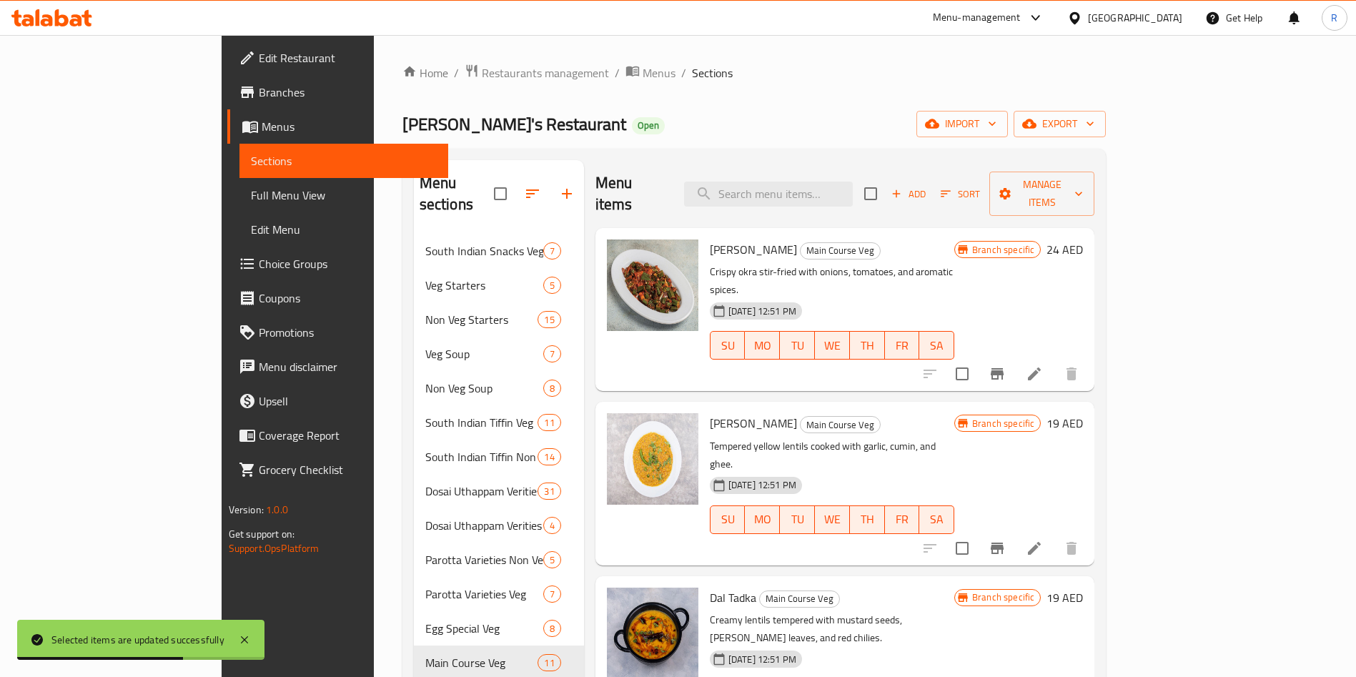
click at [886, 179] on input "checkbox" at bounding box center [871, 194] width 30 height 30
click at [1084, 180] on span "Manage items" at bounding box center [1042, 194] width 83 height 36
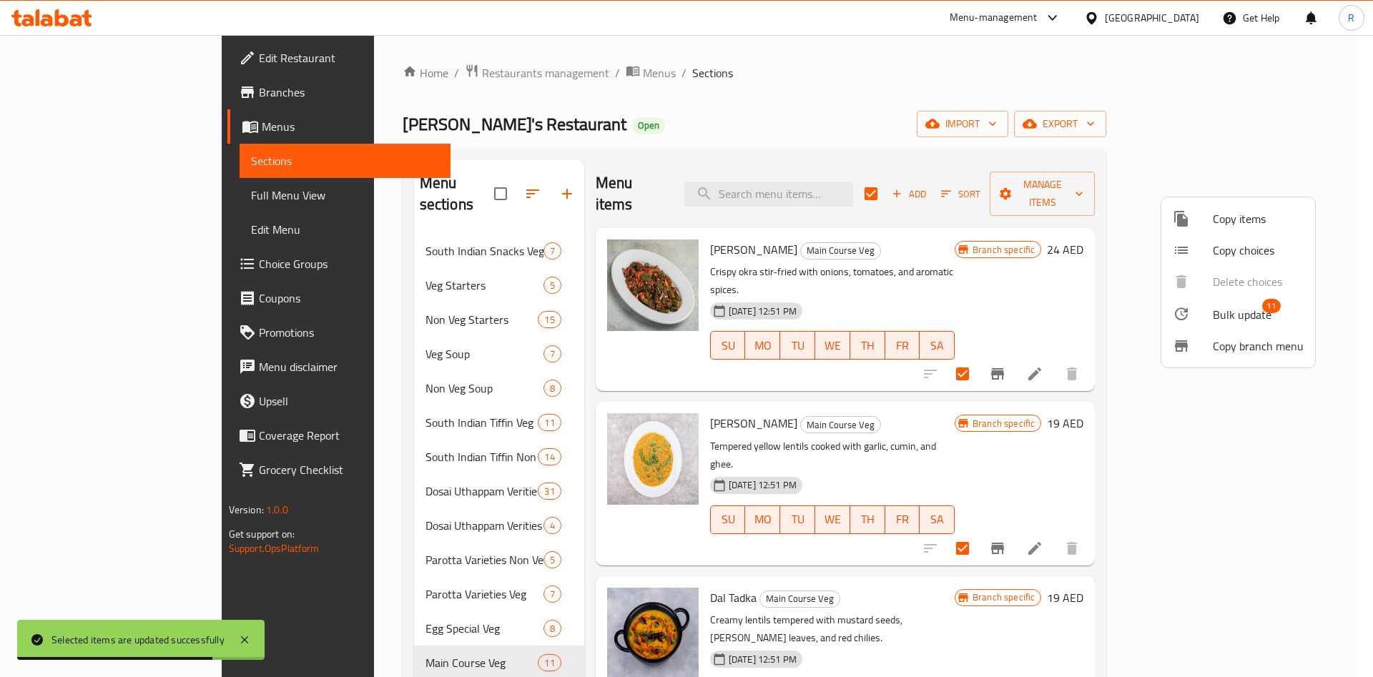
click at [1228, 306] on li "Bulk update 11" at bounding box center [1238, 313] width 154 height 33
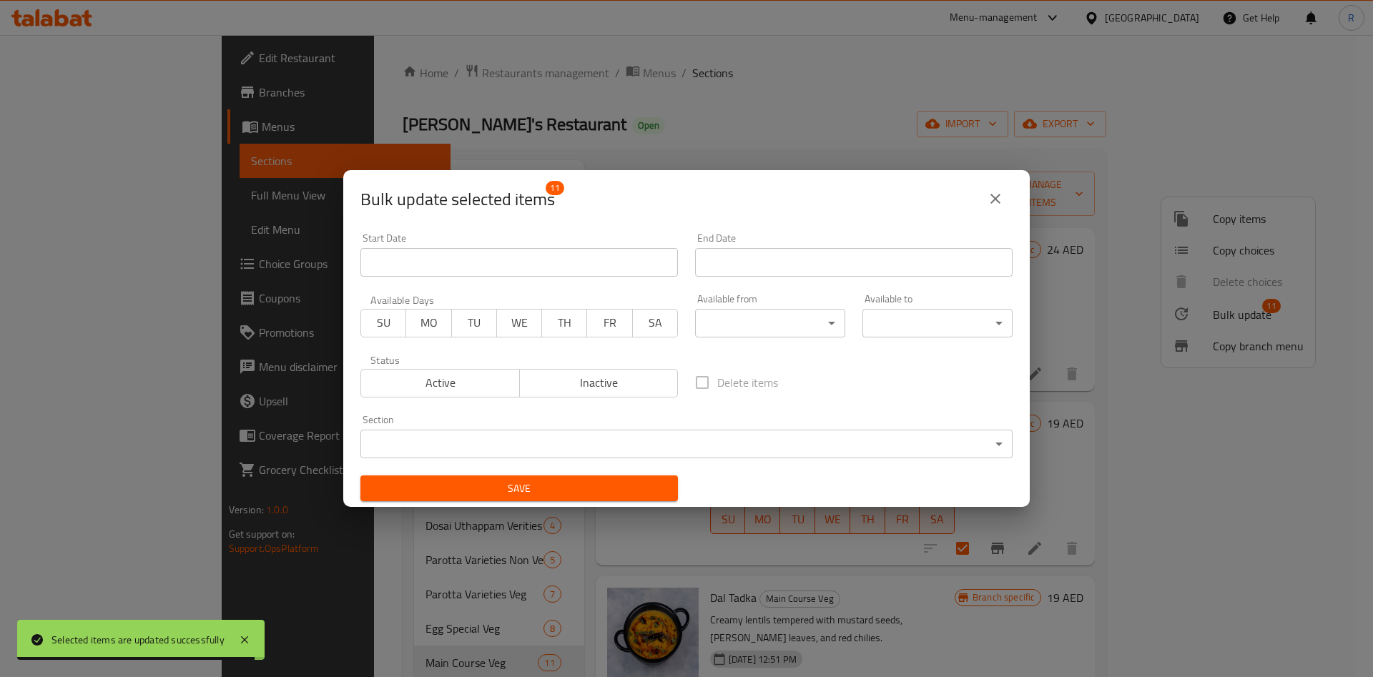
click at [758, 323] on body "Selected items are updated successfully ​ Menu-management [GEOGRAPHIC_DATA] Get…" at bounding box center [686, 356] width 1373 height 642
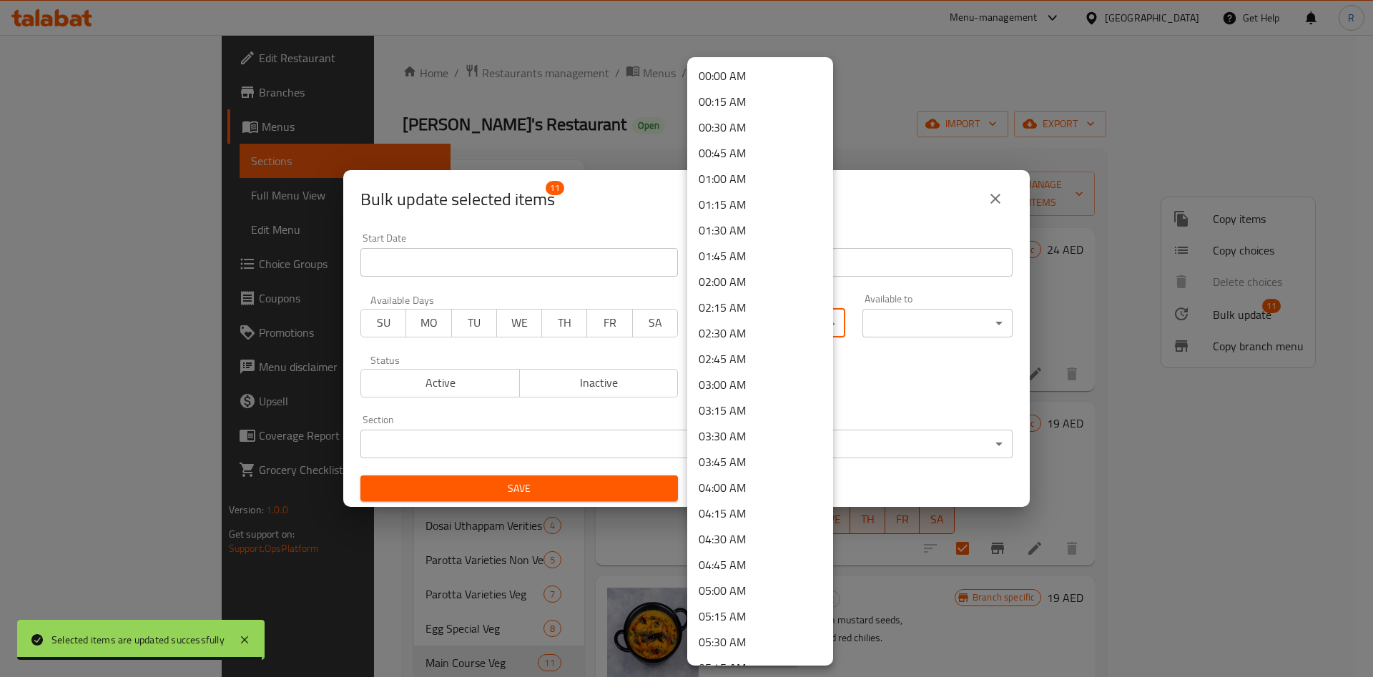
scroll to position [744, 0]
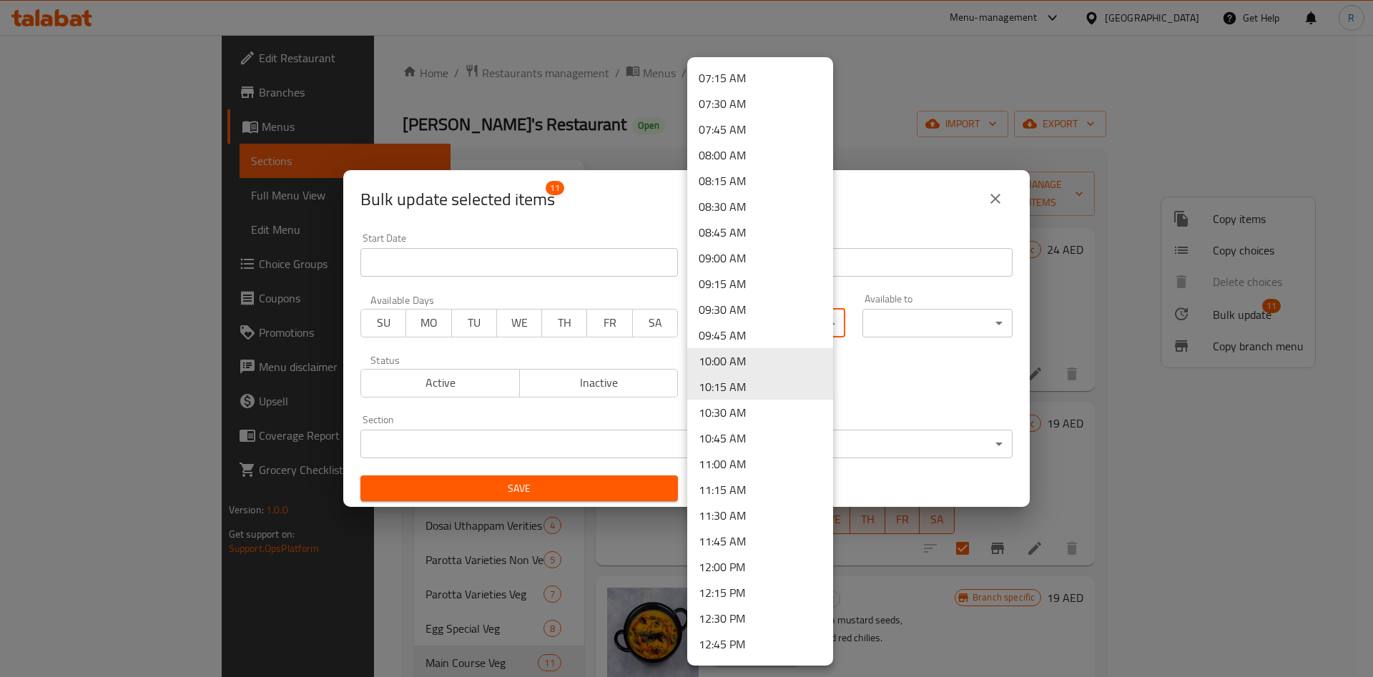
click at [761, 557] on li "12:00 PM" at bounding box center [760, 567] width 146 height 26
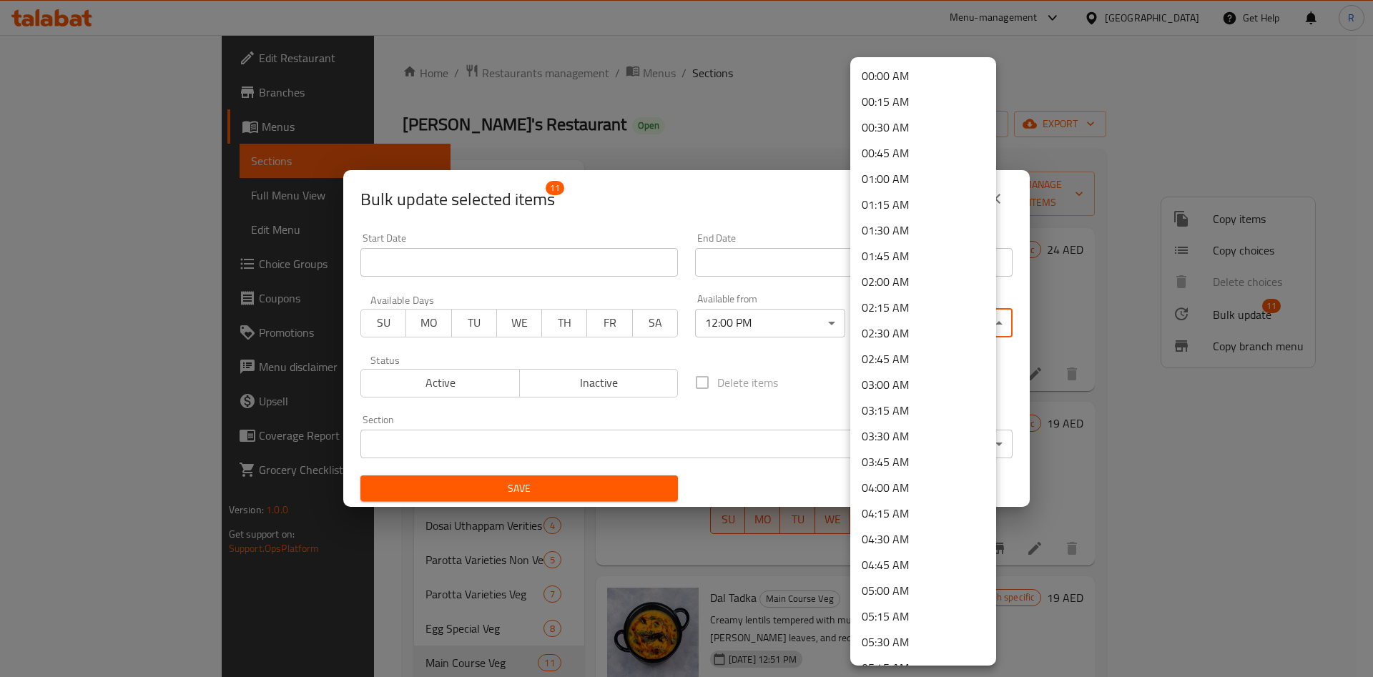
click at [902, 320] on body "​ Menu-management [GEOGRAPHIC_DATA] Get Help R Edit Restaurant Branches Menus S…" at bounding box center [686, 356] width 1373 height 642
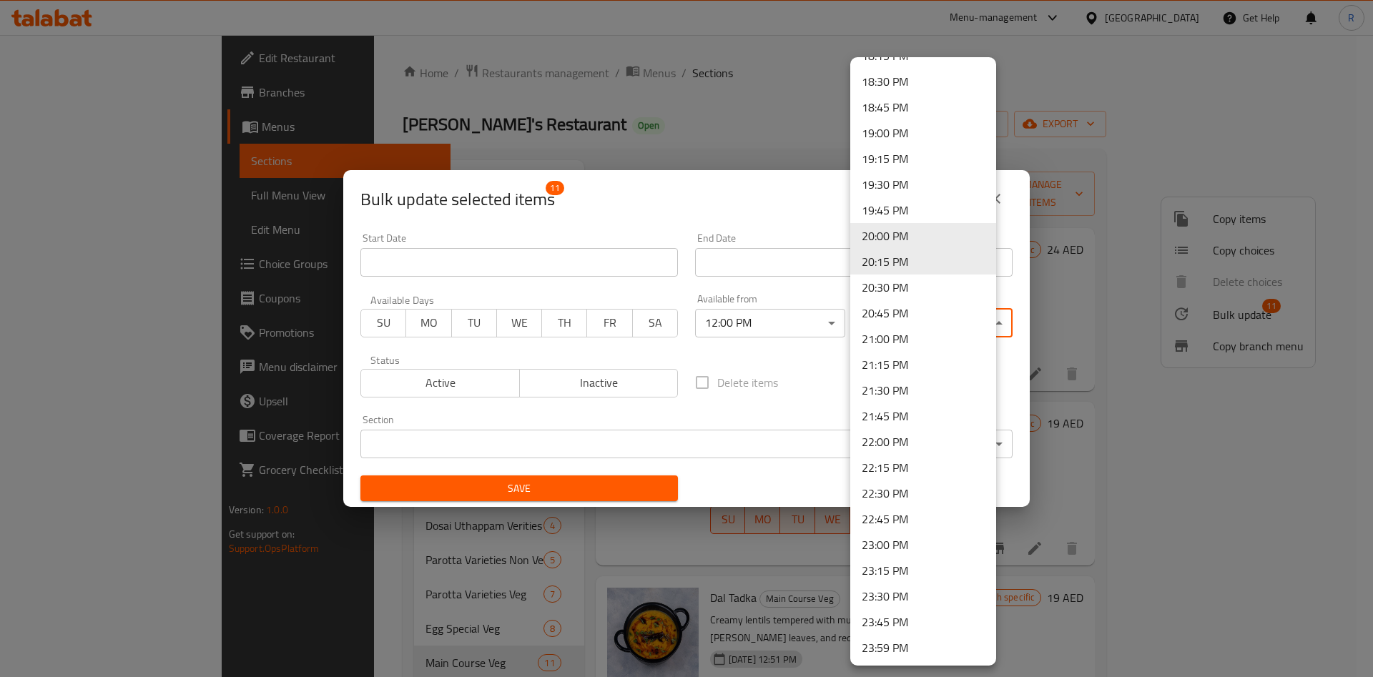
scroll to position [1900, 0]
click at [905, 546] on li "23:00 PM" at bounding box center [923, 544] width 146 height 26
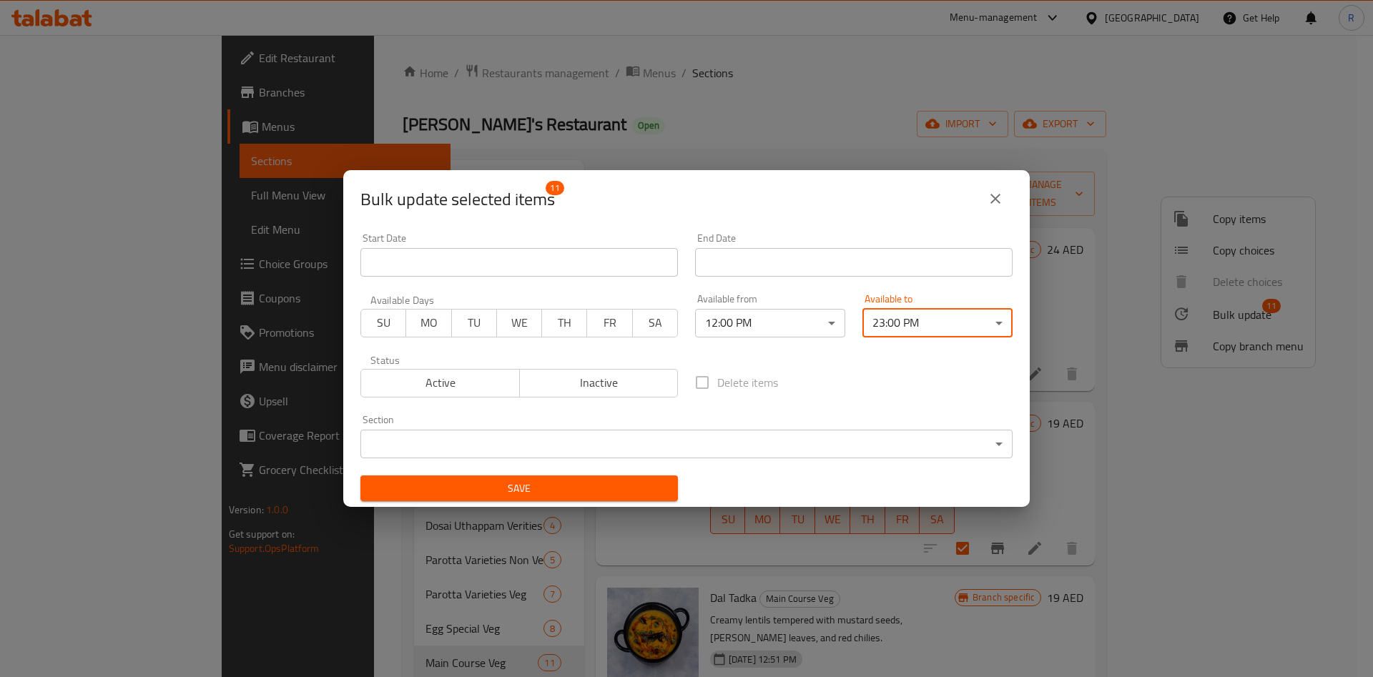
click at [531, 438] on body "​ Menu-management [GEOGRAPHIC_DATA] Get Help R Edit Restaurant Branches Menus S…" at bounding box center [686, 356] width 1373 height 642
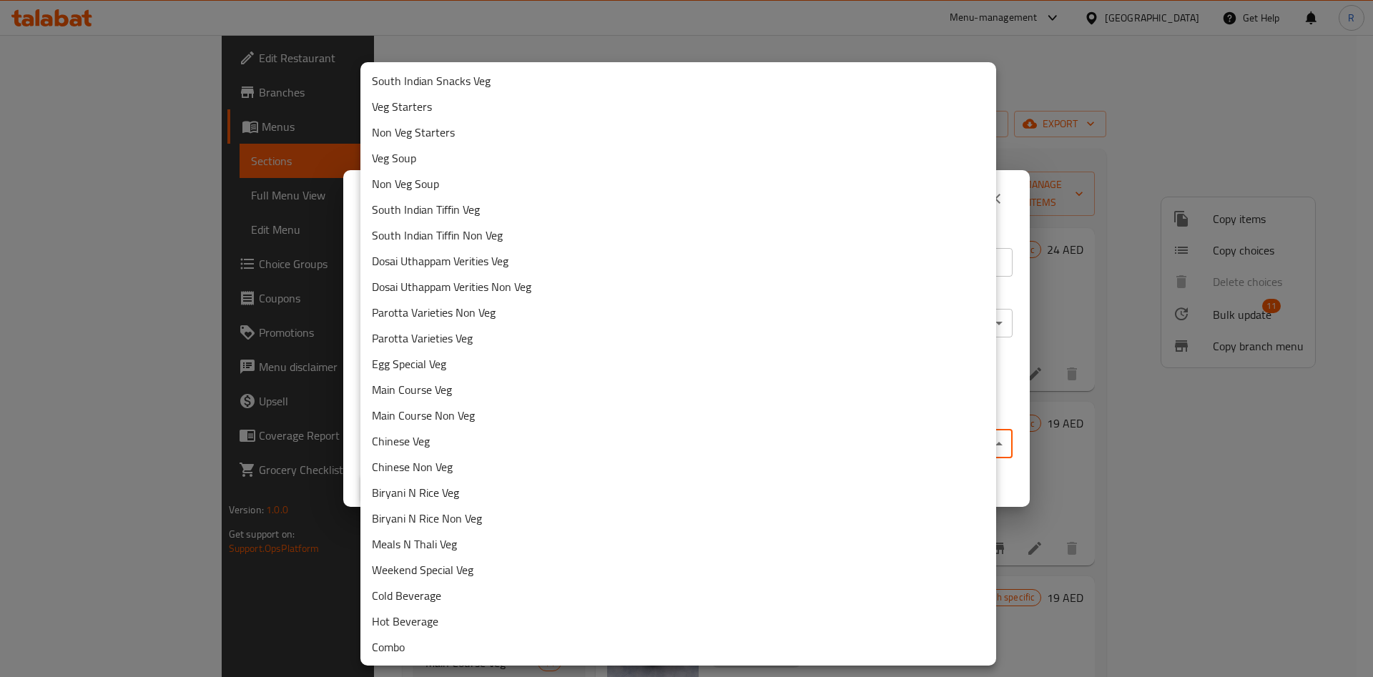
drag, startPoint x: 463, startPoint y: 385, endPoint x: 490, endPoint y: 393, distance: 28.3
click at [464, 387] on li "Main Course Veg" at bounding box center [678, 390] width 636 height 26
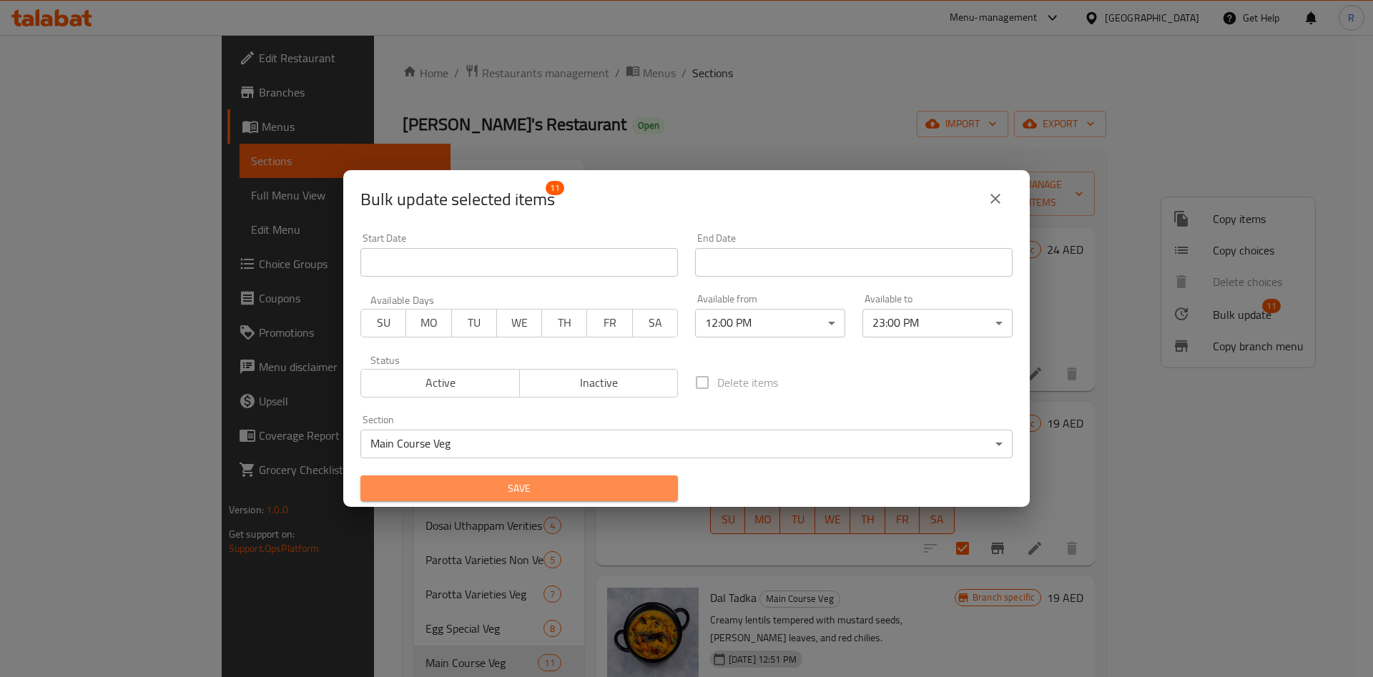
click at [596, 483] on span "Save" at bounding box center [519, 489] width 295 height 18
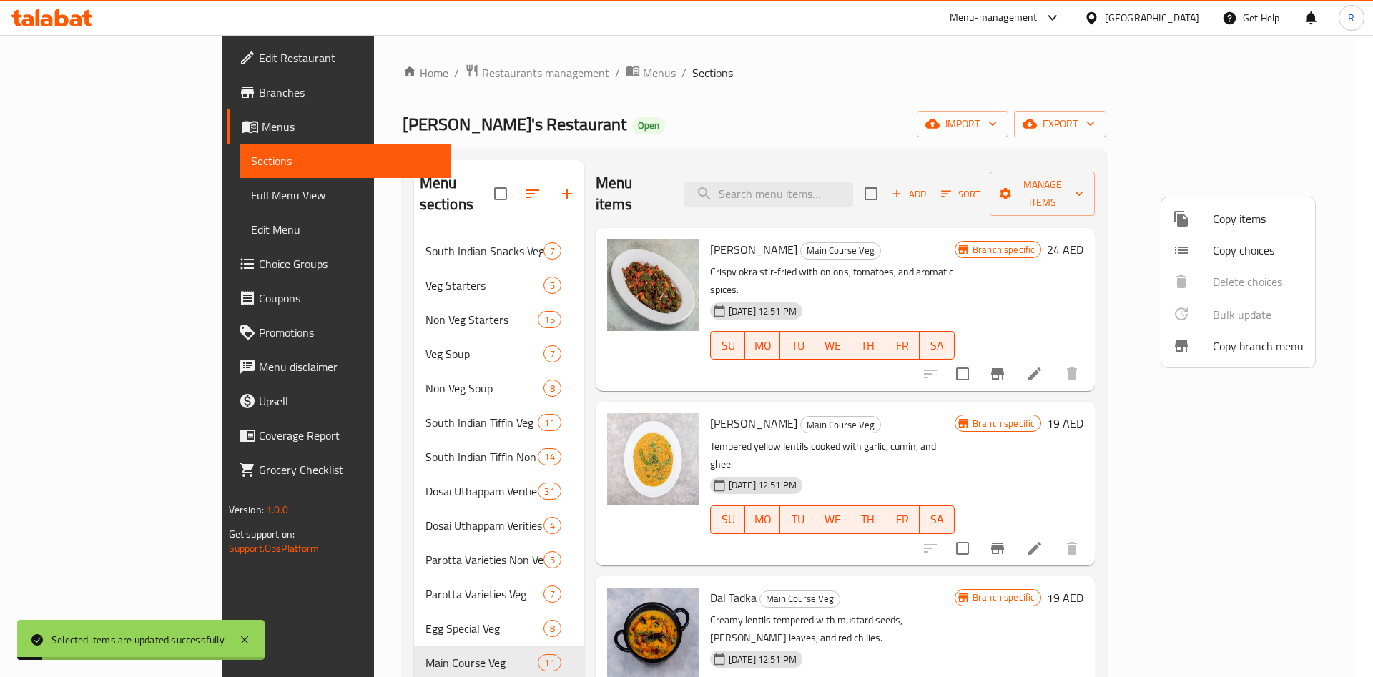
click at [365, 674] on div at bounding box center [686, 338] width 1373 height 677
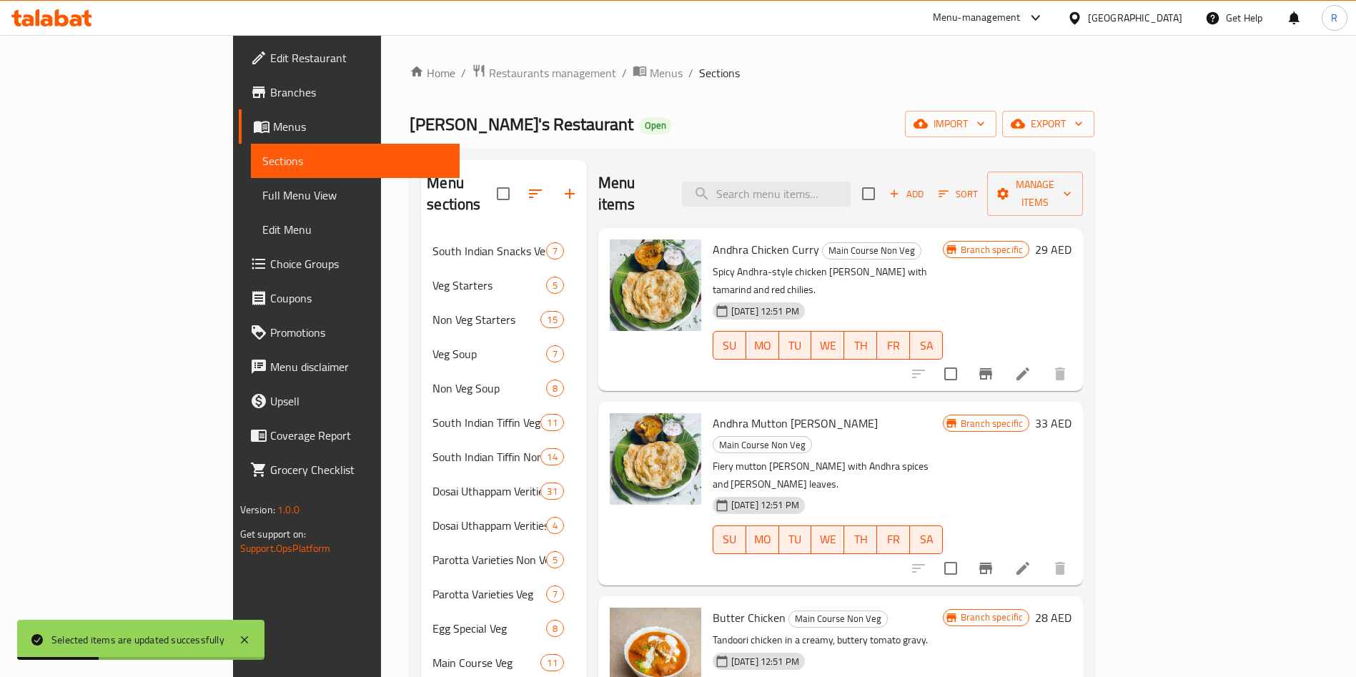
click at [884, 179] on input "checkbox" at bounding box center [869, 194] width 30 height 30
click at [1072, 177] on span "Manage items" at bounding box center [1035, 194] width 73 height 36
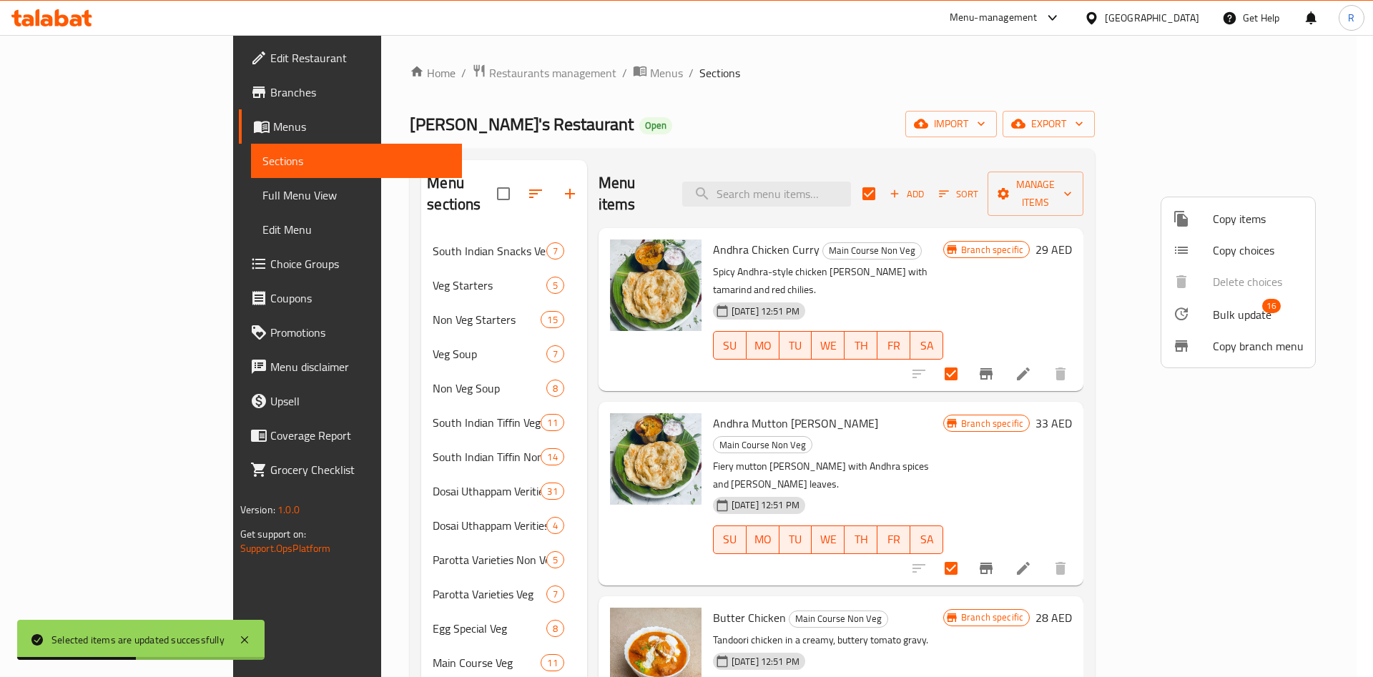
click at [1252, 310] on span "Bulk update" at bounding box center [1242, 314] width 59 height 17
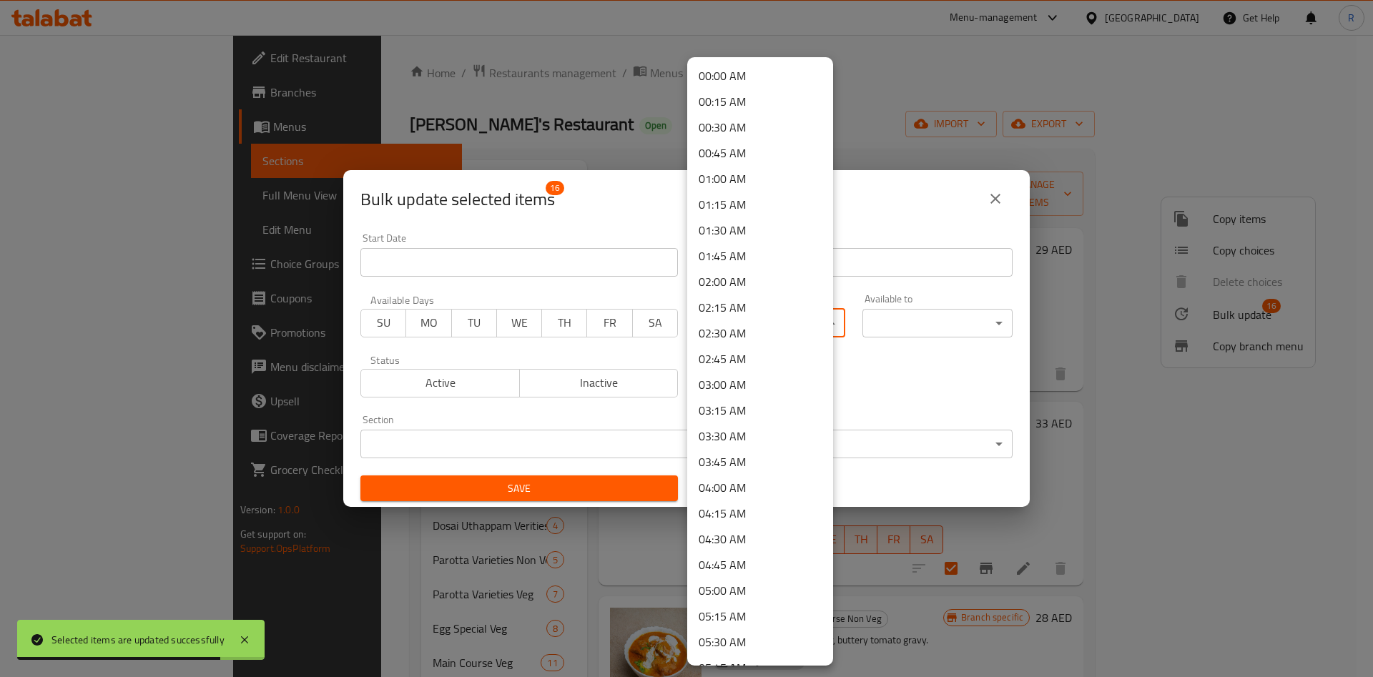
click at [750, 324] on body "Selected items are updated successfully ​ Menu-management [GEOGRAPHIC_DATA] Get…" at bounding box center [686, 356] width 1373 height 642
click at [751, 573] on li "12:00 PM" at bounding box center [760, 567] width 146 height 26
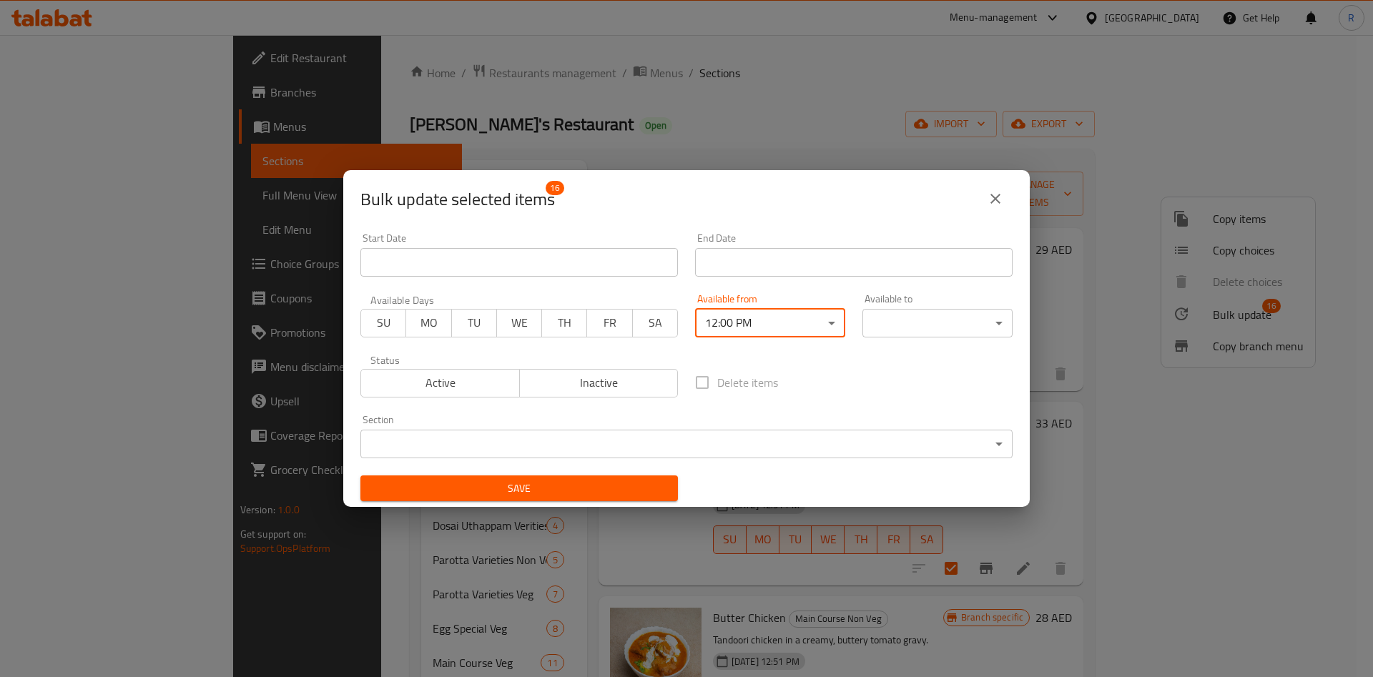
click at [879, 322] on body "​ Menu-management [GEOGRAPHIC_DATA] Get Help R Edit Restaurant Branches Menus S…" at bounding box center [686, 356] width 1373 height 642
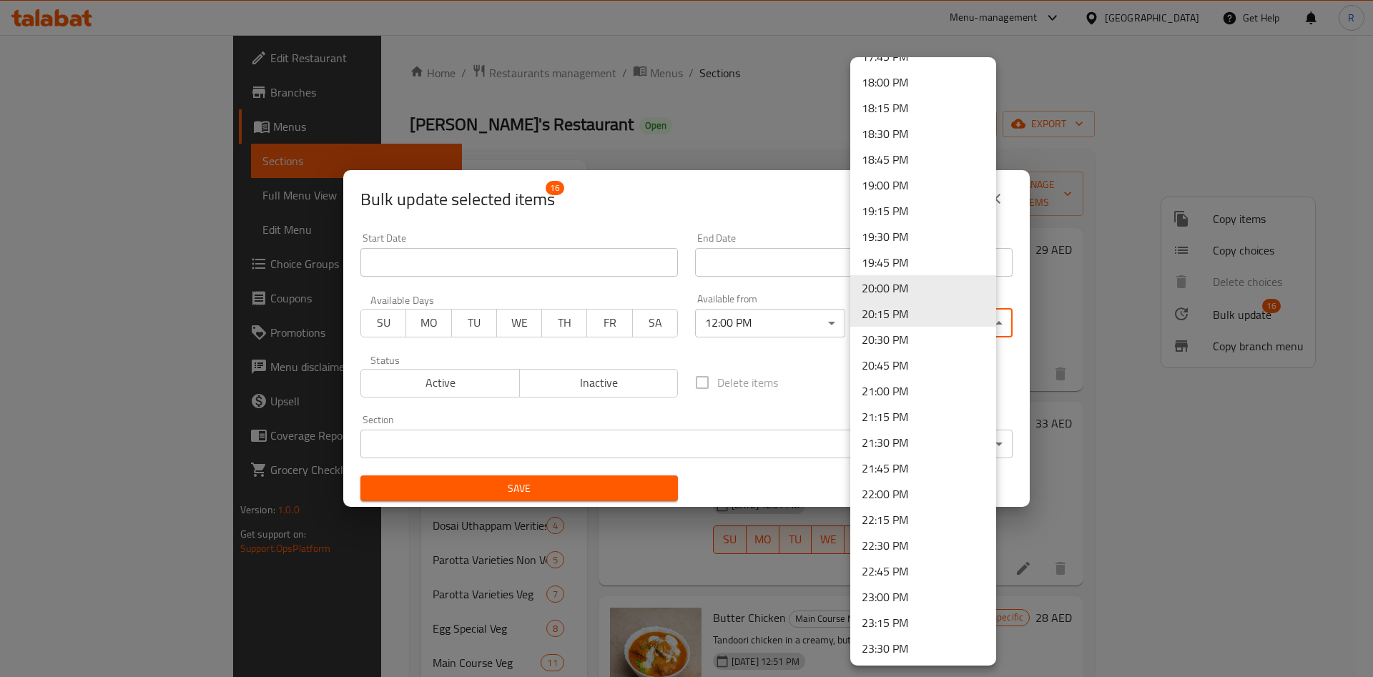
scroll to position [1900, 0]
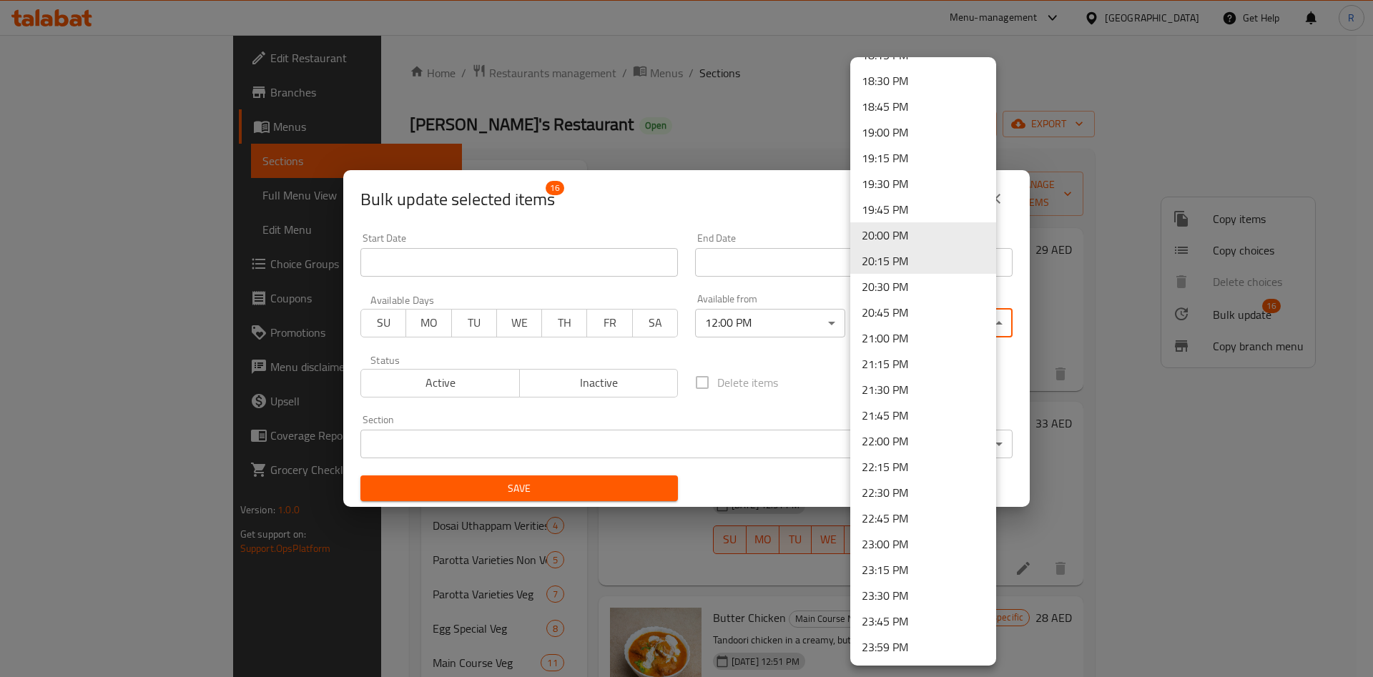
click at [905, 544] on li "23:00 PM" at bounding box center [923, 544] width 146 height 26
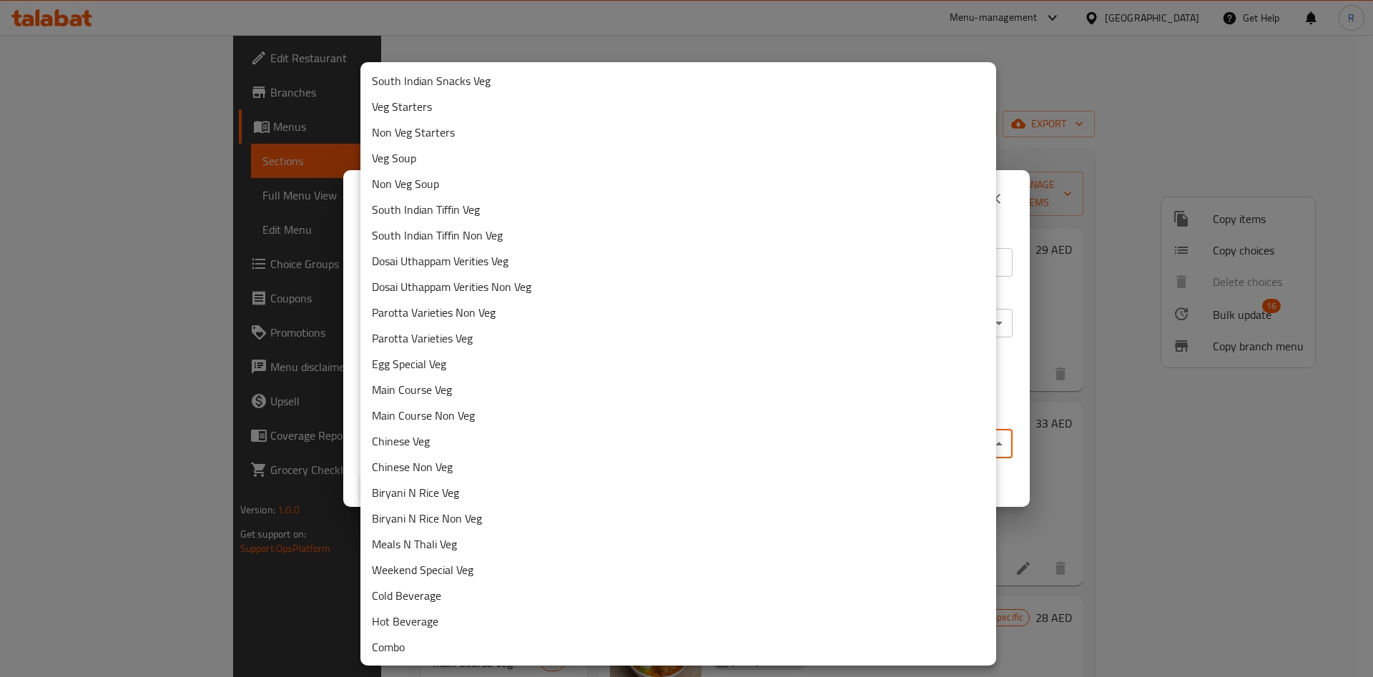
click at [526, 435] on body "​ Menu-management [GEOGRAPHIC_DATA] Get Help R Edit Restaurant Branches Menus S…" at bounding box center [686, 356] width 1373 height 642
click at [468, 412] on li "Main Course Non Veg" at bounding box center [678, 416] width 636 height 26
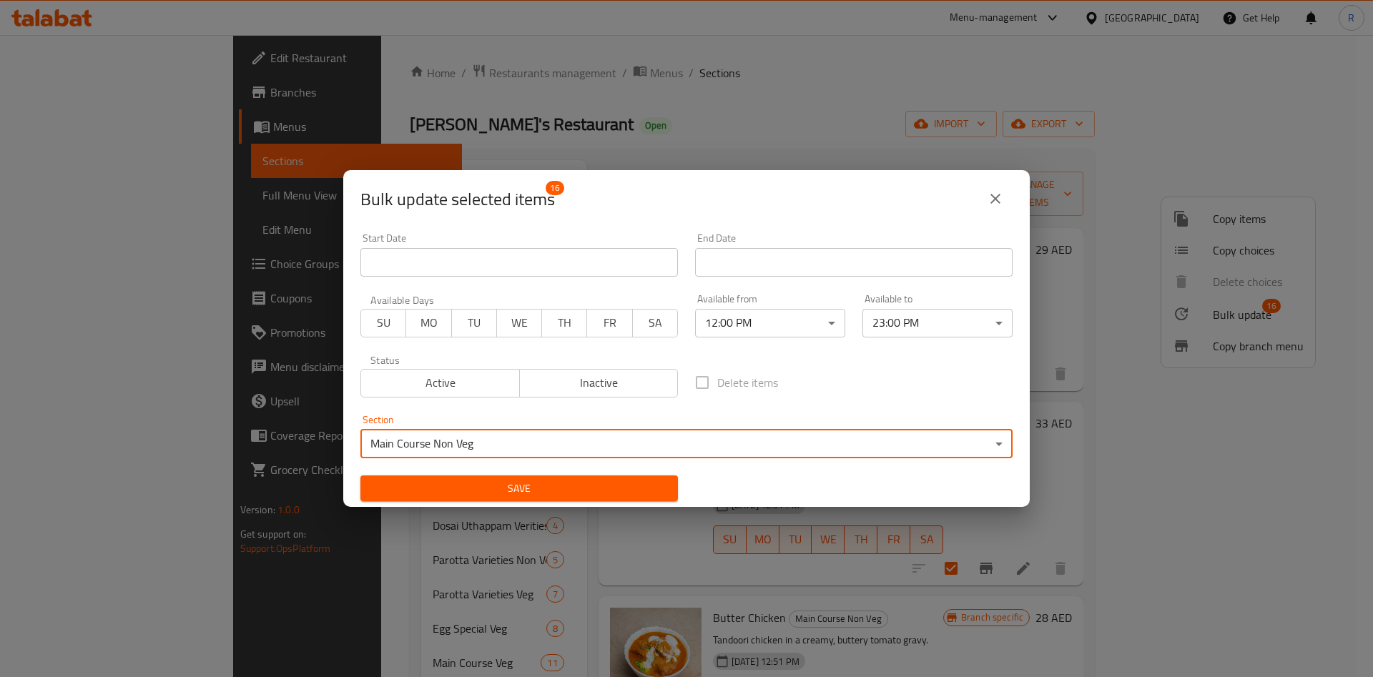
click at [562, 474] on div "Save" at bounding box center [519, 489] width 335 height 44
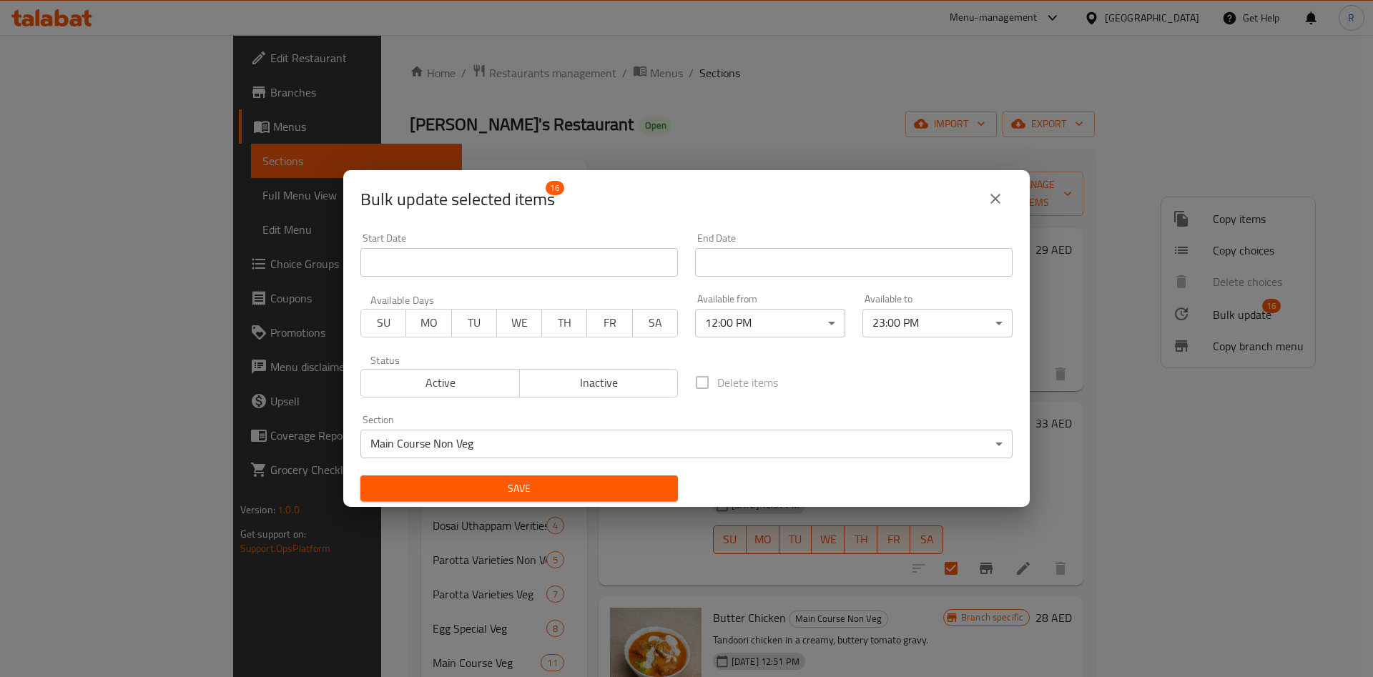
click at [567, 485] on span "Save" at bounding box center [519, 489] width 295 height 18
